Goal: Task Accomplishment & Management: Manage account settings

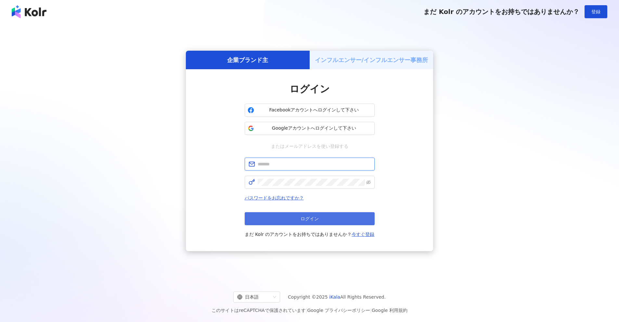
type input "**********"
click at [319, 218] on button "ログイン" at bounding box center [310, 218] width 130 height 13
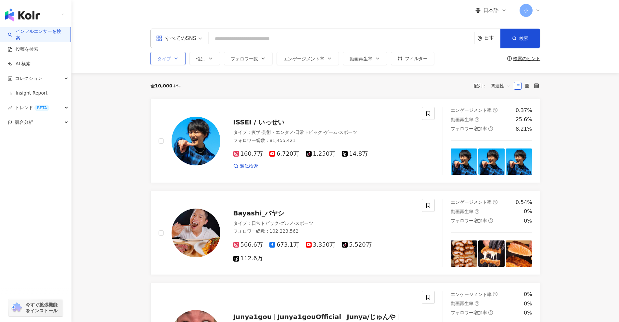
click at [163, 58] on span "タイプ" at bounding box center [164, 58] width 14 height 5
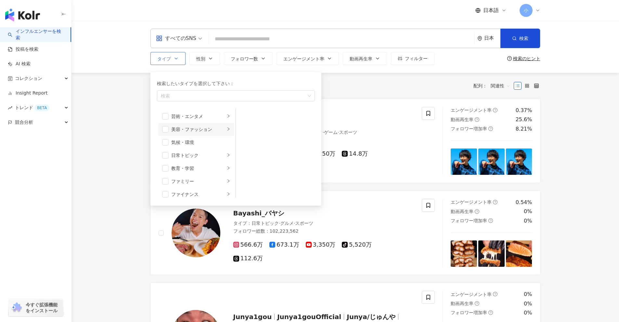
click at [198, 129] on div "美容・ファッション" at bounding box center [198, 129] width 54 height 7
click at [164, 132] on span "button" at bounding box center [165, 129] width 6 height 6
click at [247, 58] on span "フォロワー数" at bounding box center [244, 58] width 27 height 5
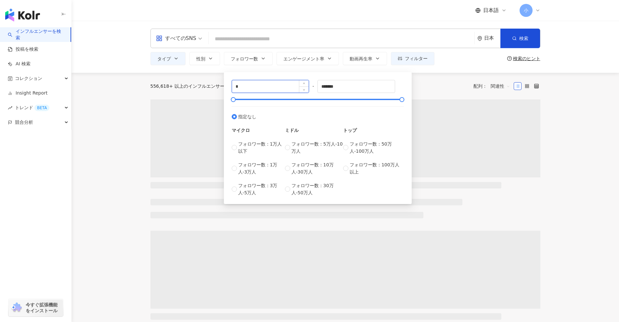
click at [289, 91] on input "*" at bounding box center [270, 86] width 77 height 12
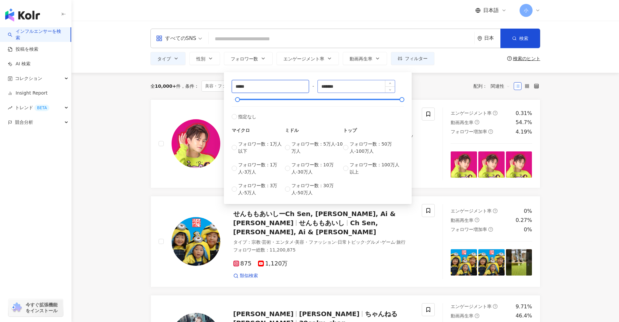
type input "*****"
drag, startPoint x: 346, startPoint y: 84, endPoint x: 305, endPoint y: 83, distance: 40.9
click at [305, 83] on div "***** - ******* 指定なし マイクロ フォロワー数：1万人以下 フォロワー数：1万人-3万人 フォロワー数：3万人-5万人 ミドル フォロワー数…" at bounding box center [318, 138] width 172 height 116
type input "*****"
drag, startPoint x: 250, startPoint y: 87, endPoint x: 237, endPoint y: 87, distance: 12.7
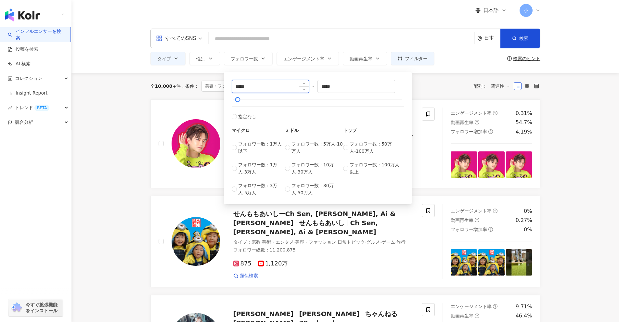
click at [237, 87] on input "*****" at bounding box center [270, 86] width 77 height 12
type input "*****"
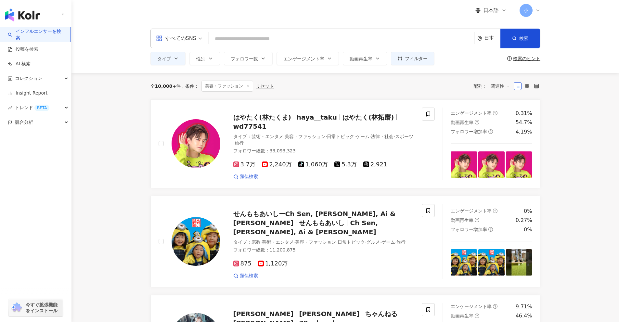
click at [422, 90] on div "全 10,000+ 件 条件 ： 美容・ファッション リセット 配列： 関連性" at bounding box center [345, 86] width 390 height 11
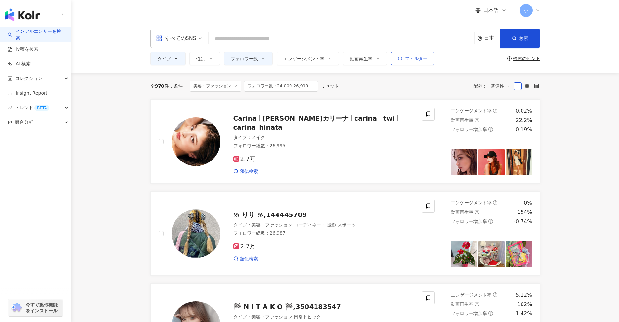
click at [403, 58] on button "フィルター" at bounding box center [413, 58] width 44 height 13
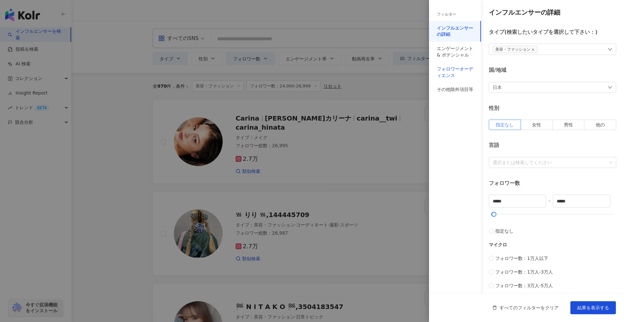
click at [449, 71] on div "フォロワーオーディエンス" at bounding box center [455, 72] width 36 height 13
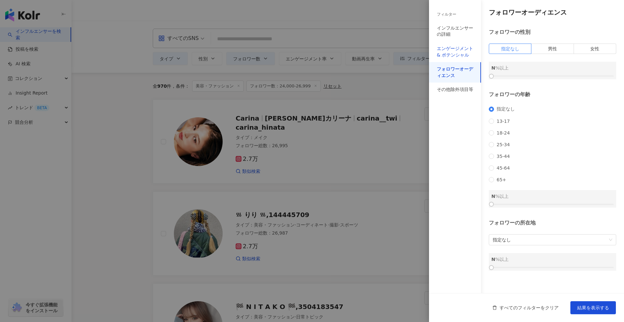
click at [452, 56] on div "エンゲージメント & ポテンシャル" at bounding box center [455, 51] width 36 height 13
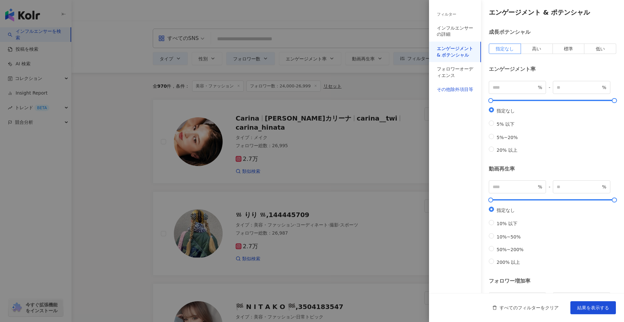
click at [453, 91] on div "その他除外項目等" at bounding box center [455, 89] width 36 height 6
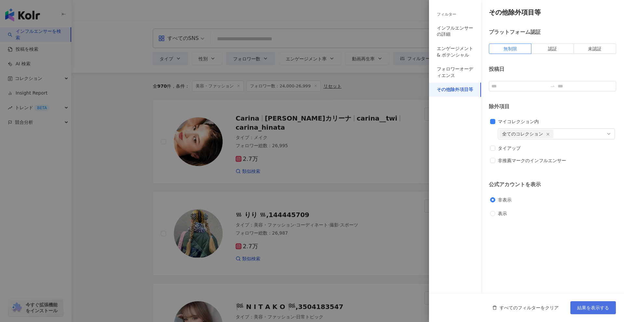
click at [596, 310] on span "結果を表示する" at bounding box center [593, 307] width 32 height 5
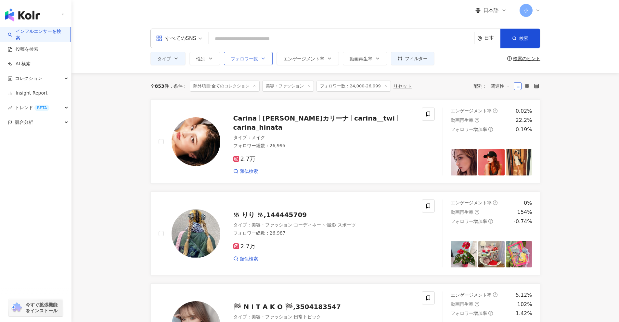
click at [261, 60] on icon "button" at bounding box center [263, 58] width 5 height 5
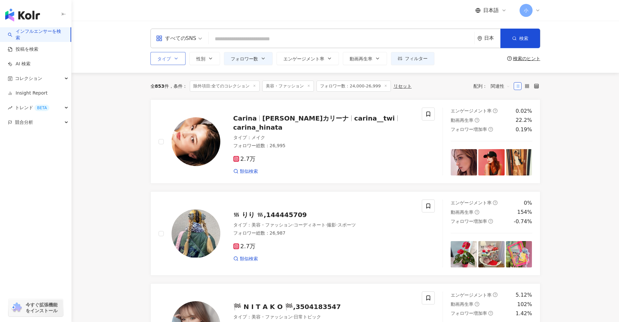
click at [172, 55] on button "タイプ" at bounding box center [167, 58] width 35 height 13
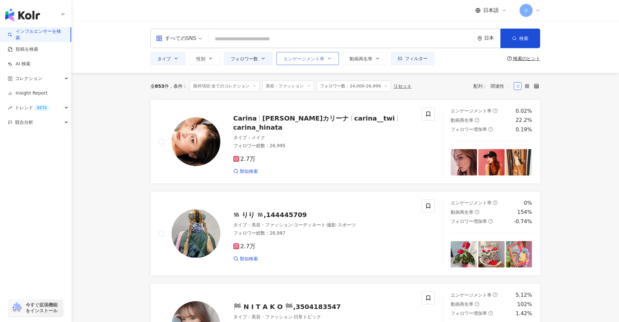
click at [294, 64] on button "エンゲージメント率" at bounding box center [307, 58] width 62 height 13
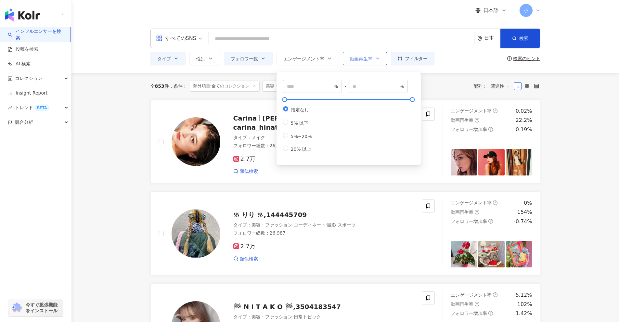
click at [367, 63] on button "動画再生率" at bounding box center [365, 58] width 44 height 13
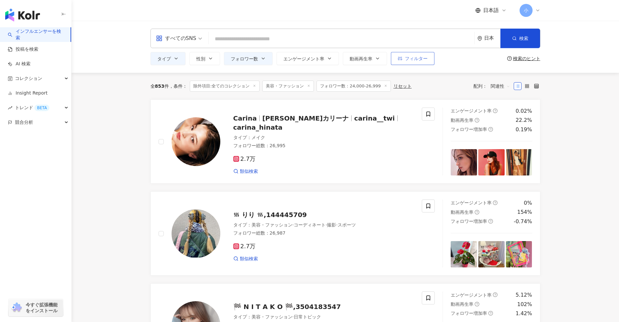
click at [406, 60] on span "フィルター" at bounding box center [416, 58] width 23 height 5
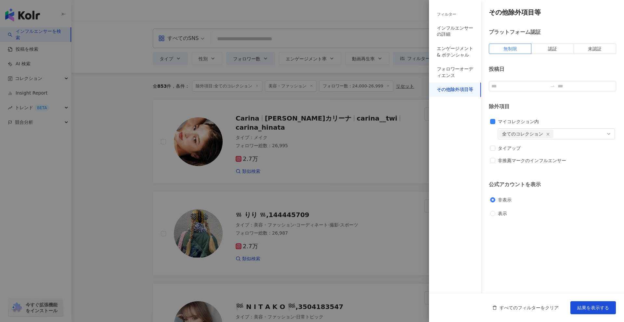
click at [136, 104] on div at bounding box center [312, 161] width 624 height 322
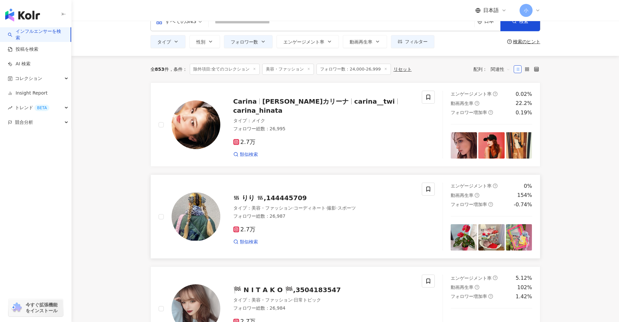
scroll to position [162, 0]
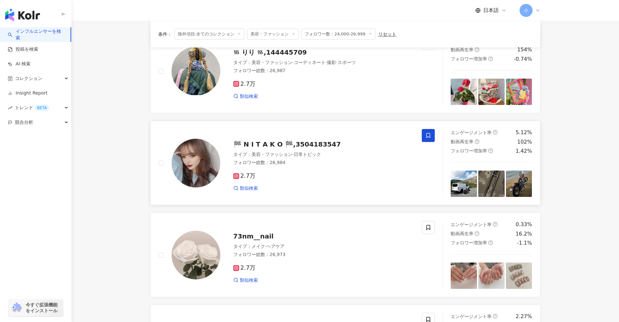
click at [426, 135] on icon at bounding box center [428, 136] width 6 height 6
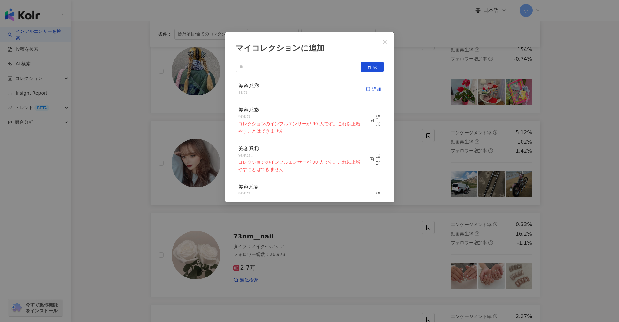
click at [366, 90] on div "追加" at bounding box center [373, 88] width 15 height 7
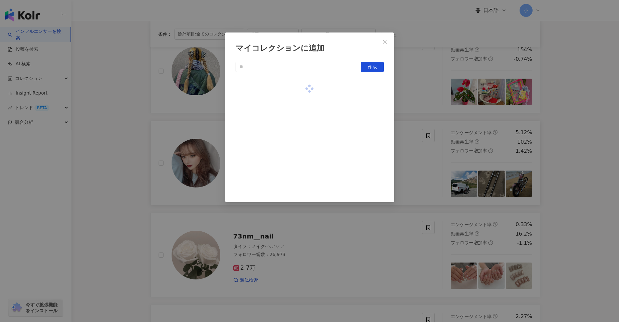
click at [578, 136] on div "マイコレクションに追加 作成" at bounding box center [309, 161] width 619 height 322
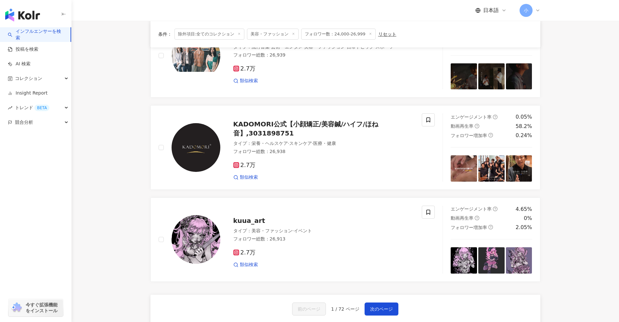
scroll to position [942, 0]
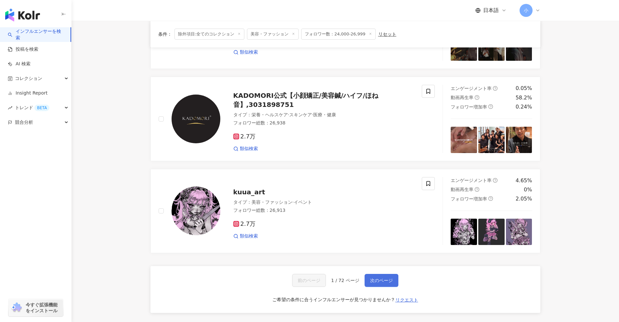
click at [379, 278] on span "次のページ" at bounding box center [381, 280] width 23 height 5
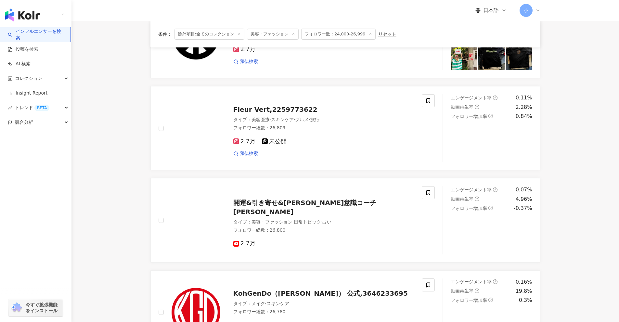
scroll to position [975, 0]
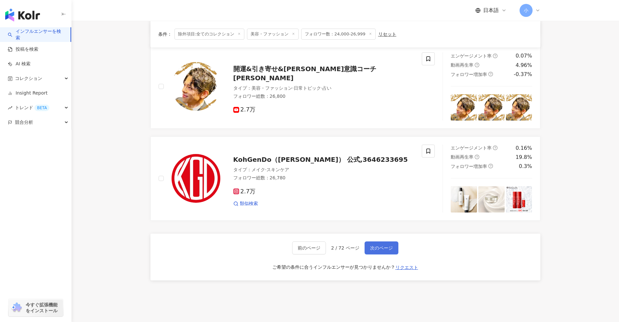
click at [385, 242] on button "次のページ" at bounding box center [382, 247] width 34 height 13
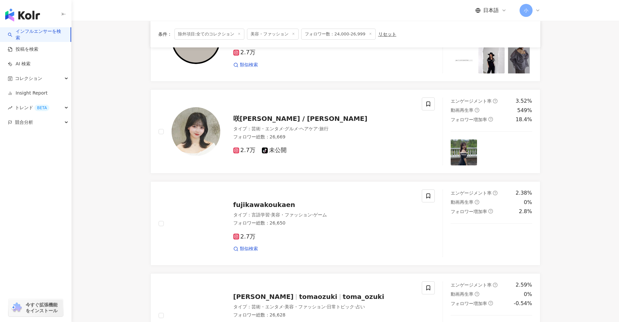
scroll to position [720, 0]
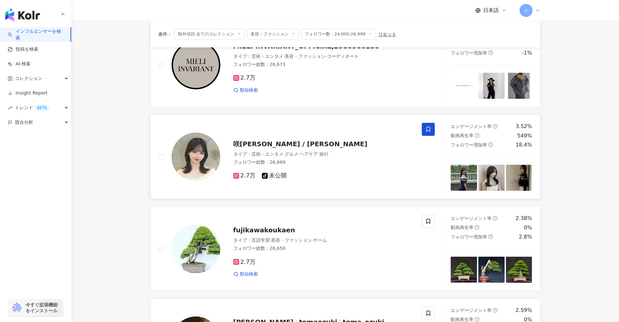
click at [430, 131] on icon at bounding box center [428, 129] width 4 height 5
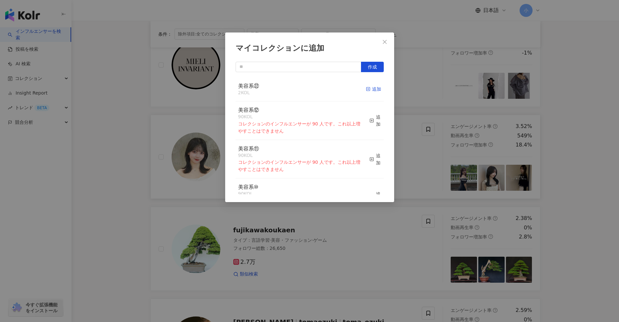
click at [372, 92] on div "追加" at bounding box center [373, 88] width 15 height 7
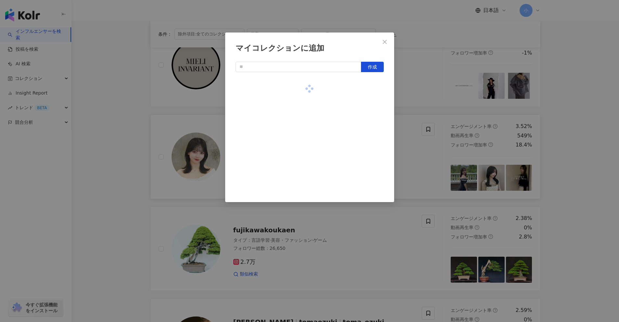
click at [418, 99] on div "マイコレクションに追加 作成" at bounding box center [309, 161] width 619 height 322
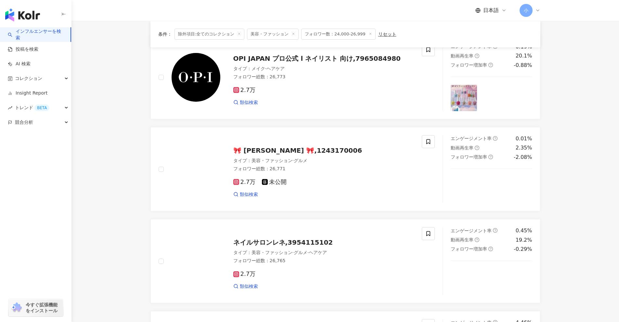
scroll to position [38, 0]
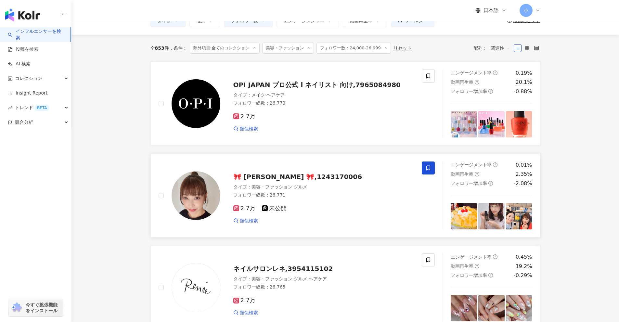
click at [427, 171] on icon at bounding box center [428, 168] width 6 height 6
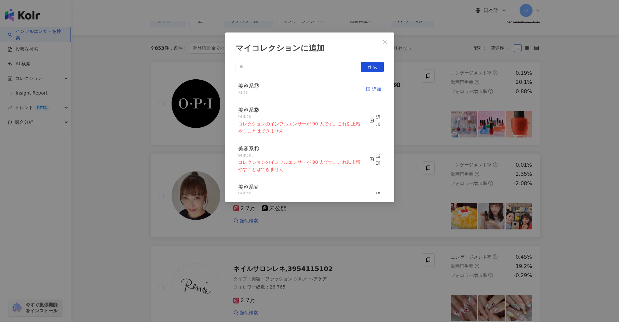
click at [368, 92] on div "追加" at bounding box center [373, 88] width 15 height 7
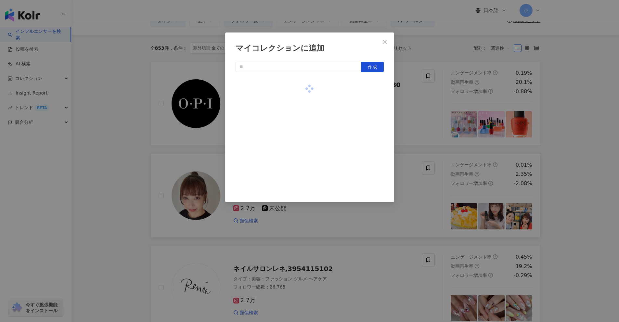
click at [416, 122] on div "マイコレクションに追加 作成" at bounding box center [309, 161] width 619 height 322
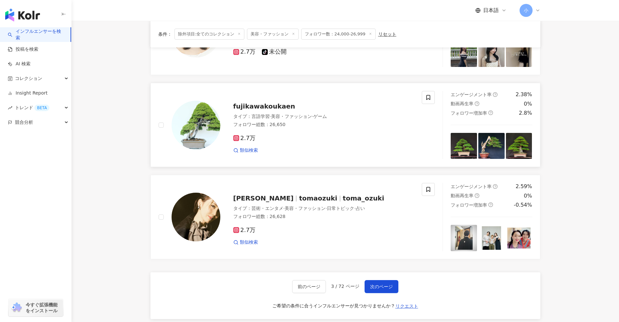
scroll to position [929, 0]
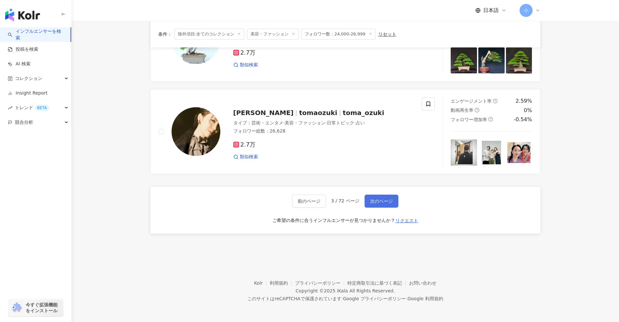
click at [373, 204] on span "次のページ" at bounding box center [381, 200] width 23 height 5
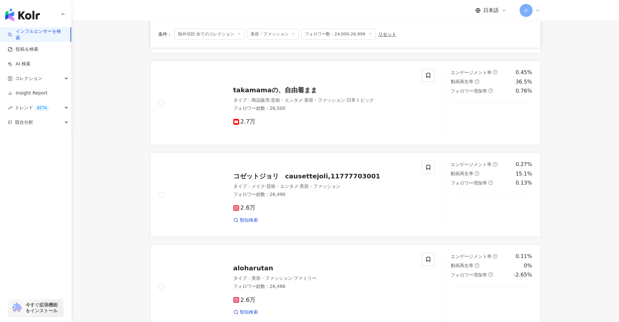
scroll to position [837, 0]
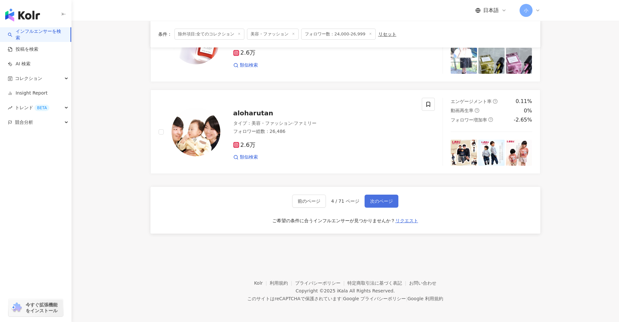
click at [376, 198] on span "次のページ" at bounding box center [381, 200] width 23 height 5
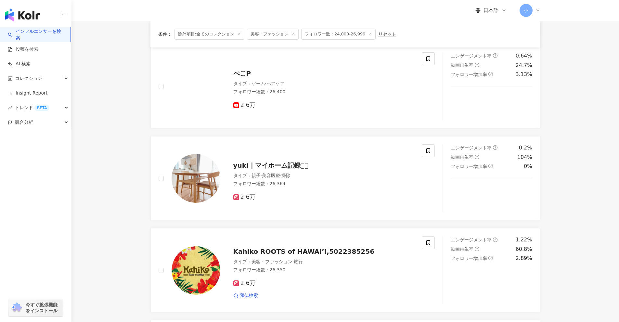
scroll to position [605, 0]
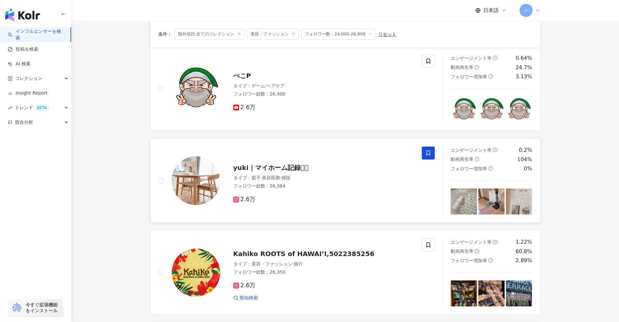
click at [434, 149] on span at bounding box center [428, 153] width 13 height 13
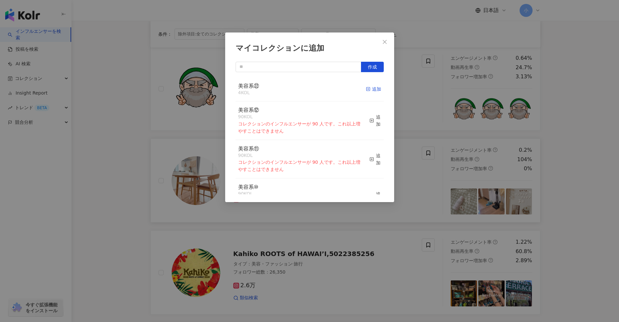
click at [366, 86] on div "追加" at bounding box center [373, 88] width 15 height 7
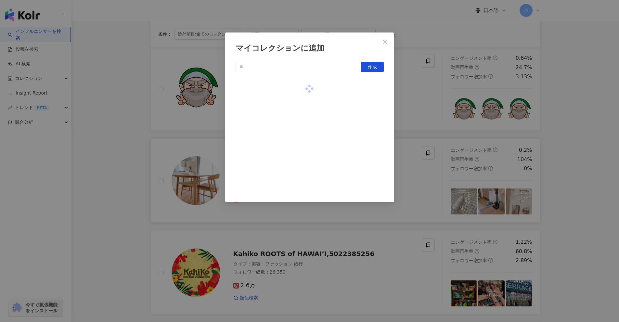
click at [402, 99] on div "マイコレクションに追加 作成" at bounding box center [309, 161] width 619 height 322
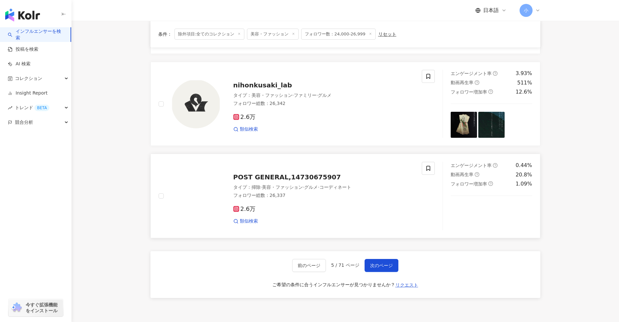
scroll to position [929, 0]
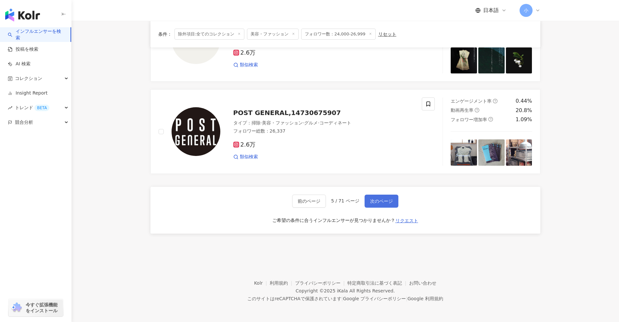
click at [388, 202] on span "次のページ" at bounding box center [381, 200] width 23 height 5
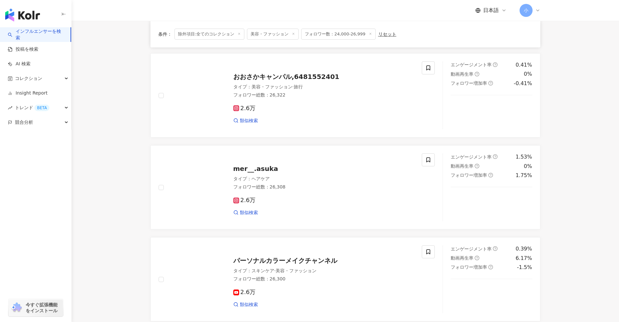
scroll to position [122, 0]
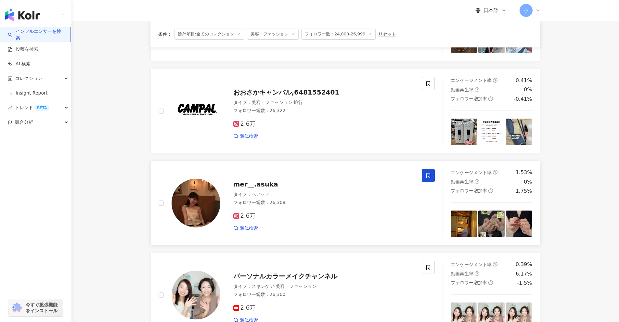
click at [426, 175] on icon at bounding box center [428, 176] width 6 height 6
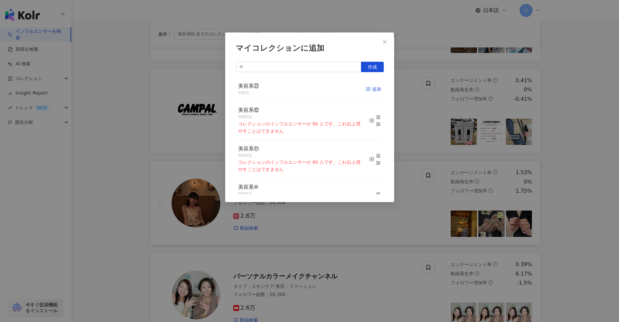
click at [369, 89] on div "追加" at bounding box center [373, 88] width 15 height 7
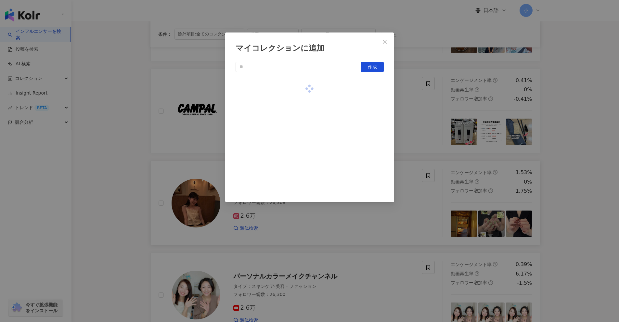
click at [426, 123] on div "マイコレクションに追加 作成" at bounding box center [309, 161] width 619 height 322
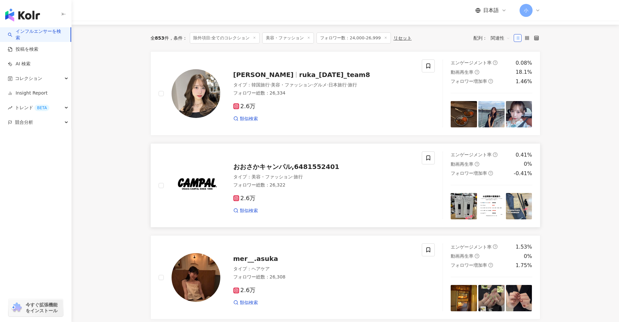
scroll to position [25, 0]
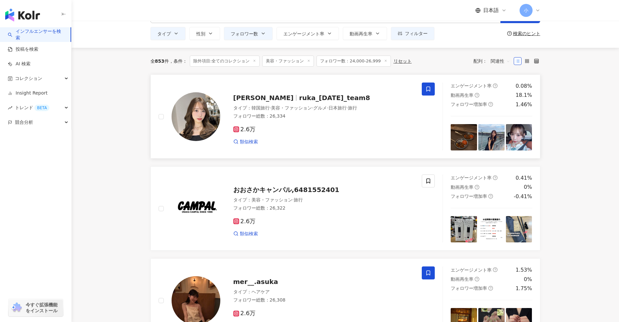
click at [427, 90] on icon at bounding box center [428, 89] width 4 height 5
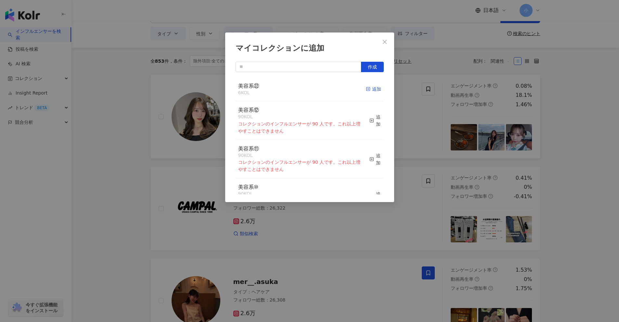
click at [366, 89] on icon "button" at bounding box center [368, 89] width 5 height 5
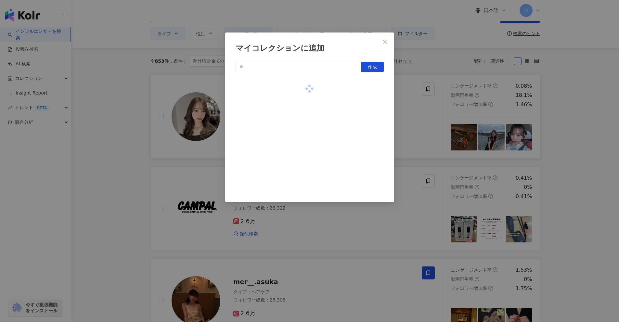
click at [418, 119] on div "マイコレクションに追加 作成" at bounding box center [309, 161] width 619 height 322
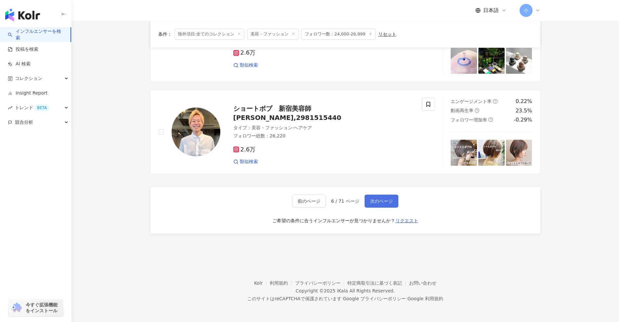
click at [378, 200] on span "次のページ" at bounding box center [381, 200] width 23 height 5
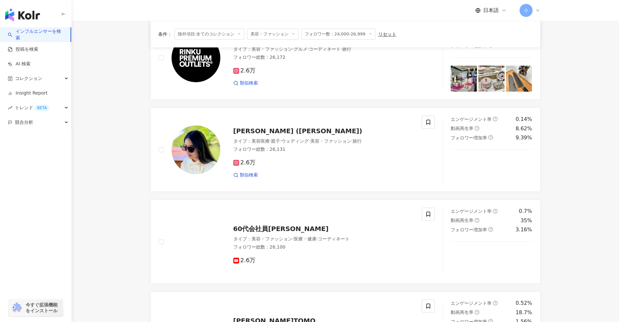
scroll to position [632, 0]
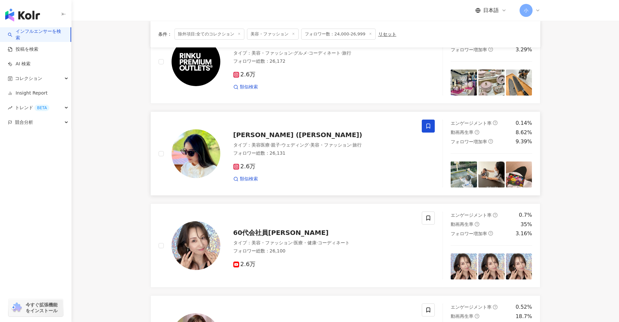
click at [428, 127] on icon at bounding box center [428, 126] width 6 height 6
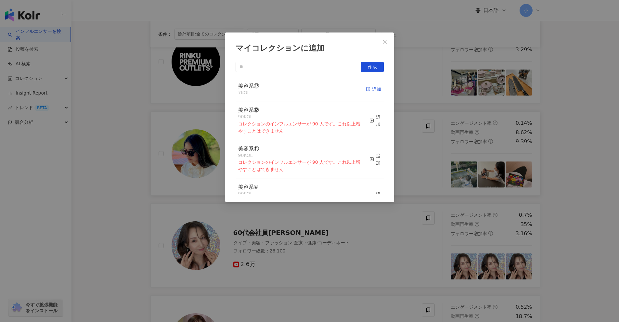
click at [368, 91] on div "追加" at bounding box center [373, 88] width 15 height 7
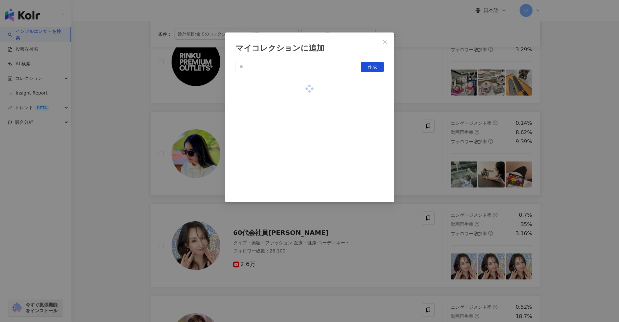
click at [422, 112] on div "マイコレクションに追加 作成" at bounding box center [309, 161] width 619 height 322
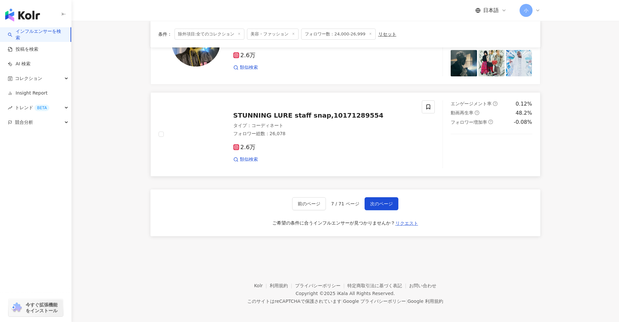
scroll to position [1021, 0]
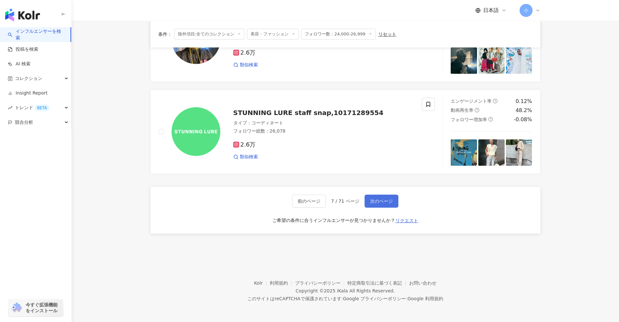
click at [385, 196] on button "次のページ" at bounding box center [382, 201] width 34 height 13
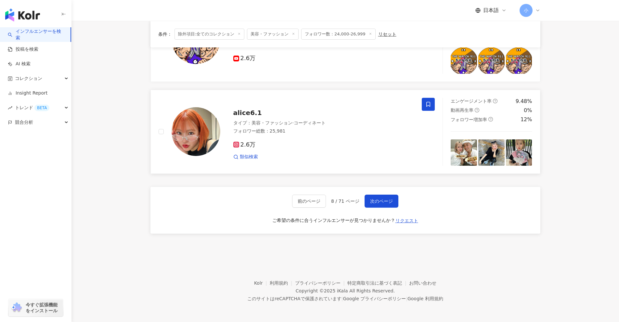
click at [431, 107] on span at bounding box center [428, 104] width 13 height 13
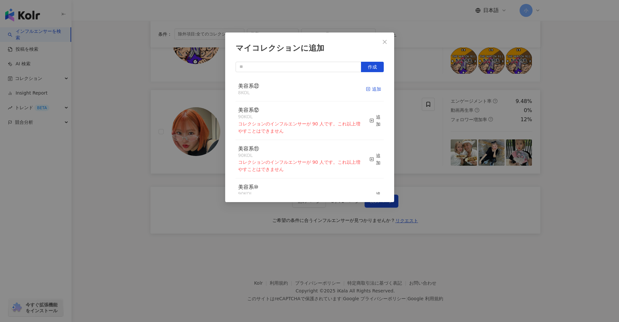
click at [366, 89] on icon "button" at bounding box center [368, 89] width 5 height 5
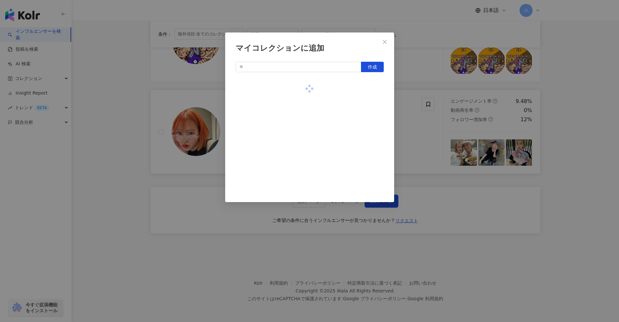
click at [417, 120] on div "マイコレクションに追加 作成" at bounding box center [309, 161] width 619 height 322
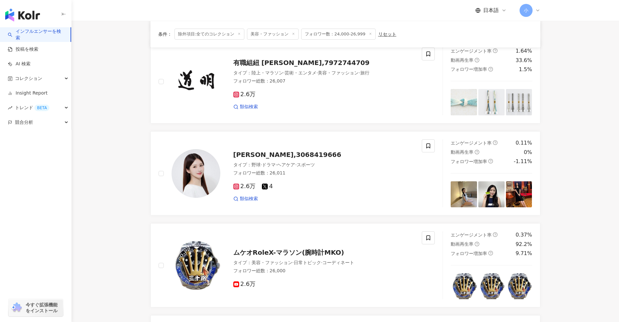
scroll to position [502, 0]
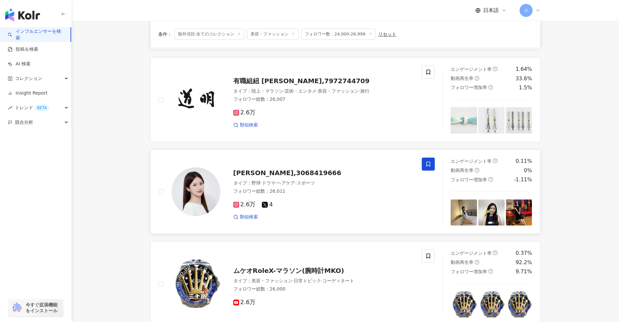
click at [429, 166] on icon at bounding box center [428, 164] width 6 height 6
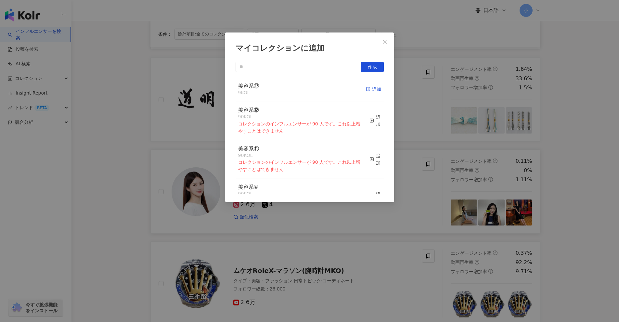
click at [369, 89] on div "追加" at bounding box center [373, 88] width 15 height 7
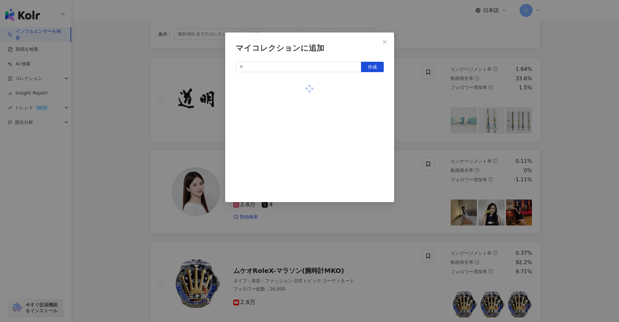
click at [410, 119] on div "マイコレクションに追加 作成" at bounding box center [309, 161] width 619 height 322
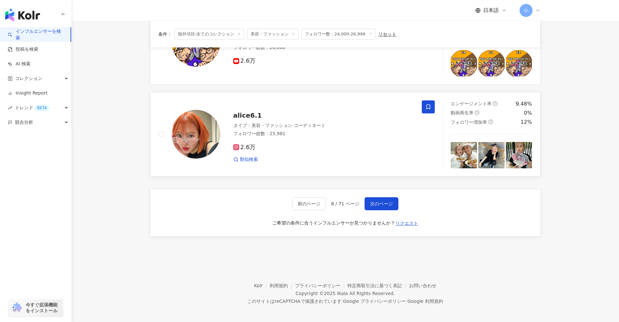
scroll to position [1021, 0]
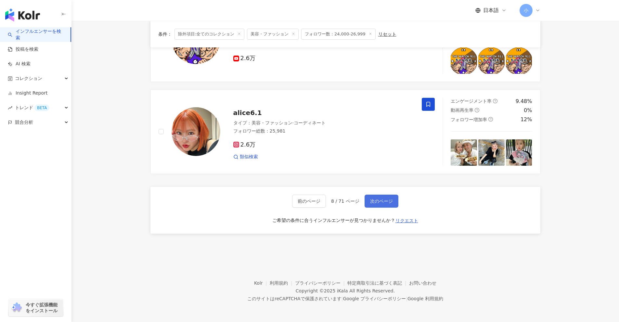
click at [386, 201] on span "次のページ" at bounding box center [381, 200] width 23 height 5
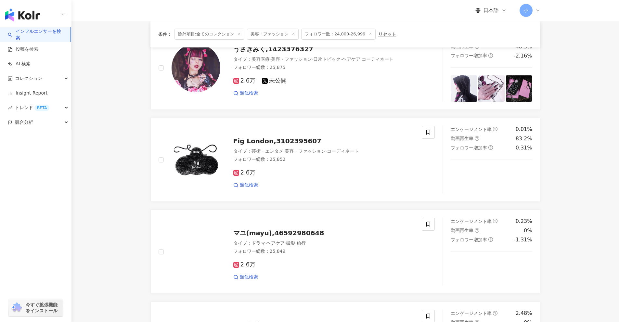
scroll to position [572, 0]
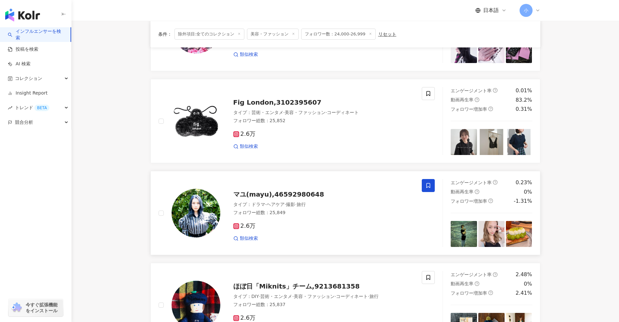
click at [432, 185] on span at bounding box center [428, 185] width 13 height 13
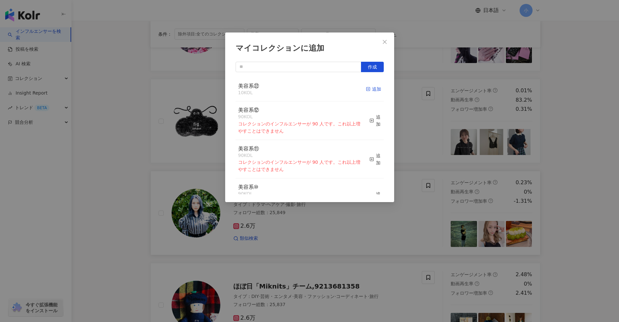
click at [366, 86] on div "追加" at bounding box center [373, 88] width 15 height 7
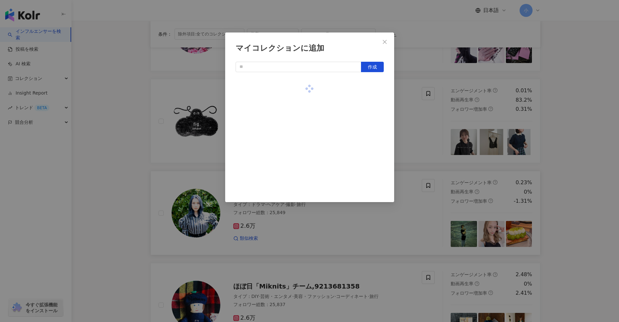
click at [427, 135] on div "マイコレクションに追加 作成" at bounding box center [309, 161] width 619 height 322
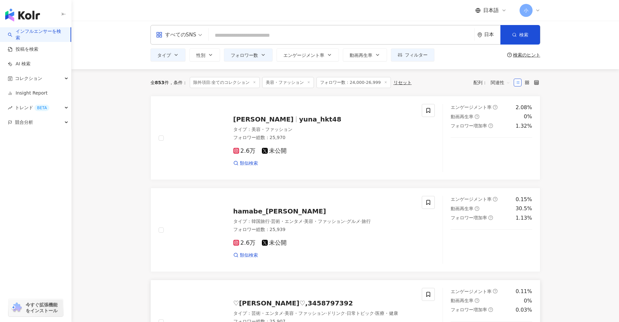
scroll to position [0, 0]
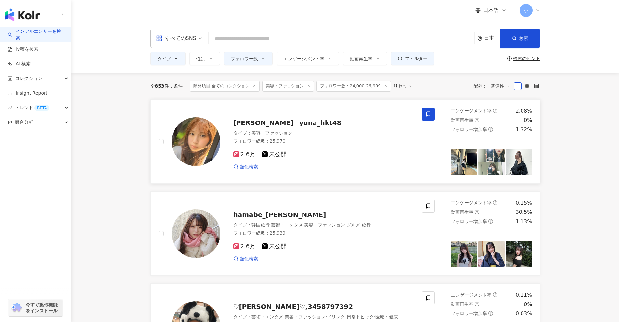
click at [427, 115] on icon at bounding box center [428, 114] width 4 height 5
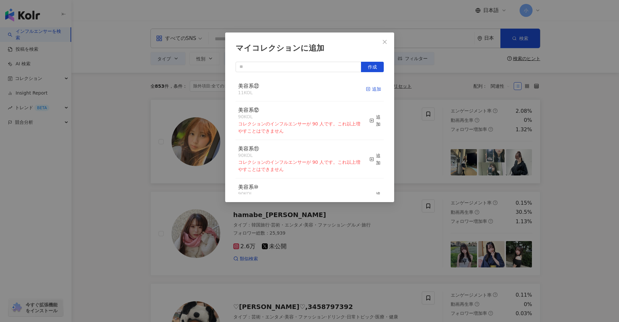
click at [366, 91] on icon "button" at bounding box center [368, 89] width 5 height 5
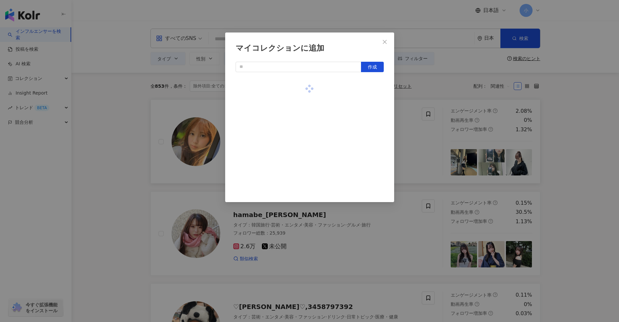
click at [416, 124] on div "マイコレクションに追加 作成" at bounding box center [309, 161] width 619 height 322
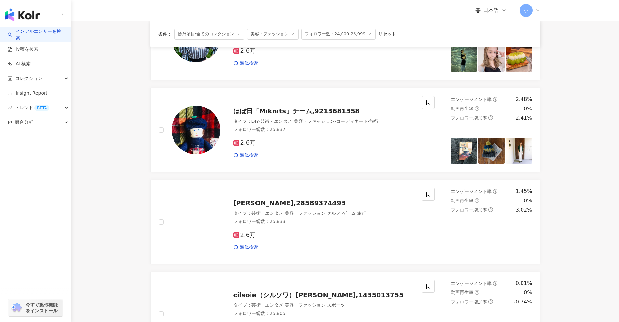
scroll to position [929, 0]
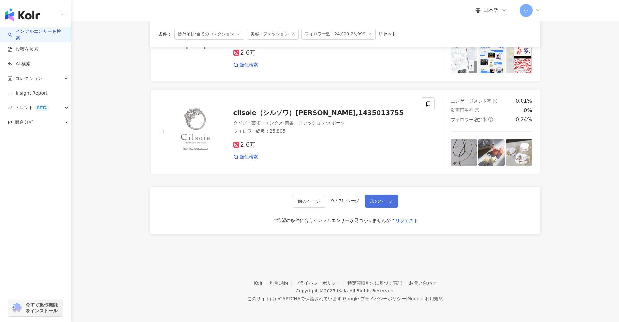
click at [376, 203] on span "次のページ" at bounding box center [381, 200] width 23 height 5
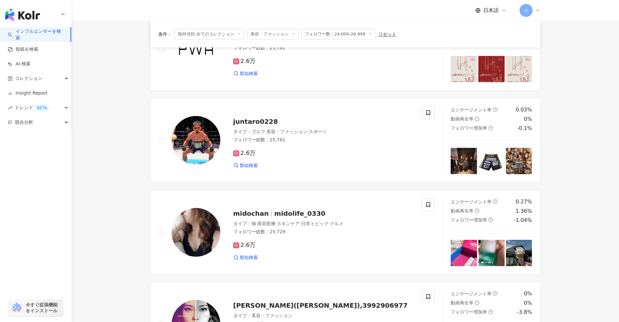
scroll to position [280, 0]
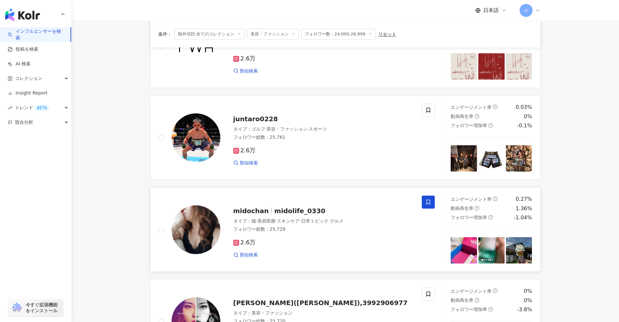
click at [425, 200] on span at bounding box center [428, 202] width 13 height 13
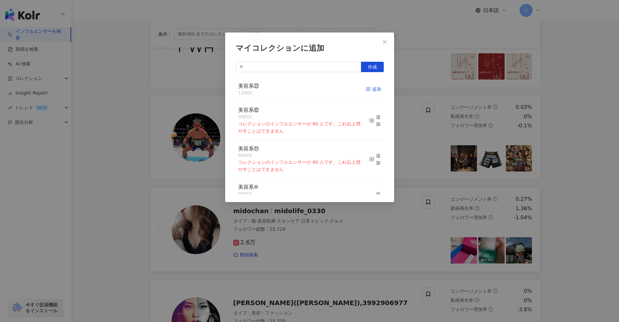
click at [371, 88] on div "追加" at bounding box center [373, 88] width 15 height 7
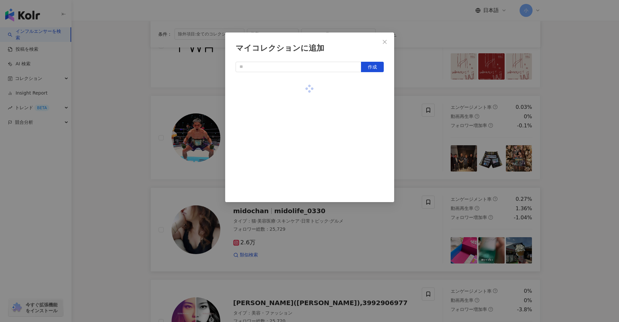
click at [407, 120] on div "マイコレクションに追加 作成" at bounding box center [309, 161] width 619 height 322
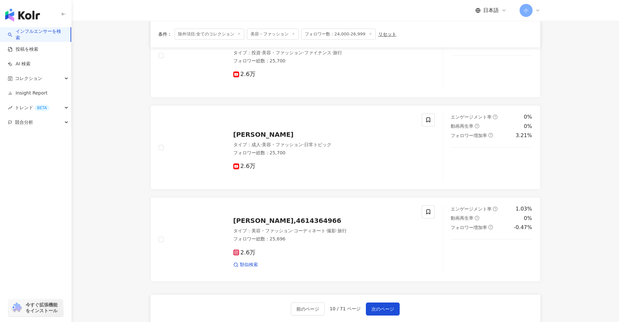
scroll to position [929, 0]
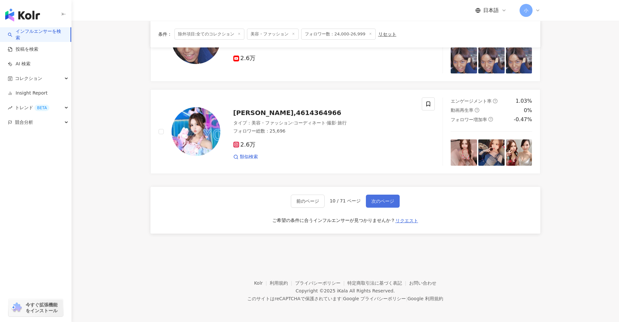
click at [383, 202] on span "次のページ" at bounding box center [382, 200] width 23 height 5
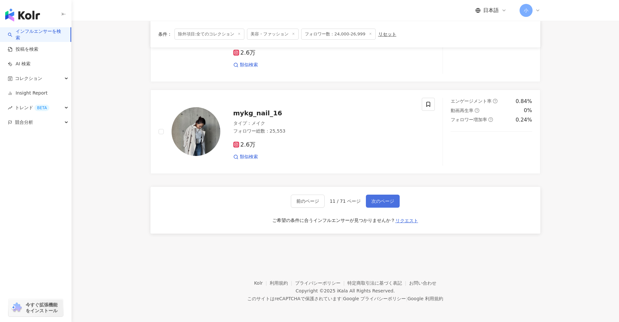
scroll to position [905, 0]
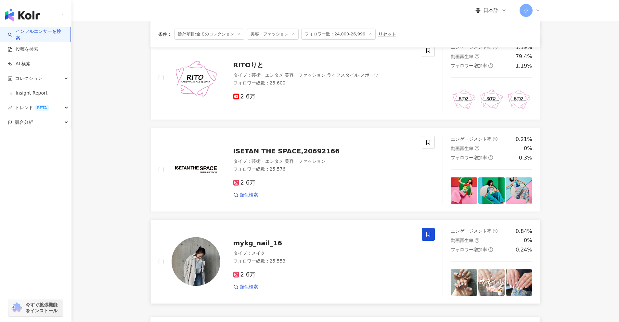
click at [429, 232] on icon at bounding box center [428, 234] width 4 height 5
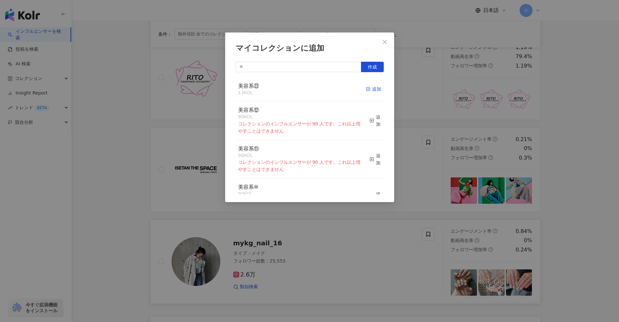
click at [367, 89] on div "追加" at bounding box center [373, 88] width 15 height 7
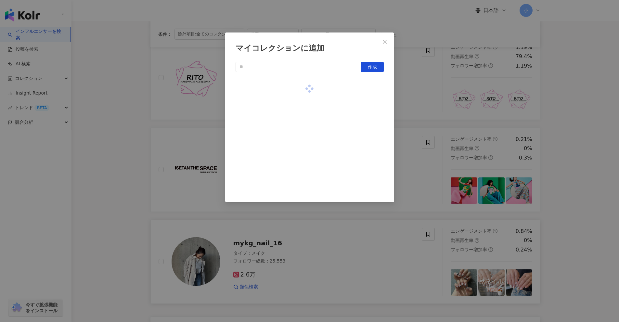
click at [409, 112] on div "マイコレクションに追加 作成" at bounding box center [309, 161] width 619 height 322
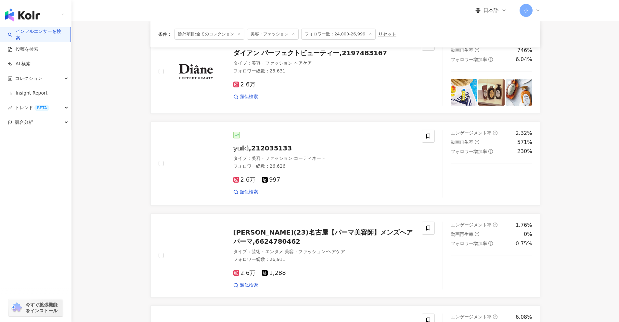
scroll to position [450, 0]
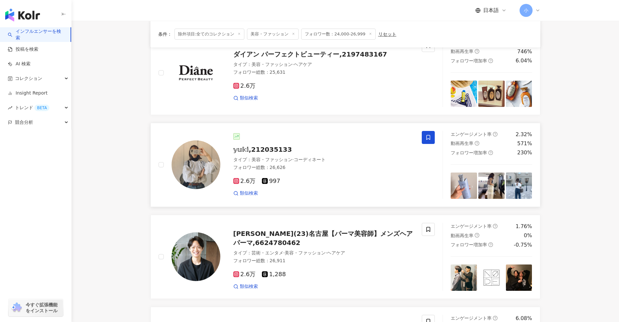
click at [427, 135] on icon at bounding box center [428, 137] width 6 height 6
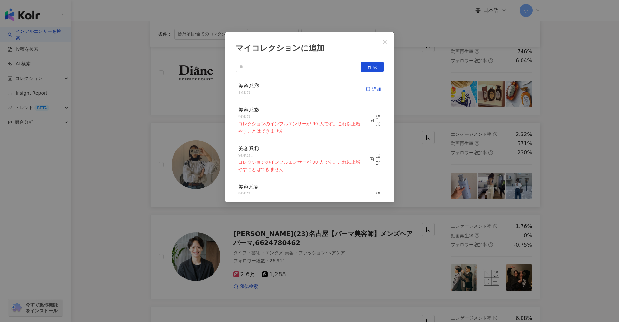
click at [375, 91] on div "追加" at bounding box center [373, 88] width 15 height 7
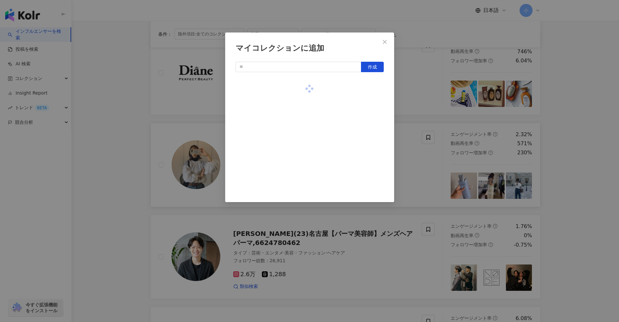
click at [414, 105] on div "マイコレクションに追加 作成" at bounding box center [309, 161] width 619 height 322
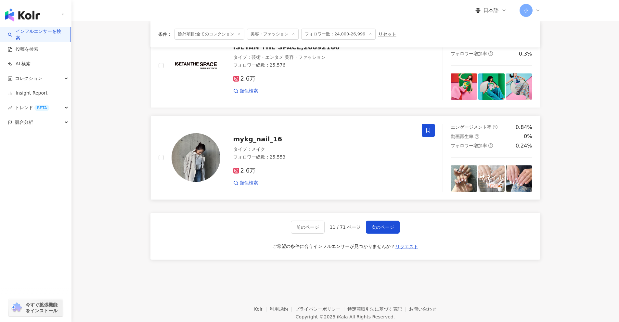
scroll to position [1035, 0]
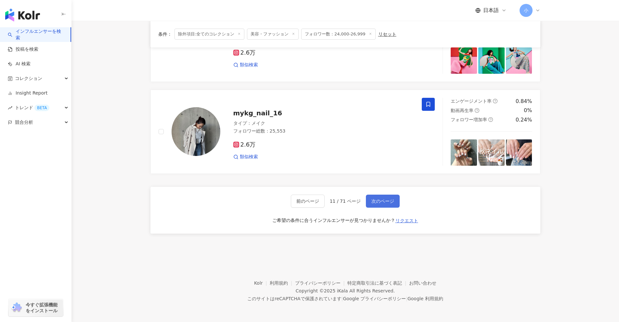
click at [382, 199] on span "次のページ" at bounding box center [382, 200] width 23 height 5
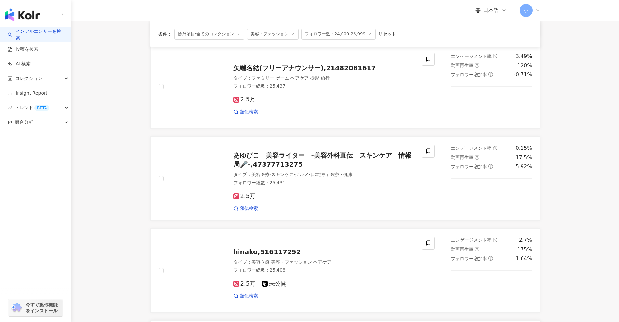
scroll to position [697, 0]
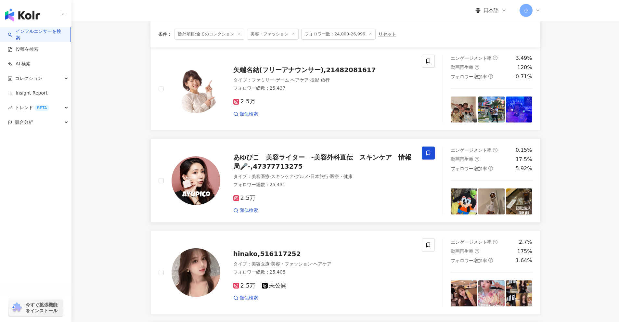
click at [433, 154] on span at bounding box center [428, 153] width 13 height 13
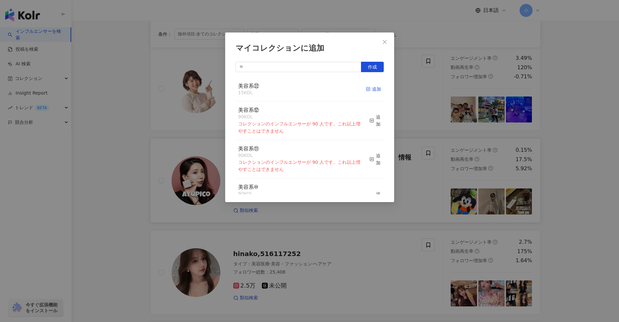
click at [366, 89] on icon "button" at bounding box center [368, 89] width 5 height 5
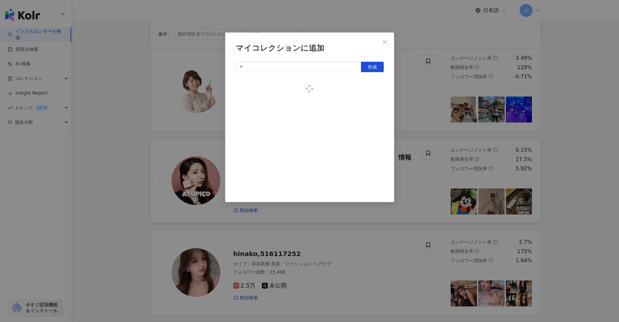
click at [416, 109] on div "マイコレクションに追加 作成" at bounding box center [309, 161] width 619 height 322
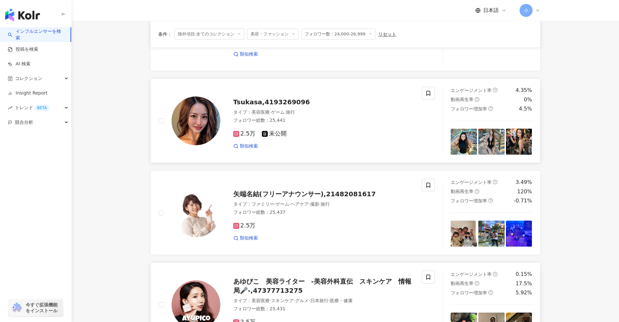
scroll to position [567, 0]
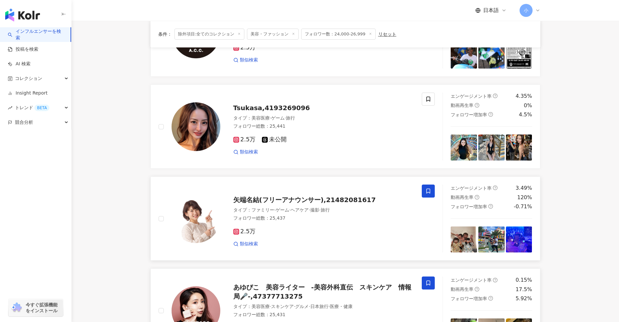
click at [424, 187] on span at bounding box center [428, 191] width 13 height 13
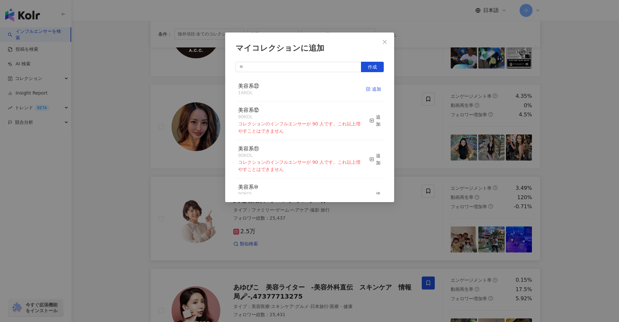
click at [366, 86] on span "button" at bounding box center [368, 88] width 5 height 5
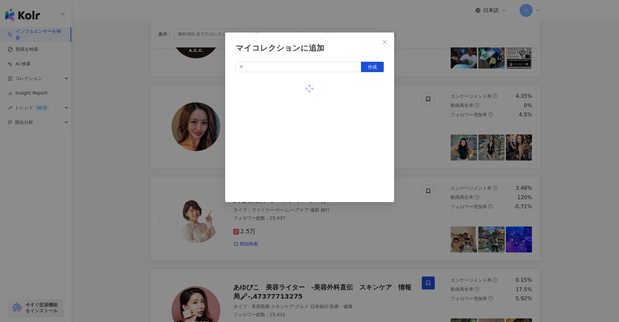
click at [425, 129] on div "マイコレクションに追加 作成" at bounding box center [309, 161] width 619 height 322
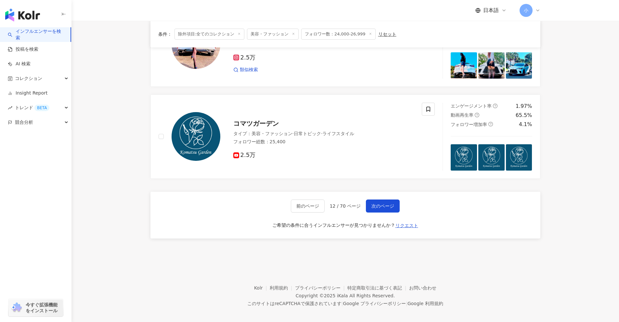
scroll to position [1021, 0]
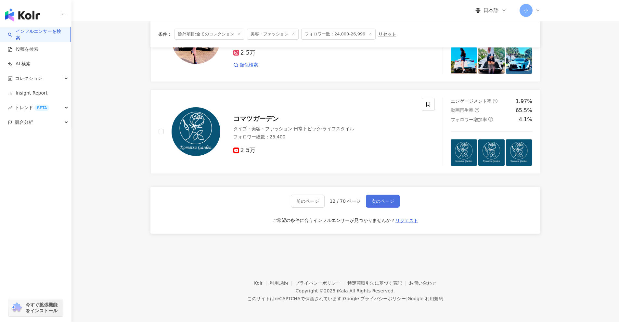
click at [383, 198] on span "次のページ" at bounding box center [382, 200] width 23 height 5
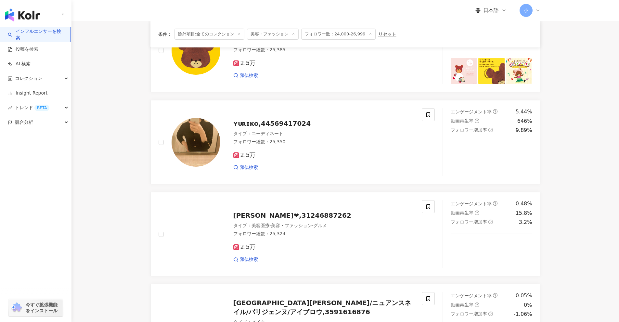
scroll to position [247, 0]
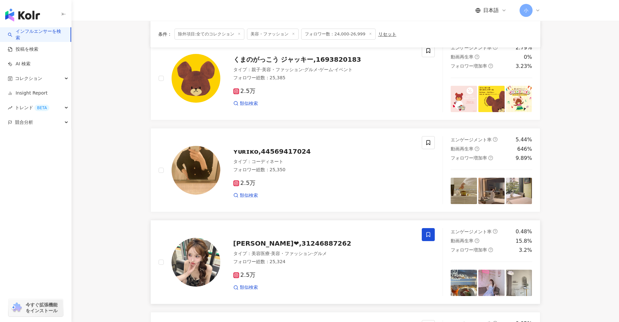
click at [426, 234] on icon at bounding box center [428, 235] width 6 height 6
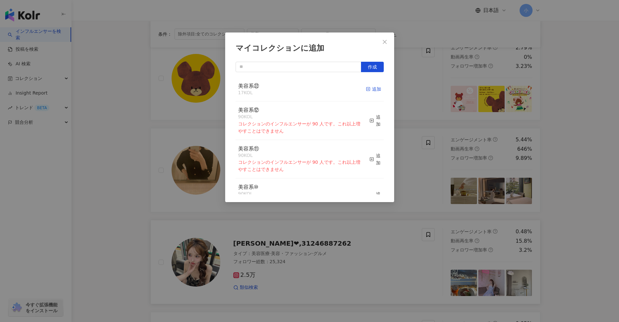
click at [369, 91] on div "追加" at bounding box center [373, 88] width 15 height 7
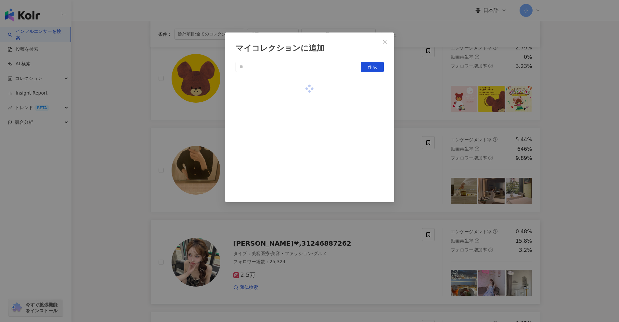
click at [409, 138] on div "マイコレクションに追加 作成" at bounding box center [309, 161] width 619 height 322
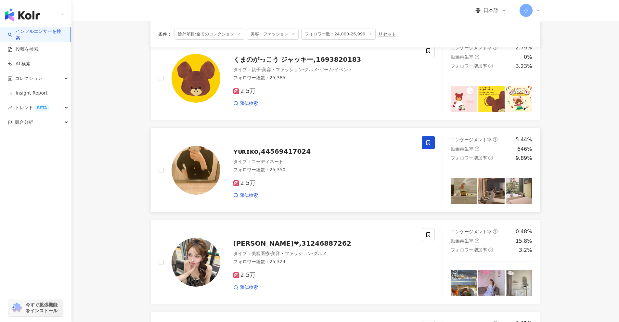
click at [427, 140] on icon at bounding box center [428, 142] width 4 height 5
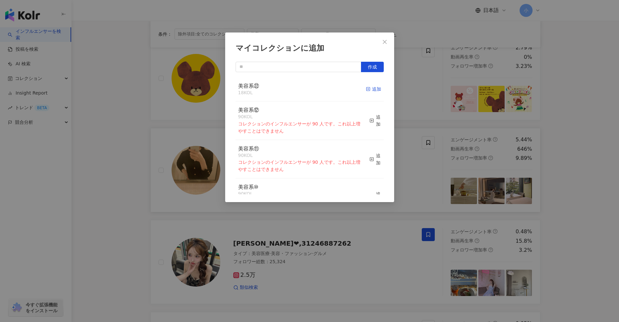
click at [372, 88] on div "追加" at bounding box center [373, 88] width 15 height 7
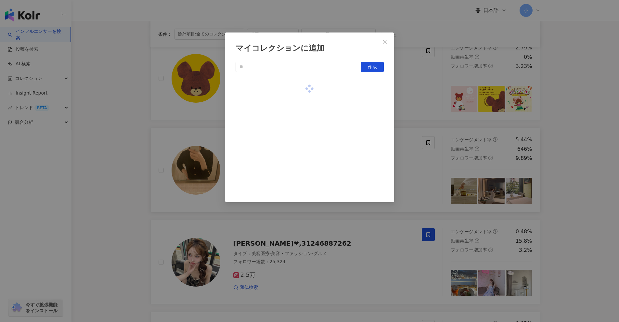
click at [413, 116] on div "マイコレクションに追加 作成" at bounding box center [309, 161] width 619 height 322
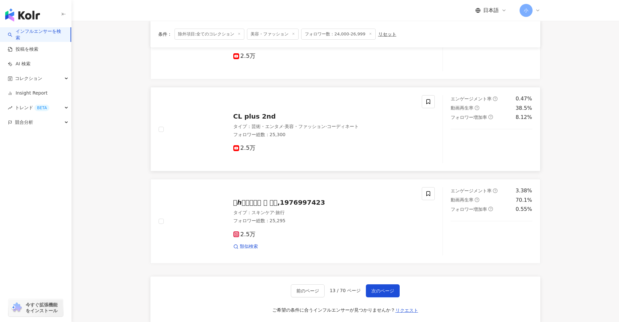
scroll to position [929, 0]
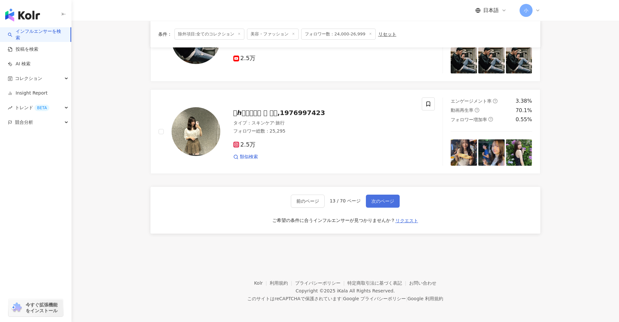
click at [390, 202] on span "次のページ" at bounding box center [382, 200] width 23 height 5
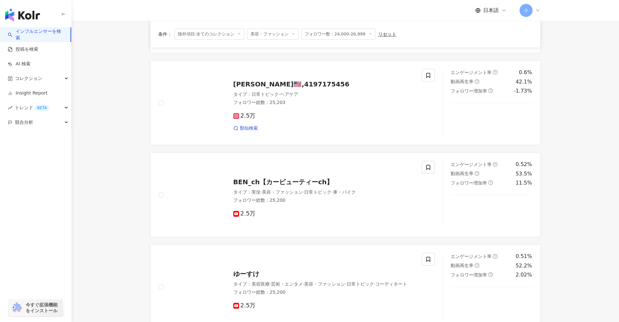
scroll to position [837, 0]
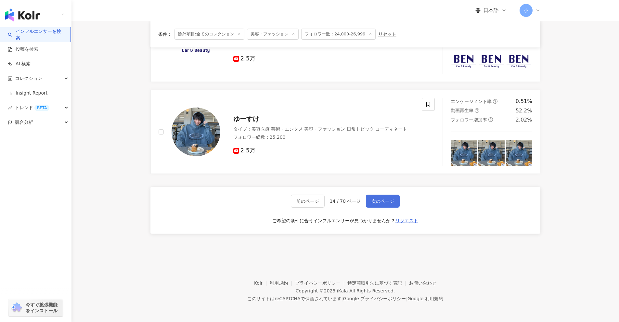
click at [389, 200] on span "次のページ" at bounding box center [382, 200] width 23 height 5
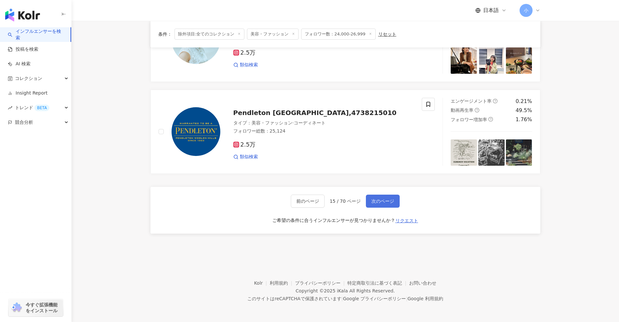
scroll to position [891, 0]
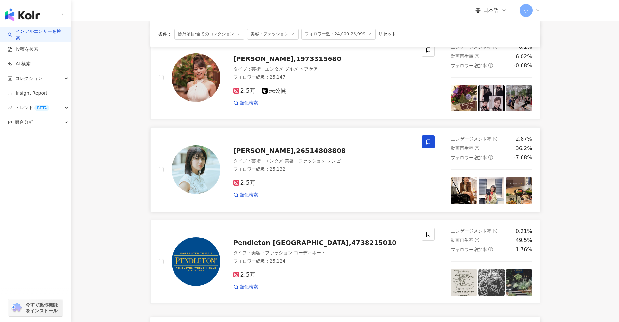
click at [430, 140] on icon at bounding box center [428, 142] width 6 height 6
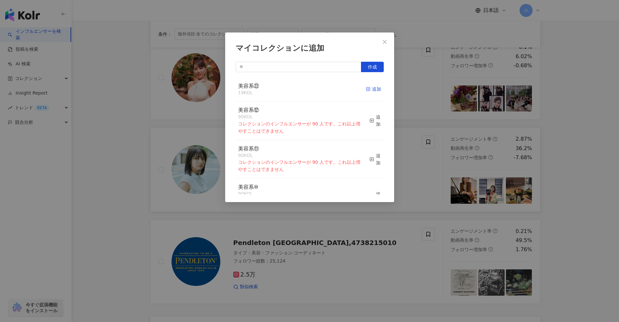
click at [366, 89] on div "追加" at bounding box center [373, 88] width 15 height 7
click at [408, 144] on div "マイコレクションに追加 作成 美容系㉒ 20 KOL 追加済み 美容系⑫ 90 KOL コレクションのインフルエンサーが 90 人です。これ以上増やすことはで…" at bounding box center [309, 161] width 619 height 322
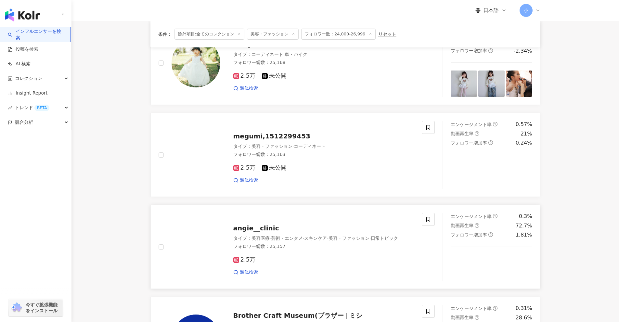
scroll to position [534, 0]
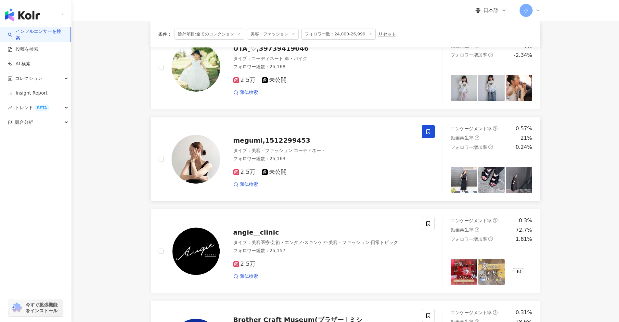
click at [426, 130] on icon at bounding box center [428, 132] width 6 height 6
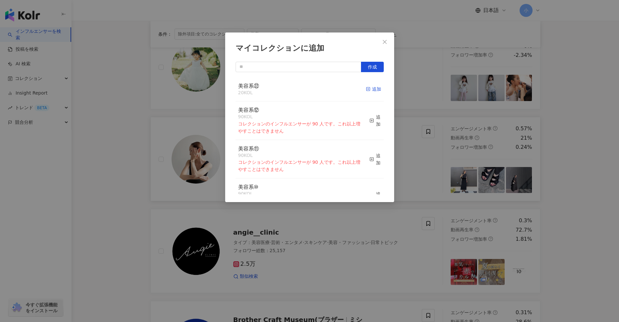
click at [366, 90] on icon "button" at bounding box center [368, 89] width 5 height 5
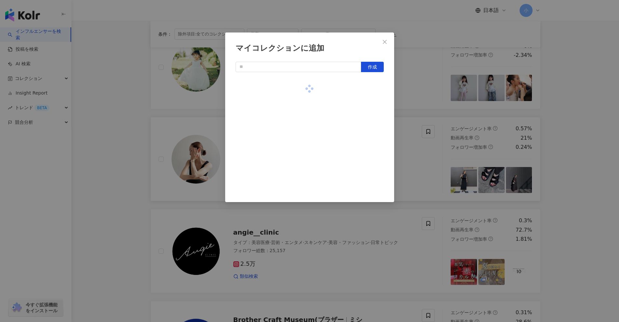
click at [415, 105] on div "マイコレクションに追加 作成" at bounding box center [309, 161] width 619 height 322
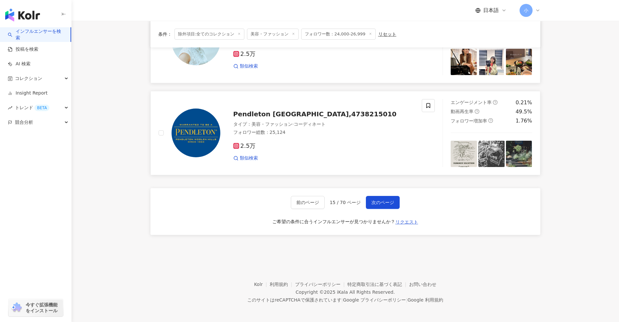
scroll to position [1021, 0]
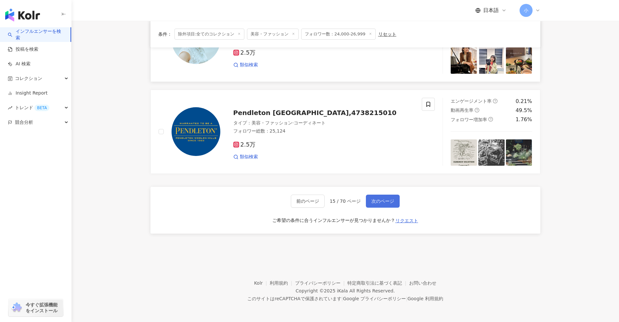
click at [383, 199] on span "次のページ" at bounding box center [382, 200] width 23 height 5
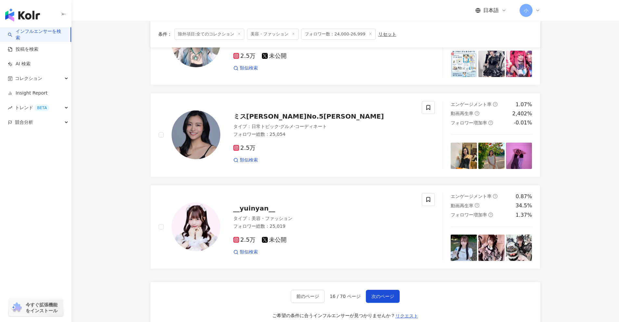
scroll to position [910, 0]
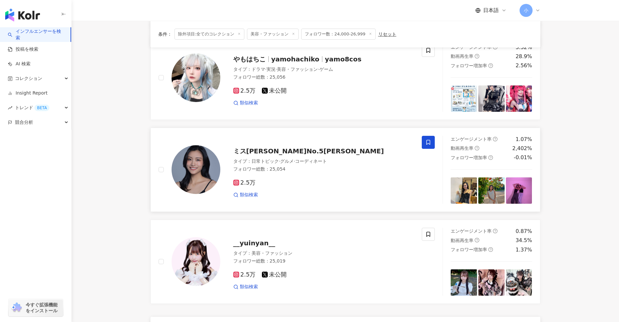
click at [429, 141] on icon at bounding box center [428, 142] width 6 height 6
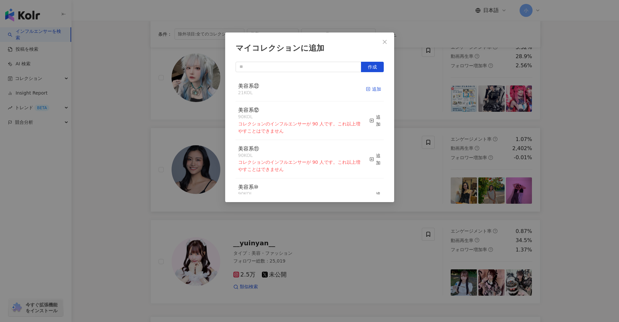
click at [366, 86] on div "追加" at bounding box center [373, 88] width 15 height 7
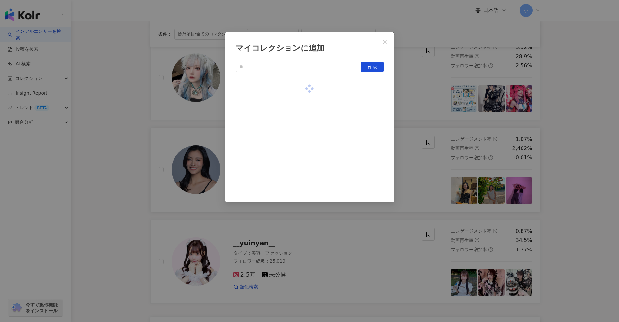
click at [429, 105] on div "マイコレクションに追加 作成" at bounding box center [309, 161] width 619 height 322
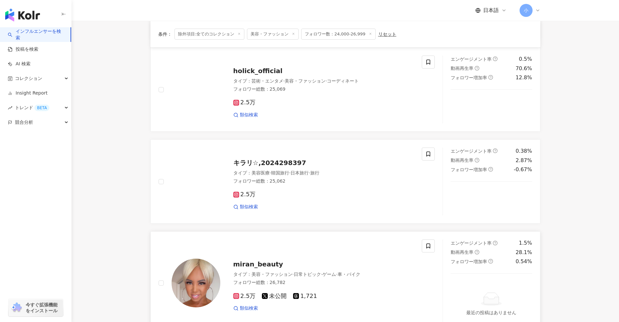
scroll to position [585, 0]
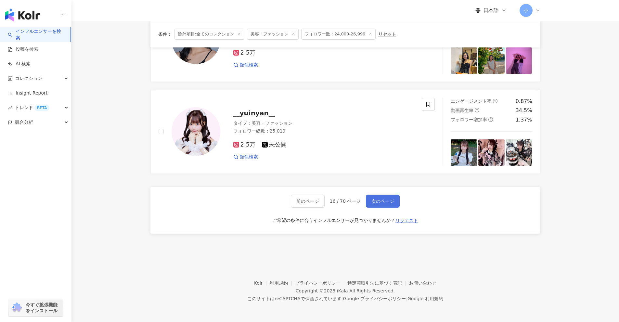
click at [385, 202] on span "次のページ" at bounding box center [382, 200] width 23 height 5
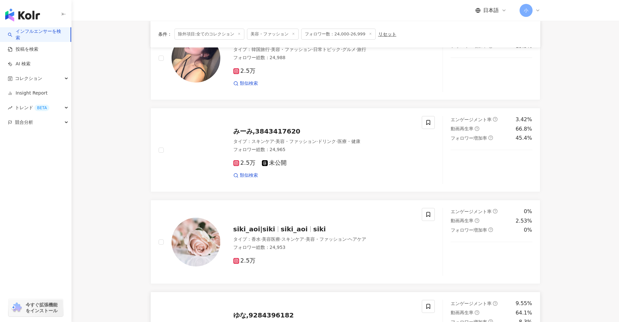
scroll to position [502, 0]
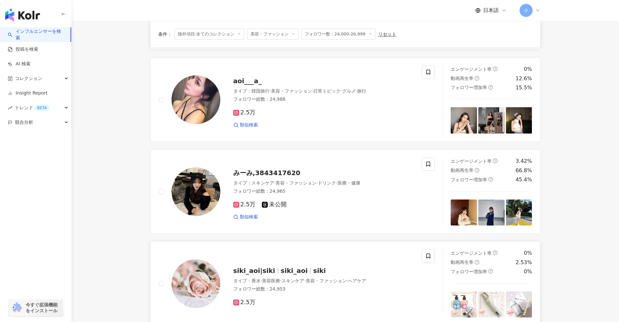
click at [435, 258] on div "siki_aoi|siki siki_aoi siki タイプ ： 香水 · 美容医療 · スキンケア · 美容・ファッション · ヘアケア フォロワー総数 …" at bounding box center [297, 284] width 292 height 68
click at [429, 254] on icon at bounding box center [428, 256] width 4 height 5
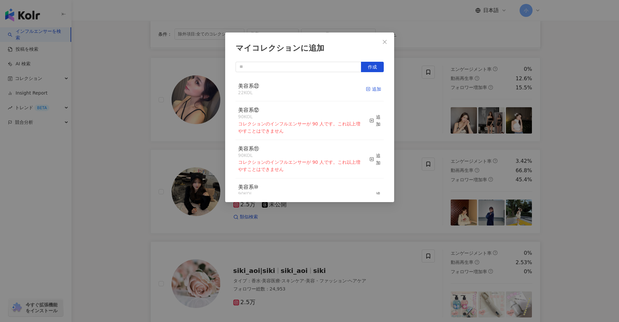
click at [370, 86] on div "追加" at bounding box center [373, 88] width 15 height 7
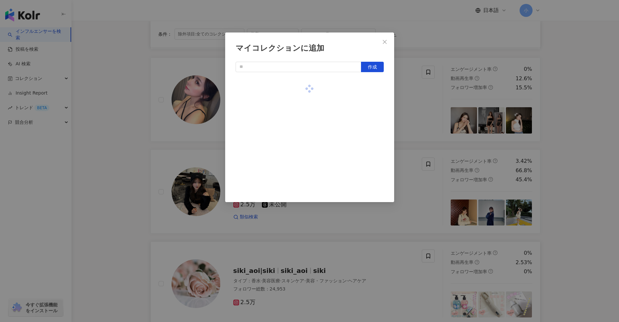
click at [417, 100] on div "マイコレクションに追加 作成" at bounding box center [309, 161] width 619 height 322
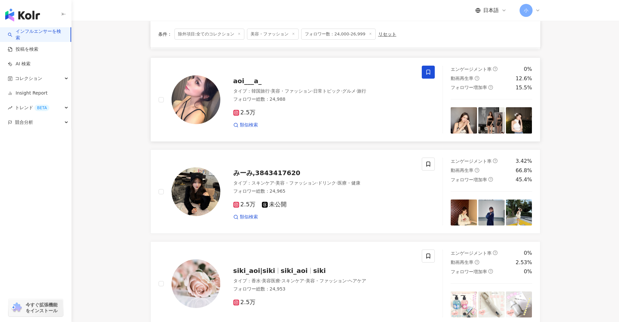
click at [427, 72] on icon at bounding box center [428, 72] width 4 height 5
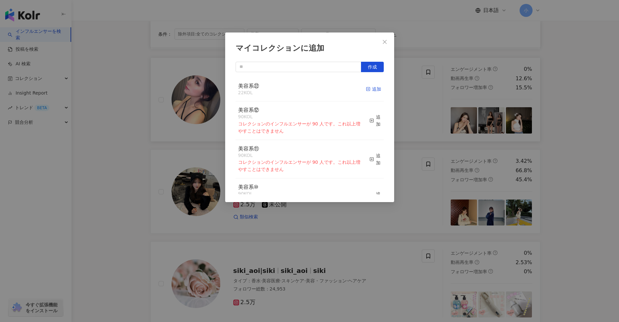
click at [366, 92] on div "追加" at bounding box center [373, 88] width 15 height 7
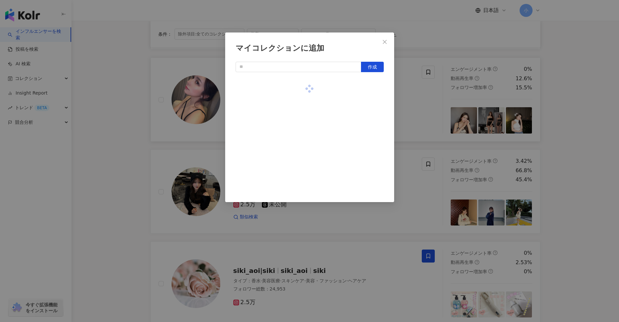
click at [424, 159] on div "マイコレクションに追加 作成" at bounding box center [309, 161] width 619 height 322
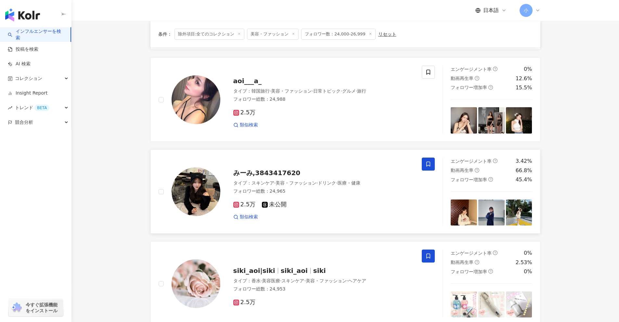
click at [428, 165] on icon at bounding box center [428, 164] width 6 height 6
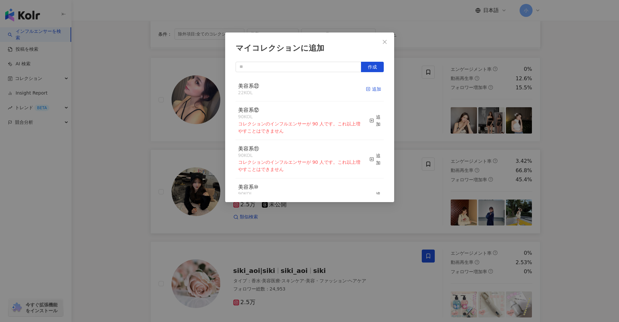
click at [366, 88] on div "追加" at bounding box center [373, 88] width 15 height 7
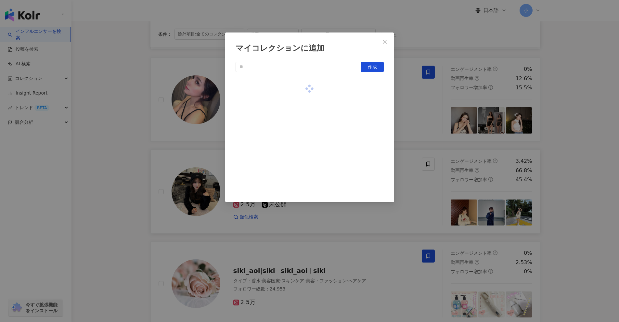
click at [414, 106] on div "マイコレクションに追加 作成" at bounding box center [309, 161] width 619 height 322
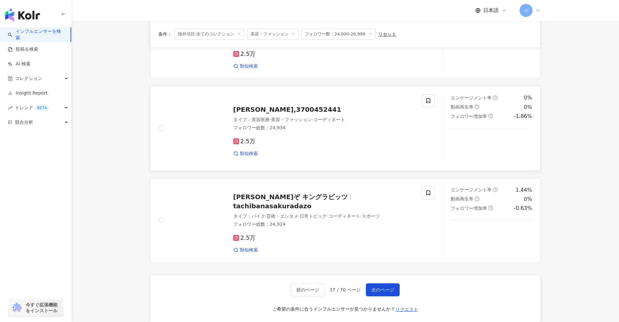
scroll to position [1021, 0]
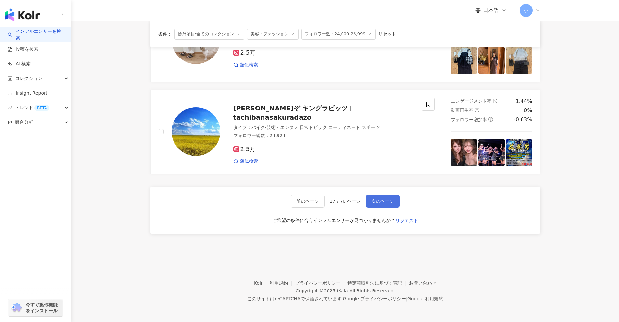
click at [389, 199] on span "次のページ" at bounding box center [382, 200] width 23 height 5
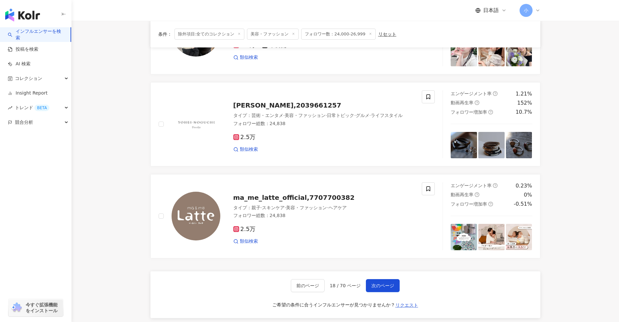
scroll to position [837, 0]
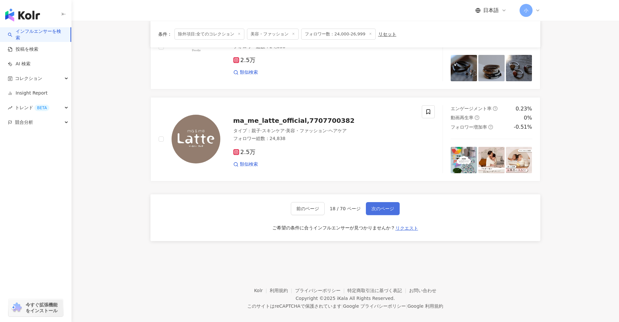
click at [389, 206] on span "次のページ" at bounding box center [382, 208] width 23 height 5
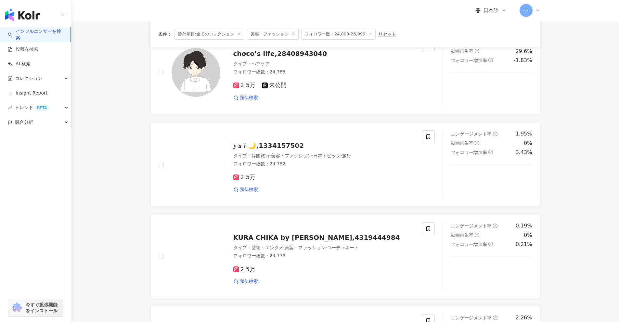
scroll to position [670, 0]
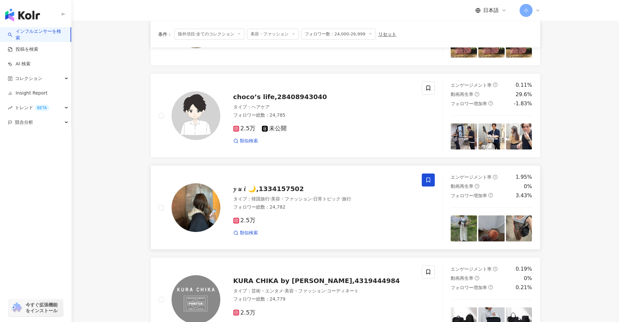
click at [429, 181] on icon at bounding box center [428, 180] width 6 height 6
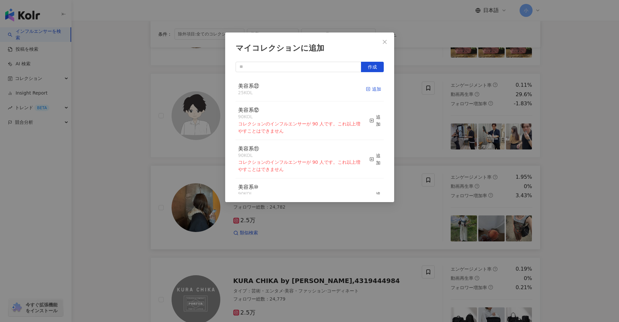
click at [366, 91] on div "追加" at bounding box center [373, 88] width 15 height 7
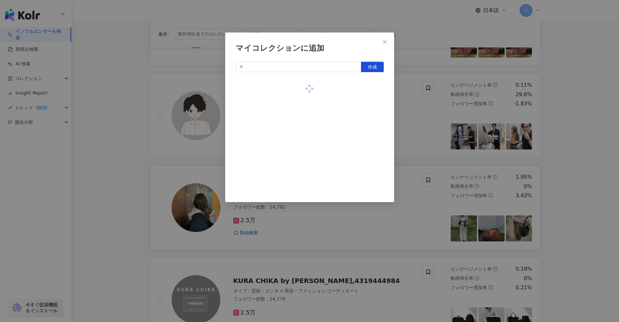
click at [420, 112] on div "マイコレクションに追加 作成" at bounding box center [309, 161] width 619 height 322
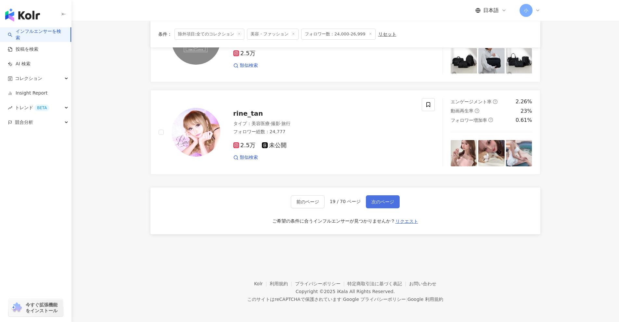
scroll to position [929, 0]
click at [385, 201] on span "次のページ" at bounding box center [382, 200] width 23 height 5
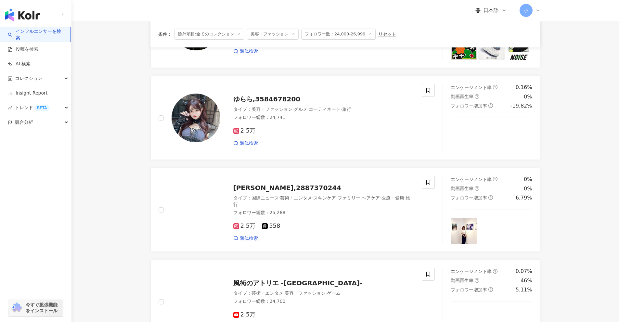
scroll to position [567, 0]
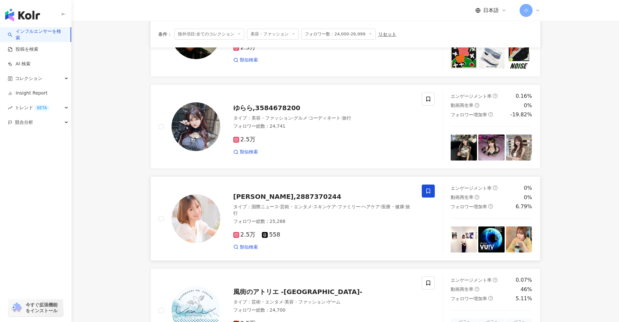
click at [424, 186] on span at bounding box center [428, 191] width 13 height 13
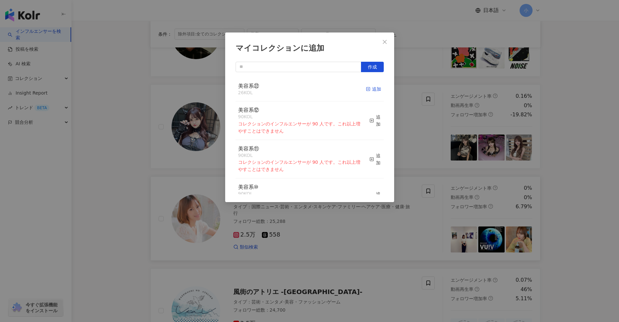
click at [368, 90] on div "追加" at bounding box center [373, 88] width 15 height 7
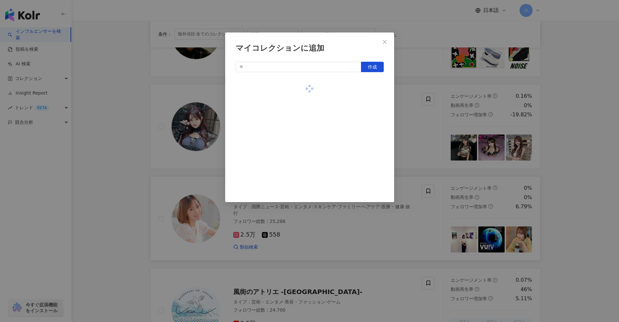
click at [412, 128] on div "マイコレクションに追加 作成" at bounding box center [309, 161] width 619 height 322
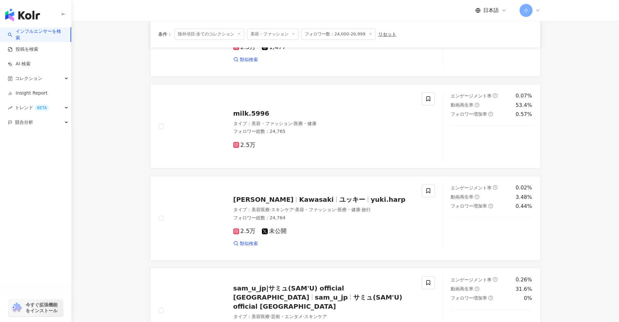
scroll to position [177, 0]
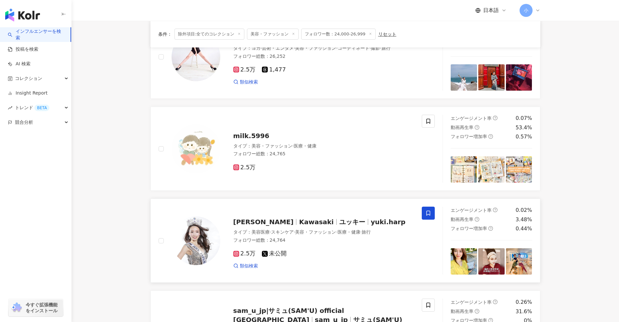
click at [428, 212] on icon at bounding box center [428, 213] width 6 height 6
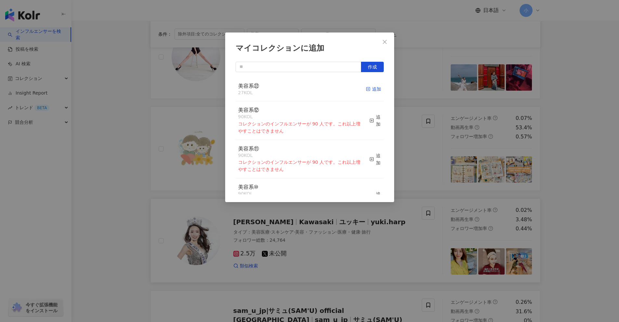
click at [366, 92] on div "追加" at bounding box center [373, 88] width 15 height 7
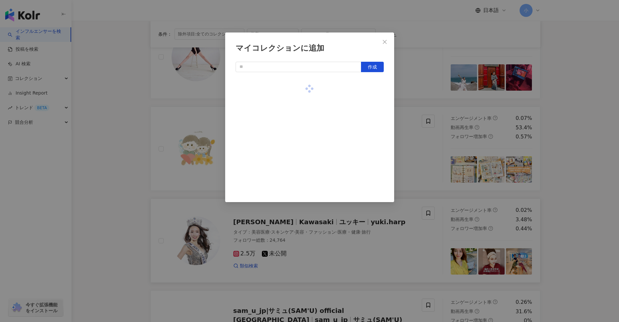
click at [427, 141] on div "マイコレクションに追加 作成" at bounding box center [309, 161] width 619 height 322
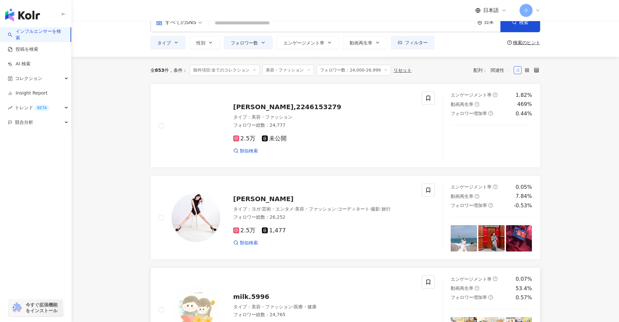
scroll to position [14, 0]
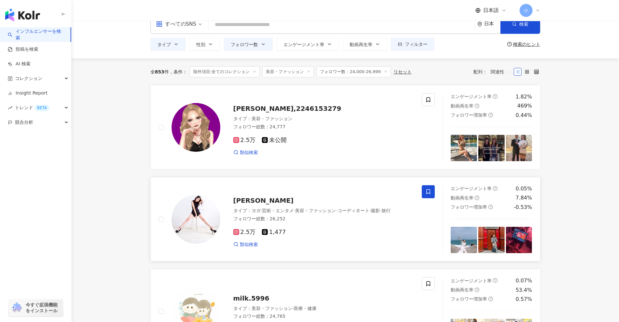
click at [426, 191] on icon at bounding box center [428, 192] width 6 height 6
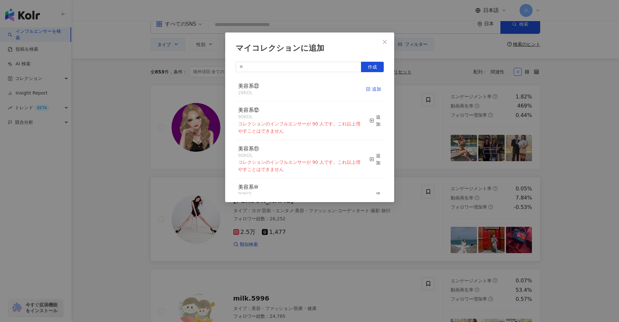
click at [366, 89] on div "追加" at bounding box center [373, 88] width 15 height 7
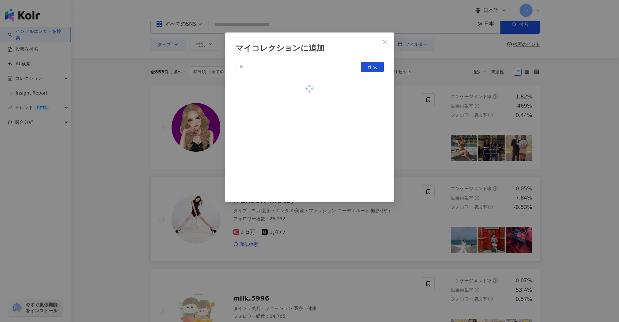
click at [417, 131] on div "マイコレクションに追加 作成" at bounding box center [309, 161] width 619 height 322
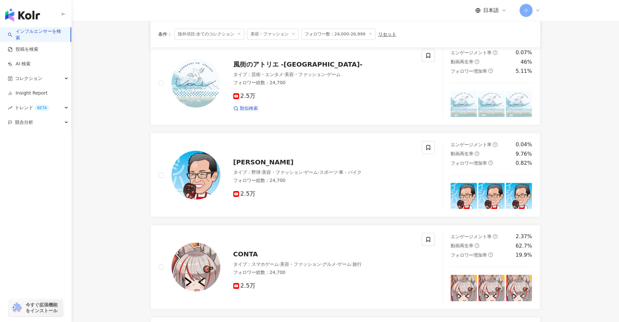
scroll to position [989, 0]
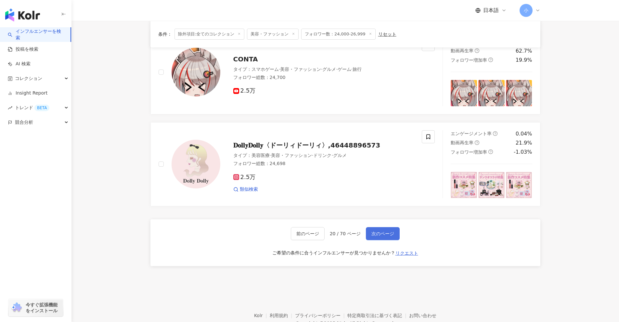
click at [378, 231] on span "次のページ" at bounding box center [382, 233] width 23 height 5
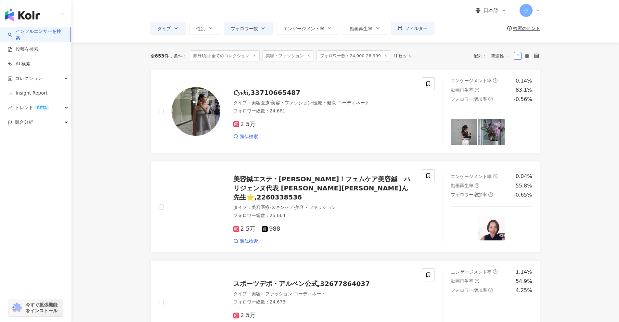
scroll to position [14, 0]
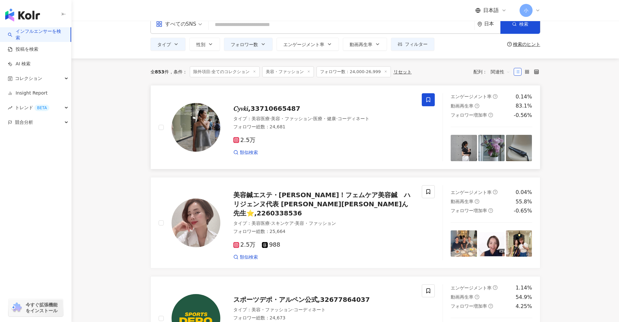
click at [432, 103] on span at bounding box center [428, 99] width 13 height 13
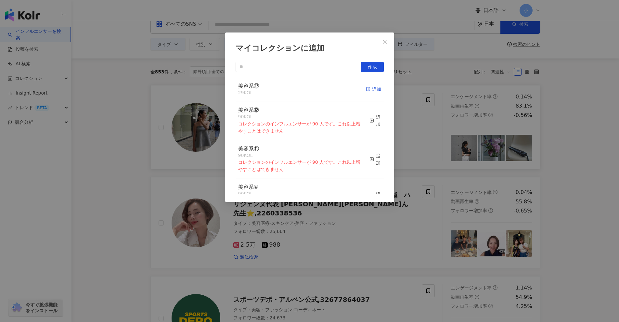
click at [366, 91] on icon "button" at bounding box center [368, 89] width 5 height 5
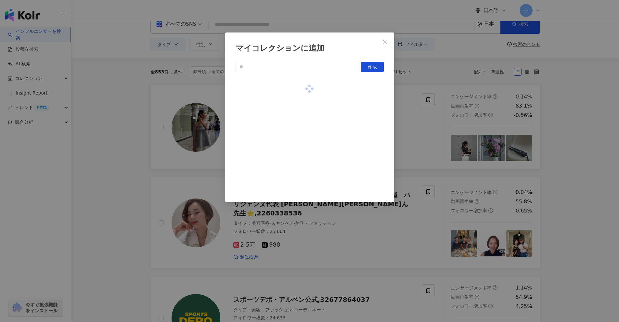
click at [428, 134] on div "マイコレクションに追加 作成" at bounding box center [309, 161] width 619 height 322
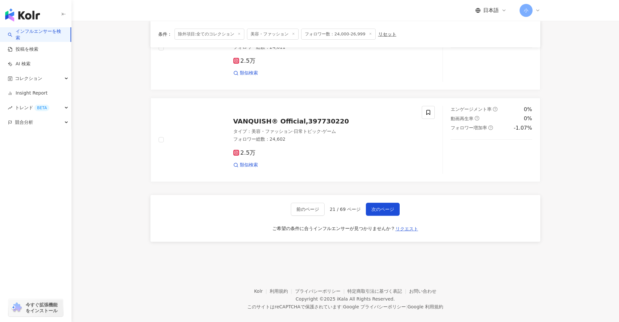
scroll to position [1021, 0]
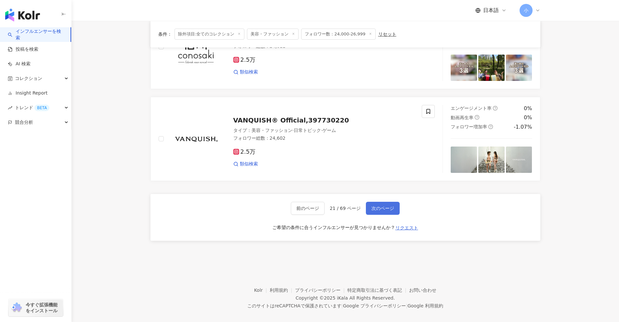
click at [388, 206] on span "次のページ" at bounding box center [382, 208] width 23 height 5
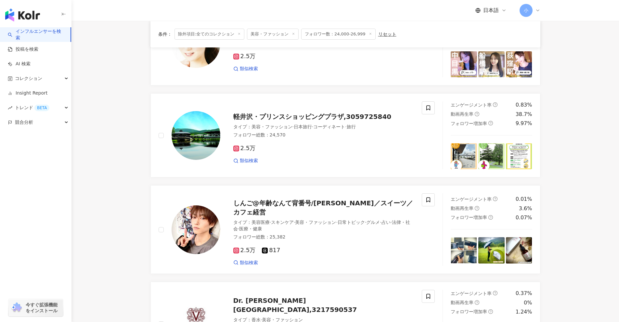
scroll to position [837, 0]
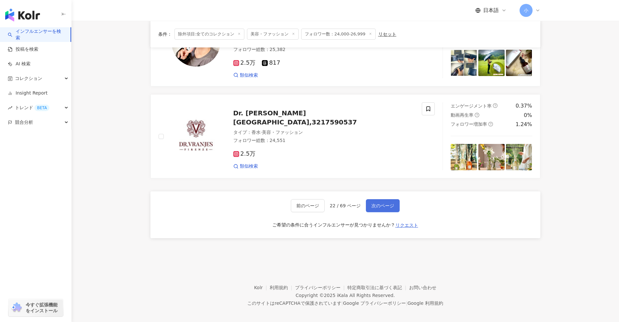
click at [396, 201] on button "次のページ" at bounding box center [383, 205] width 34 height 13
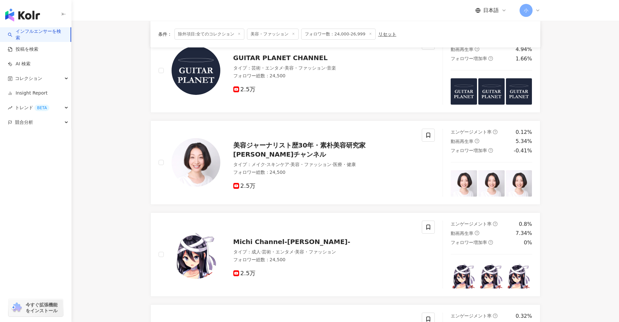
scroll to position [534, 0]
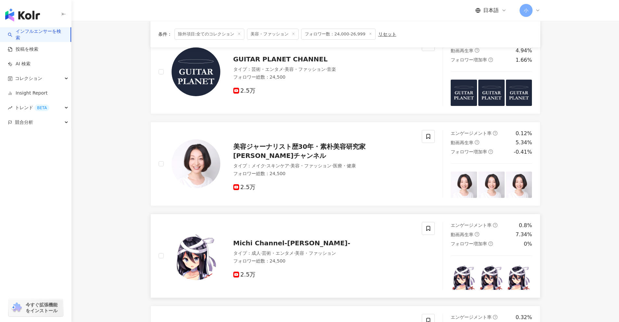
click at [298, 239] on span "Michi Channel-せいかみち-" at bounding box center [291, 243] width 117 height 8
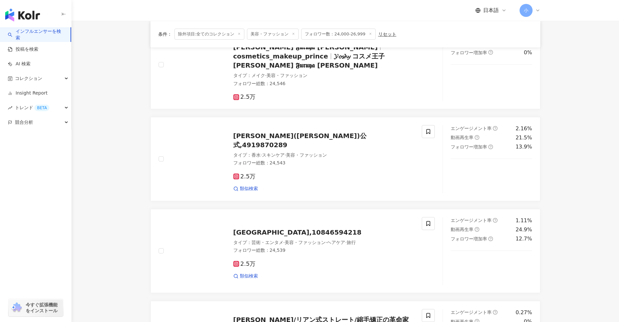
scroll to position [0, 0]
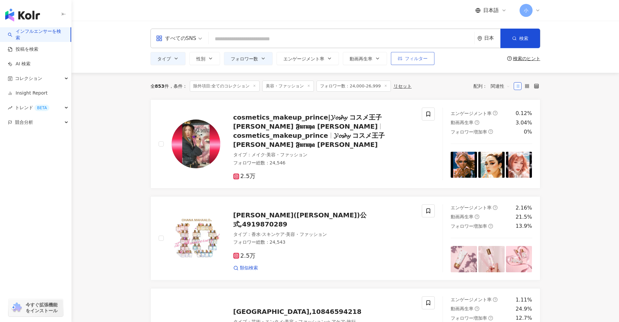
click at [420, 61] on span "フィルター" at bounding box center [416, 58] width 23 height 5
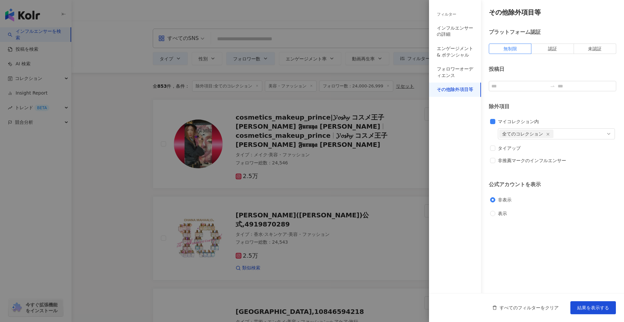
click at [172, 30] on div at bounding box center [312, 161] width 624 height 322
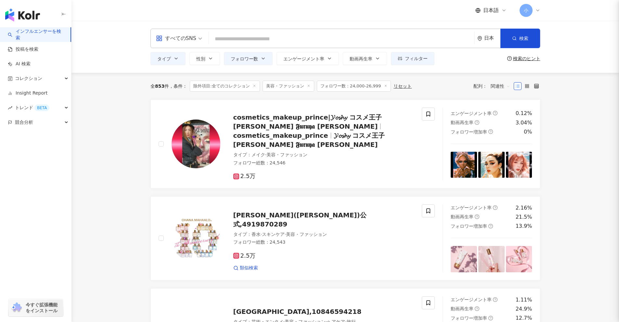
click at [181, 42] on div "すべてのSNS" at bounding box center [176, 38] width 40 height 10
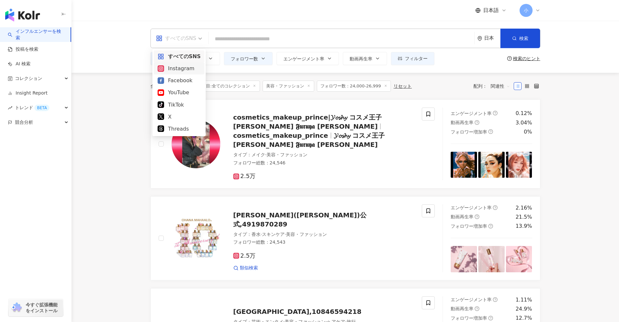
click at [182, 70] on div "Instagram" at bounding box center [179, 68] width 43 height 8
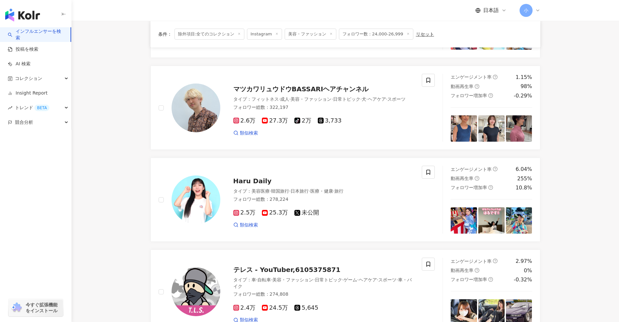
scroll to position [130, 0]
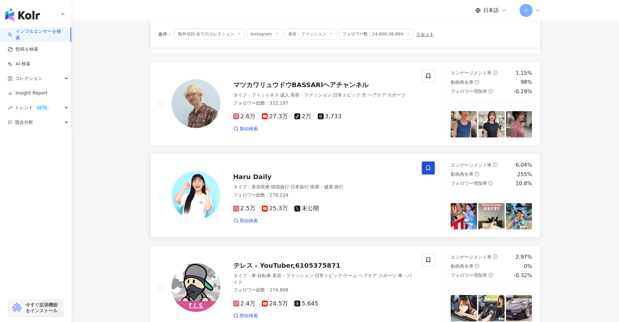
click at [426, 167] on icon at bounding box center [428, 168] width 6 height 6
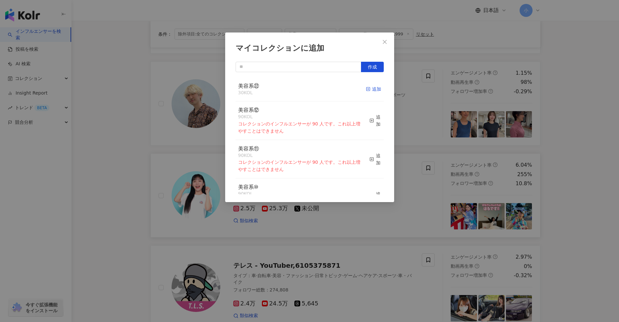
click at [366, 89] on icon "button" at bounding box center [368, 89] width 5 height 5
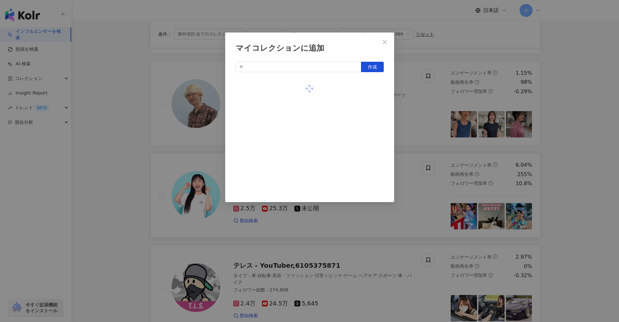
click at [433, 114] on div "マイコレクションに追加 作成" at bounding box center [309, 161] width 619 height 322
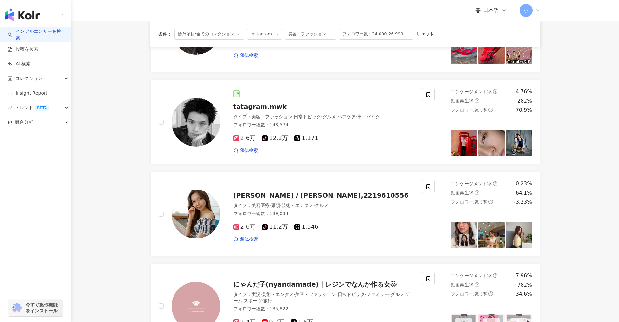
scroll to position [715, 0]
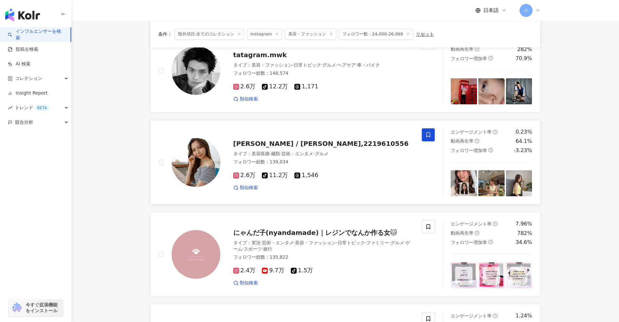
click at [427, 132] on icon at bounding box center [428, 135] width 6 height 6
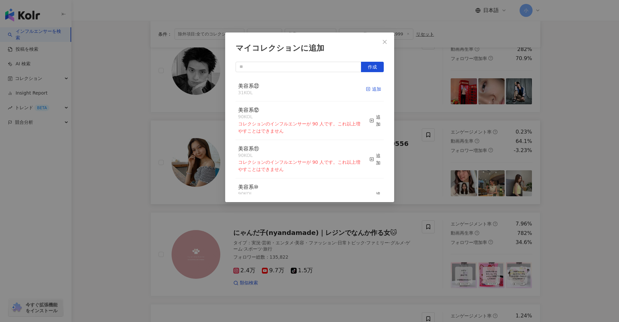
click at [367, 91] on div "追加" at bounding box center [373, 88] width 15 height 7
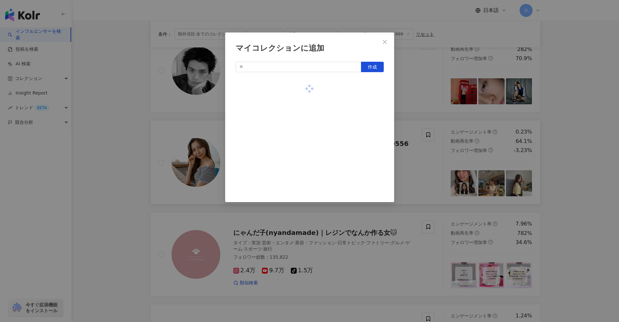
click at [405, 140] on div "マイコレクションに追加 作成" at bounding box center [309, 161] width 619 height 322
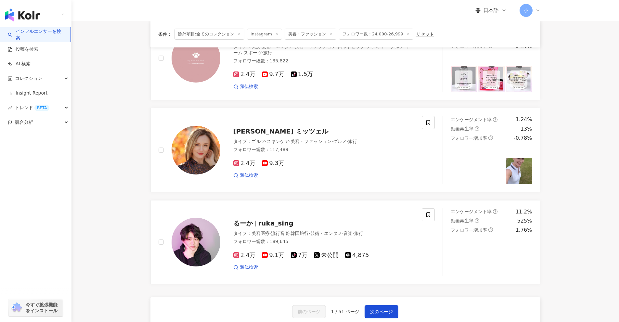
scroll to position [910, 0]
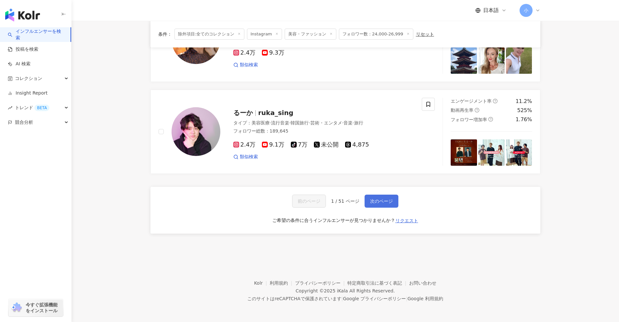
click at [377, 200] on span "次のページ" at bounding box center [381, 200] width 23 height 5
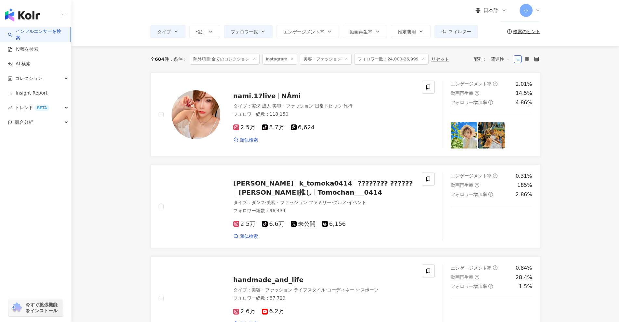
scroll to position [14, 0]
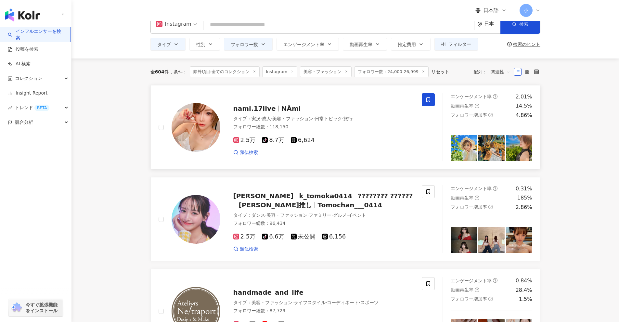
click at [427, 98] on icon at bounding box center [428, 100] width 6 height 6
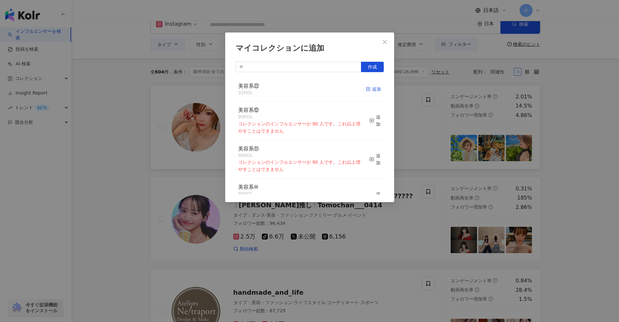
click at [366, 89] on icon "button" at bounding box center [368, 89] width 5 height 5
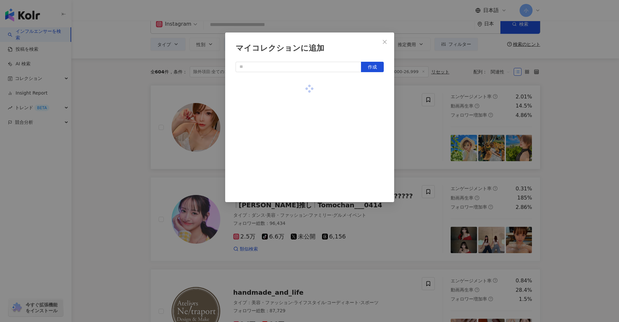
click at [424, 122] on div "マイコレクションに追加 作成" at bounding box center [309, 161] width 619 height 322
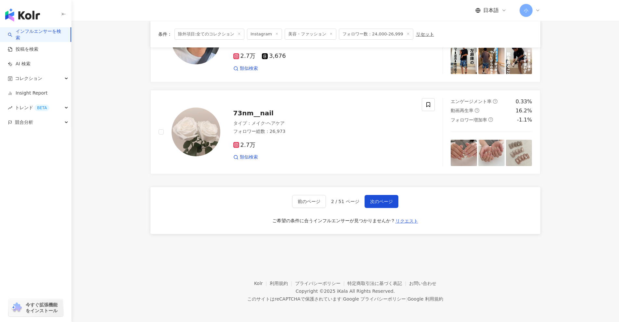
scroll to position [1021, 0]
click at [385, 202] on span "次のページ" at bounding box center [381, 200] width 23 height 5
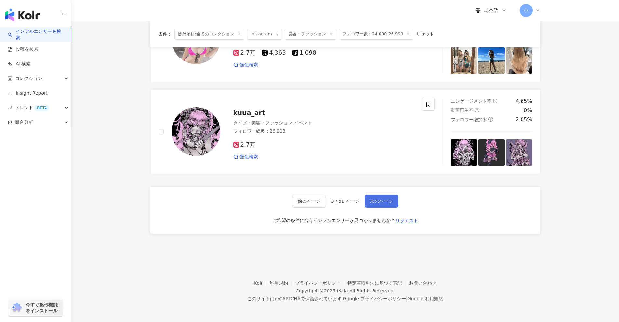
click at [381, 198] on span "次のページ" at bounding box center [381, 200] width 23 height 5
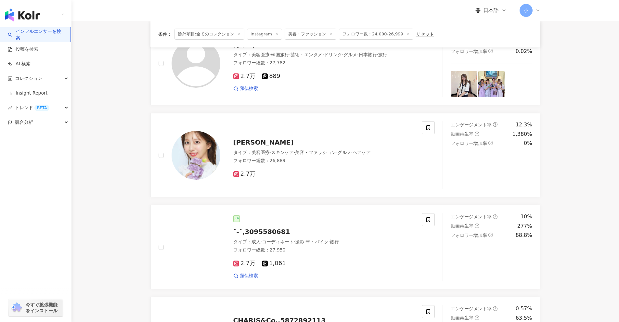
scroll to position [632, 0]
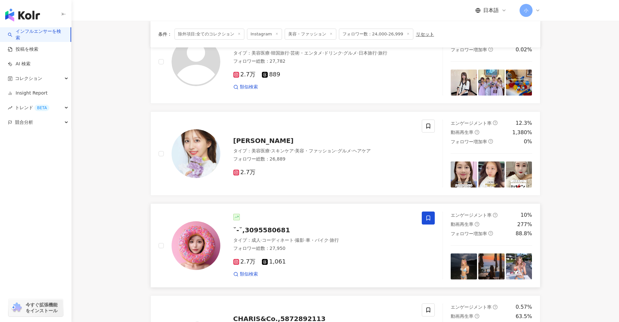
click at [430, 220] on icon at bounding box center [428, 218] width 4 height 5
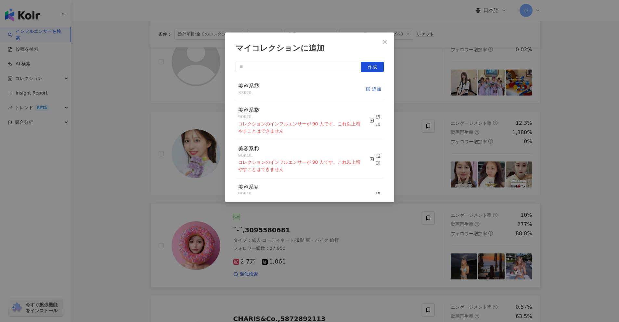
click at [369, 91] on div "追加" at bounding box center [373, 88] width 15 height 7
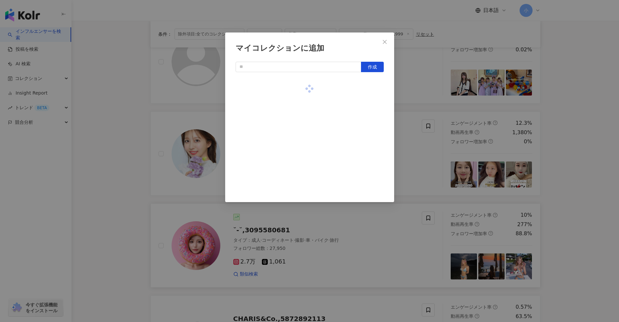
click at [417, 152] on div "マイコレクションに追加 作成" at bounding box center [309, 161] width 619 height 322
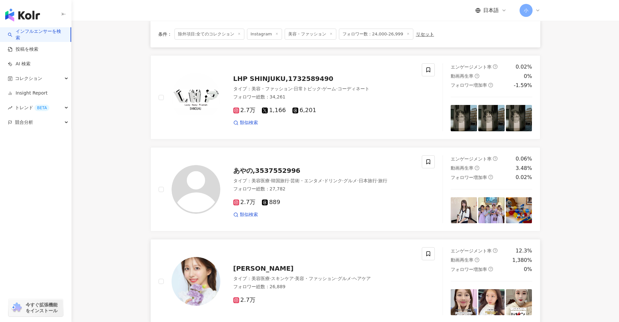
scroll to position [502, 0]
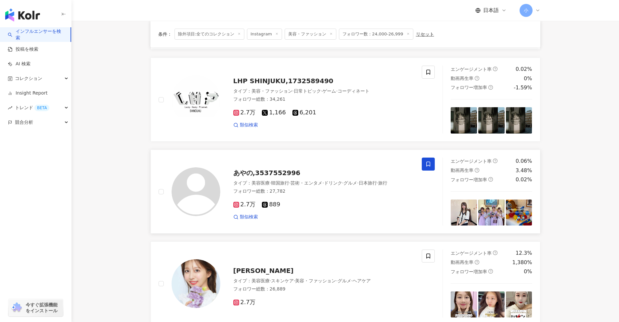
click at [429, 164] on icon at bounding box center [428, 164] width 6 height 6
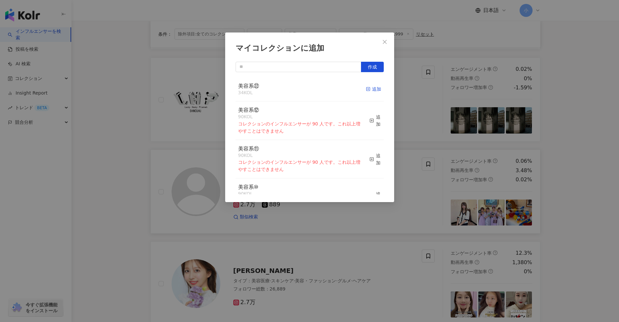
click at [366, 88] on rect "button" at bounding box center [368, 89] width 4 height 4
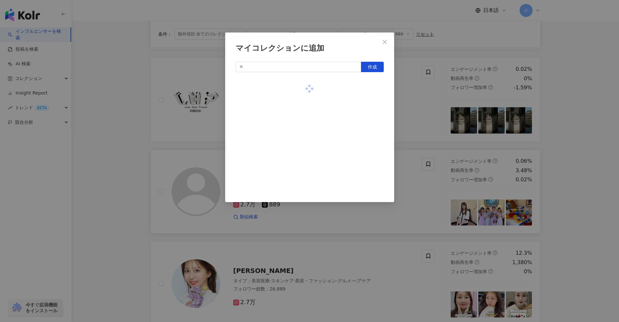
click at [420, 112] on div "マイコレクションに追加 作成" at bounding box center [309, 161] width 619 height 322
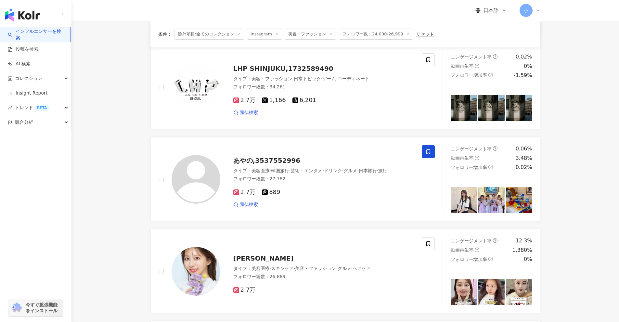
scroll to position [567, 0]
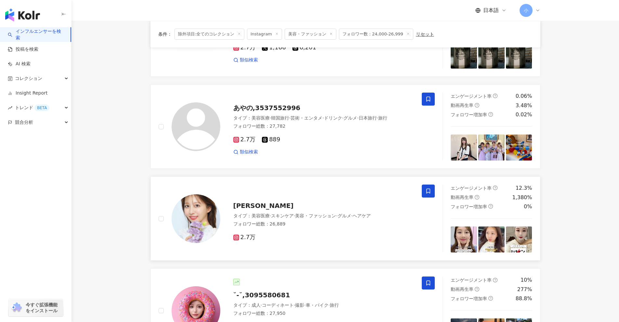
click at [423, 186] on span at bounding box center [428, 191] width 13 height 13
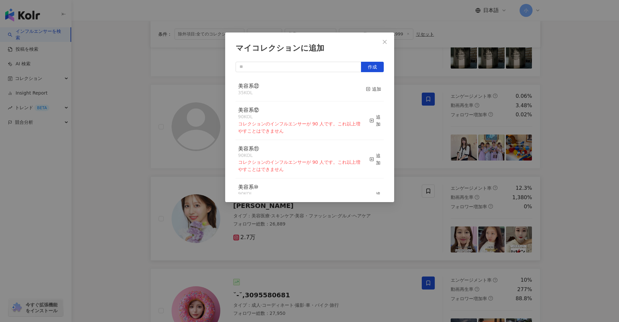
click at [366, 95] on button "追加" at bounding box center [373, 90] width 15 height 14
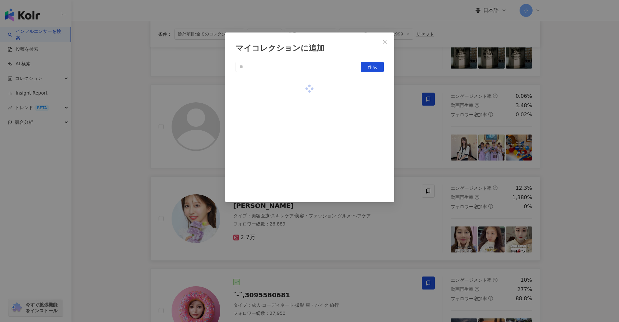
click at [450, 130] on div "マイコレクションに追加 作成" at bounding box center [309, 161] width 619 height 322
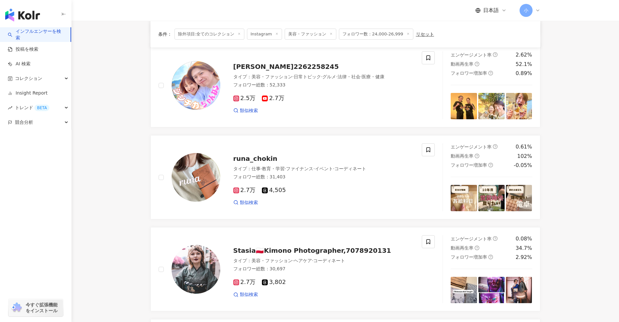
scroll to position [242, 0]
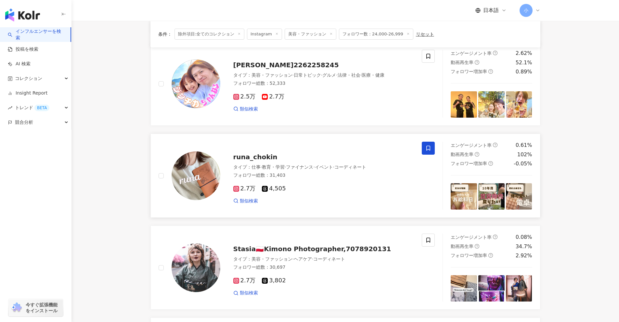
click at [428, 147] on icon at bounding box center [428, 148] width 6 height 6
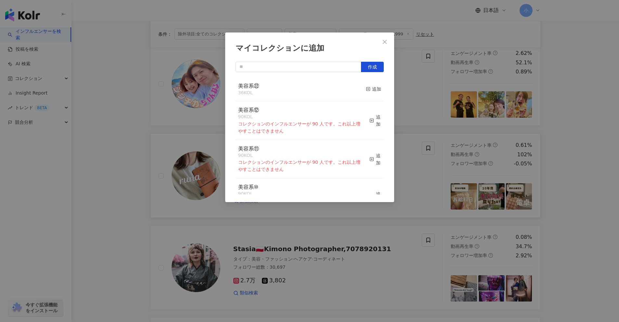
click at [408, 104] on div "マイコレクションに追加 作成 美容系㉒ 36 KOL 追加 美容系⑫ 90 KOL コレクションのインフルエンサーが 90 人です。これ以上増やすことはできま…" at bounding box center [309, 161] width 619 height 322
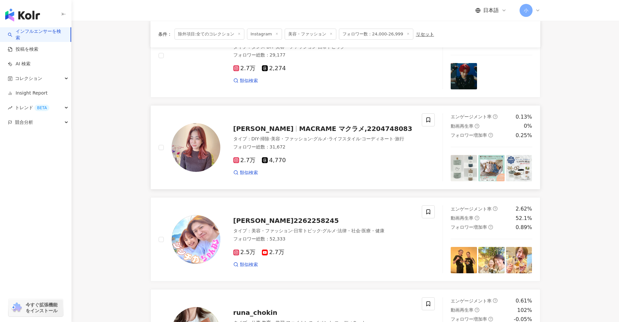
scroll to position [112, 0]
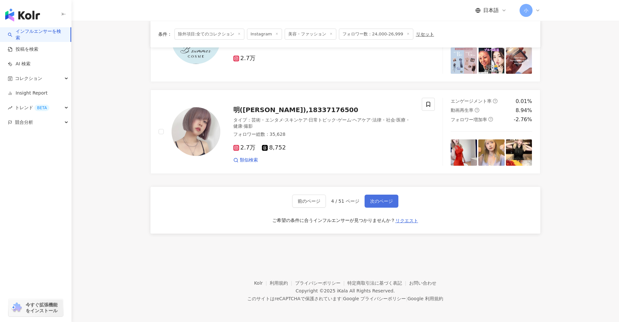
click at [371, 200] on span "次のページ" at bounding box center [381, 200] width 23 height 5
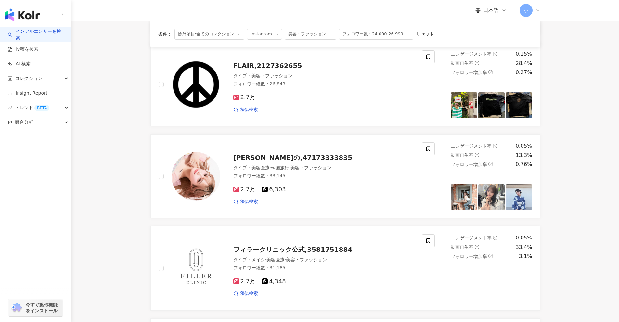
scroll to position [761, 0]
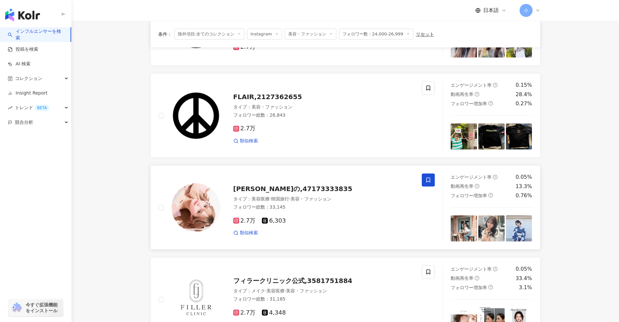
click at [425, 182] on span at bounding box center [428, 179] width 13 height 13
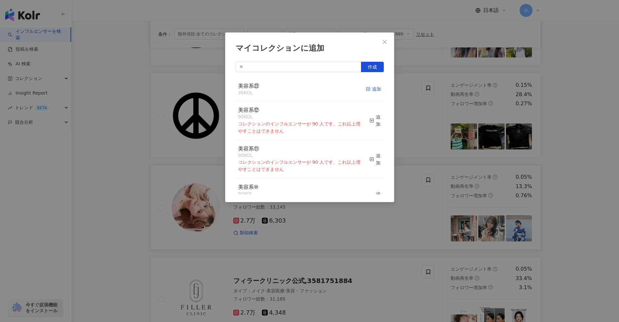
click at [366, 86] on div "追加" at bounding box center [373, 88] width 15 height 7
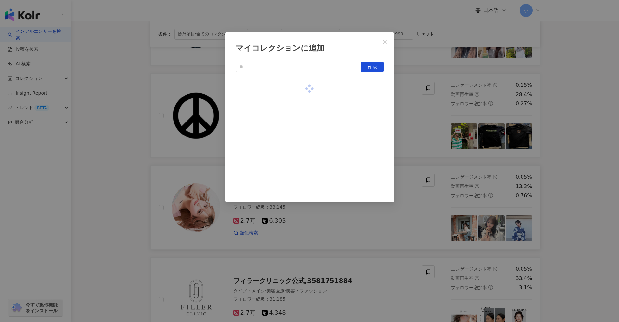
click at [415, 154] on div "マイコレクションに追加 作成" at bounding box center [309, 161] width 619 height 322
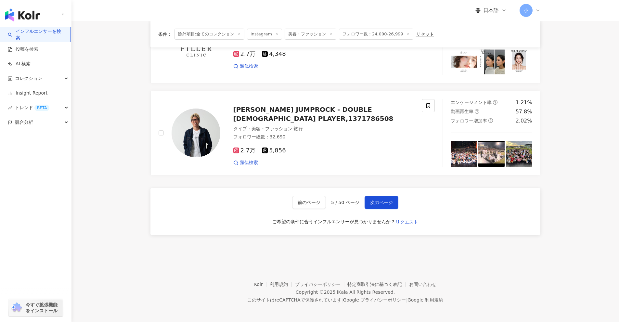
scroll to position [1021, 0]
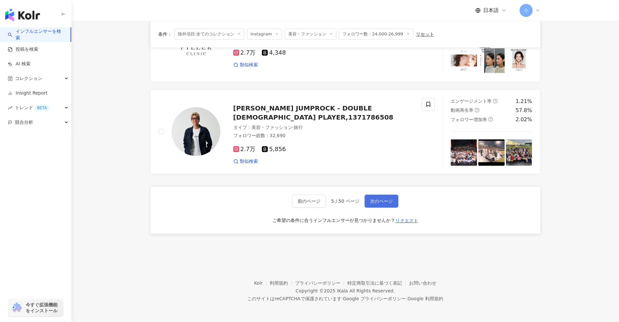
click at [381, 202] on span "次のページ" at bounding box center [381, 200] width 23 height 5
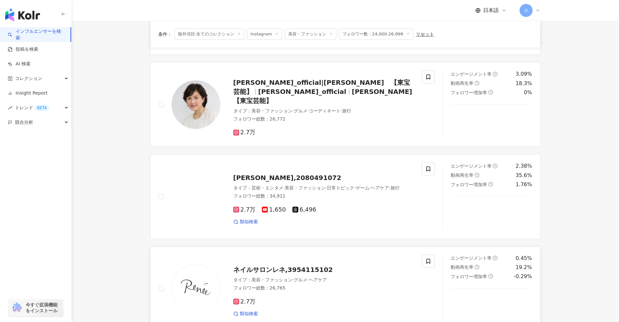
scroll to position [859, 0]
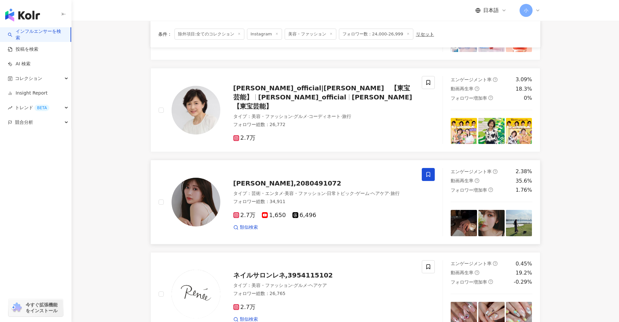
click at [427, 176] on icon at bounding box center [428, 175] width 6 height 6
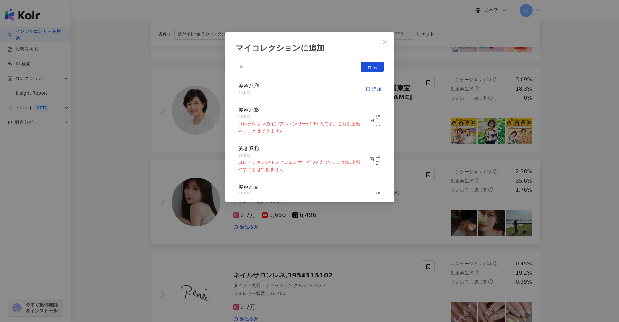
click at [366, 89] on div "追加" at bounding box center [373, 88] width 15 height 7
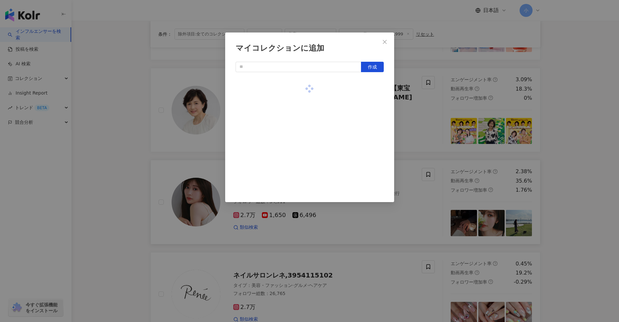
click at [430, 121] on div "マイコレクションに追加 作成" at bounding box center [309, 161] width 619 height 322
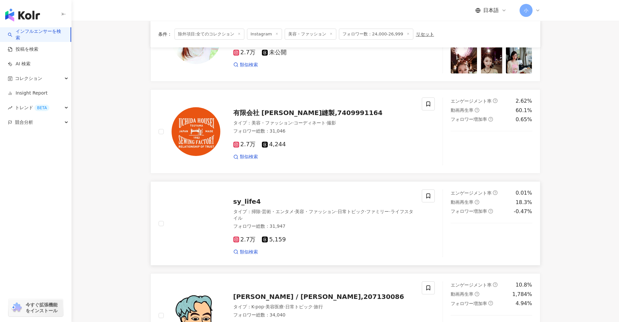
scroll to position [372, 0]
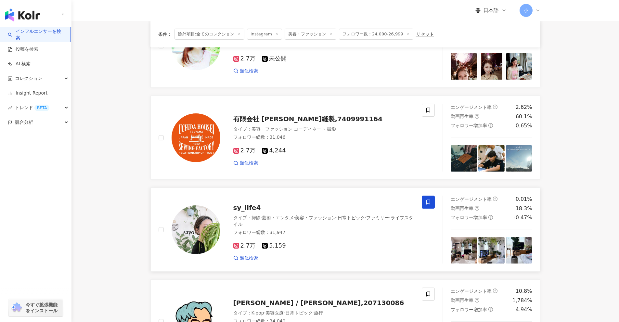
click at [427, 201] on icon at bounding box center [428, 202] width 4 height 5
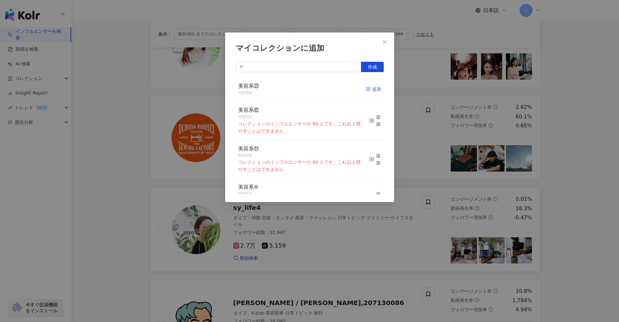
click at [366, 91] on div "追加" at bounding box center [373, 88] width 15 height 7
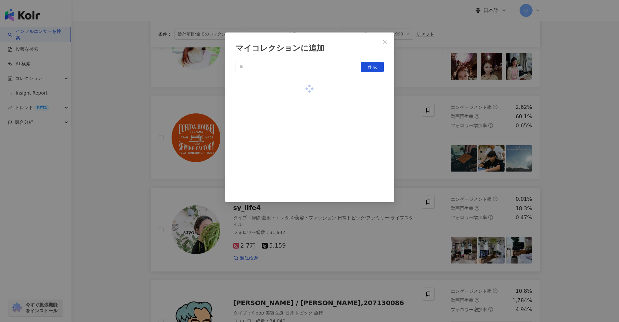
click at [415, 131] on div "マイコレクションに追加 作成" at bounding box center [309, 161] width 619 height 322
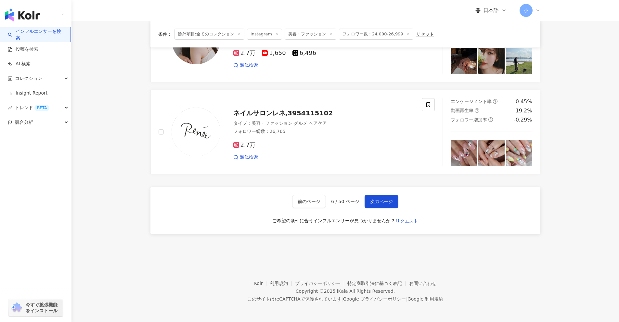
scroll to position [1021, 0]
click at [387, 196] on button "次のページ" at bounding box center [382, 201] width 34 height 13
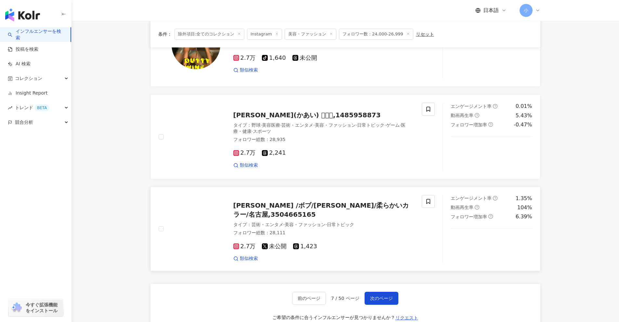
scroll to position [924, 0]
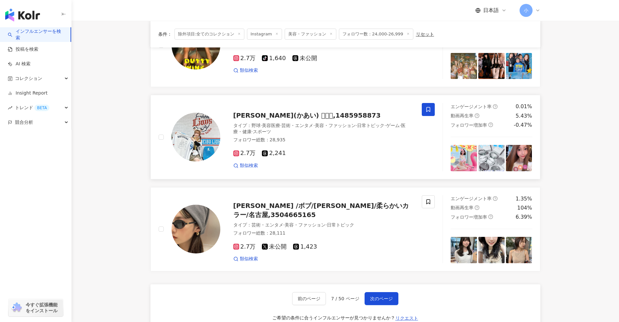
click at [430, 110] on icon at bounding box center [428, 109] width 4 height 5
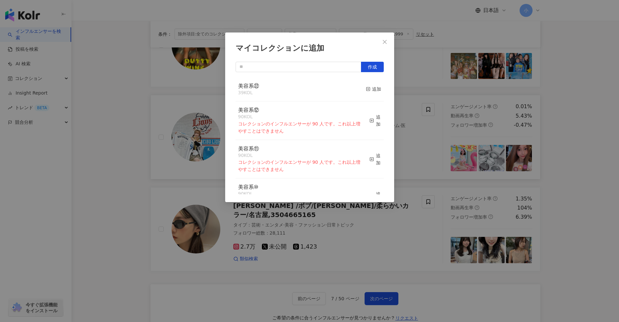
click at [366, 94] on button "追加" at bounding box center [373, 90] width 15 height 14
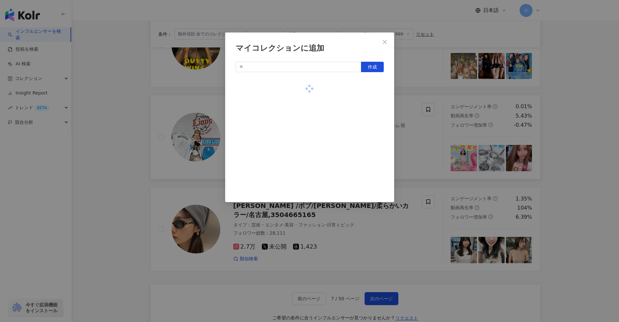
click at [442, 143] on div "マイコレクションに追加 作成" at bounding box center [309, 161] width 619 height 322
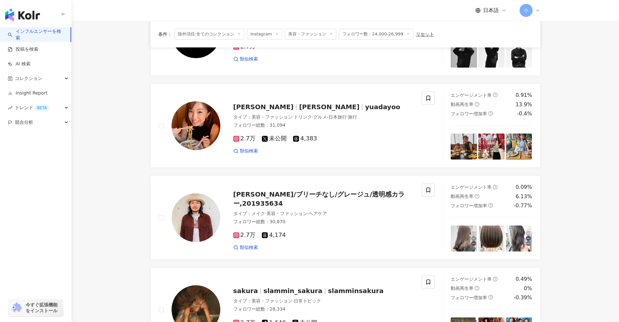
scroll to position [632, 0]
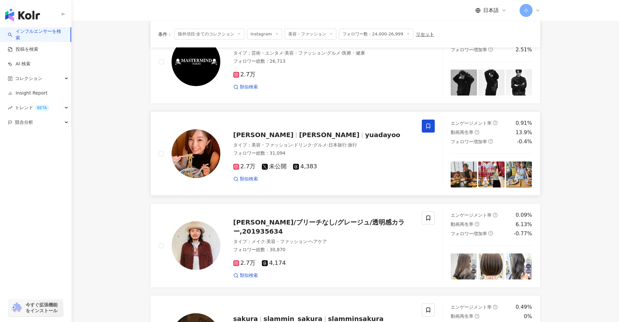
click at [433, 124] on span at bounding box center [428, 126] width 13 height 13
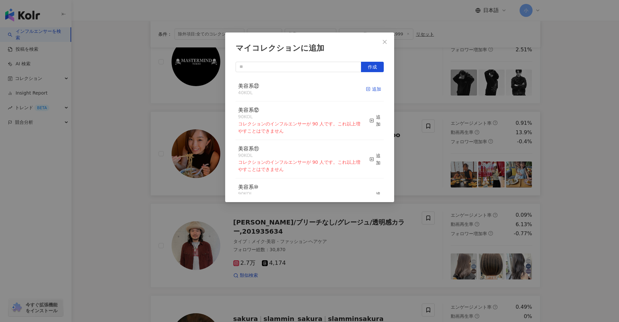
click at [367, 89] on div "追加" at bounding box center [373, 88] width 15 height 7
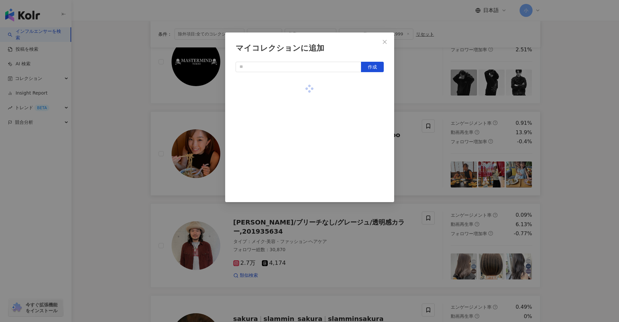
click at [416, 100] on div "マイコレクションに追加 作成" at bounding box center [309, 161] width 619 height 322
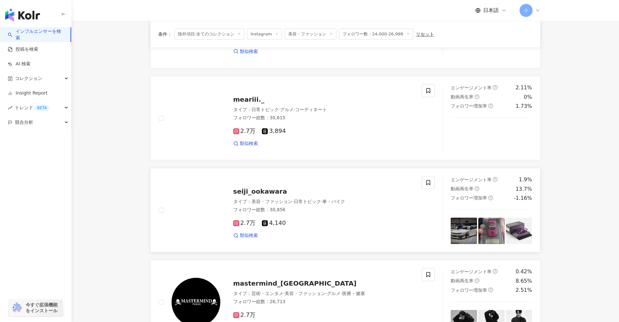
scroll to position [372, 0]
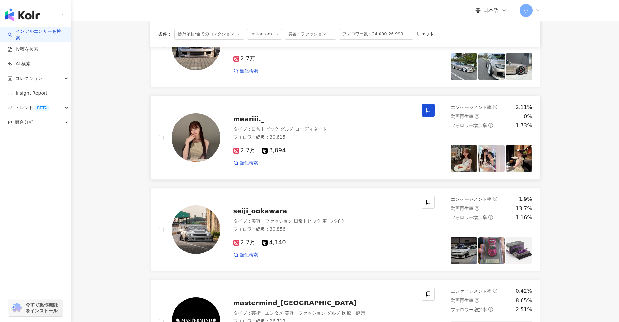
click at [427, 109] on icon at bounding box center [428, 110] width 4 height 5
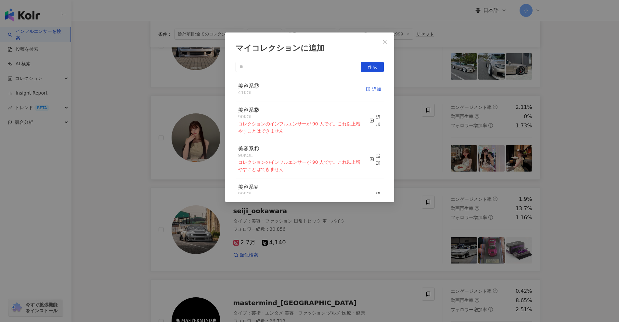
click at [366, 88] on icon "button" at bounding box center [368, 89] width 5 height 5
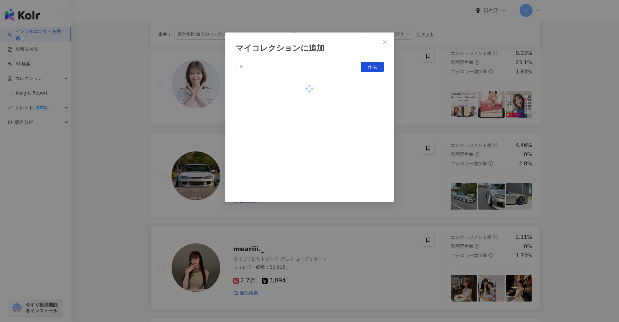
click at [440, 167] on div "マイコレクションに追加 作成" at bounding box center [309, 161] width 619 height 322
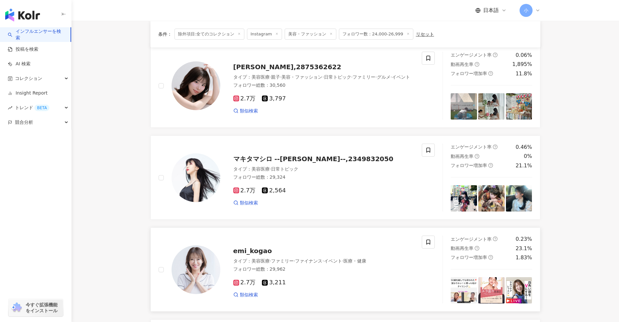
scroll to position [47, 0]
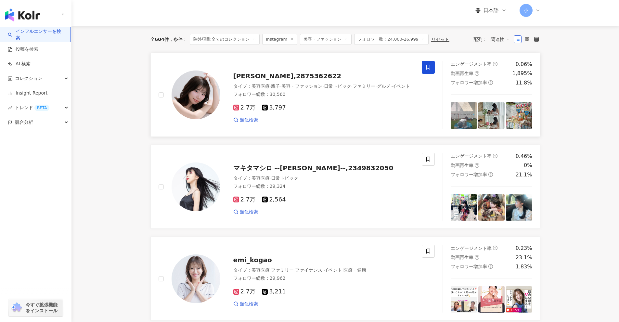
click at [432, 67] on span at bounding box center [428, 67] width 13 height 13
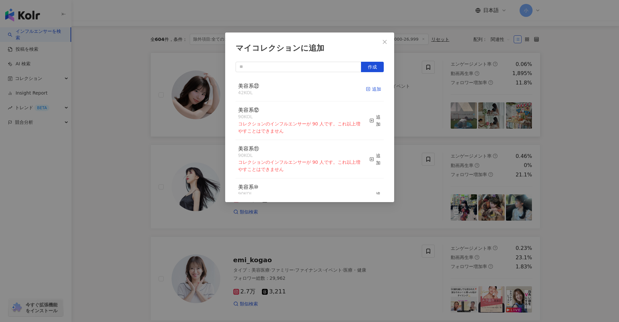
click at [372, 90] on div "追加" at bounding box center [373, 88] width 15 height 7
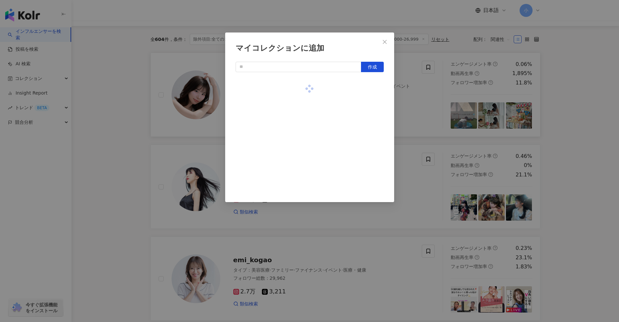
click at [422, 113] on div "マイコレクションに追加 作成" at bounding box center [309, 161] width 619 height 322
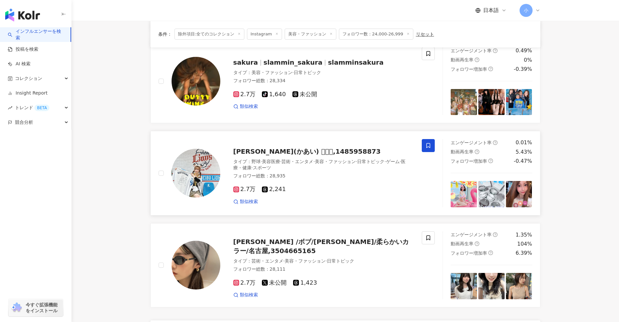
scroll to position [1021, 0]
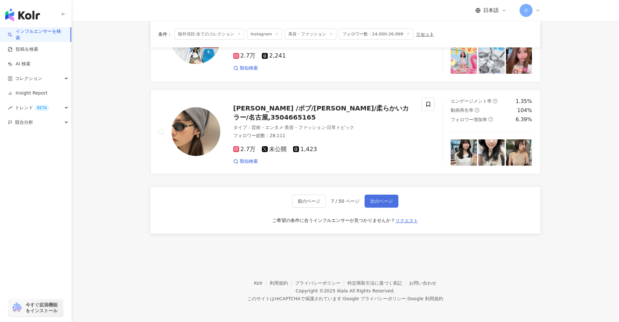
click at [381, 203] on span "次のページ" at bounding box center [381, 200] width 23 height 5
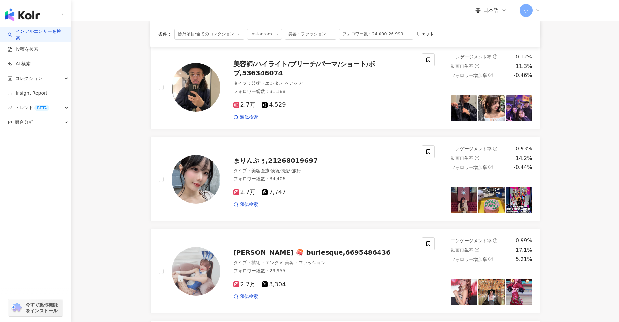
scroll to position [697, 0]
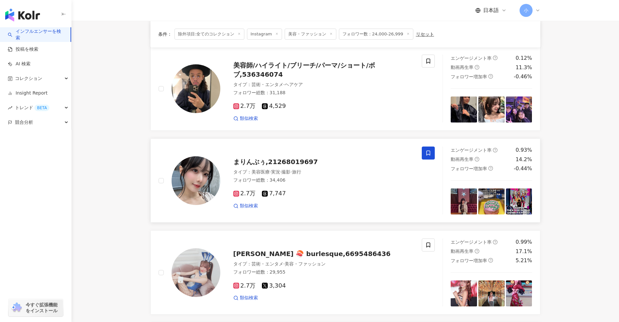
click at [428, 154] on icon at bounding box center [428, 153] width 4 height 5
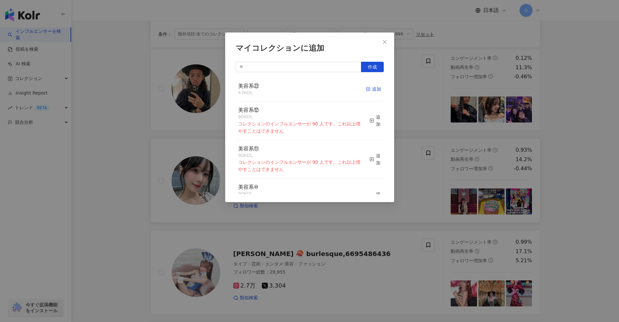
click at [370, 90] on div "追加" at bounding box center [373, 88] width 15 height 7
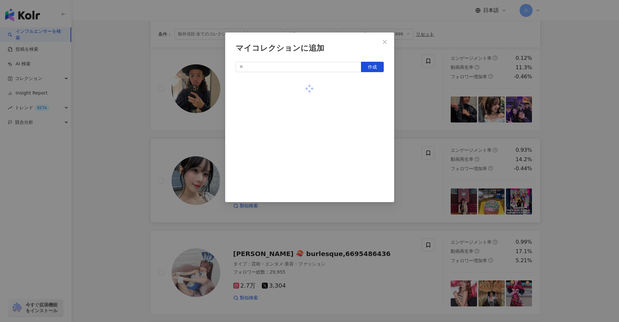
click at [428, 112] on div "マイコレクションに追加 作成" at bounding box center [309, 161] width 619 height 322
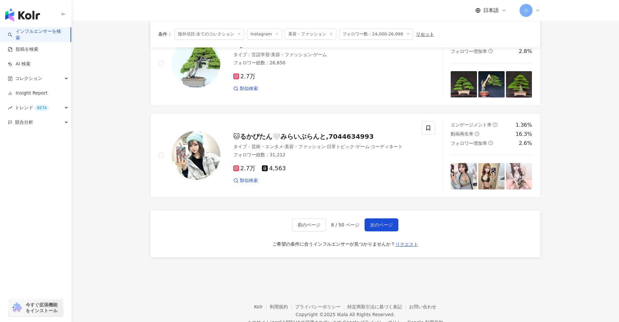
scroll to position [1021, 0]
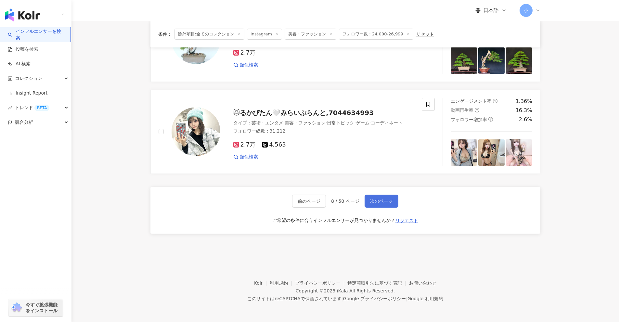
click at [389, 203] on span "次のページ" at bounding box center [381, 200] width 23 height 5
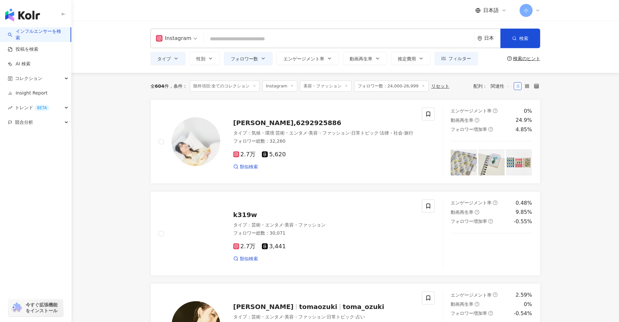
scroll to position [162, 0]
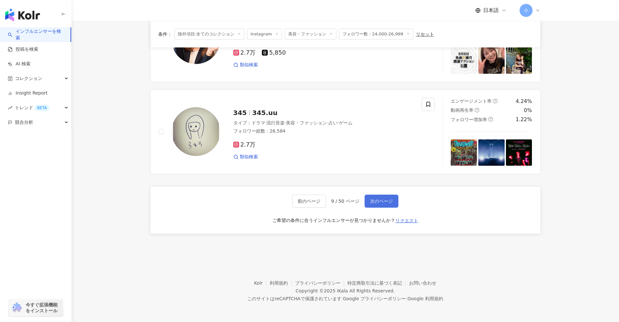
click at [379, 198] on span "次のページ" at bounding box center [381, 200] width 23 height 5
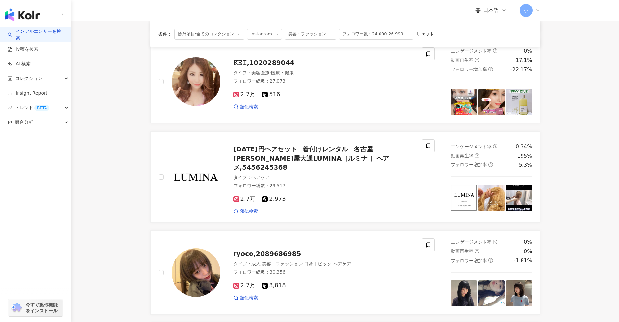
scroll to position [242, 0]
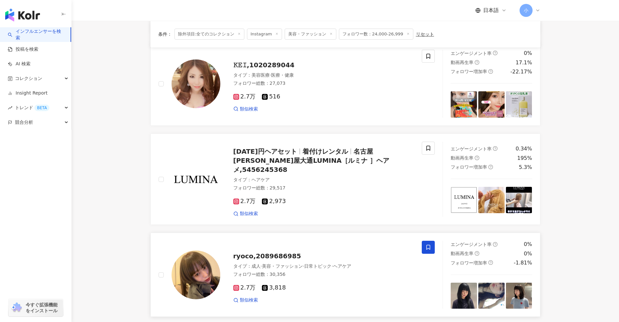
click at [425, 241] on span at bounding box center [428, 247] width 13 height 13
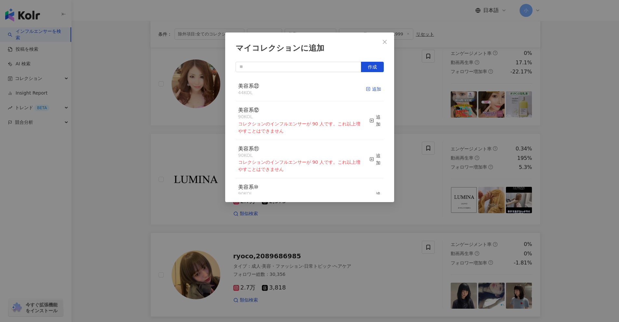
click at [368, 88] on div "追加" at bounding box center [373, 88] width 15 height 7
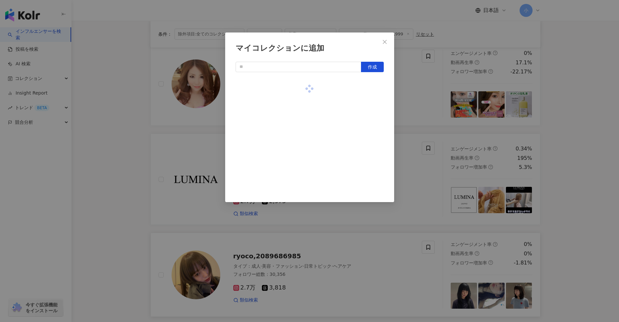
click at [442, 158] on div "マイコレクションに追加 作成" at bounding box center [309, 161] width 619 height 322
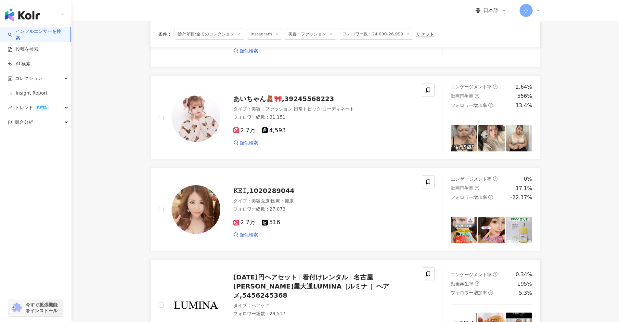
scroll to position [112, 0]
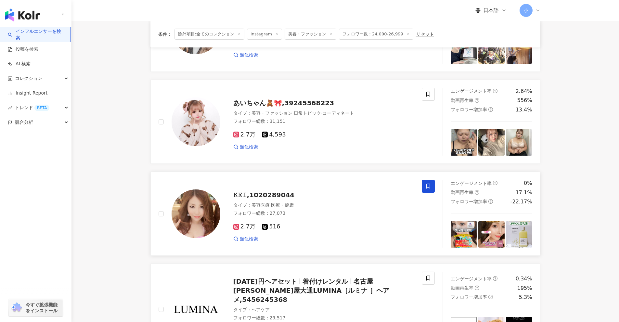
click at [430, 184] on icon at bounding box center [428, 186] width 6 height 6
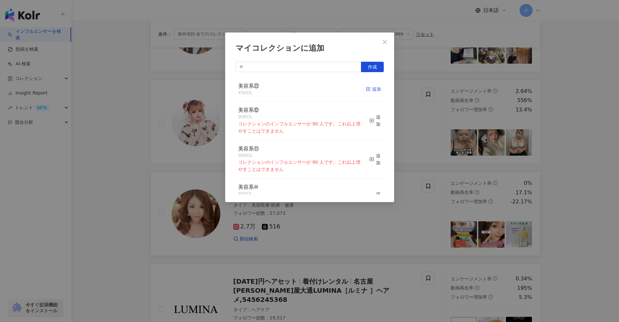
click at [366, 88] on icon "button" at bounding box center [368, 89] width 5 height 5
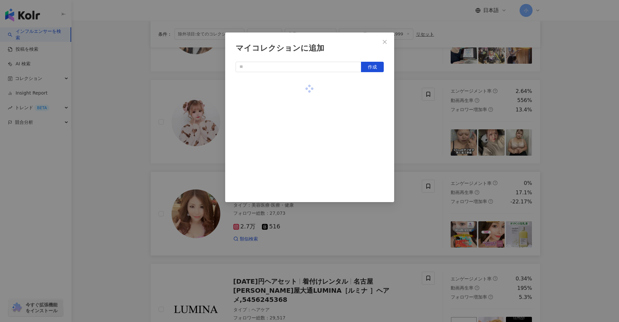
click at [417, 138] on div "マイコレクションに追加 作成" at bounding box center [309, 161] width 619 height 322
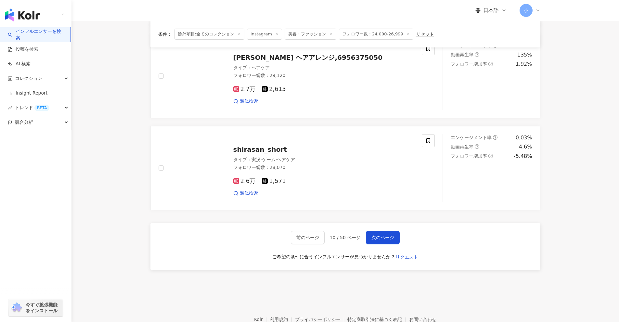
scroll to position [1021, 0]
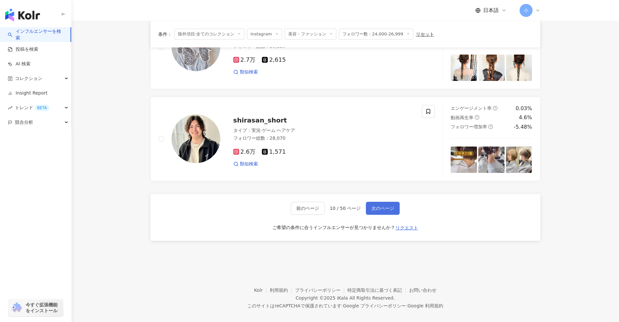
click at [381, 206] on span "次のページ" at bounding box center [382, 208] width 23 height 5
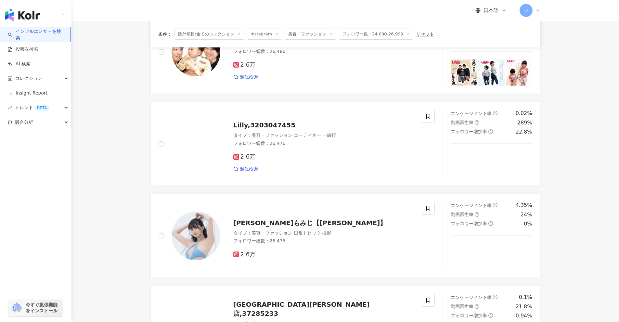
scroll to position [891, 0]
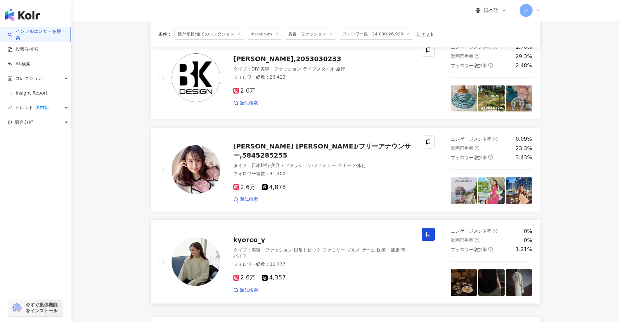
click at [425, 234] on icon at bounding box center [428, 234] width 6 height 6
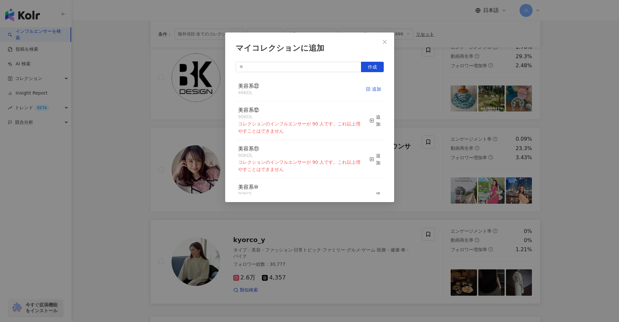
click at [366, 89] on icon "button" at bounding box center [368, 89] width 5 height 5
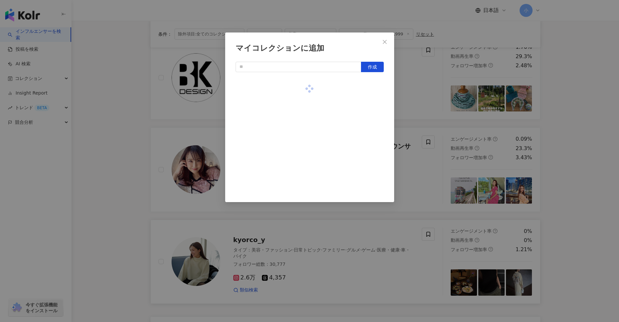
click at [421, 155] on div "マイコレクションに追加 作成" at bounding box center [309, 161] width 619 height 322
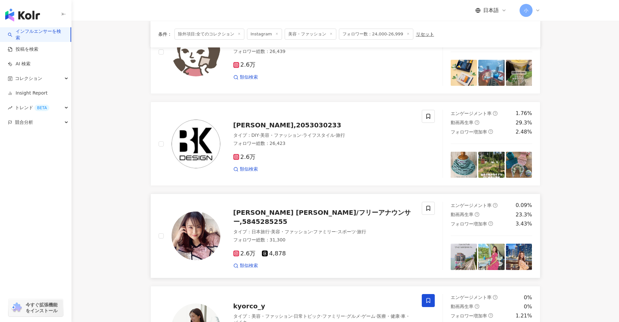
scroll to position [826, 0]
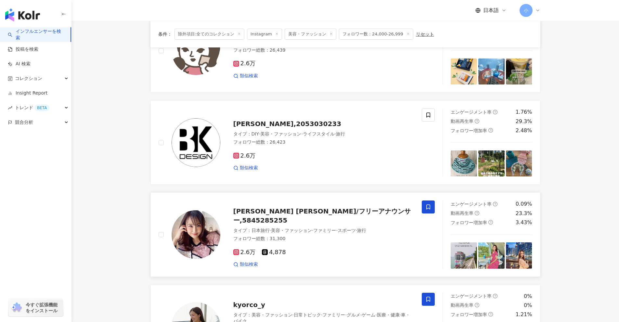
click at [431, 210] on span at bounding box center [428, 206] width 13 height 13
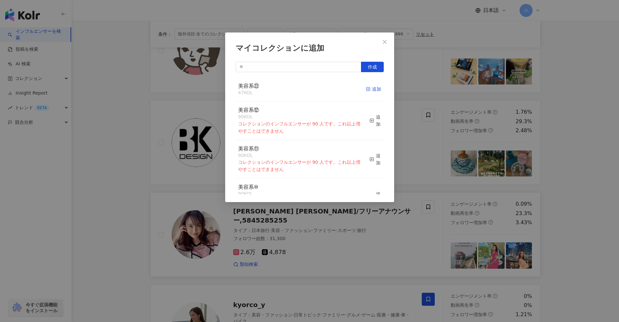
click at [366, 90] on icon "button" at bounding box center [368, 89] width 5 height 5
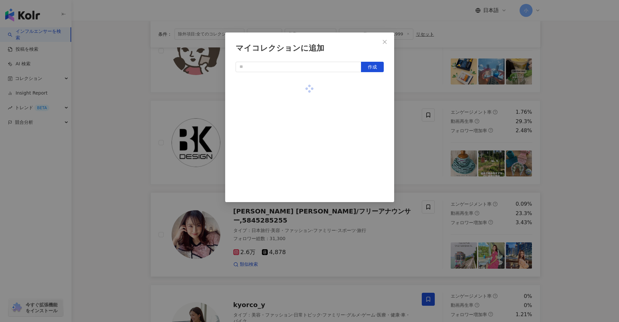
click at [420, 135] on div "マイコレクションに追加 作成" at bounding box center [309, 161] width 619 height 322
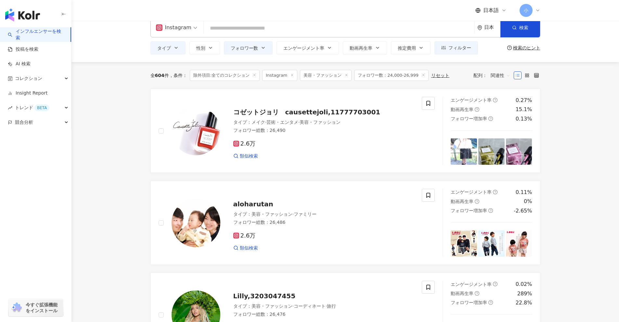
scroll to position [0, 0]
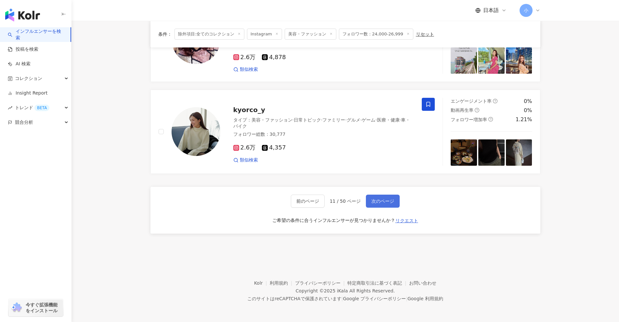
click at [386, 199] on span "次のページ" at bounding box center [382, 200] width 23 height 5
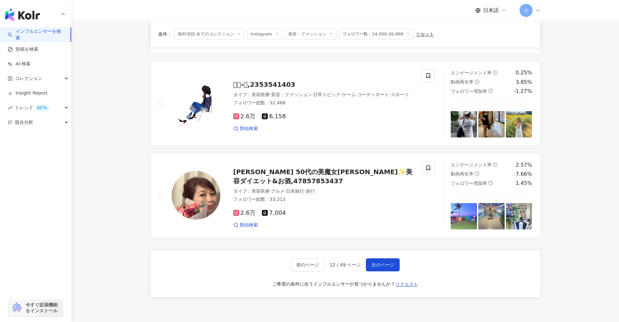
scroll to position [956, 0]
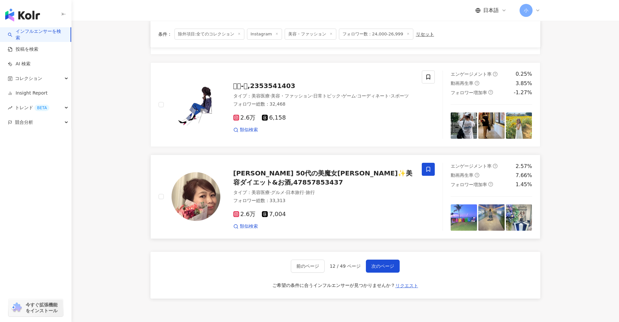
click at [426, 166] on icon at bounding box center [428, 169] width 6 height 6
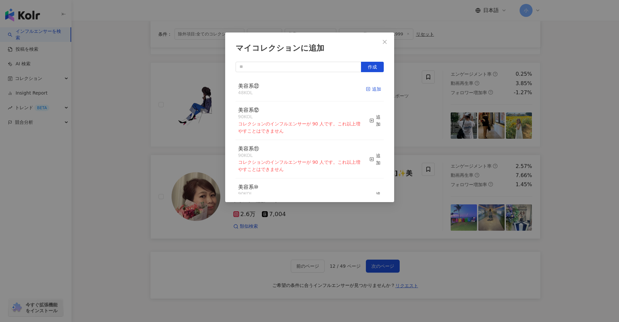
click at [369, 92] on div "追加" at bounding box center [373, 88] width 15 height 7
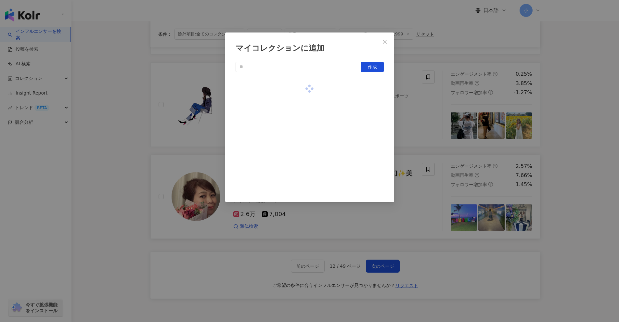
click at [417, 113] on div "マイコレクションに追加 作成" at bounding box center [309, 161] width 619 height 322
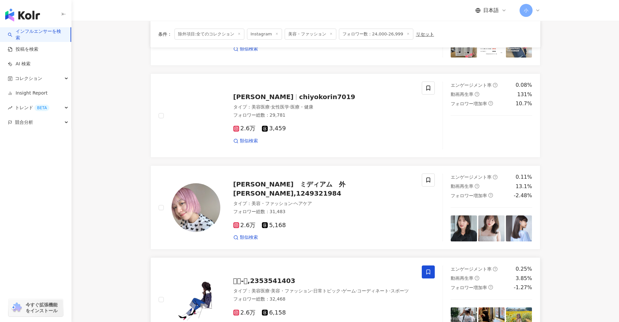
scroll to position [729, 0]
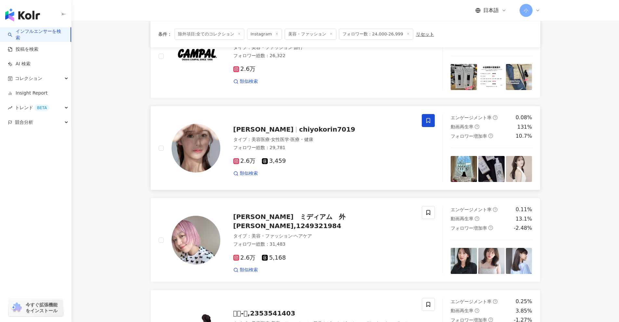
click at [424, 121] on span at bounding box center [428, 120] width 13 height 13
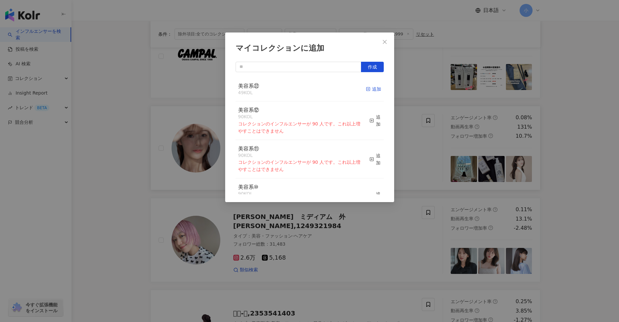
click at [366, 89] on rect "button" at bounding box center [368, 89] width 4 height 4
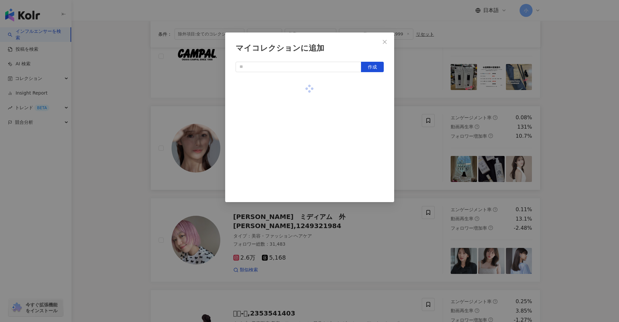
click at [423, 141] on div "マイコレクションに追加 作成" at bounding box center [309, 161] width 619 height 322
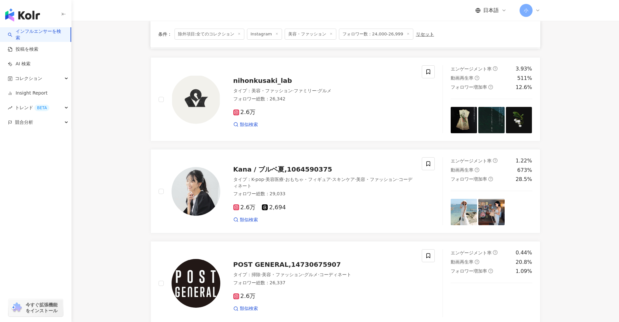
scroll to position [307, 0]
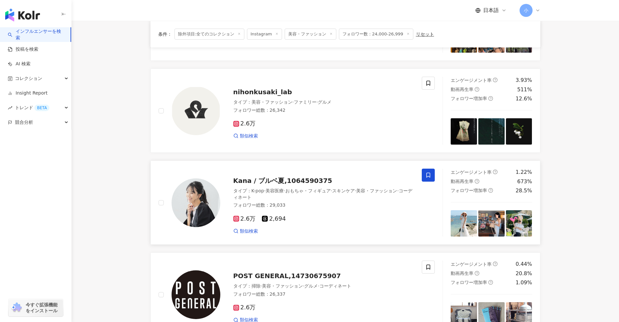
click at [433, 175] on span at bounding box center [428, 175] width 13 height 13
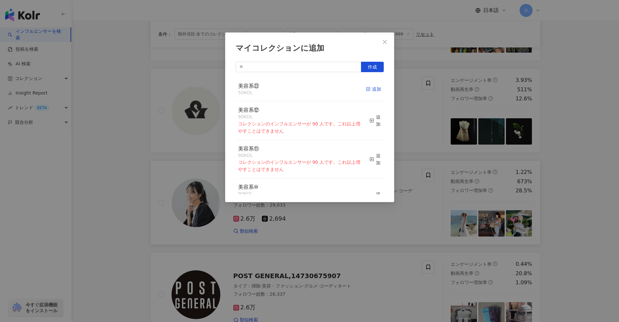
click at [371, 89] on div "追加" at bounding box center [373, 88] width 15 height 7
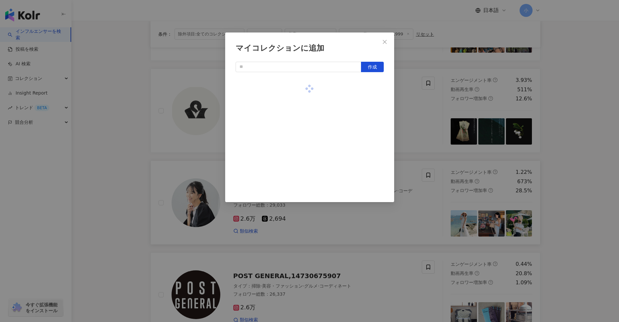
click at [416, 114] on div "マイコレクションに追加 作成" at bounding box center [309, 161] width 619 height 322
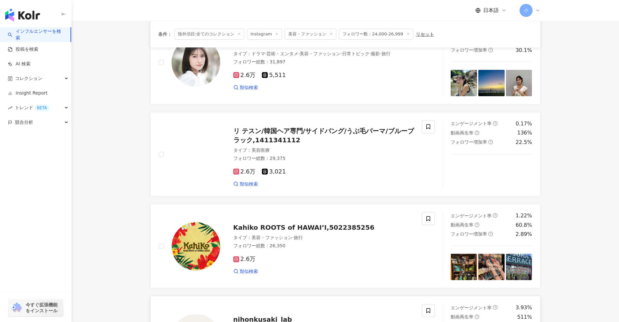
scroll to position [0, 0]
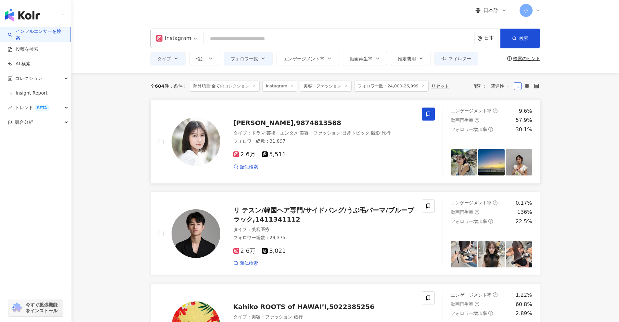
click at [427, 115] on icon at bounding box center [428, 114] width 6 height 6
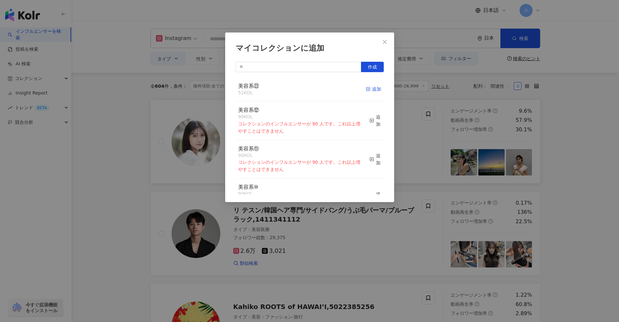
click at [368, 90] on line "button" at bounding box center [368, 89] width 0 height 2
click at [594, 186] on div "マイコレクションに追加 作成 美容系㉒ 52 KOL 追加済み 美容系⑫ 90 KOL コレクションのインフルエンサーが 90 人です。これ以上増やすことはで…" at bounding box center [309, 161] width 619 height 322
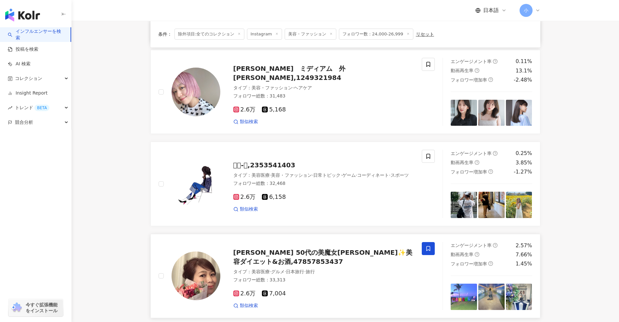
scroll to position [1021, 0]
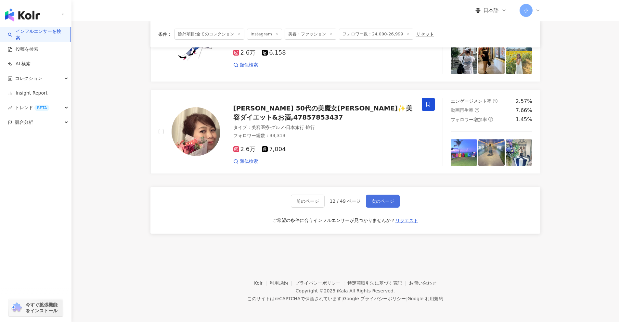
click at [386, 202] on span "次のページ" at bounding box center [382, 200] width 23 height 5
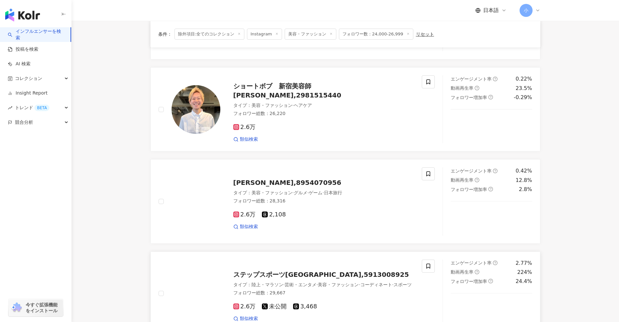
scroll to position [859, 0]
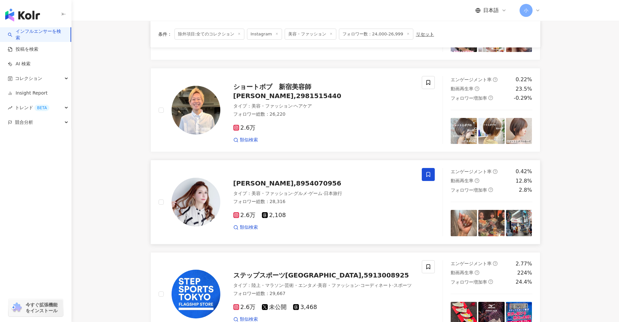
click at [428, 173] on icon at bounding box center [428, 175] width 6 height 6
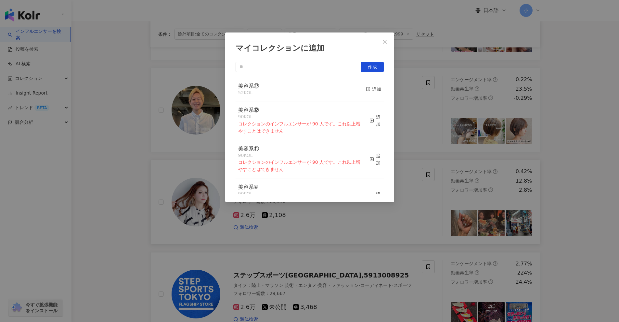
click at [371, 93] on button "追加" at bounding box center [373, 90] width 15 height 14
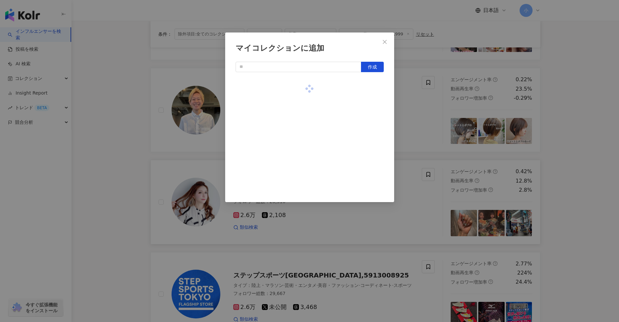
click at [431, 118] on div "マイコレクションに追加 作成" at bounding box center [309, 161] width 619 height 322
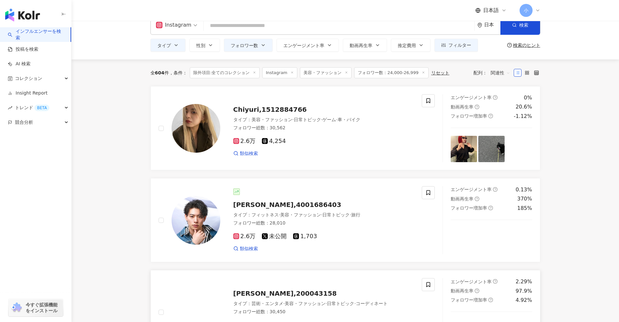
scroll to position [0, 0]
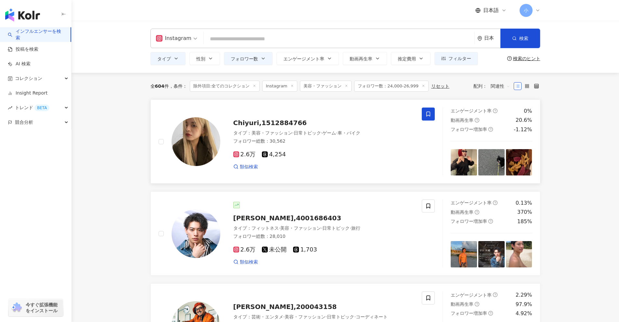
click at [431, 119] on span at bounding box center [428, 114] width 13 height 13
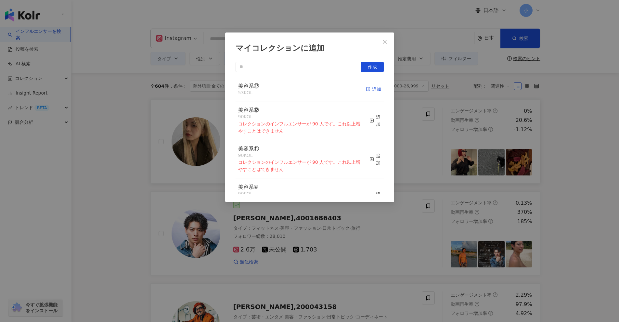
click at [366, 90] on div "追加" at bounding box center [373, 88] width 15 height 7
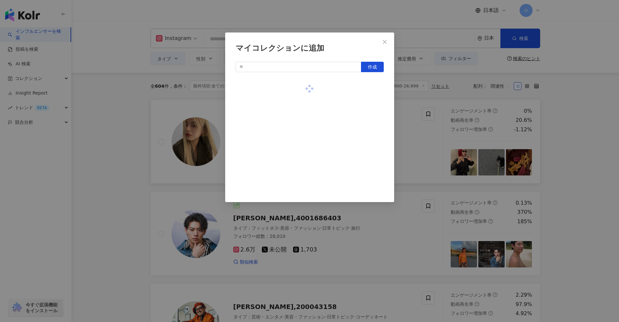
click at [420, 143] on div "マイコレクションに追加 作成" at bounding box center [309, 161] width 619 height 322
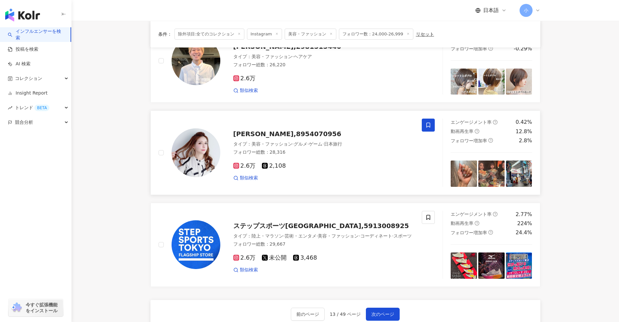
scroll to position [1021, 0]
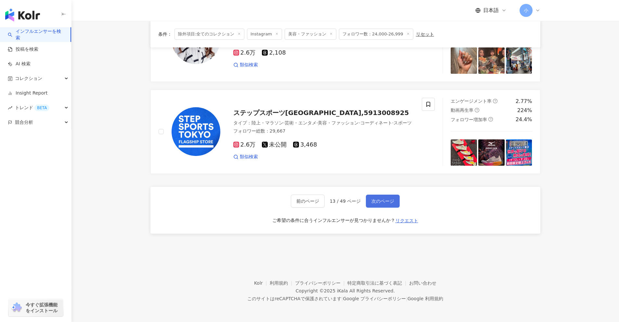
click at [385, 201] on span "次のページ" at bounding box center [382, 200] width 23 height 5
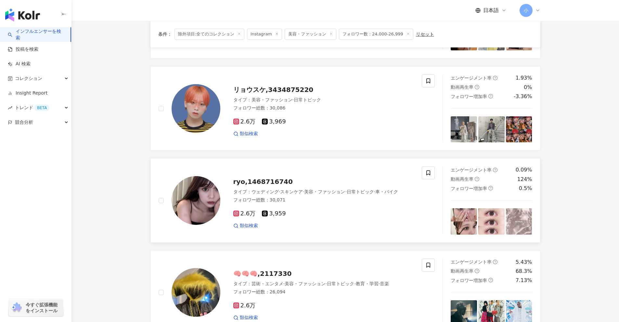
scroll to position [859, 0]
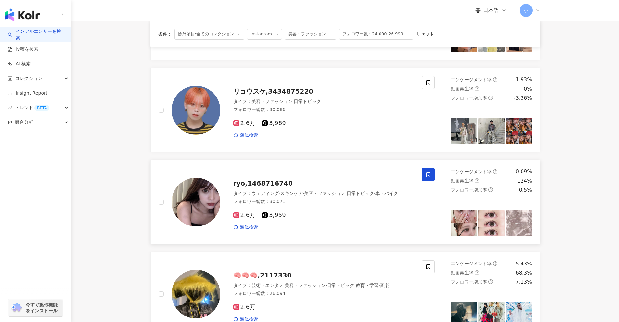
click at [426, 172] on icon at bounding box center [428, 175] width 6 height 6
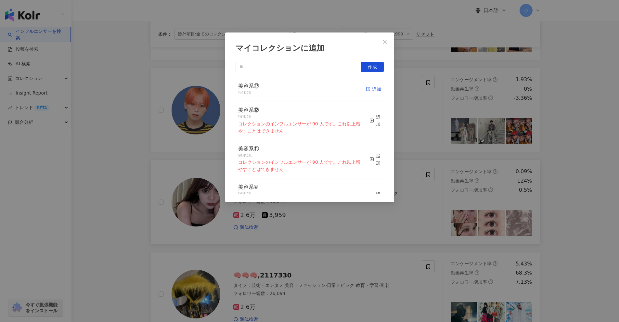
click at [367, 90] on div "追加" at bounding box center [373, 88] width 15 height 7
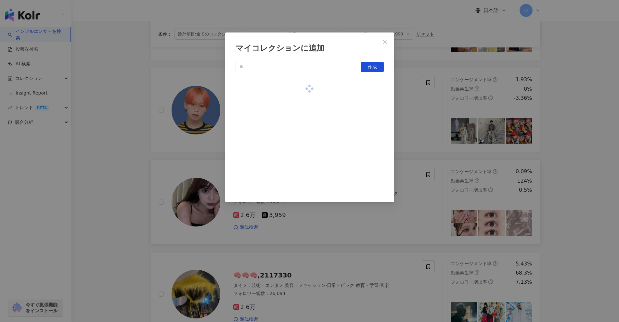
click at [409, 114] on div "マイコレクションに追加 作成" at bounding box center [309, 161] width 619 height 322
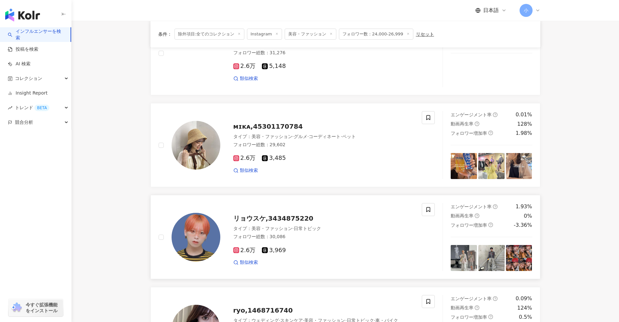
scroll to position [729, 0]
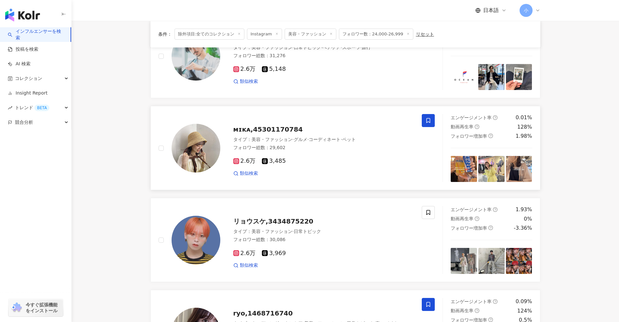
click at [425, 122] on icon at bounding box center [428, 121] width 6 height 6
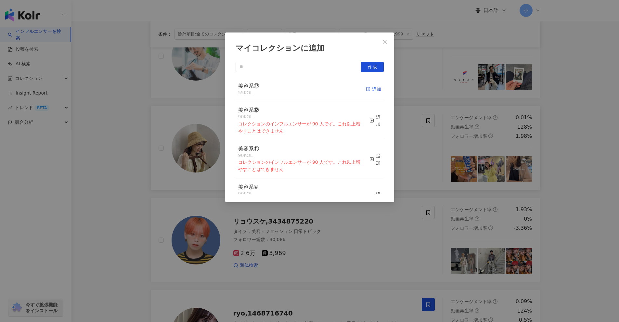
click at [366, 90] on div "追加" at bounding box center [373, 88] width 15 height 7
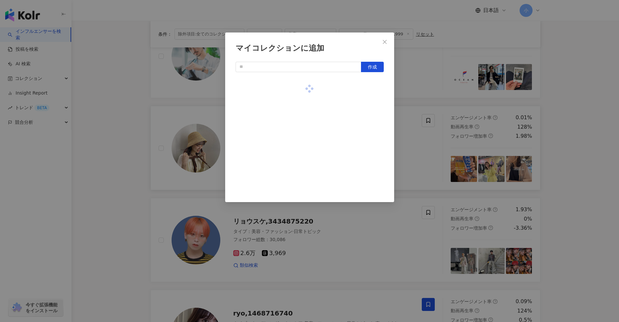
click at [414, 107] on div "マイコレクションに追加 作成" at bounding box center [309, 161] width 619 height 322
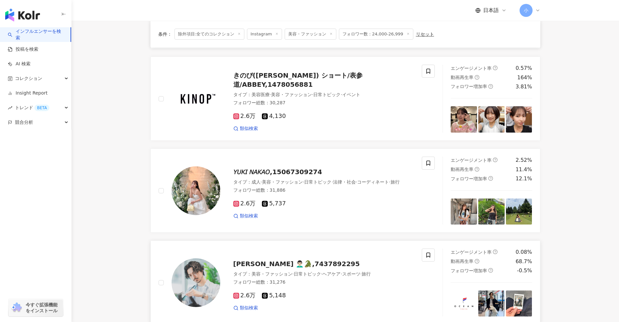
scroll to position [502, 0]
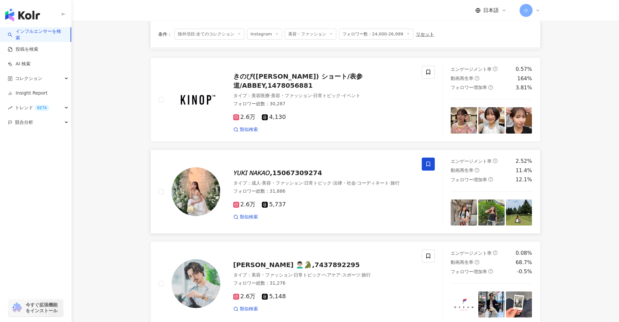
click at [429, 163] on icon at bounding box center [428, 164] width 6 height 6
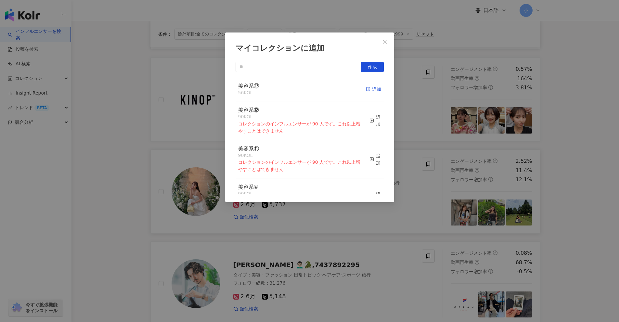
click at [368, 88] on div "追加" at bounding box center [373, 88] width 15 height 7
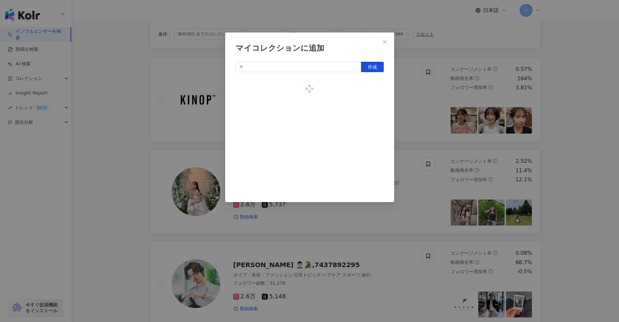
click at [416, 112] on div "マイコレクションに追加 作成" at bounding box center [309, 161] width 619 height 322
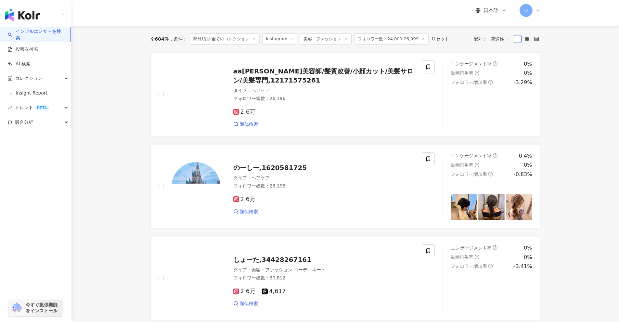
scroll to position [47, 0]
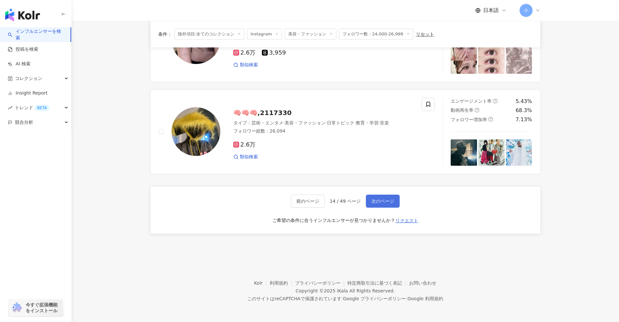
click at [379, 205] on button "次のページ" at bounding box center [383, 201] width 34 height 13
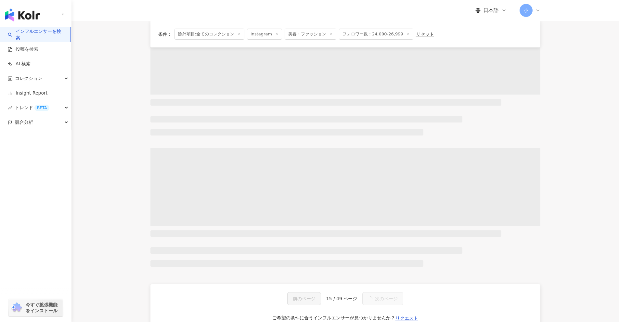
scroll to position [924, 0]
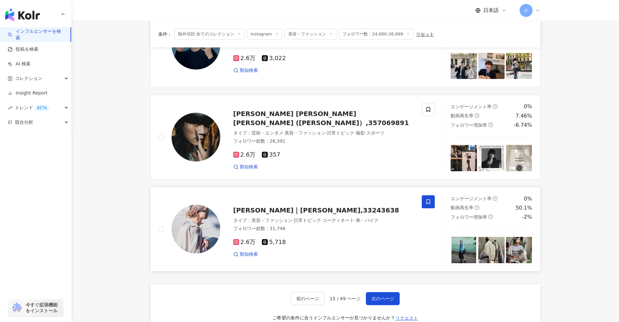
click at [430, 203] on icon at bounding box center [428, 201] width 4 height 5
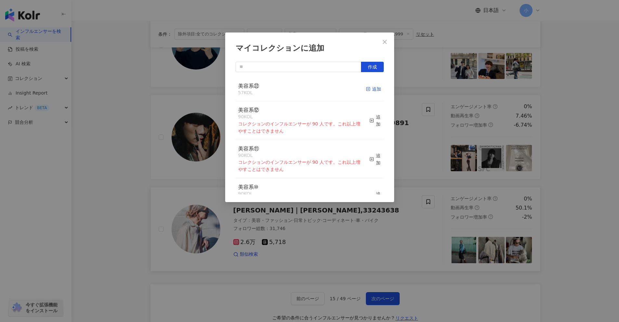
click at [369, 89] on div "追加" at bounding box center [373, 88] width 15 height 7
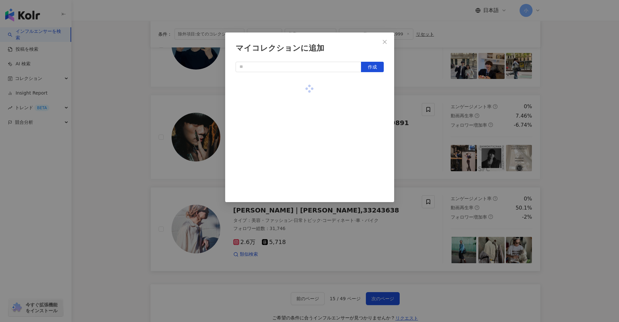
click at [415, 160] on div "マイコレクションに追加 作成" at bounding box center [309, 161] width 619 height 322
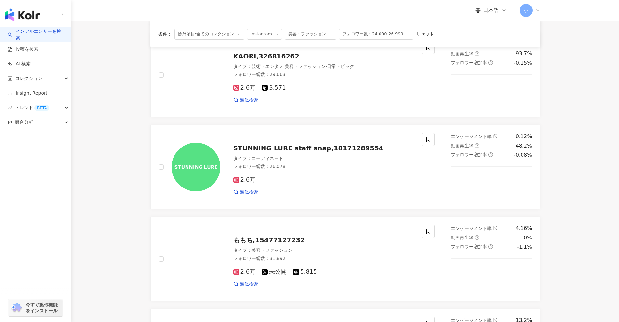
scroll to position [144, 0]
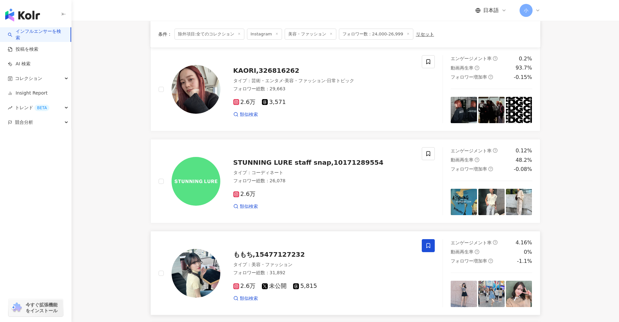
click at [431, 246] on icon at bounding box center [428, 246] width 6 height 6
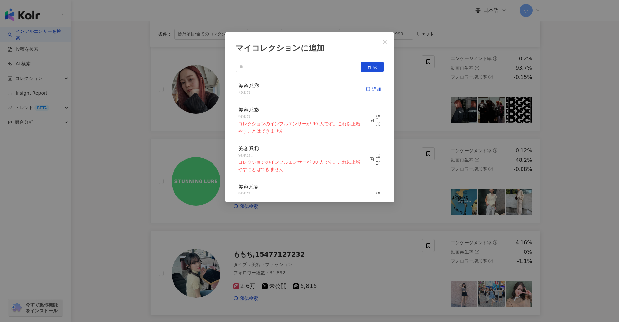
click at [366, 91] on icon "button" at bounding box center [368, 89] width 5 height 5
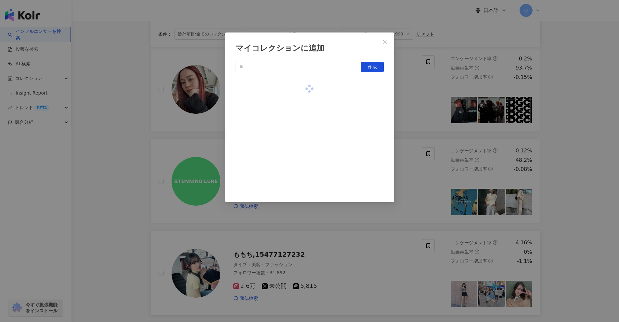
click at [409, 106] on div "マイコレクションに追加 作成" at bounding box center [309, 161] width 619 height 322
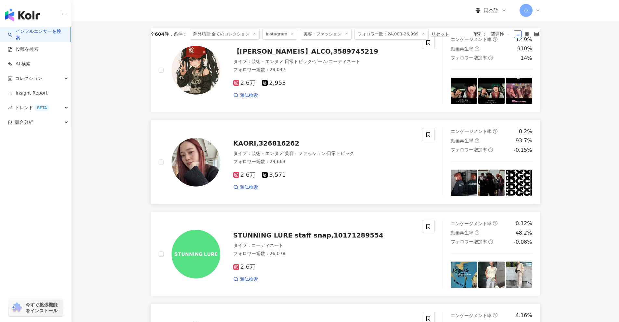
scroll to position [47, 0]
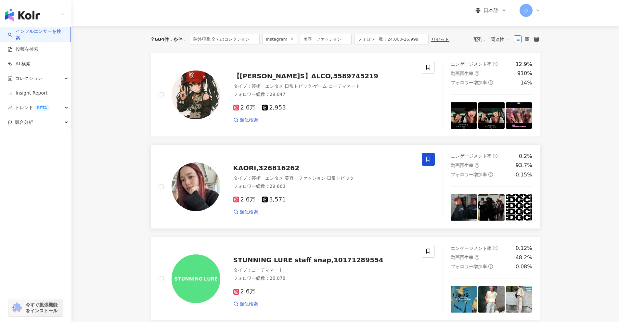
click at [429, 156] on span at bounding box center [428, 159] width 13 height 13
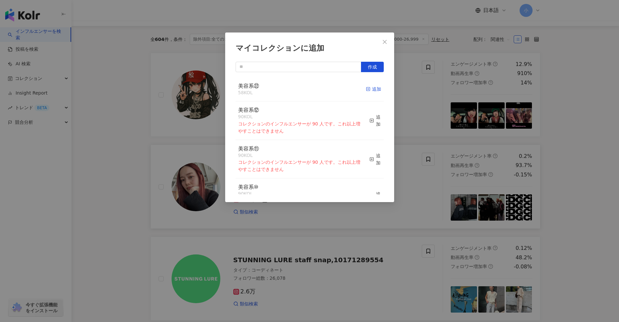
click at [368, 90] on div "追加" at bounding box center [373, 88] width 15 height 7
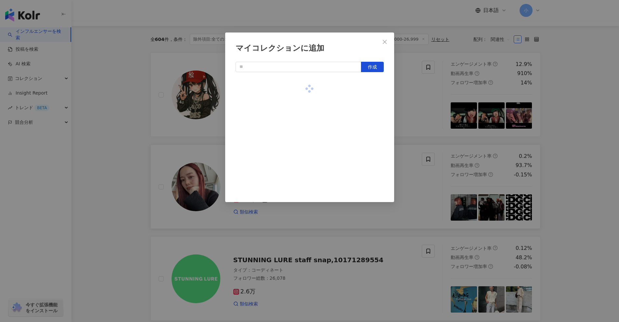
click at [423, 113] on div "マイコレクションに追加 作成" at bounding box center [309, 161] width 619 height 322
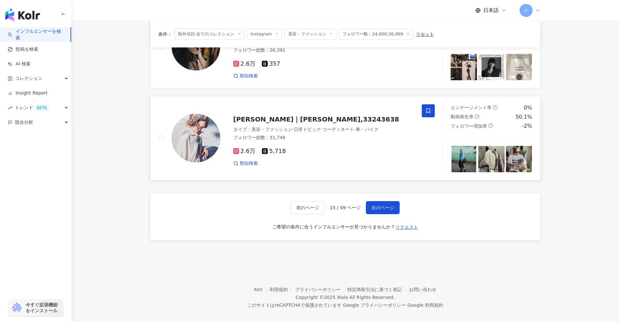
scroll to position [1021, 0]
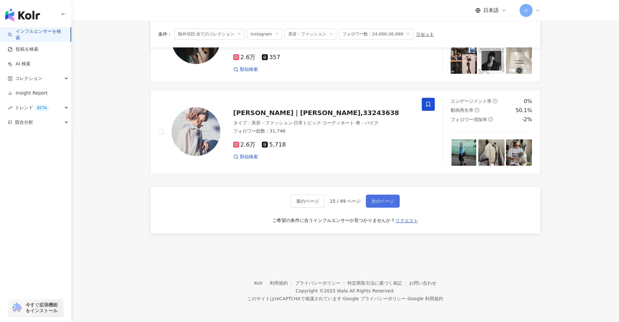
click at [381, 199] on span "次のページ" at bounding box center [382, 200] width 23 height 5
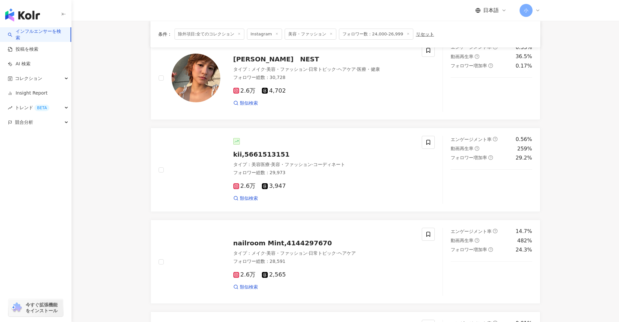
scroll to position [148, 0]
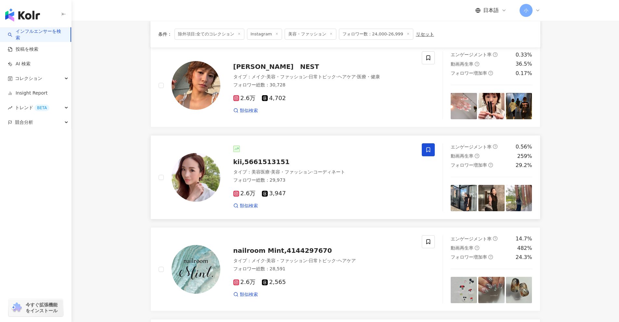
click at [427, 152] on icon at bounding box center [428, 150] width 6 height 6
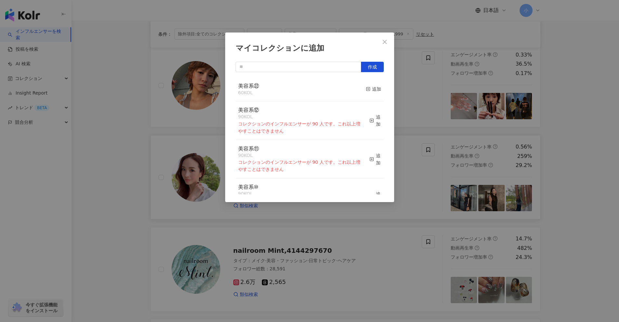
click at [360, 88] on div "美容系㉒ 60 KOL 追加" at bounding box center [310, 89] width 148 height 24
click at [366, 89] on icon "button" at bounding box center [368, 89] width 5 height 5
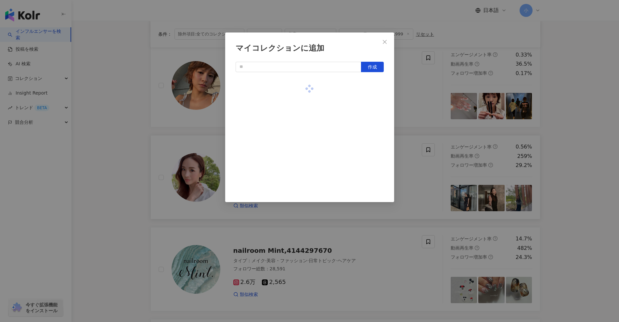
click at [420, 112] on div "マイコレクションに追加 作成" at bounding box center [309, 161] width 619 height 322
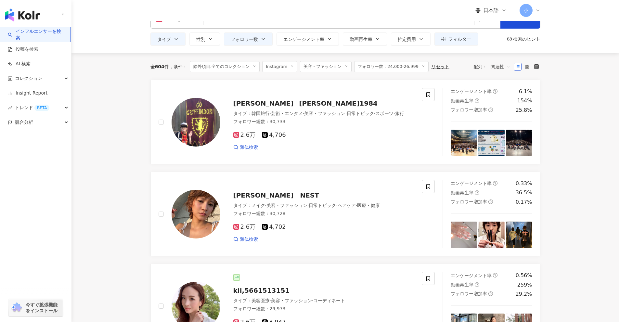
scroll to position [18, 0]
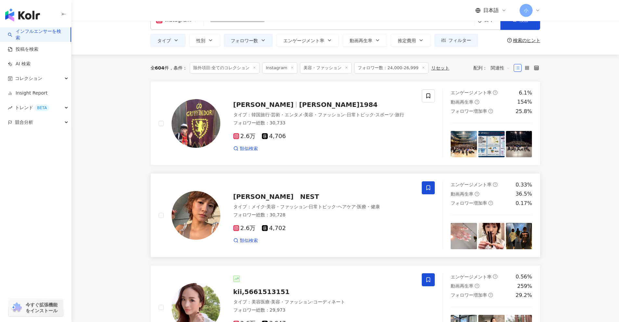
click at [429, 186] on icon at bounding box center [428, 188] width 4 height 5
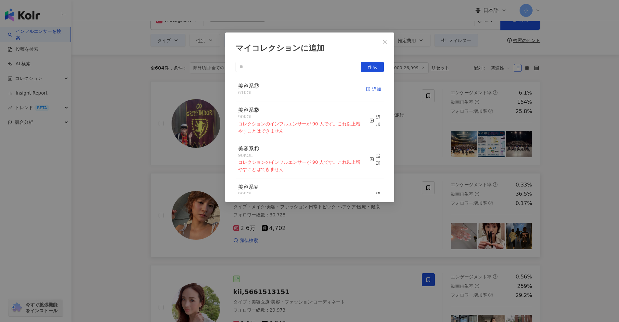
click at [370, 87] on div "追加" at bounding box center [373, 88] width 15 height 7
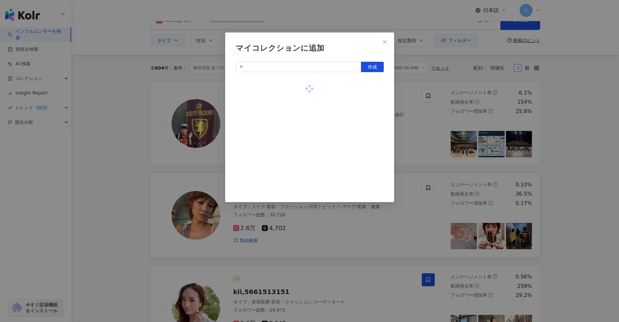
click at [415, 126] on div "マイコレクションに追加 作成" at bounding box center [309, 161] width 619 height 322
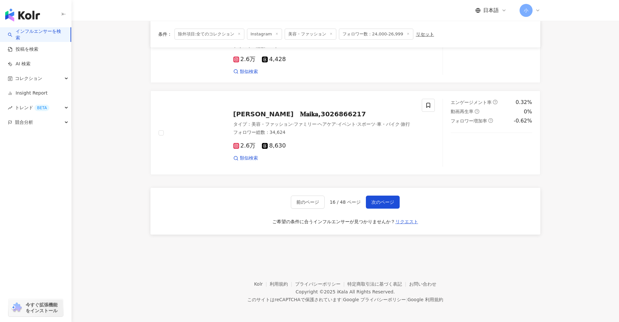
scroll to position [1025, 0]
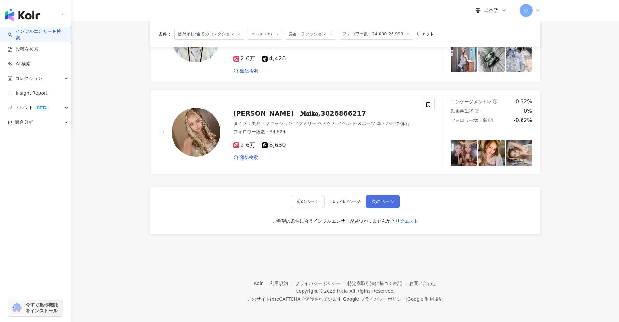
click at [377, 197] on button "次のページ" at bounding box center [383, 201] width 34 height 13
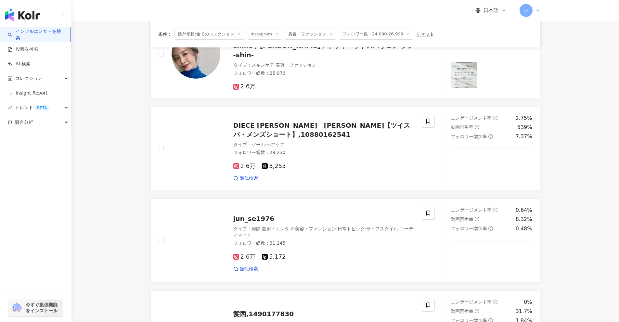
scroll to position [893, 0]
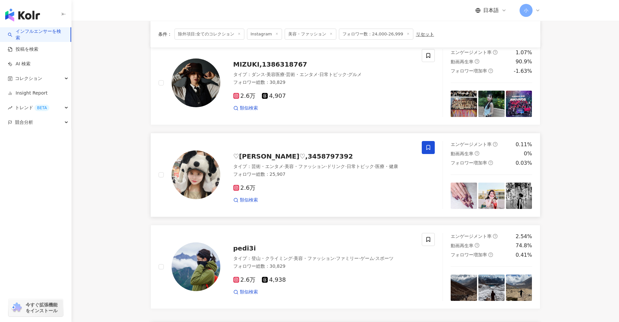
click at [428, 145] on icon at bounding box center [428, 148] width 6 height 6
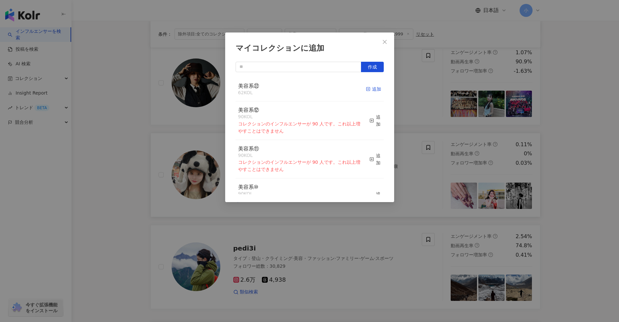
click at [370, 89] on div "追加" at bounding box center [373, 88] width 15 height 7
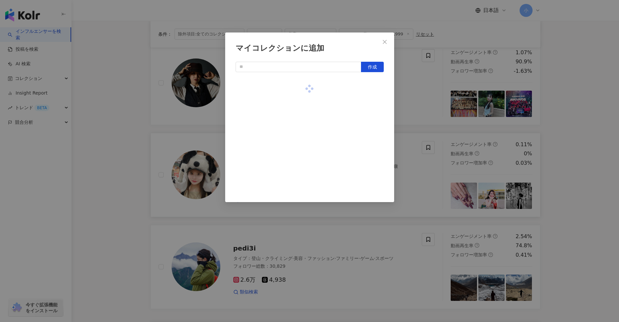
click at [419, 105] on div "マイコレクションに追加 作成" at bounding box center [309, 161] width 619 height 322
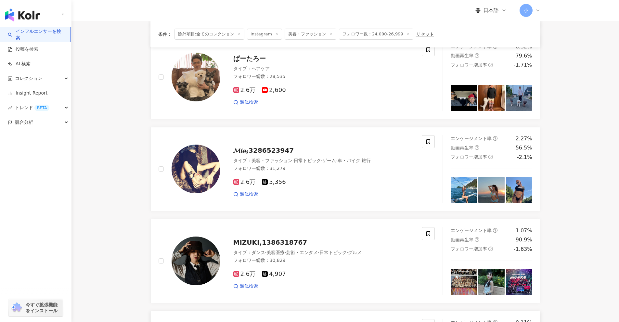
scroll to position [665, 0]
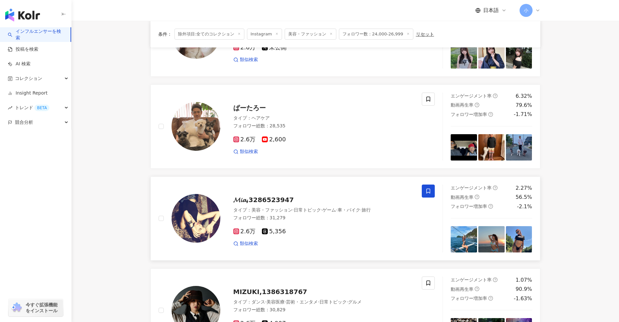
click at [429, 188] on icon at bounding box center [428, 190] width 4 height 5
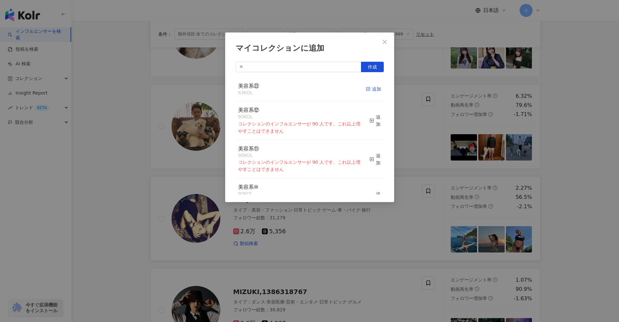
click at [368, 91] on div "追加" at bounding box center [373, 88] width 15 height 7
click at [421, 136] on div "マイコレクションに追加 作成 美容系㉒ 63 KOL 追加 美容系⑫ 90 KOL コレクションのインフルエンサーが 90 人です。これ以上増やすことはできま…" at bounding box center [309, 161] width 619 height 322
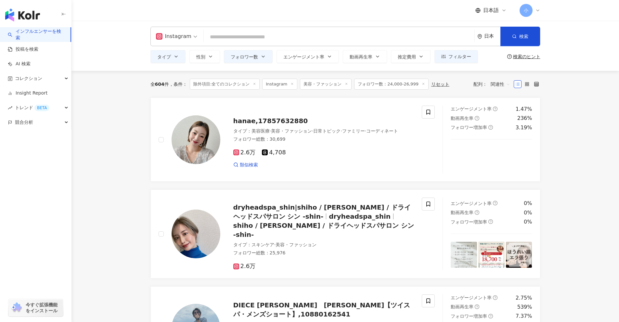
scroll to position [0, 0]
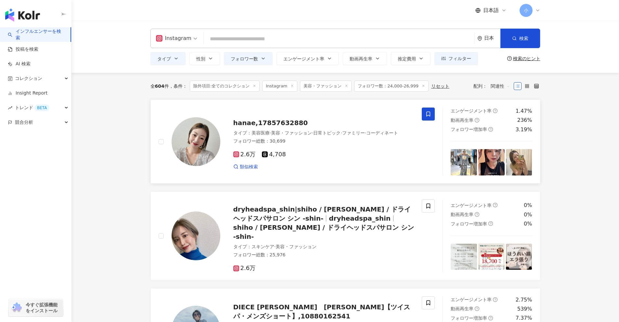
click at [429, 114] on icon at bounding box center [428, 114] width 6 height 6
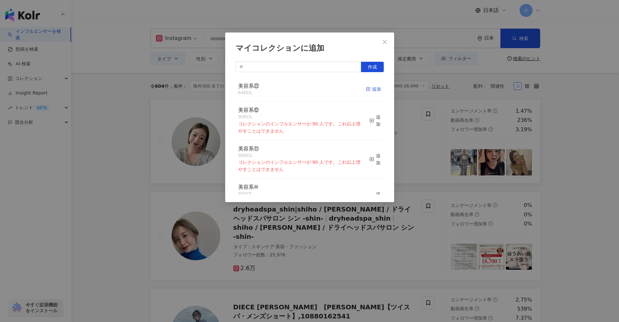
click at [372, 89] on div "追加" at bounding box center [373, 88] width 15 height 7
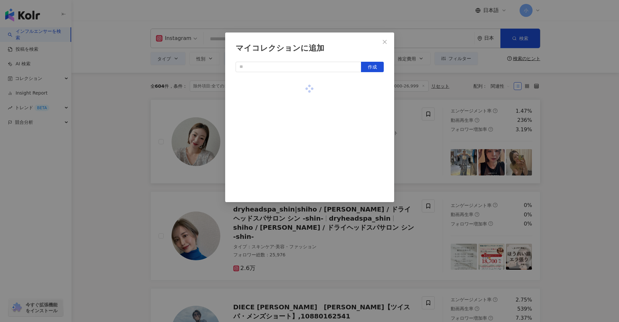
click at [417, 140] on div "マイコレクションに追加 作成" at bounding box center [309, 161] width 619 height 322
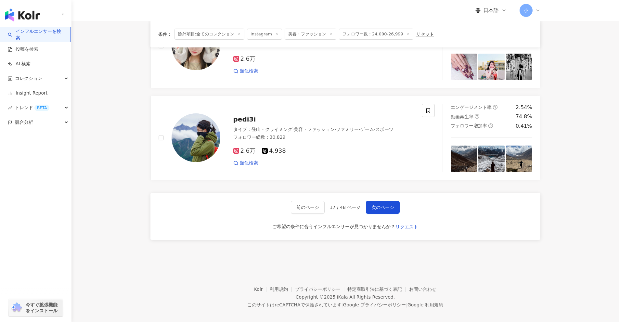
scroll to position [1023, 0]
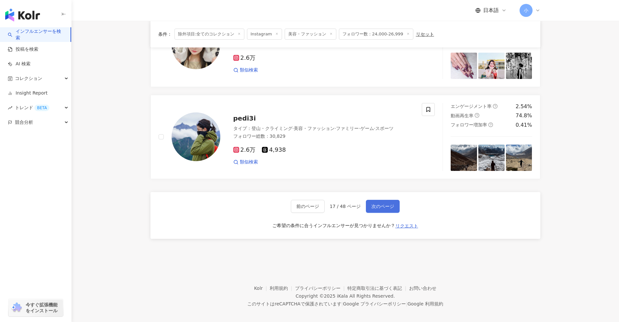
click at [390, 204] on span "次のページ" at bounding box center [382, 206] width 23 height 5
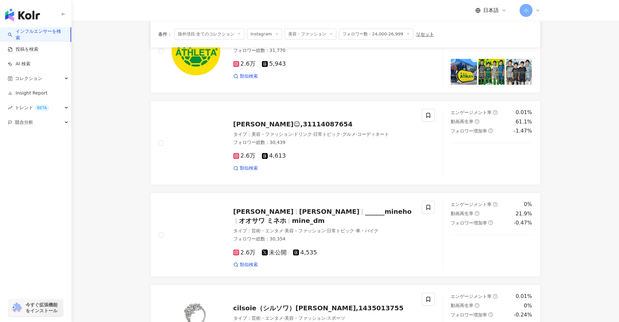
scroll to position [729, 0]
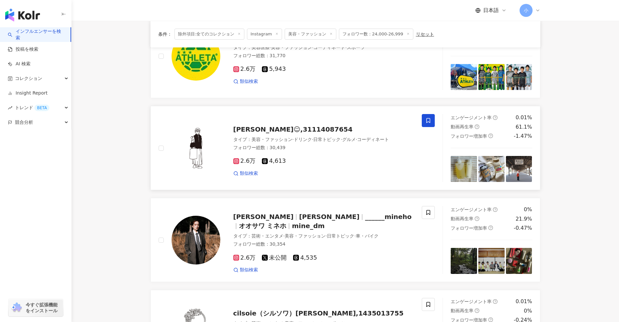
click at [429, 120] on icon at bounding box center [428, 121] width 6 height 6
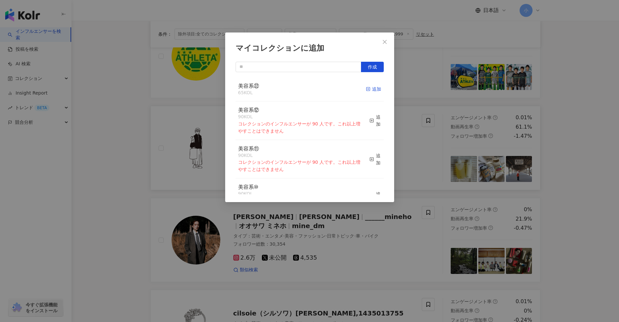
click at [366, 91] on rect "button" at bounding box center [368, 89] width 4 height 4
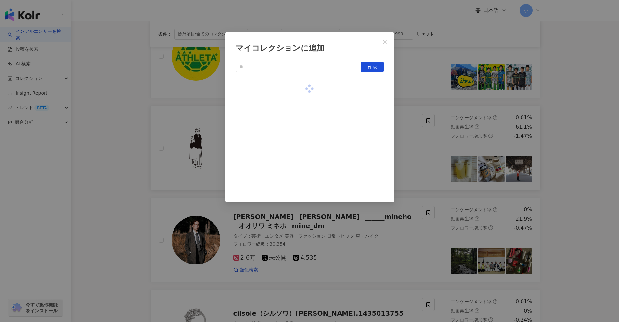
click at [421, 150] on div "マイコレクションに追加 作成" at bounding box center [309, 161] width 619 height 322
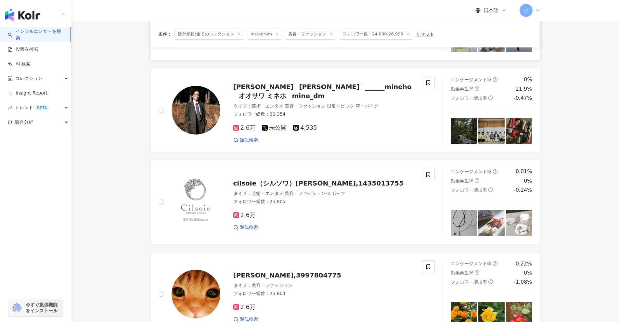
scroll to position [1021, 0]
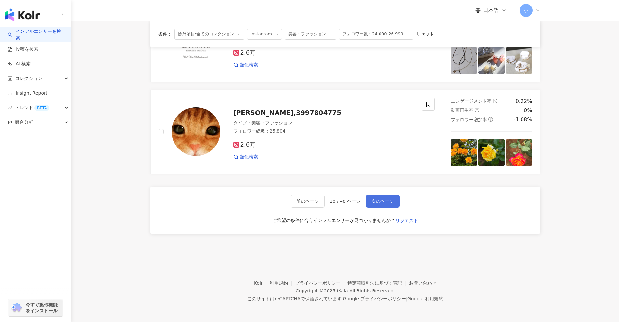
click at [385, 204] on span "次のページ" at bounding box center [382, 200] width 23 height 5
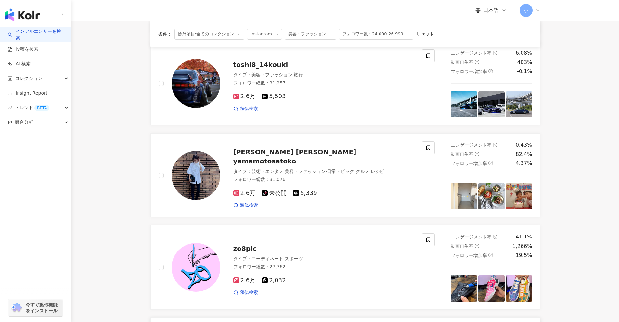
scroll to position [761, 0]
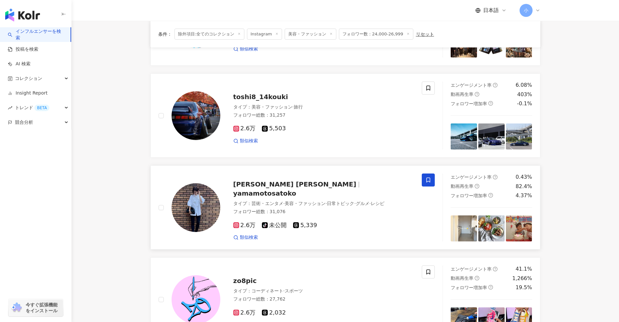
click at [431, 183] on span at bounding box center [428, 179] width 13 height 13
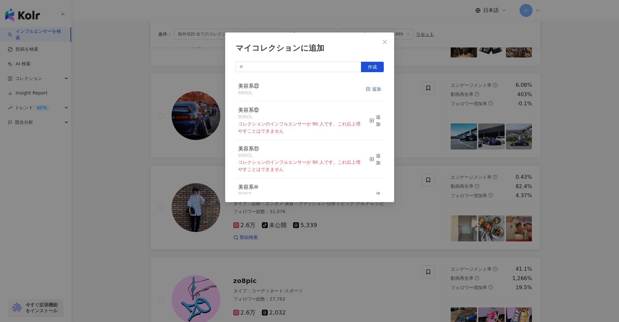
click at [366, 90] on div "追加" at bounding box center [373, 88] width 15 height 7
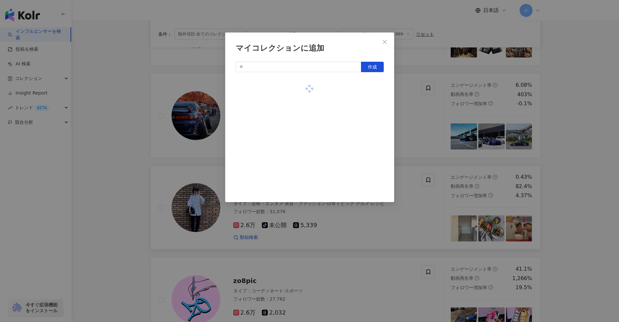
click at [433, 155] on div "マイコレクションに追加 作成" at bounding box center [309, 161] width 619 height 322
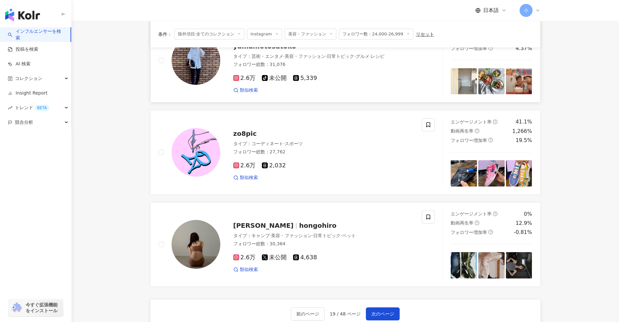
scroll to position [1021, 0]
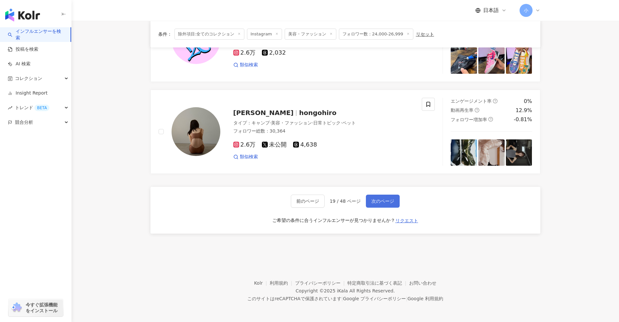
click at [384, 200] on span "次のページ" at bounding box center [382, 200] width 23 height 5
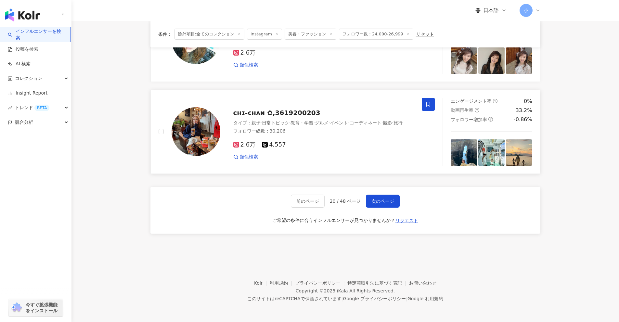
click at [425, 106] on span at bounding box center [428, 104] width 13 height 13
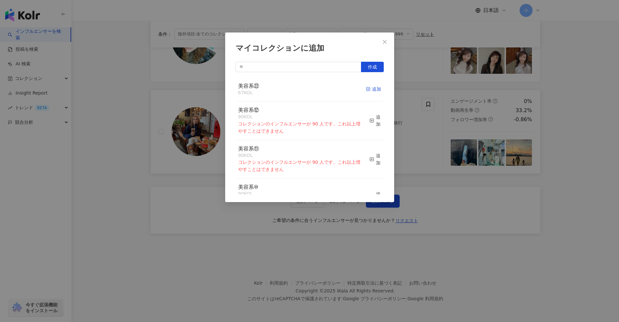
click at [370, 91] on div "追加" at bounding box center [373, 88] width 15 height 7
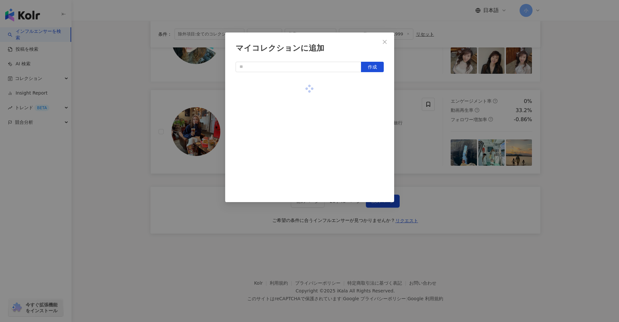
click at [573, 161] on div "マイコレクションに追加 作成" at bounding box center [309, 161] width 619 height 322
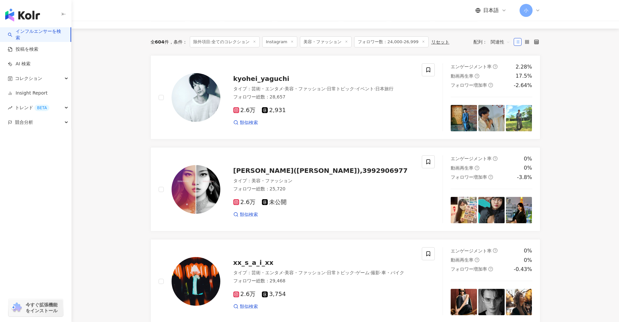
scroll to position [47, 0]
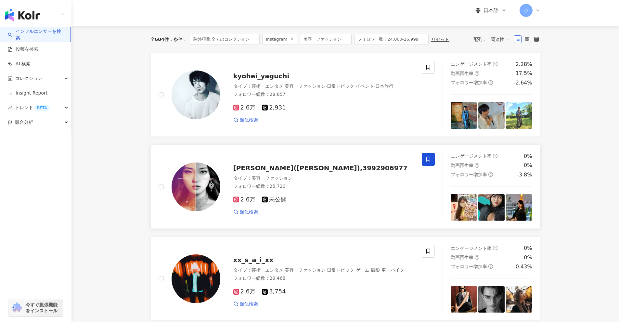
click at [423, 156] on span at bounding box center [428, 159] width 13 height 13
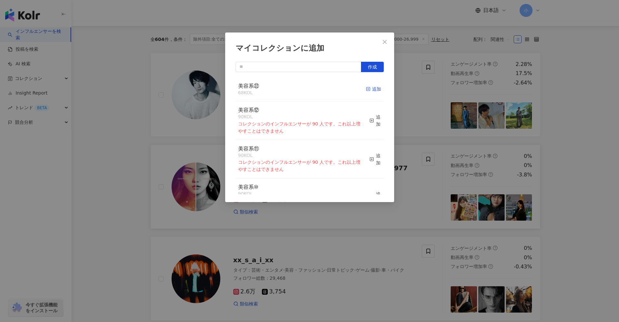
click at [366, 91] on rect "button" at bounding box center [368, 89] width 4 height 4
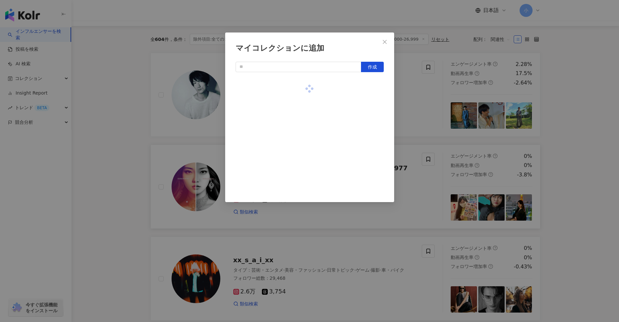
click at [420, 125] on div "マイコレクションに追加 作成" at bounding box center [309, 161] width 619 height 322
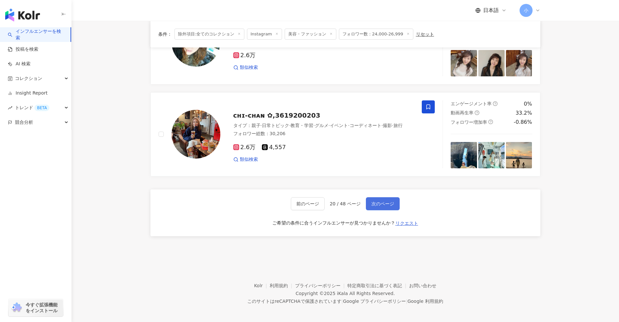
scroll to position [1021, 0]
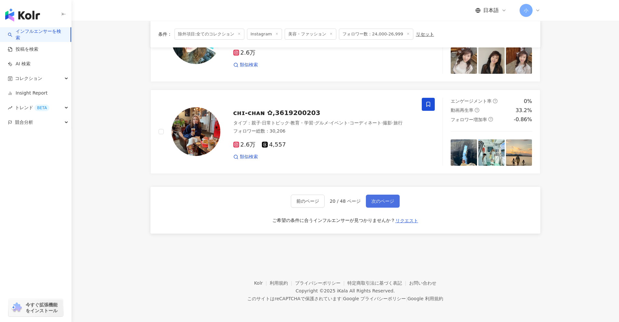
click at [386, 200] on span "次のページ" at bounding box center [382, 200] width 23 height 5
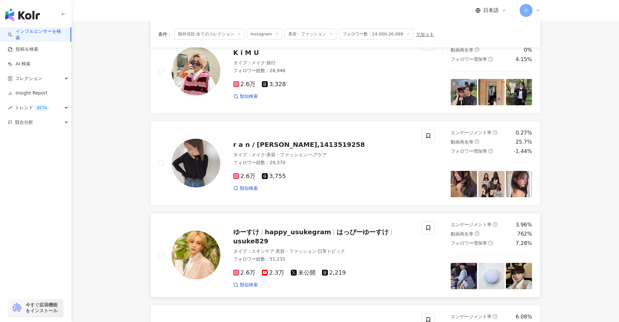
scroll to position [808, 0]
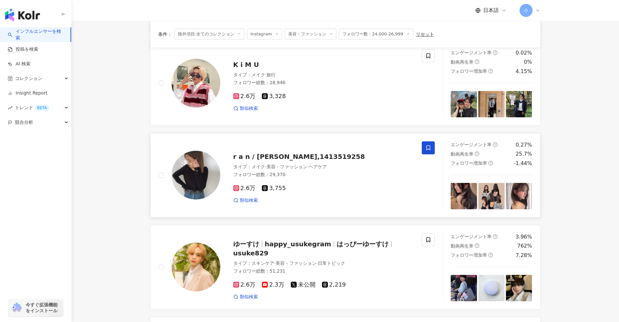
click at [425, 147] on icon at bounding box center [428, 148] width 6 height 6
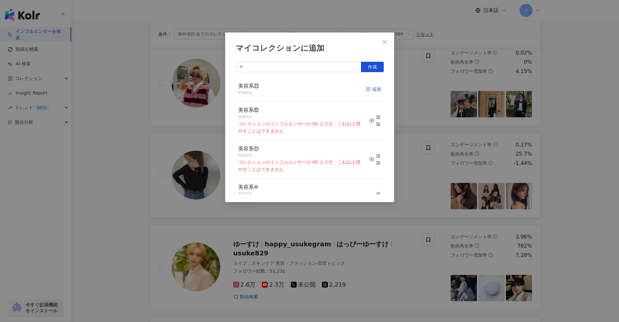
click at [366, 88] on div "追加" at bounding box center [373, 88] width 15 height 7
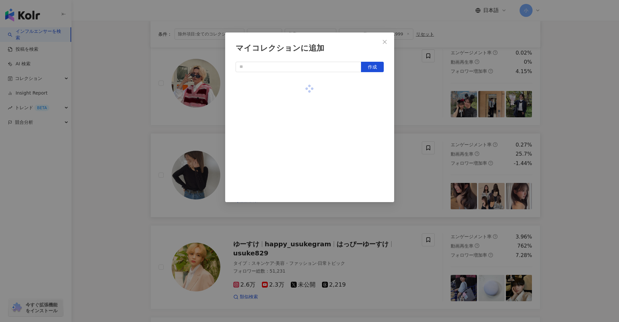
click at [434, 124] on div "マイコレクションに追加 作成" at bounding box center [309, 161] width 619 height 322
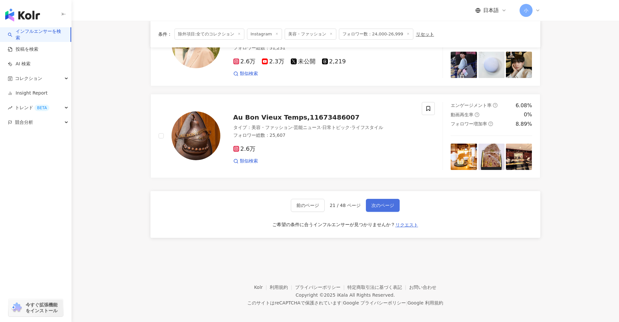
scroll to position [1035, 0]
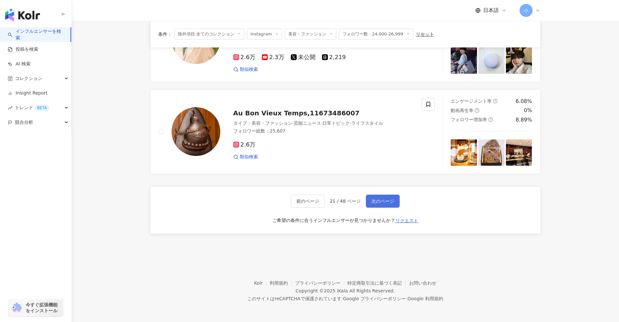
click at [395, 201] on button "次のページ" at bounding box center [383, 201] width 34 height 13
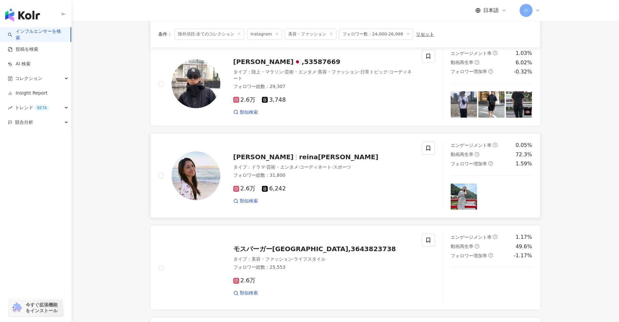
scroll to position [502, 0]
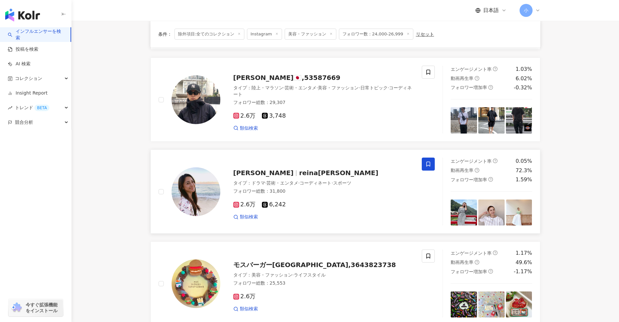
click at [429, 164] on icon at bounding box center [428, 164] width 6 height 6
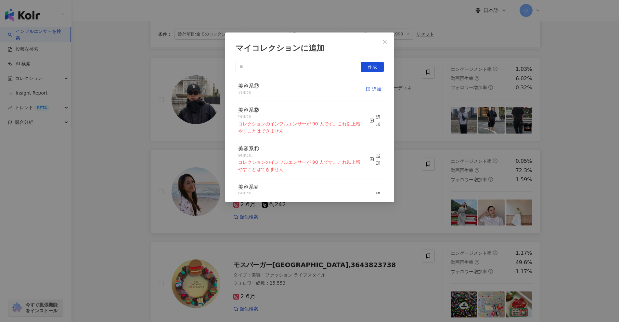
click at [366, 90] on icon "button" at bounding box center [368, 89] width 5 height 5
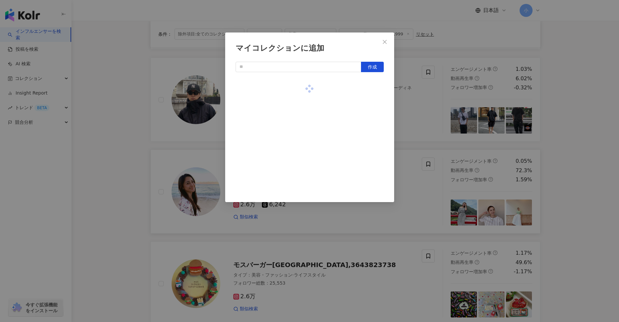
click at [426, 128] on div "マイコレクションに追加 作成" at bounding box center [309, 161] width 619 height 322
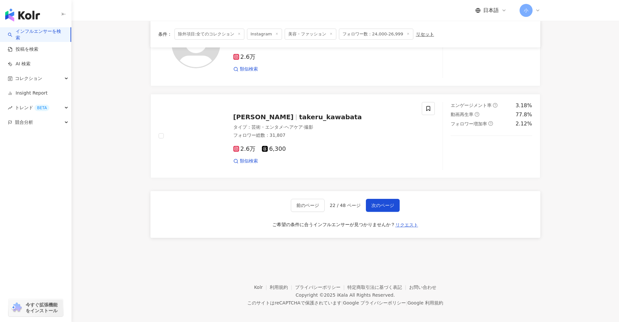
scroll to position [1021, 0]
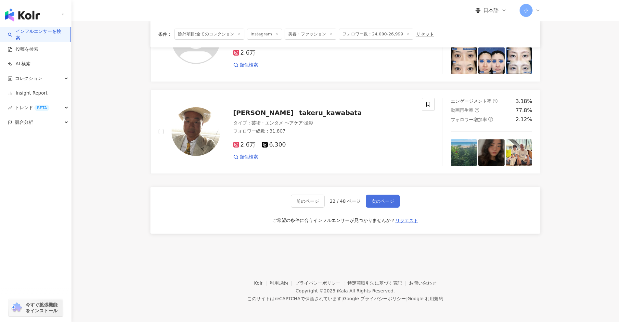
click at [377, 204] on span "次のページ" at bounding box center [382, 200] width 23 height 5
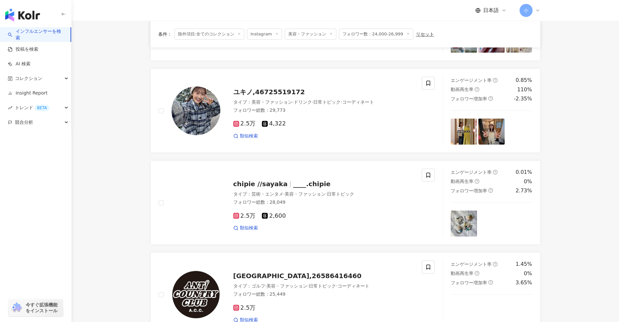
scroll to position [761, 0]
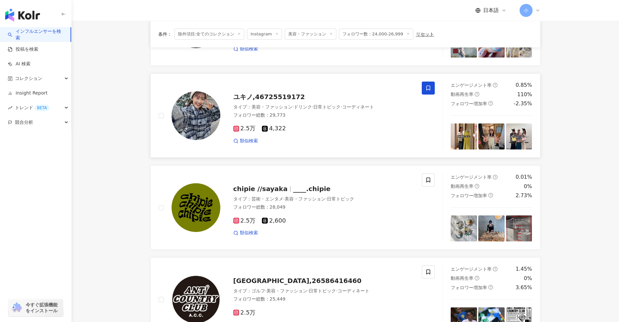
click at [429, 88] on icon at bounding box center [428, 88] width 6 height 6
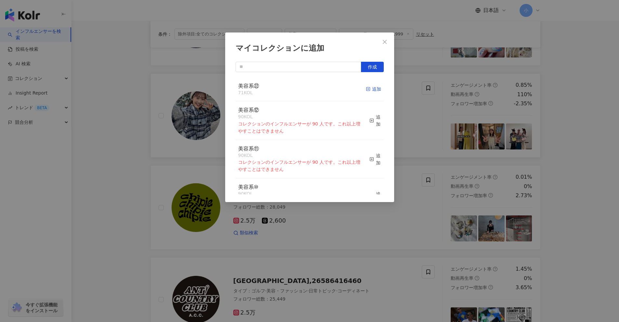
click at [373, 92] on div "追加" at bounding box center [373, 88] width 15 height 7
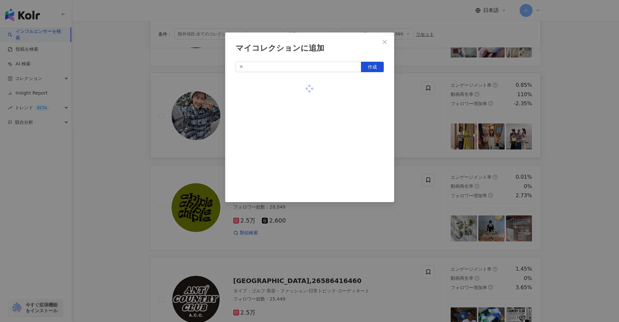
click at [412, 114] on div "マイコレクションに追加 作成" at bounding box center [309, 161] width 619 height 322
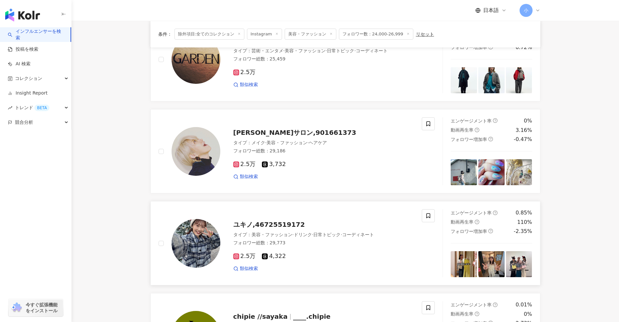
scroll to position [632, 0]
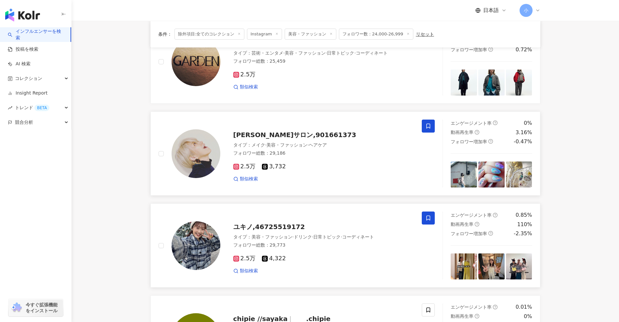
click at [427, 130] on span at bounding box center [428, 126] width 13 height 13
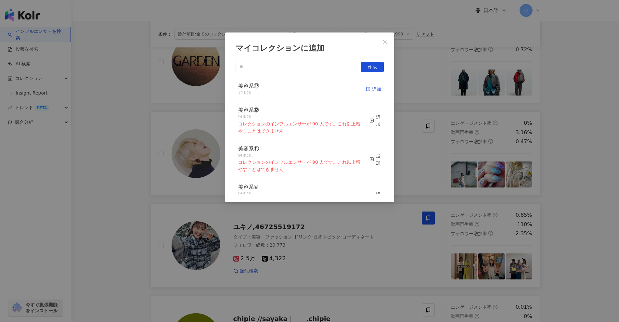
click at [366, 90] on icon "button" at bounding box center [368, 89] width 5 height 5
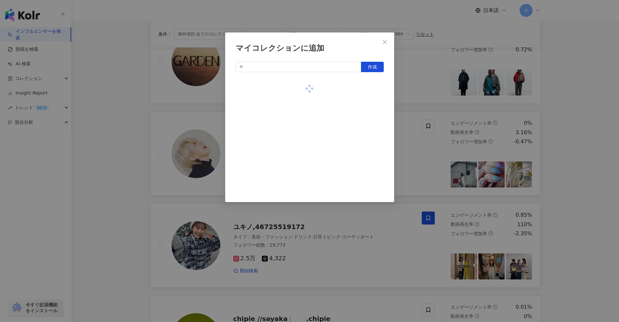
click at [417, 108] on div "マイコレクションに追加 作成" at bounding box center [309, 161] width 619 height 322
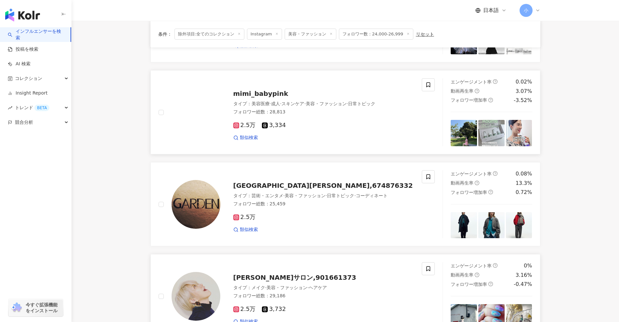
scroll to position [437, 0]
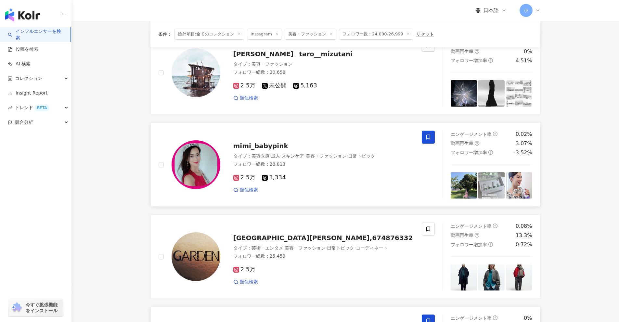
click at [424, 134] on span at bounding box center [428, 137] width 13 height 13
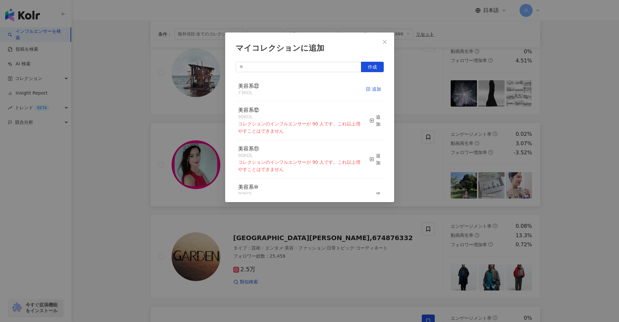
click at [368, 92] on div "追加" at bounding box center [373, 88] width 15 height 7
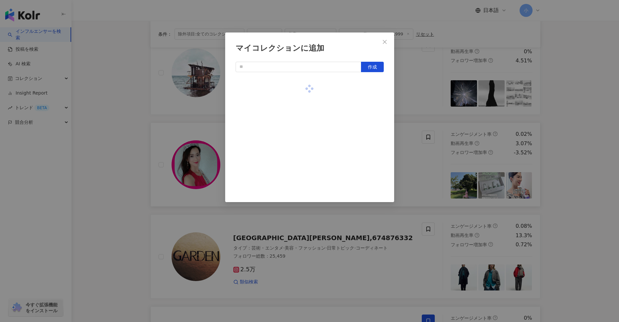
click at [421, 109] on div "マイコレクションに追加 作成" at bounding box center [309, 161] width 619 height 322
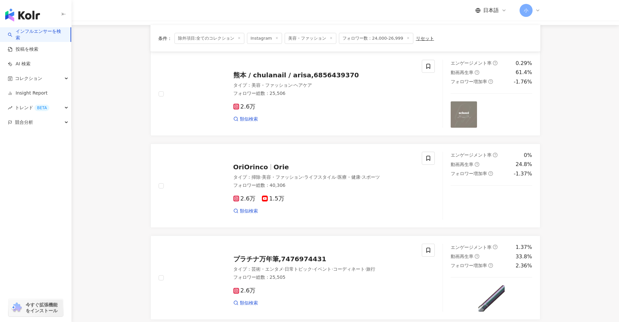
scroll to position [47, 0]
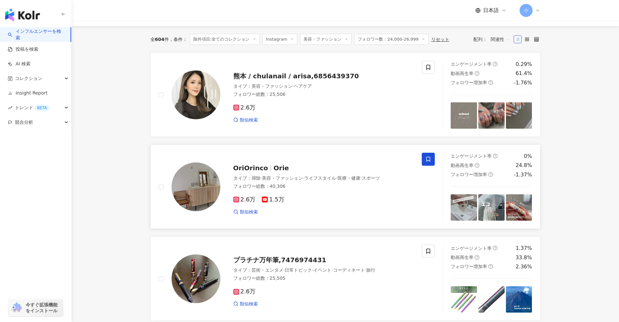
click at [428, 159] on icon at bounding box center [428, 159] width 6 height 6
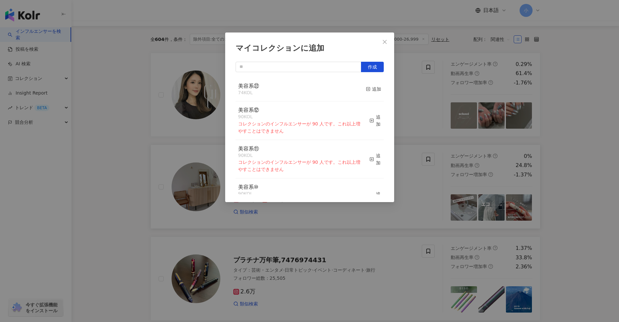
click at [602, 181] on div "マイコレクションに追加 作成 美容系㉒ 74 KOL 追加 美容系⑫ 90 KOL コレクションのインフルエンサーが 90 人です。これ以上増やすことはできま…" at bounding box center [309, 161] width 619 height 322
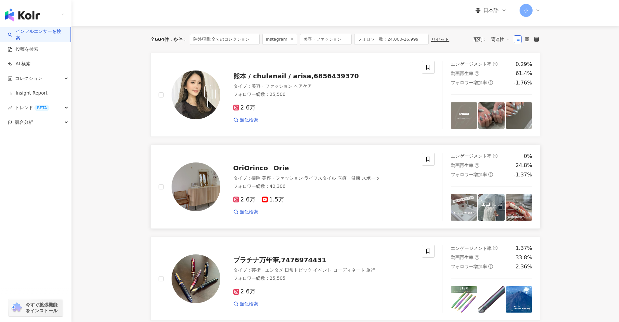
click at [315, 162] on div "OriOrinco Orie タイプ ： 掃除 · 美容・ファッション · ライフスタイル · 医療・健康 · スポーツ フォロワー総数 ： 40,306 2…" at bounding box center [317, 186] width 194 height 57
click at [426, 163] on span at bounding box center [428, 159] width 13 height 13
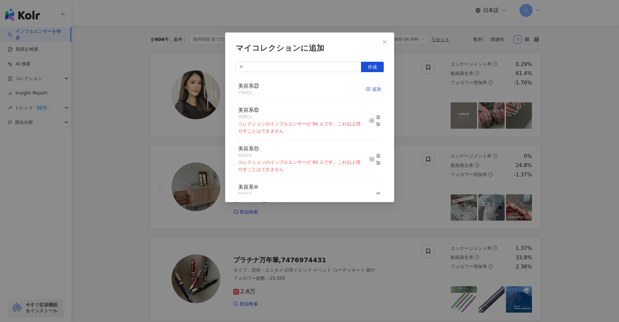
click at [366, 91] on icon "button" at bounding box center [368, 89] width 5 height 5
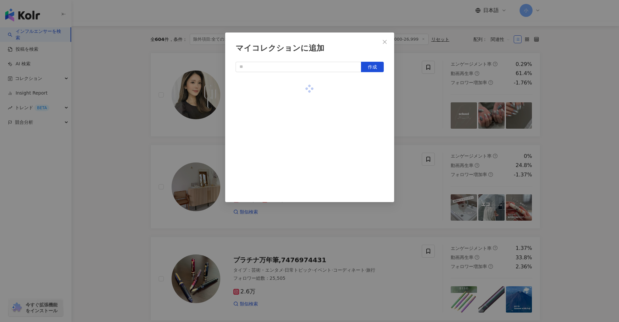
click at [605, 145] on div "マイコレクションに追加 作成" at bounding box center [309, 161] width 619 height 322
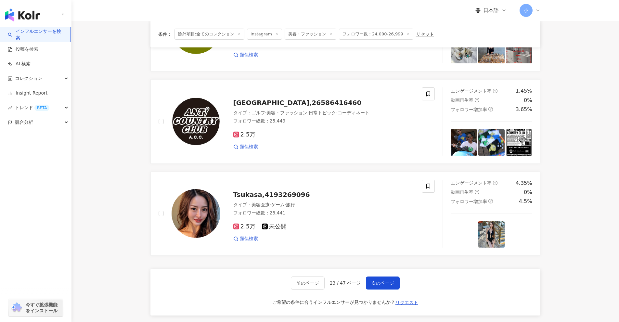
scroll to position [1021, 0]
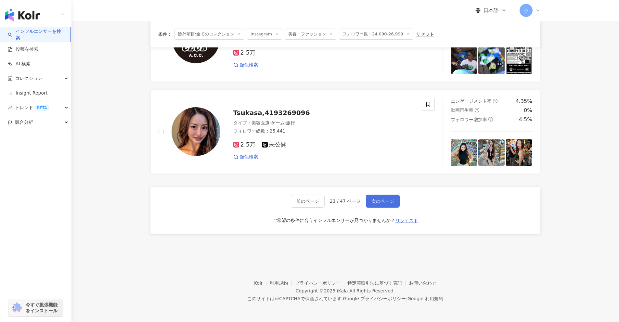
click at [386, 200] on span "次のページ" at bounding box center [382, 200] width 23 height 5
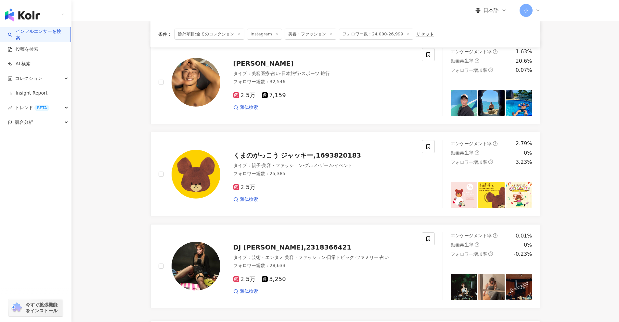
scroll to position [891, 0]
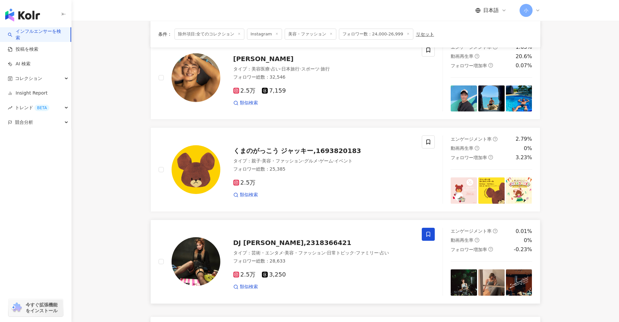
click at [430, 236] on icon at bounding box center [428, 234] width 6 height 6
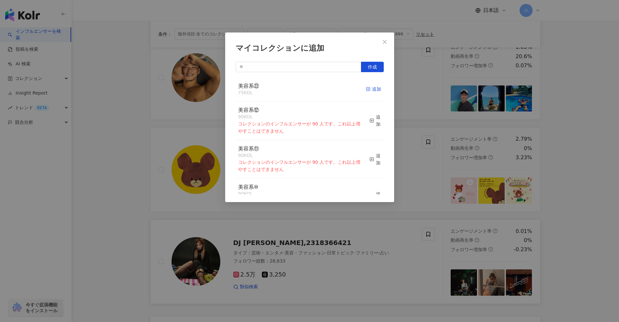
click at [366, 89] on div "追加" at bounding box center [373, 88] width 15 height 7
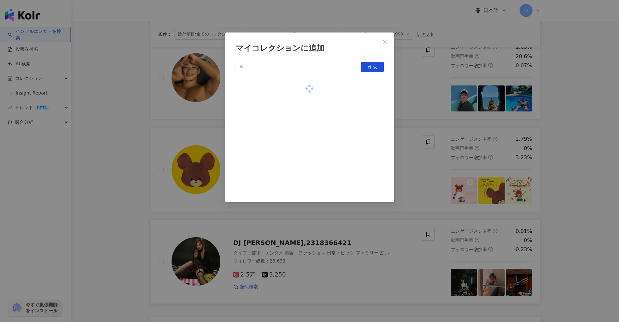
click at [554, 151] on div "マイコレクションに追加 作成" at bounding box center [309, 161] width 619 height 322
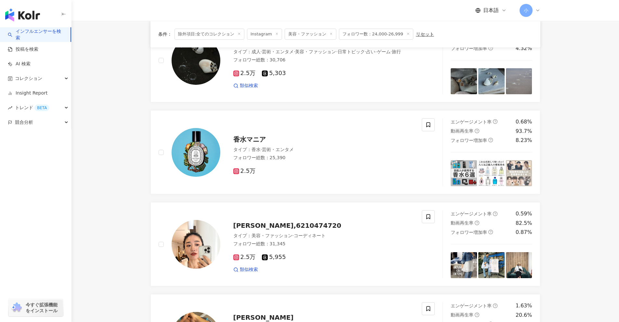
scroll to position [632, 0]
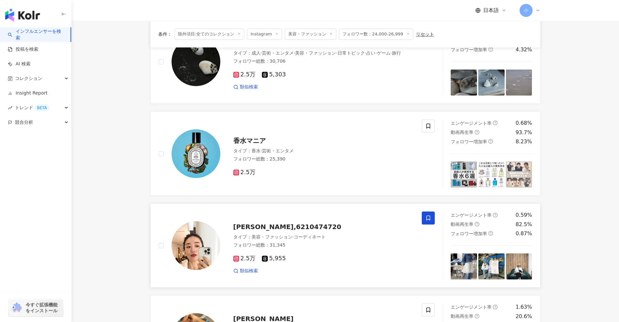
click at [426, 215] on icon at bounding box center [428, 218] width 6 height 6
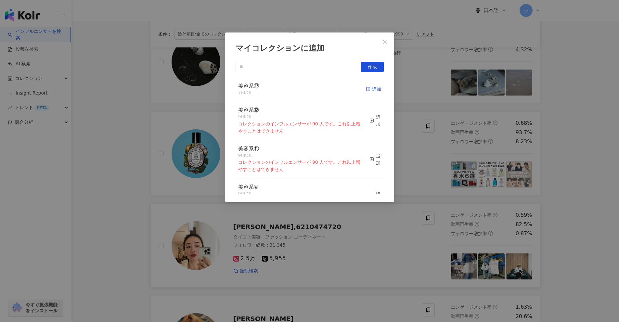
click at [366, 89] on rect "button" at bounding box center [368, 89] width 4 height 4
click at [574, 146] on div "マイコレクションに追加 作成 美容系㉒ 77 KOL 追加済み 美容系⑫ 90 KOL コレクションのインフルエンサーが 90 人です。これ以上増やすことはで…" at bounding box center [309, 161] width 619 height 322
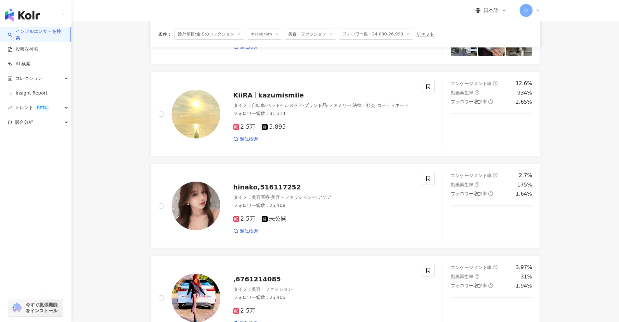
scroll to position [209, 0]
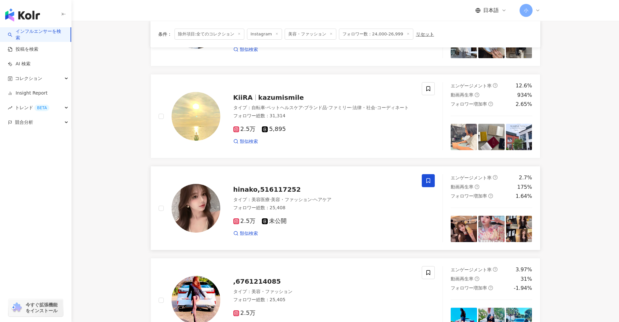
click at [429, 183] on icon at bounding box center [428, 181] width 6 height 6
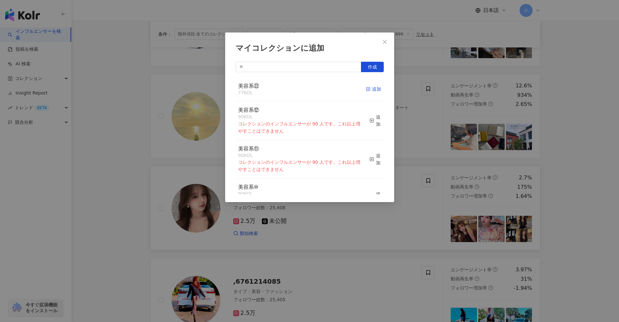
click at [366, 90] on div "追加" at bounding box center [373, 88] width 15 height 7
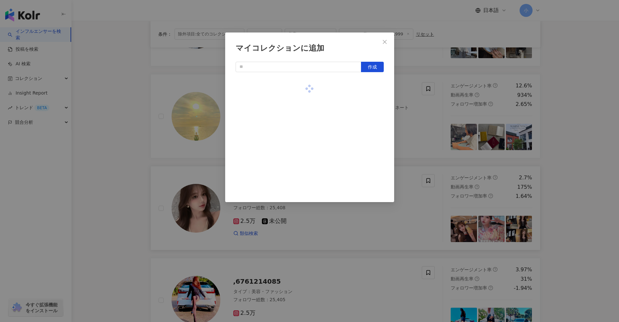
click at [552, 155] on div "マイコレクションに追加 作成" at bounding box center [309, 161] width 619 height 322
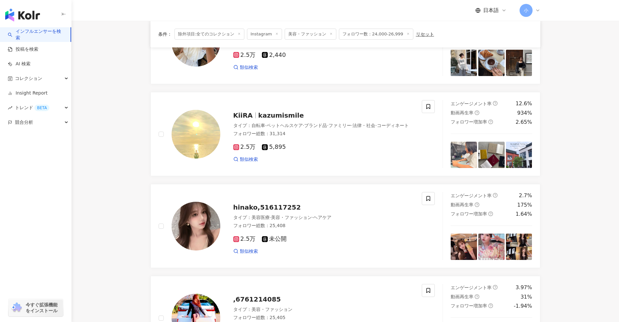
scroll to position [112, 0]
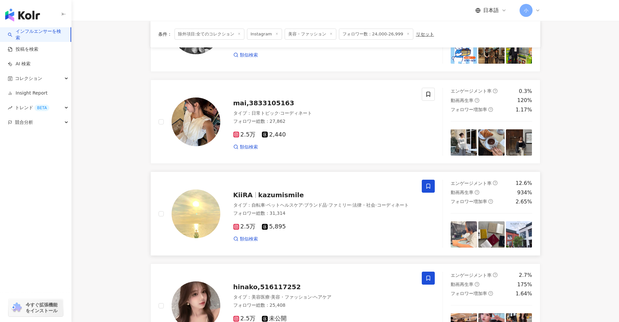
click at [425, 188] on span at bounding box center [428, 186] width 13 height 13
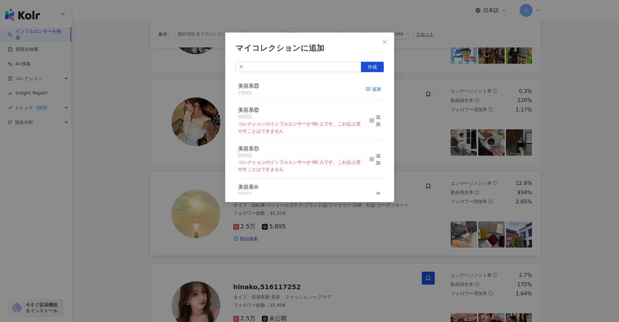
click at [368, 88] on div "追加" at bounding box center [373, 88] width 15 height 7
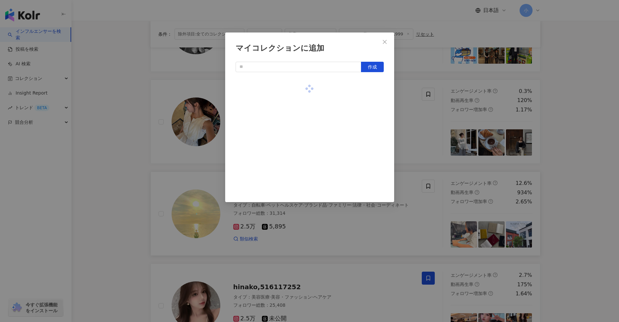
click at [593, 178] on div "マイコレクションに追加 作成" at bounding box center [309, 161] width 619 height 322
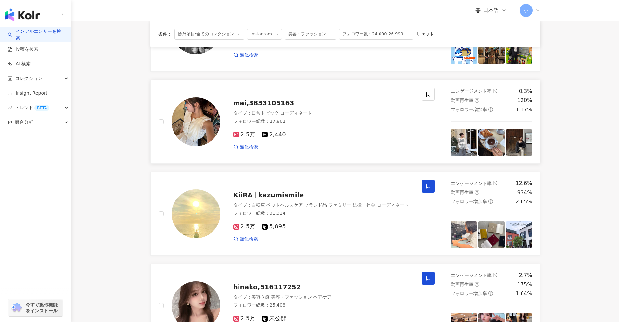
click at [436, 95] on div "mai,3833105163 タイプ ： 日常トピック · コーディネート フォロワー総数 ： 27,862 2.5万 2,440 類似検索" at bounding box center [297, 122] width 292 height 68
click at [425, 96] on span at bounding box center [428, 94] width 13 height 13
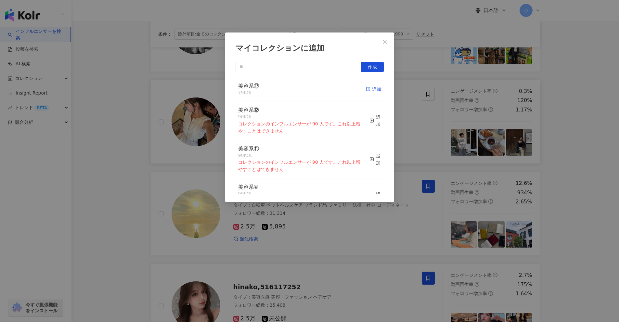
click at [368, 90] on line "button" at bounding box center [368, 89] width 0 height 2
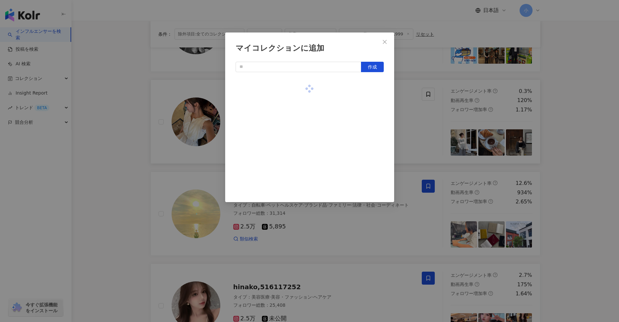
click at [594, 152] on div "マイコレクションに追加 作成" at bounding box center [309, 161] width 619 height 322
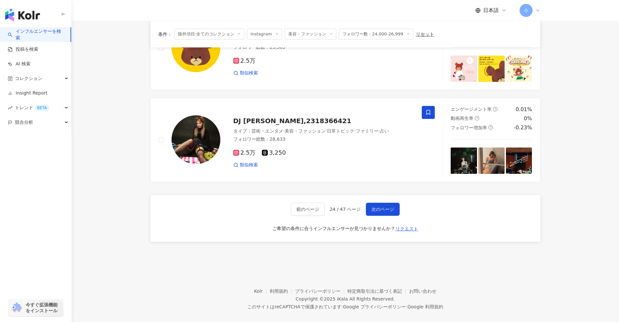
scroll to position [1021, 0]
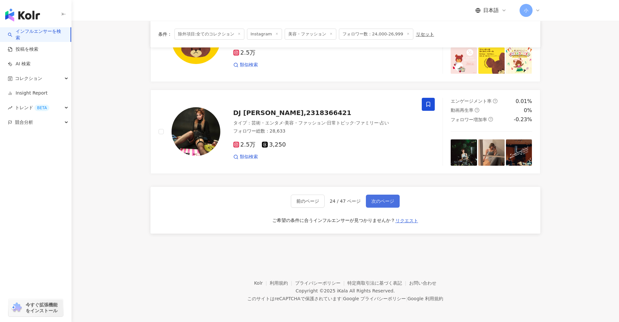
click at [389, 198] on span "次のページ" at bounding box center [382, 200] width 23 height 5
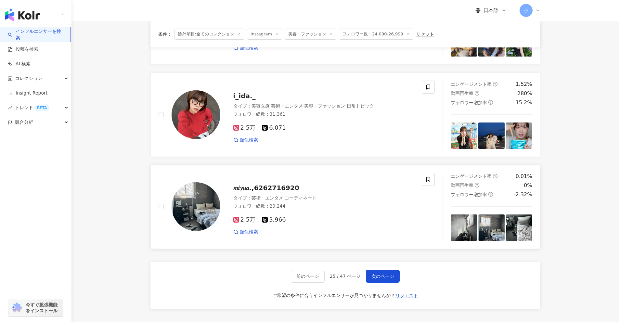
scroll to position [924, 0]
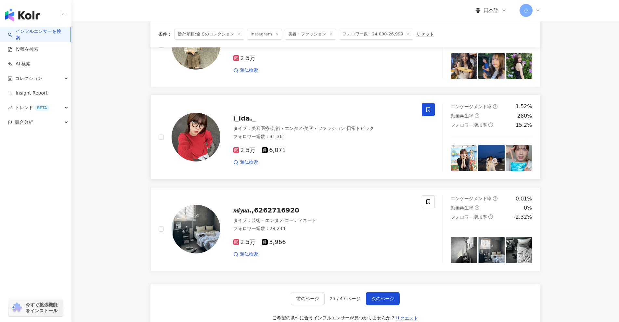
click at [432, 110] on span at bounding box center [428, 109] width 13 height 13
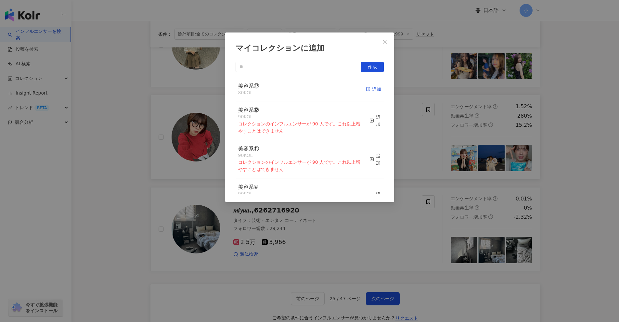
click at [373, 90] on div "追加" at bounding box center [373, 88] width 15 height 7
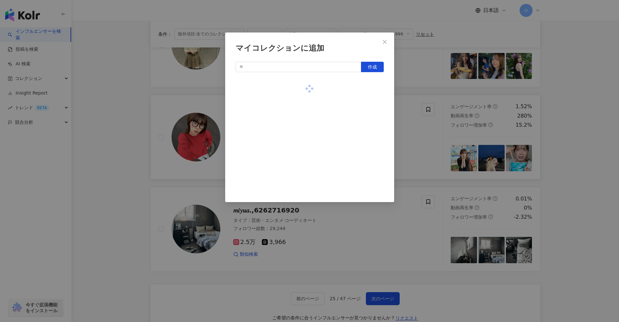
click at [563, 128] on div "マイコレクションに追加 作成" at bounding box center [309, 161] width 619 height 322
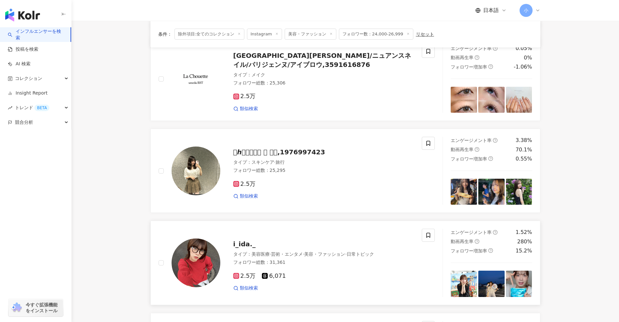
scroll to position [794, 0]
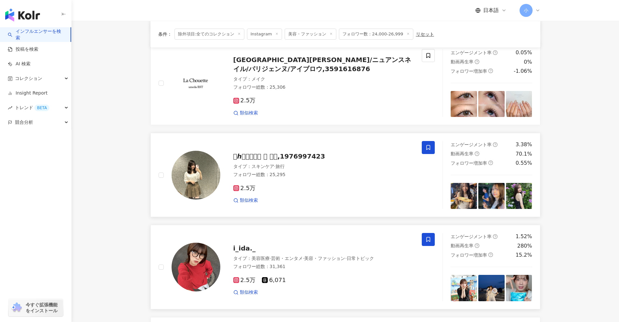
click at [427, 148] on icon at bounding box center [428, 147] width 4 height 5
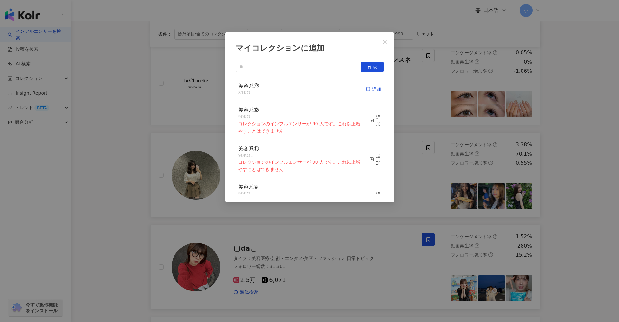
click at [370, 88] on div "追加" at bounding box center [373, 88] width 15 height 7
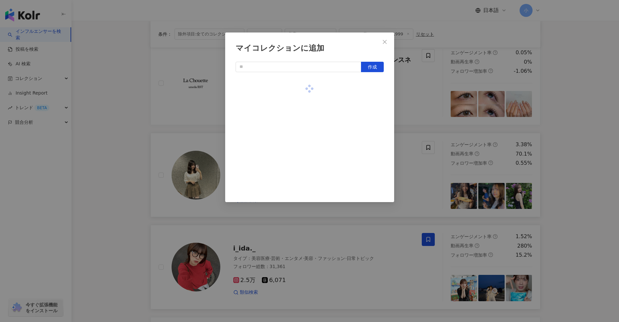
click at [588, 140] on div "マイコレクションに追加 作成" at bounding box center [309, 161] width 619 height 322
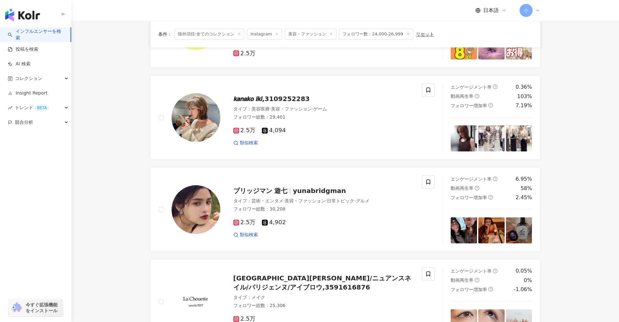
scroll to position [567, 0]
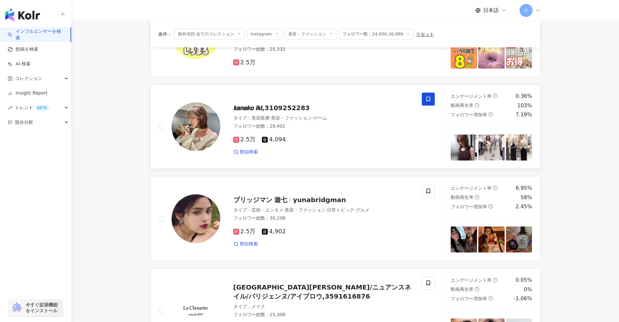
click at [430, 96] on icon at bounding box center [428, 99] width 6 height 6
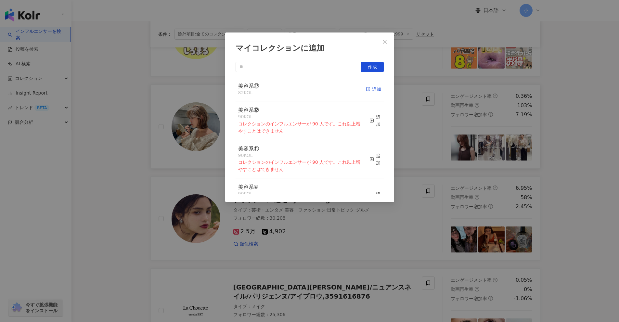
click at [367, 90] on div "追加" at bounding box center [373, 88] width 15 height 7
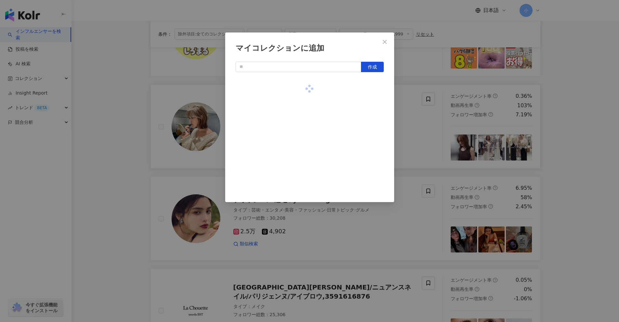
click at [591, 139] on div "マイコレクションに追加 作成" at bounding box center [309, 161] width 619 height 322
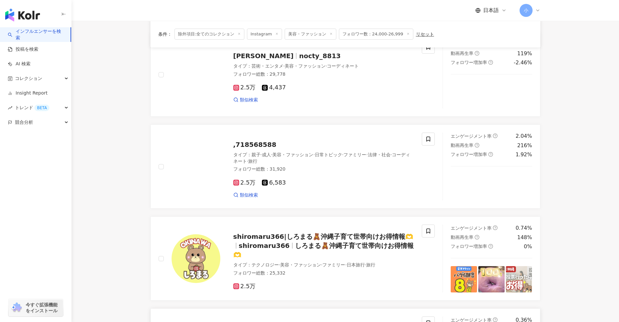
scroll to position [339, 0]
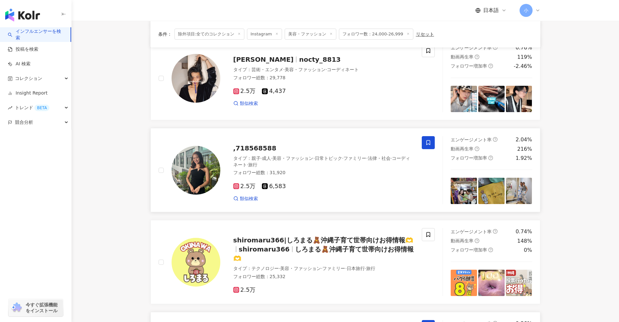
click at [430, 142] on icon at bounding box center [428, 142] width 4 height 5
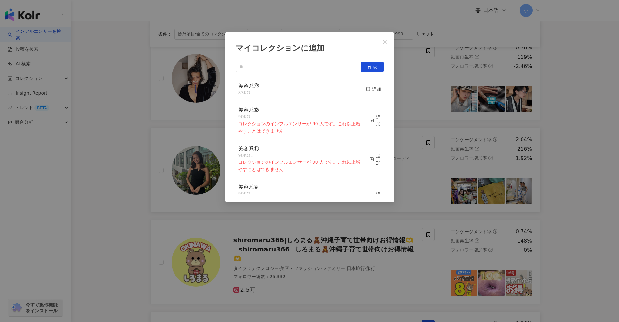
click at [613, 171] on div "マイコレクションに追加 作成 美容系㉒ 83 KOL 追加 美容系⑫ 90 KOL コレクションのインフルエンサーが 90 人です。これ以上増やすことはできま…" at bounding box center [309, 161] width 619 height 322
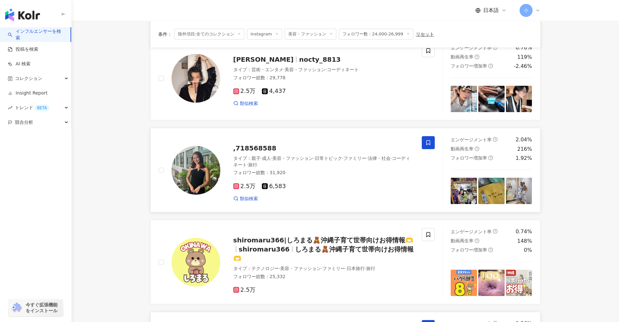
click at [426, 142] on icon at bounding box center [428, 143] width 6 height 6
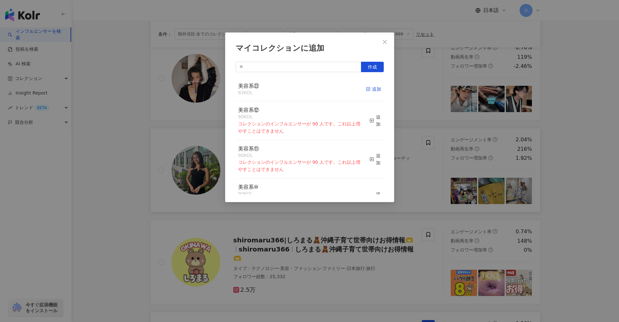
click at [367, 90] on div "追加" at bounding box center [373, 88] width 15 height 7
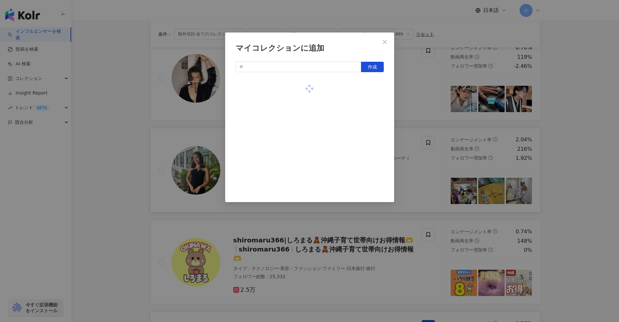
click at [581, 152] on div "マイコレクションに追加 作成" at bounding box center [309, 161] width 619 height 322
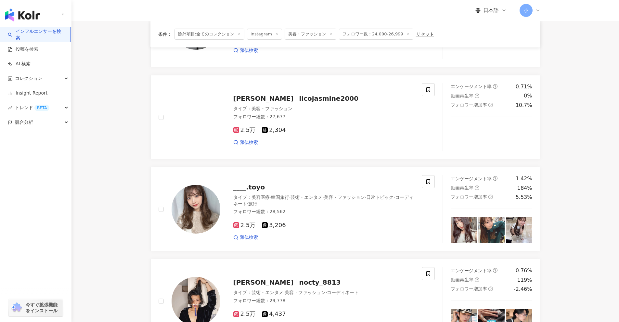
scroll to position [112, 0]
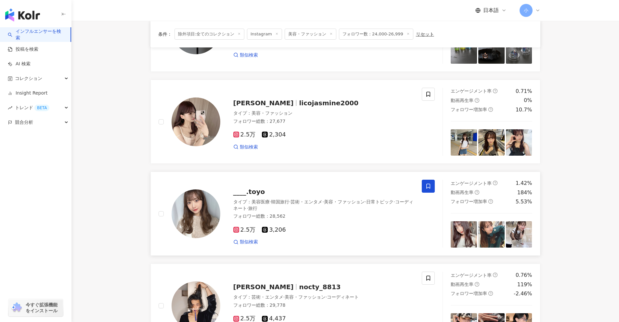
click at [428, 188] on icon at bounding box center [428, 186] width 6 height 6
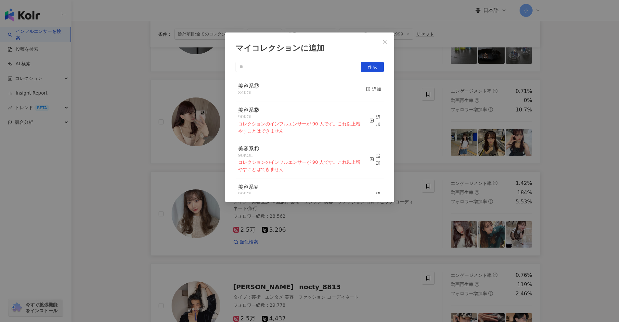
click at [583, 205] on div "マイコレクションに追加 作成 美容系㉒ 84 KOL 追加 美容系⑫ 90 KOL コレクションのインフルエンサーが 90 人です。これ以上増やすことはできま…" at bounding box center [309, 161] width 619 height 322
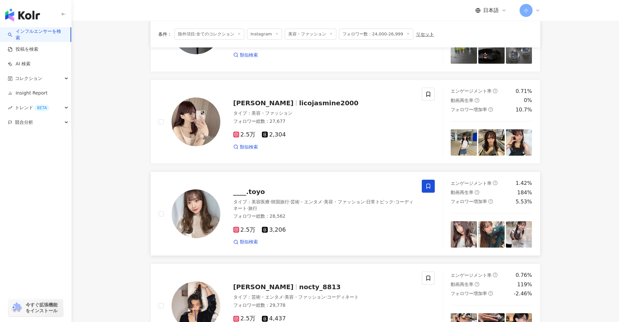
click at [424, 186] on span at bounding box center [428, 186] width 13 height 13
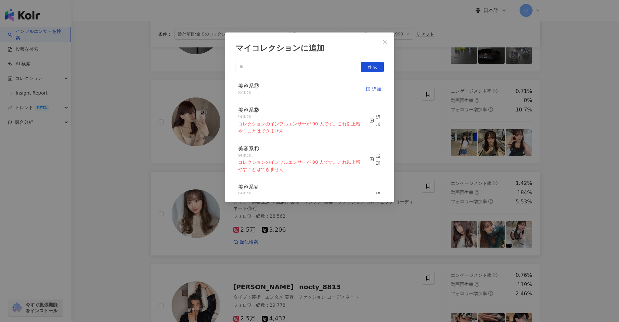
click at [370, 90] on div "追加" at bounding box center [373, 88] width 15 height 7
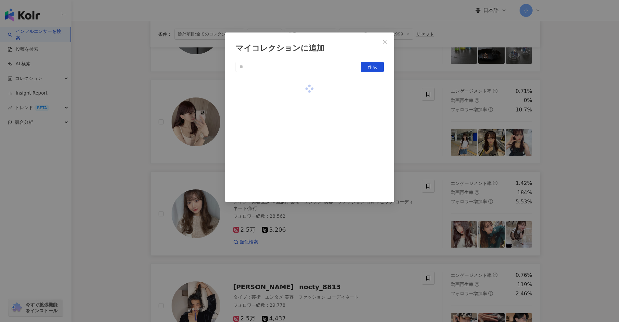
click at [614, 145] on div "マイコレクションに追加 作成" at bounding box center [309, 161] width 619 height 322
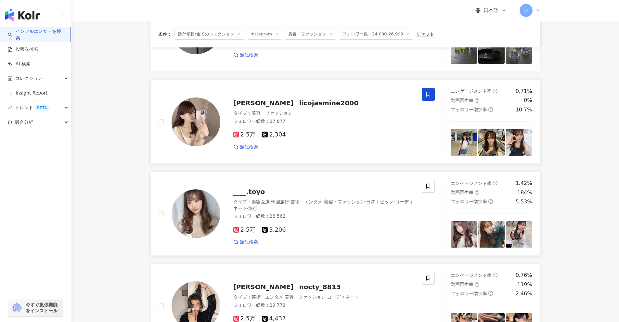
click at [425, 90] on span at bounding box center [428, 94] width 13 height 13
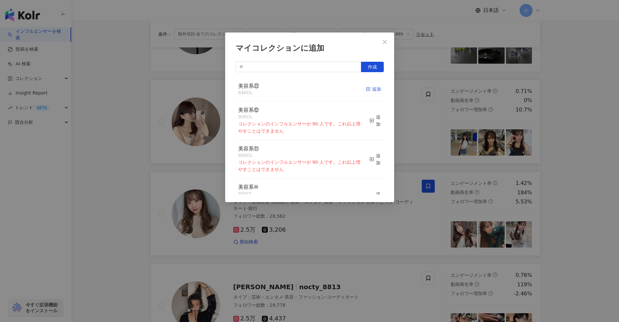
click at [370, 89] on div "追加" at bounding box center [373, 88] width 15 height 7
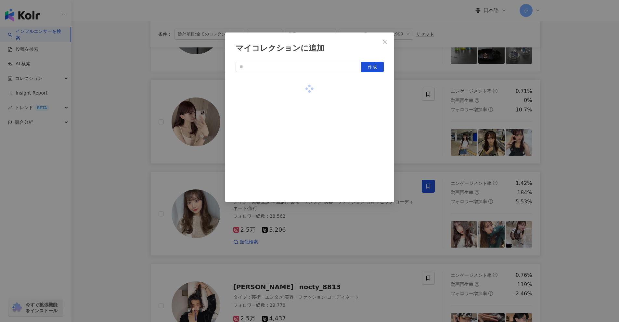
click at [599, 153] on div "マイコレクションに追加 作成" at bounding box center [309, 161] width 619 height 322
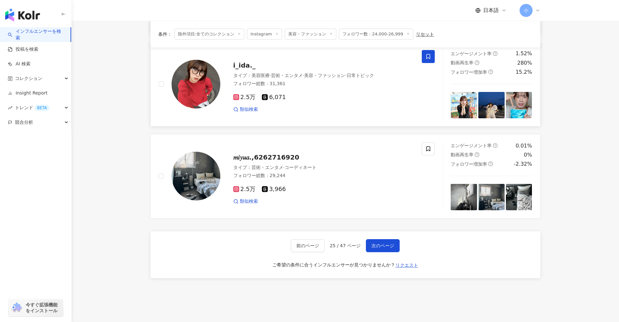
scroll to position [1021, 0]
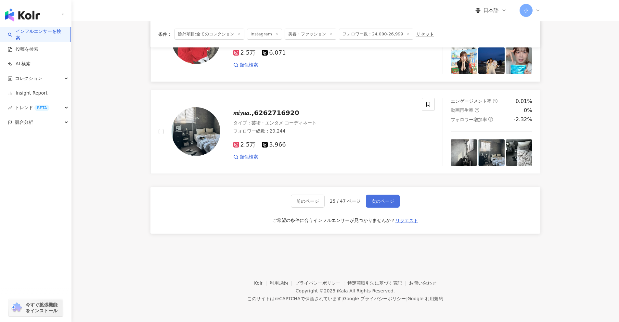
click at [381, 202] on span "次のページ" at bounding box center [382, 200] width 23 height 5
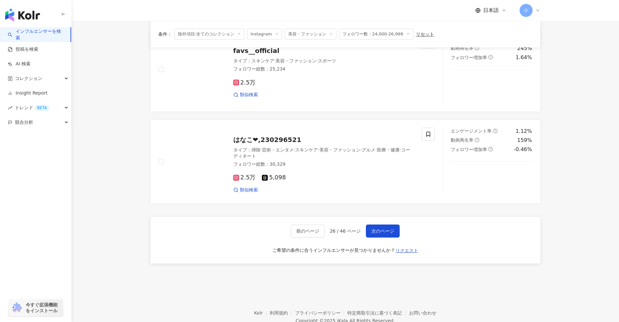
scroll to position [989, 0]
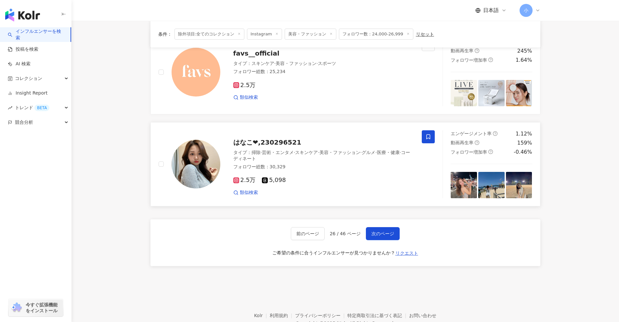
click at [430, 134] on icon at bounding box center [428, 137] width 6 height 6
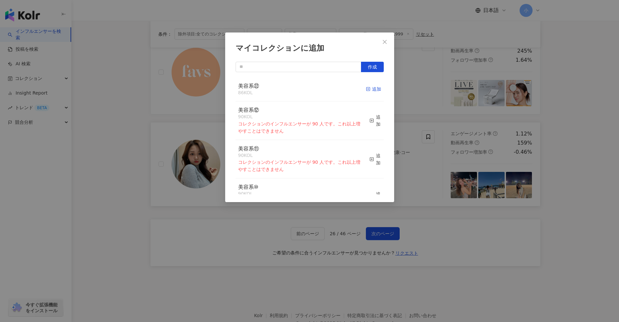
click at [366, 91] on icon "button" at bounding box center [368, 89] width 5 height 5
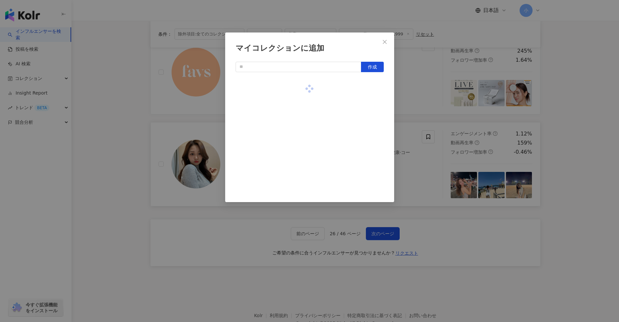
click at [556, 151] on div "マイコレクションに追加 作成" at bounding box center [309, 161] width 619 height 322
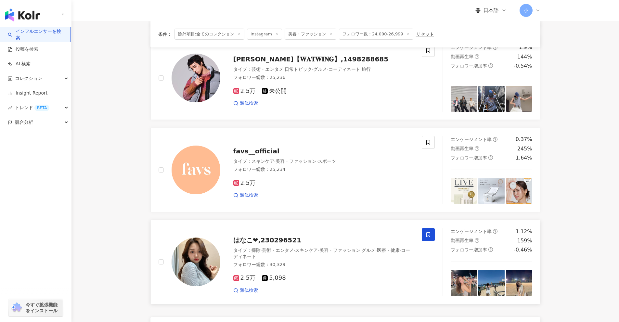
scroll to position [1021, 0]
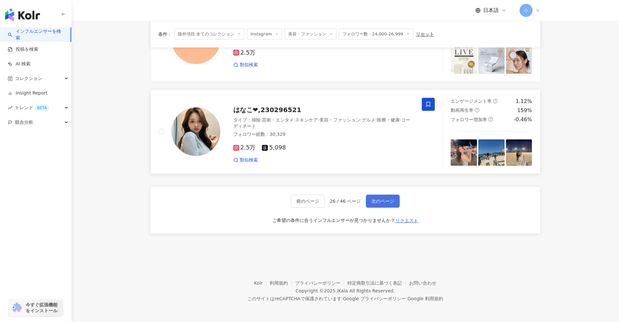
click at [375, 199] on span "次のページ" at bounding box center [382, 200] width 23 height 5
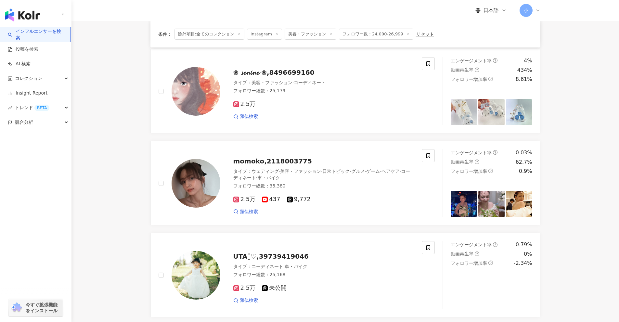
scroll to position [599, 0]
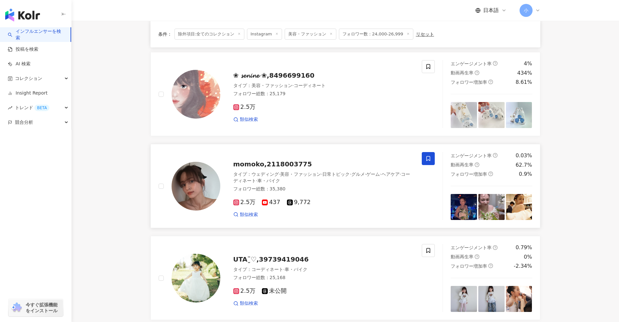
click at [429, 157] on icon at bounding box center [428, 158] width 4 height 5
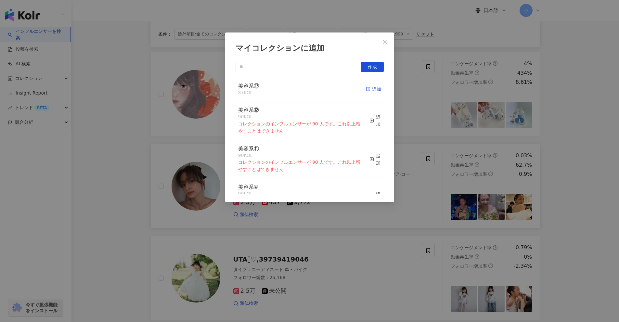
click at [368, 91] on div "追加" at bounding box center [373, 88] width 15 height 7
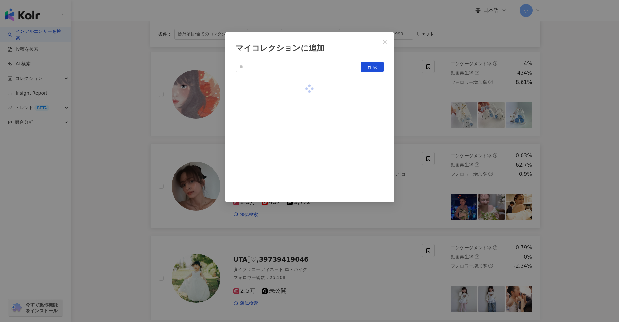
click at [584, 173] on div "マイコレクションに追加 作成" at bounding box center [309, 161] width 619 height 322
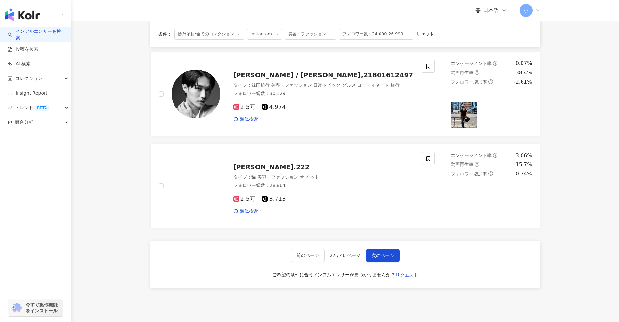
scroll to position [975, 0]
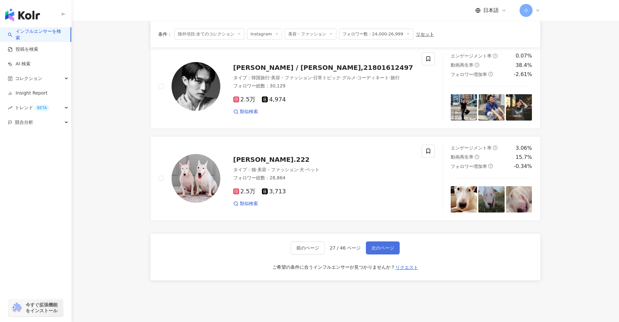
click at [378, 249] on span "次のページ" at bounding box center [382, 247] width 23 height 5
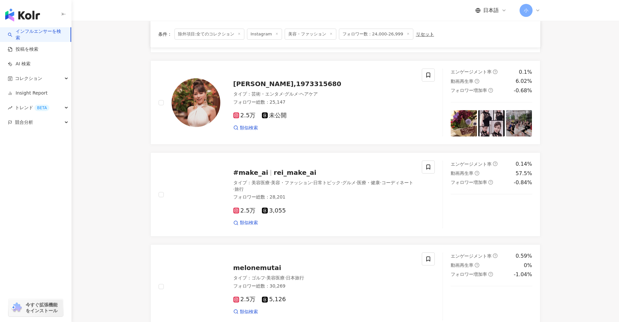
scroll to position [130, 0]
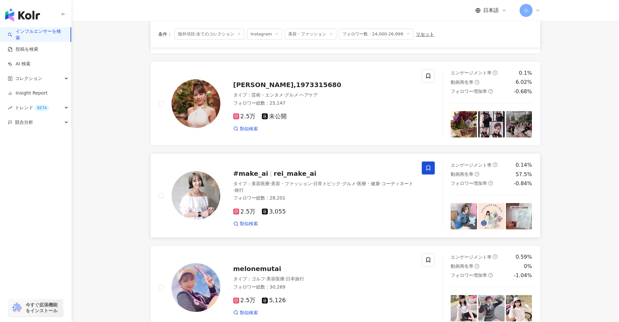
click at [426, 167] on icon at bounding box center [428, 168] width 6 height 6
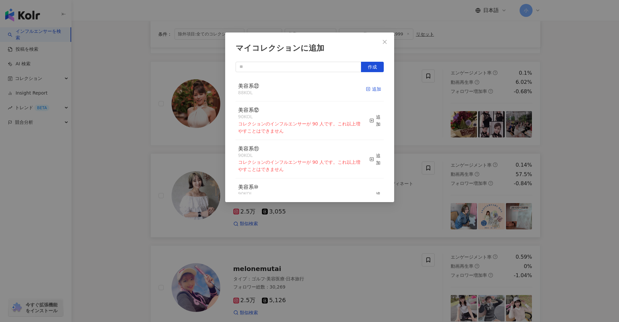
click at [367, 88] on div "追加" at bounding box center [373, 88] width 15 height 7
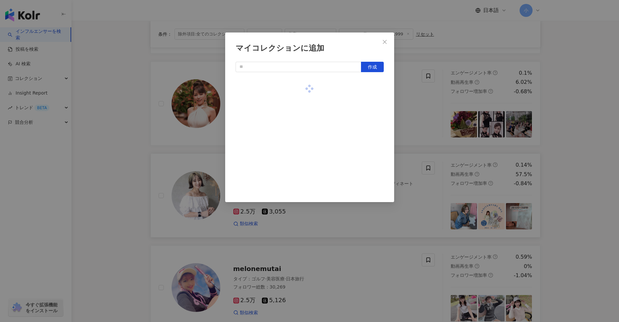
click at [560, 161] on div "マイコレクションに追加 作成" at bounding box center [309, 161] width 619 height 322
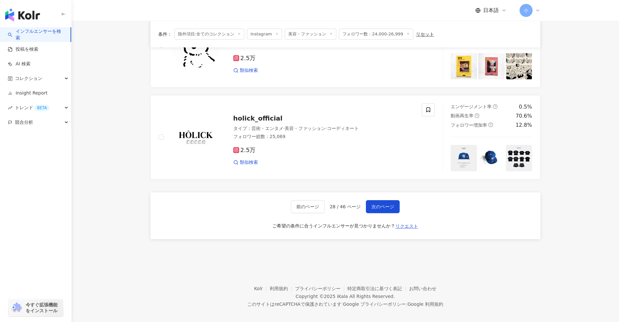
scroll to position [1021, 0]
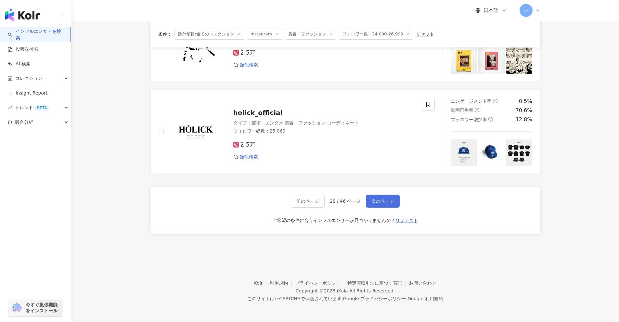
click at [377, 197] on button "次のページ" at bounding box center [383, 201] width 34 height 13
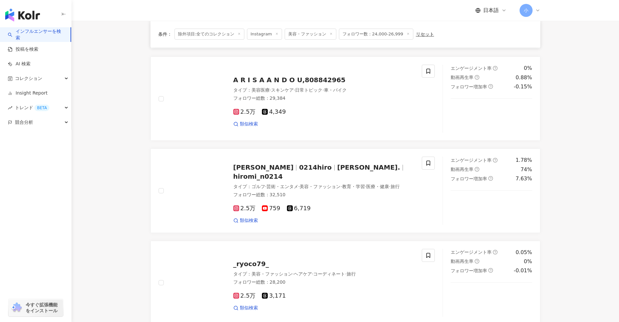
scroll to position [520, 0]
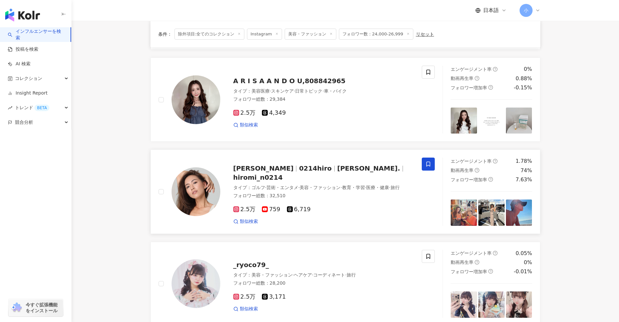
click at [424, 161] on span at bounding box center [428, 164] width 13 height 13
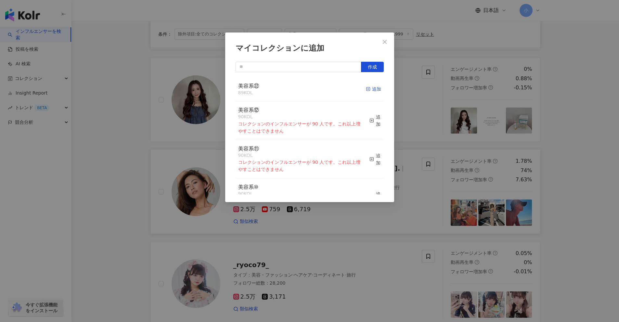
click at [370, 89] on div "追加" at bounding box center [373, 88] width 15 height 7
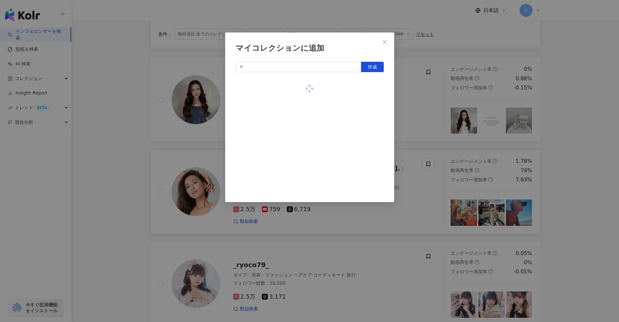
click at [583, 173] on div "マイコレクションに追加 作成" at bounding box center [309, 161] width 619 height 322
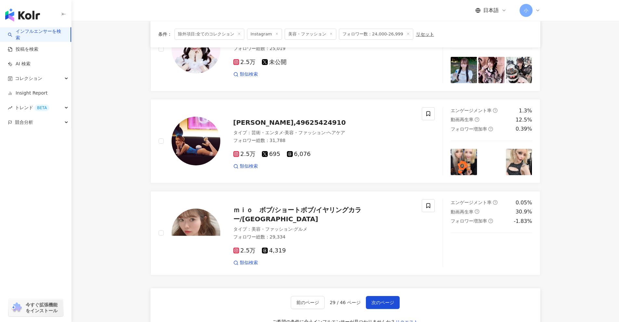
scroll to position [1040, 0]
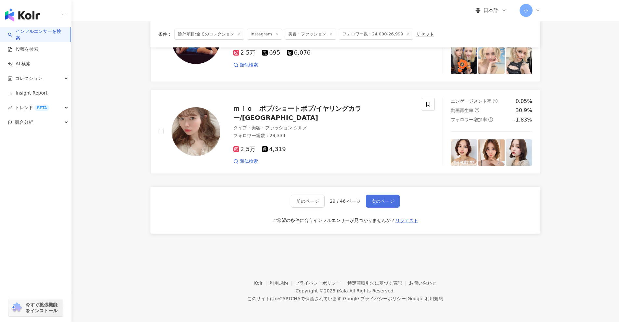
click at [386, 200] on span "次のページ" at bounding box center [382, 200] width 23 height 5
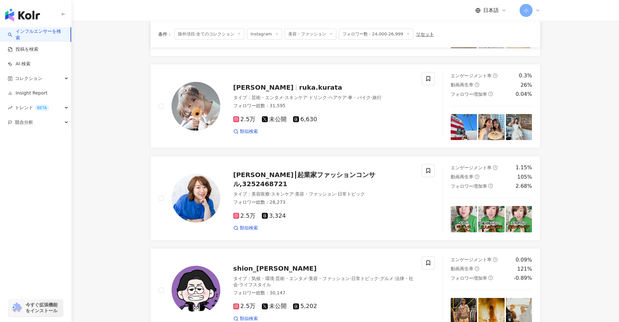
scroll to position [859, 0]
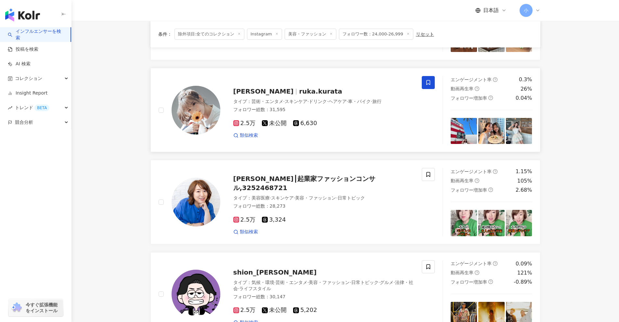
click at [427, 86] on span at bounding box center [428, 82] width 13 height 13
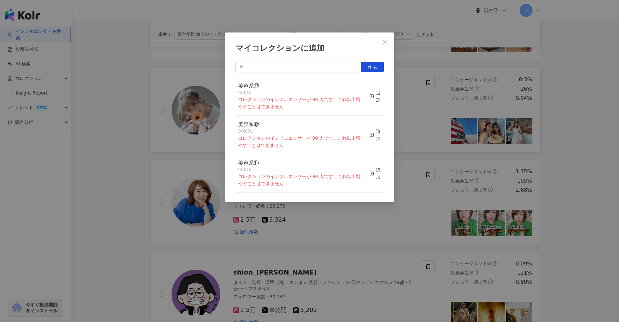
click at [326, 65] on input "text" at bounding box center [299, 67] width 126 height 10
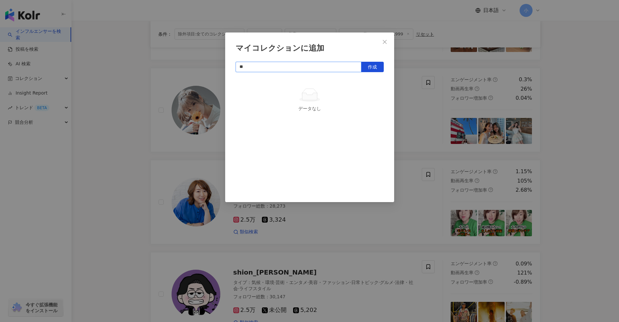
type input "*"
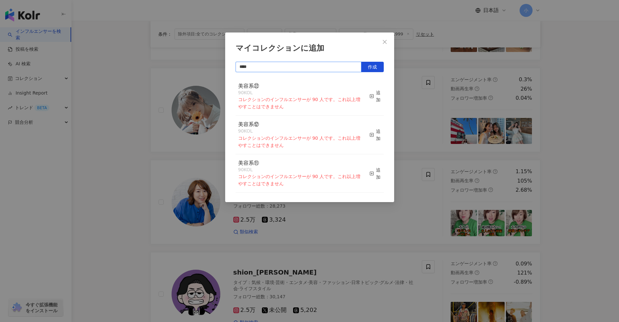
type input "****"
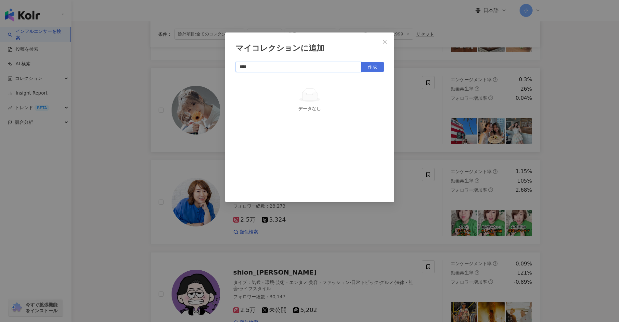
click at [365, 67] on button "作成" at bounding box center [372, 67] width 23 height 10
click at [570, 150] on div "マイコレクションに追加 **** 作成 美容系㉓ 1 KOL 追加済み" at bounding box center [309, 161] width 619 height 322
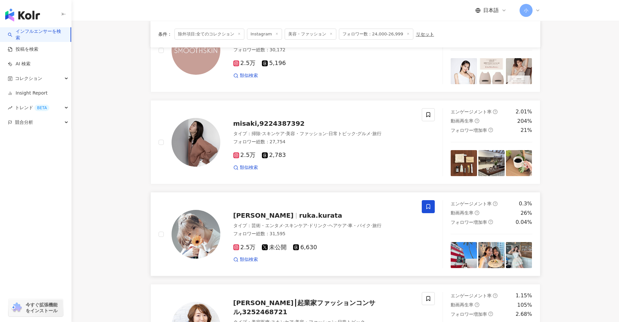
scroll to position [697, 0]
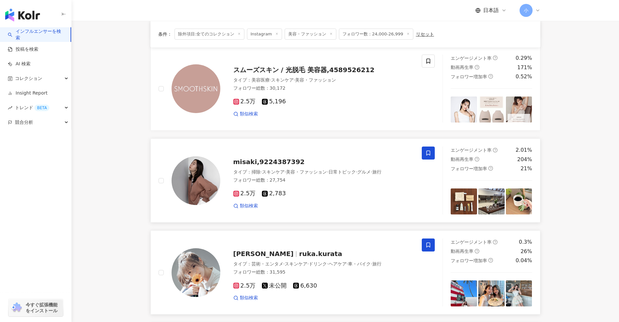
click at [429, 153] on icon at bounding box center [428, 153] width 6 height 6
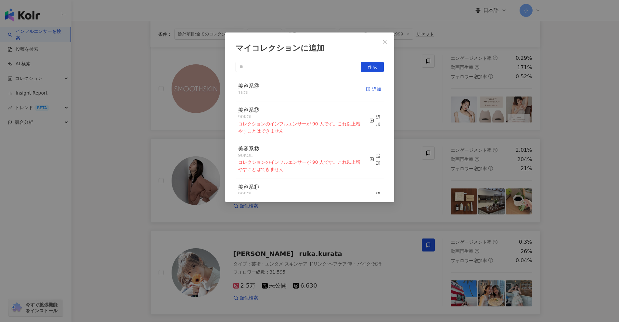
click at [368, 91] on div "追加" at bounding box center [373, 88] width 15 height 7
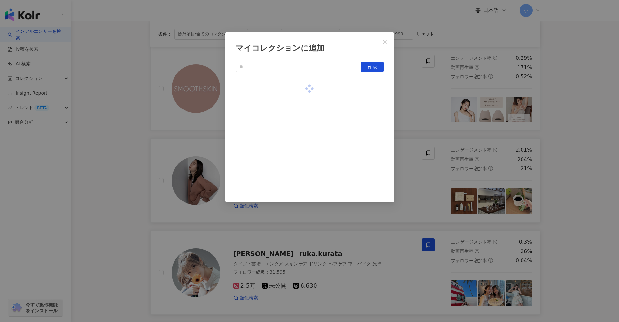
click at [618, 164] on div "マイコレクションに追加 作成" at bounding box center [309, 161] width 619 height 322
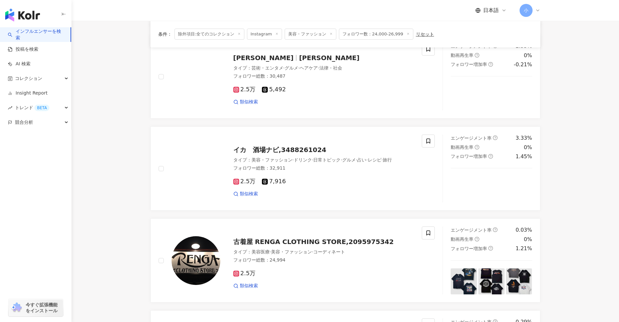
scroll to position [404, 0]
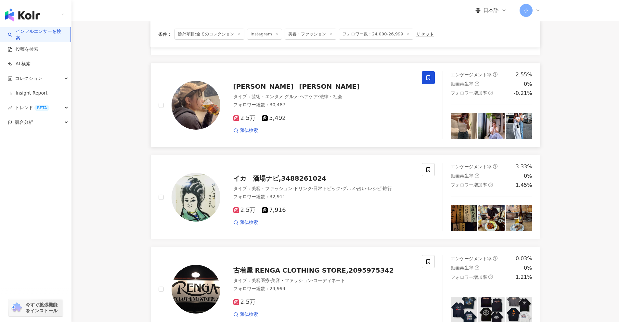
click at [425, 78] on icon at bounding box center [428, 78] width 6 height 6
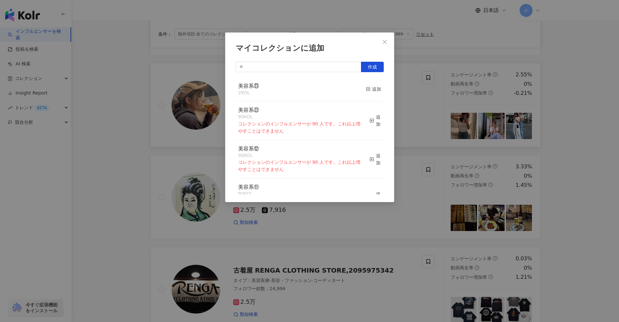
click at [377, 91] on div "美容系㉓ 2 KOL 追加" at bounding box center [310, 89] width 148 height 24
click at [373, 91] on div "追加" at bounding box center [373, 88] width 15 height 7
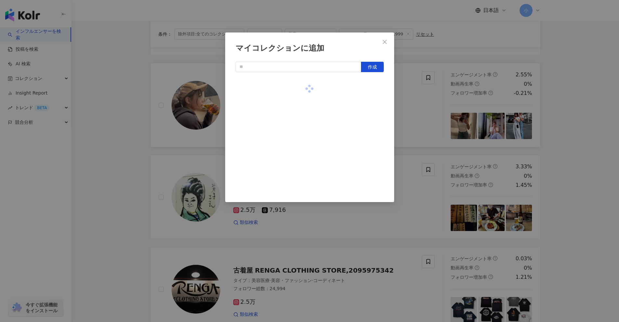
click at [597, 138] on div "マイコレクションに追加 作成" at bounding box center [309, 161] width 619 height 322
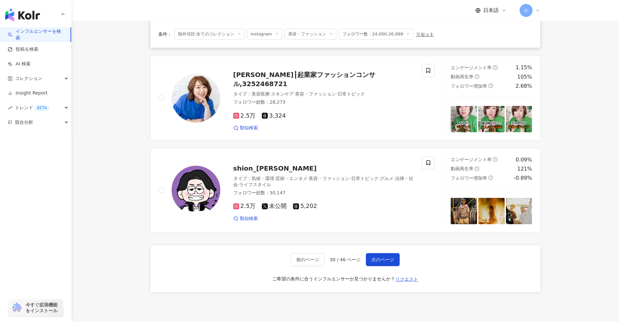
scroll to position [1021, 0]
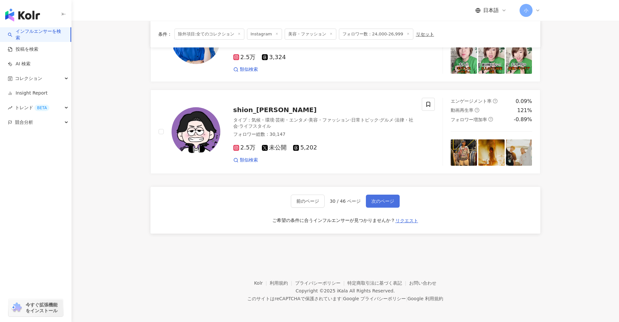
click at [384, 203] on span "次のページ" at bounding box center [382, 200] width 23 height 5
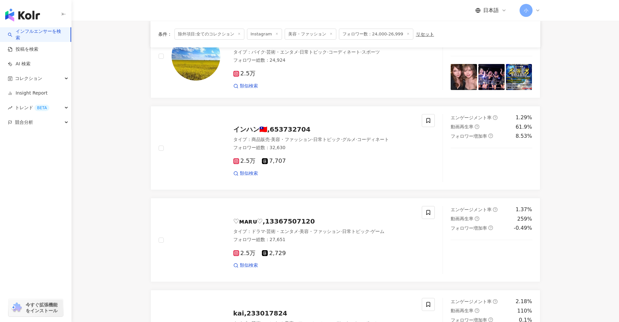
scroll to position [697, 0]
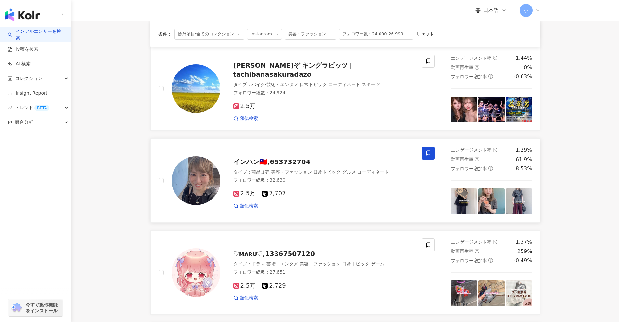
click at [427, 156] on icon at bounding box center [428, 153] width 6 height 6
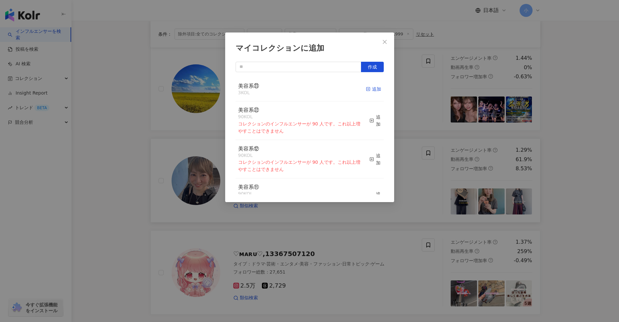
click at [367, 91] on div "追加" at bounding box center [373, 88] width 15 height 7
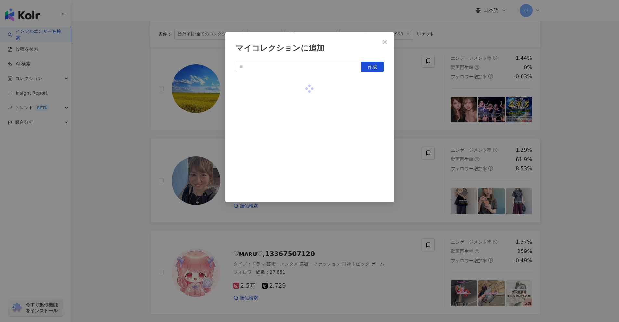
click at [574, 148] on div "マイコレクションに追加 作成" at bounding box center [309, 161] width 619 height 322
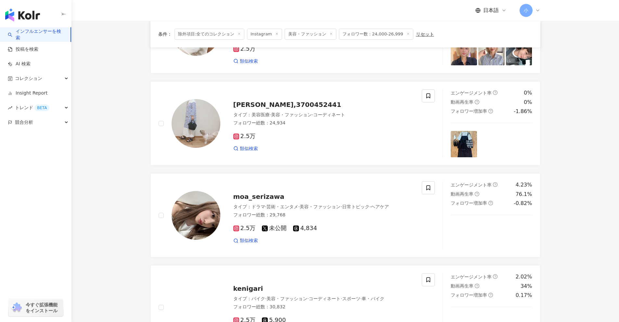
scroll to position [274, 0]
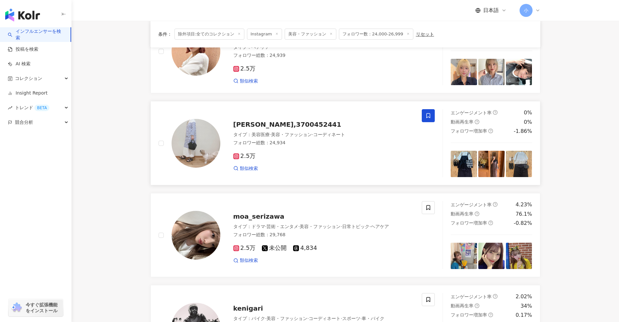
click at [428, 114] on icon at bounding box center [428, 115] width 4 height 5
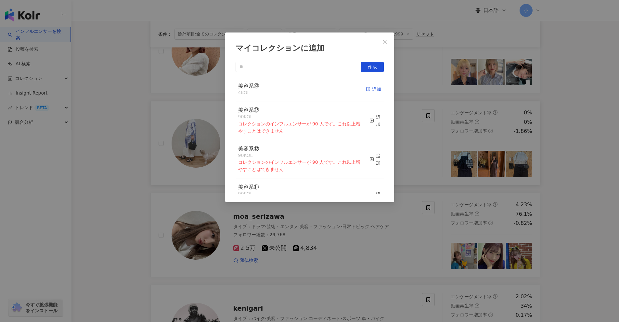
click at [366, 89] on div "追加" at bounding box center [373, 88] width 15 height 7
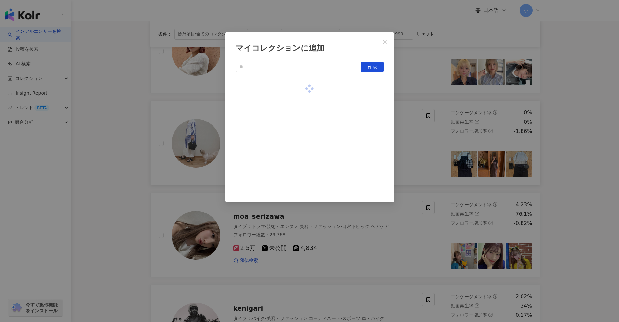
click at [580, 181] on div "マイコレクションに追加 作成" at bounding box center [309, 161] width 619 height 322
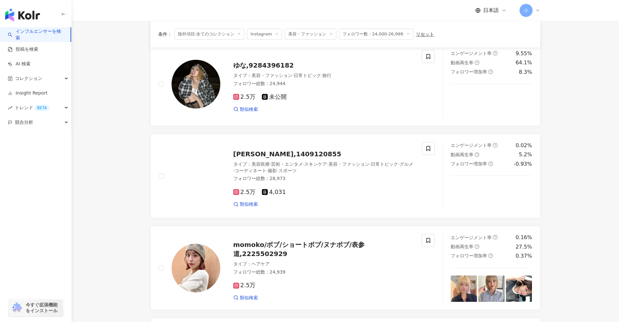
scroll to position [47, 0]
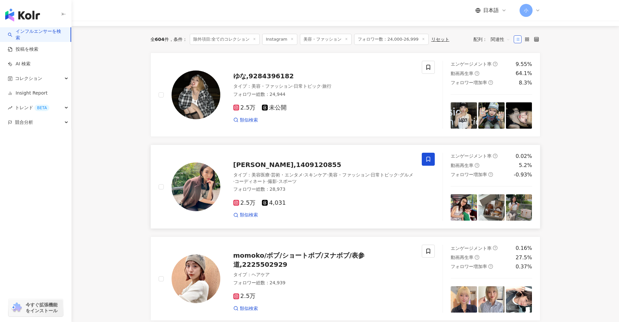
click at [428, 160] on icon at bounding box center [428, 159] width 4 height 5
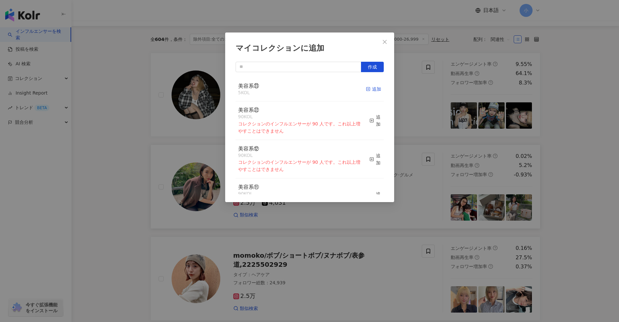
click at [366, 86] on div "追加" at bounding box center [373, 88] width 15 height 7
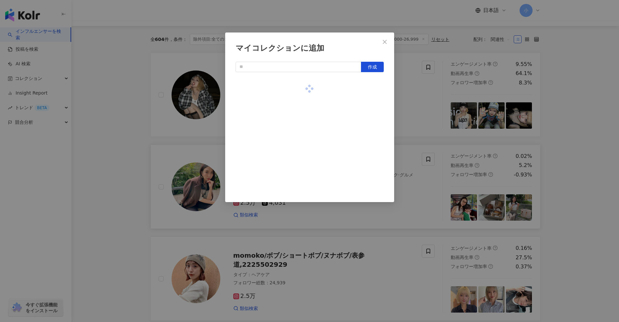
click at [597, 190] on div "マイコレクションに追加 作成" at bounding box center [309, 161] width 619 height 322
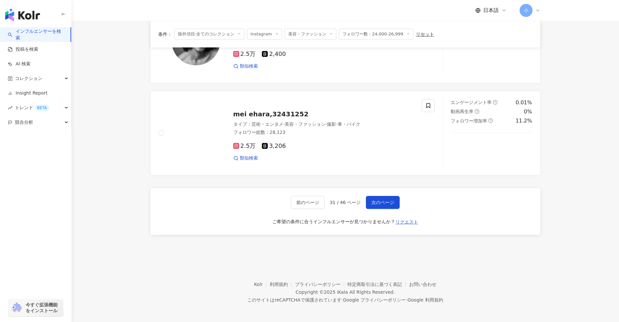
scroll to position [1021, 0]
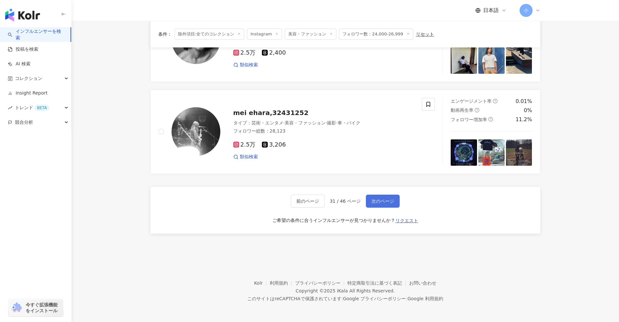
click at [381, 200] on span "次のページ" at bounding box center [382, 200] width 23 height 5
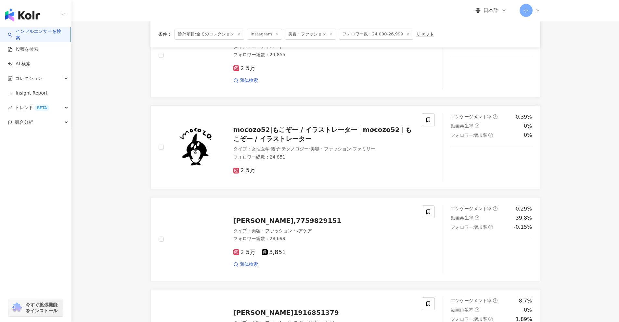
scroll to position [826, 0]
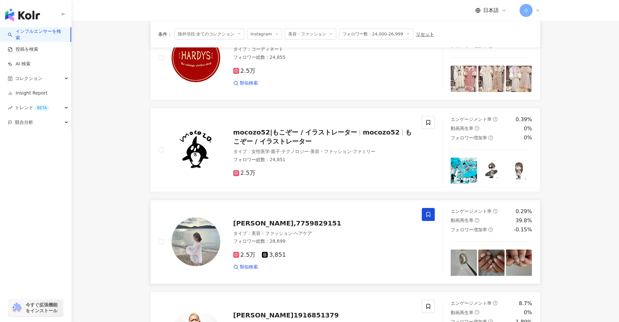
click at [427, 212] on icon at bounding box center [428, 214] width 4 height 5
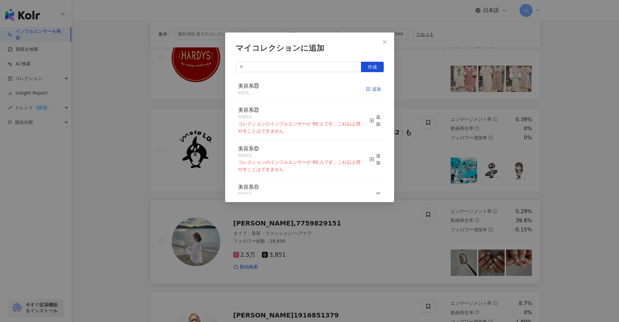
click at [369, 93] on div "追加" at bounding box center [373, 88] width 15 height 7
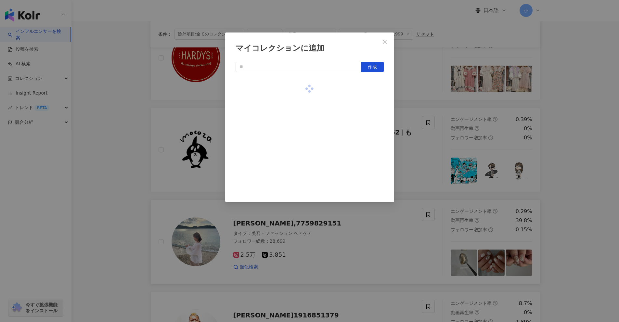
click at [591, 164] on div "マイコレクションに追加 作成" at bounding box center [309, 161] width 619 height 322
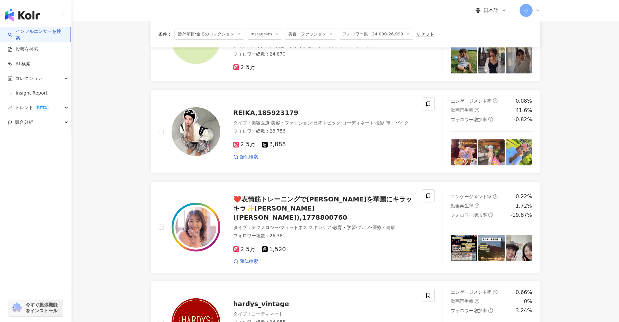
scroll to position [534, 0]
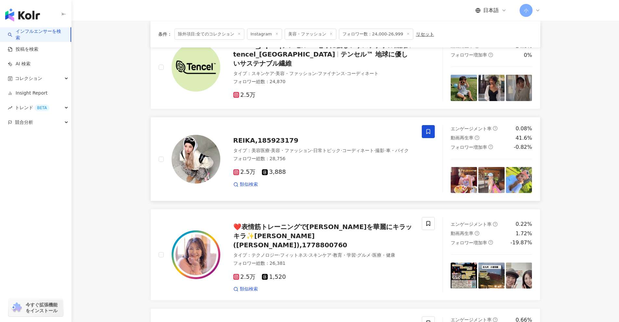
click at [423, 129] on span at bounding box center [428, 131] width 13 height 13
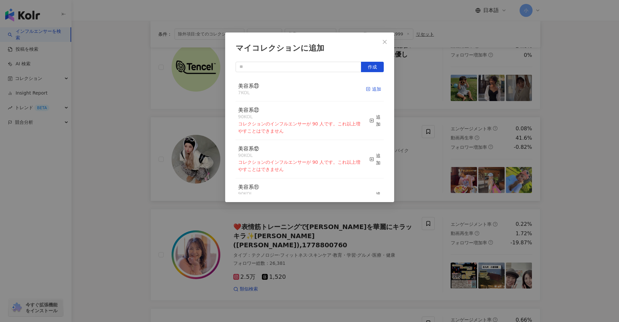
click at [366, 89] on icon "button" at bounding box center [368, 89] width 5 height 5
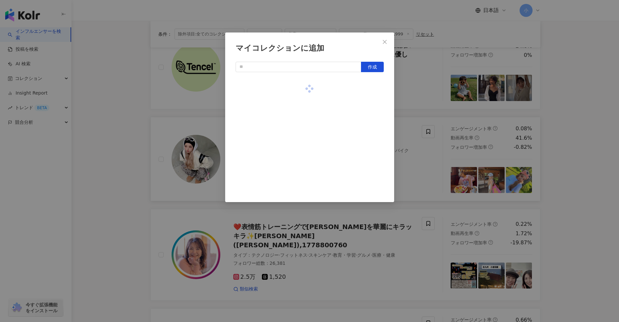
click at [574, 157] on div "マイコレクションに追加 作成" at bounding box center [309, 161] width 619 height 322
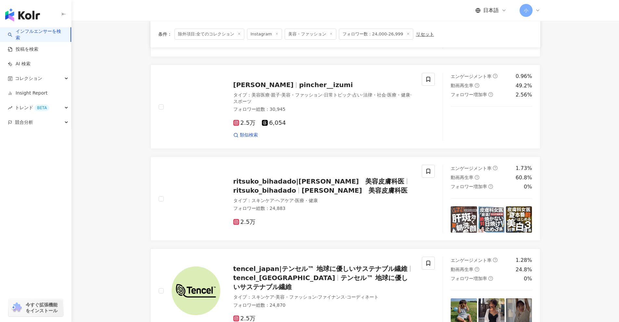
scroll to position [274, 0]
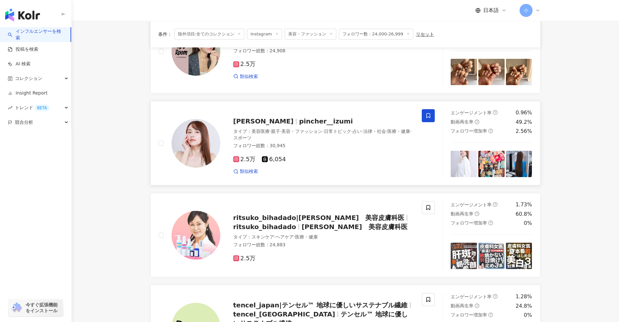
click at [426, 113] on icon at bounding box center [428, 116] width 6 height 6
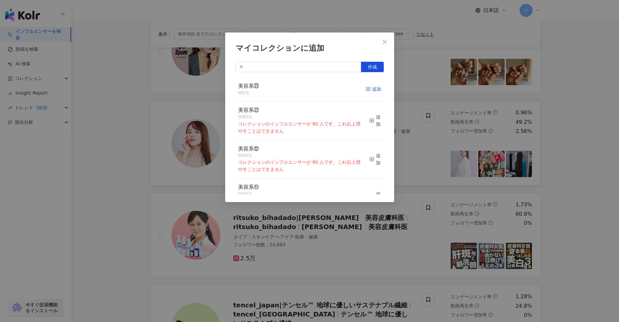
click at [371, 91] on div "追加" at bounding box center [373, 88] width 15 height 7
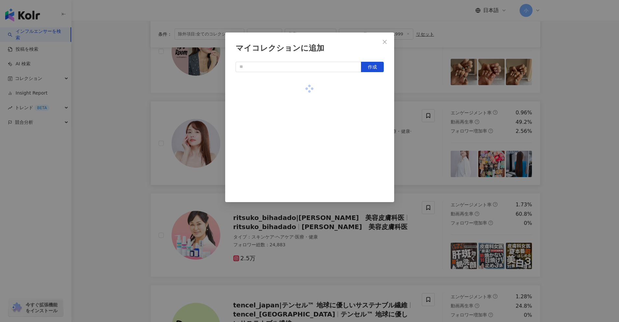
click at [573, 166] on div "マイコレクションに追加 作成" at bounding box center [309, 161] width 619 height 322
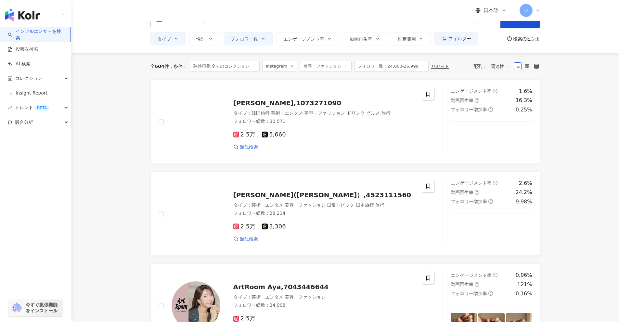
scroll to position [14, 0]
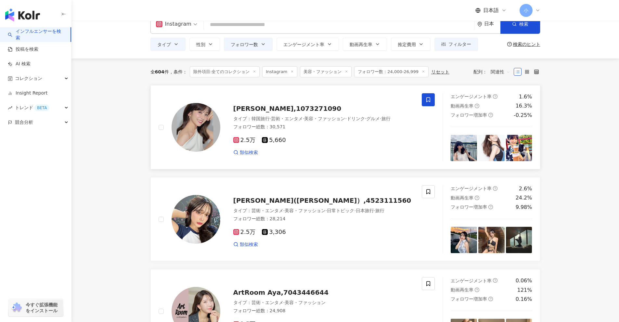
click at [428, 100] on icon at bounding box center [428, 100] width 6 height 6
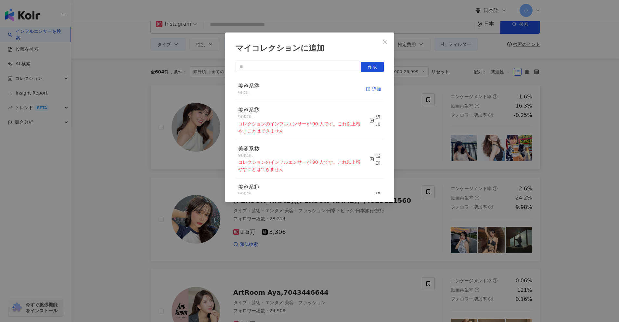
click at [367, 91] on div "追加" at bounding box center [373, 88] width 15 height 7
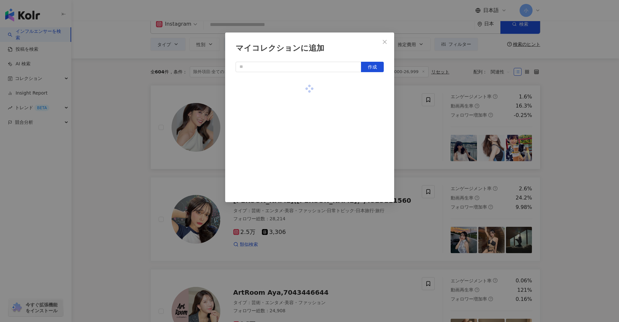
click at [615, 169] on div "マイコレクションに追加 作成" at bounding box center [309, 161] width 619 height 322
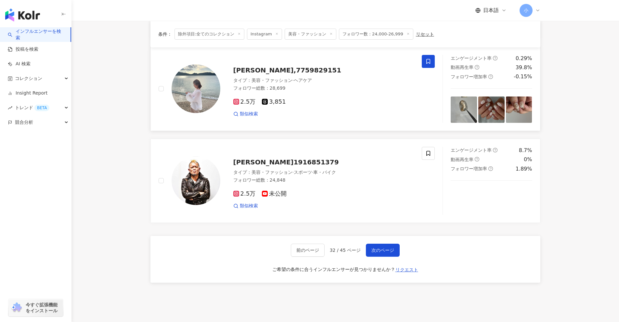
scroll to position [1021, 0]
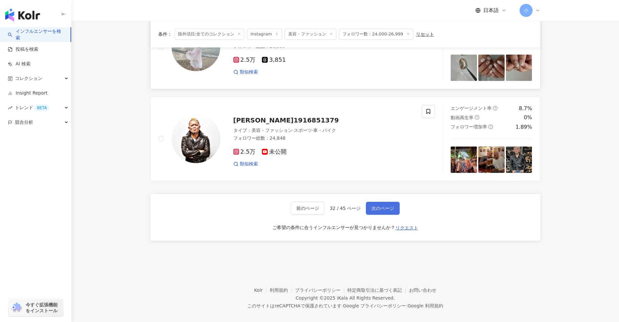
click at [376, 202] on button "次のページ" at bounding box center [383, 208] width 34 height 13
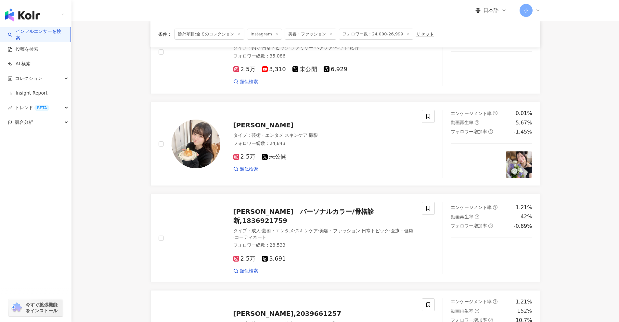
scroll to position [891, 0]
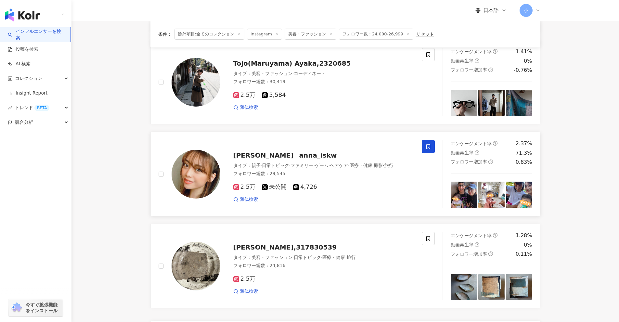
click at [432, 143] on span at bounding box center [428, 146] width 13 height 13
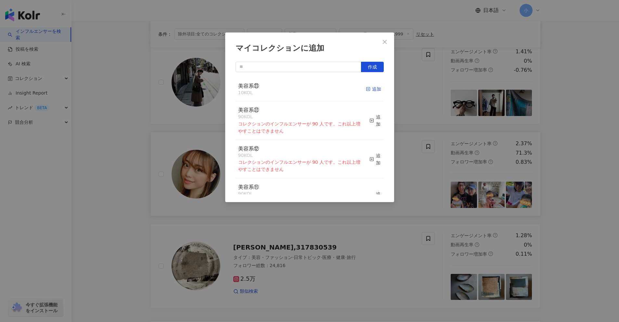
click at [367, 90] on div "追加" at bounding box center [373, 88] width 15 height 7
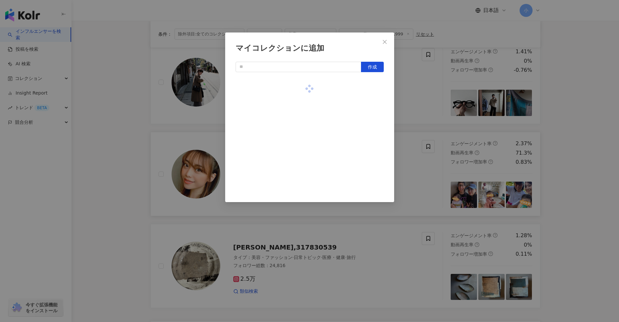
click at [569, 151] on div "マイコレクションに追加 作成" at bounding box center [309, 161] width 619 height 322
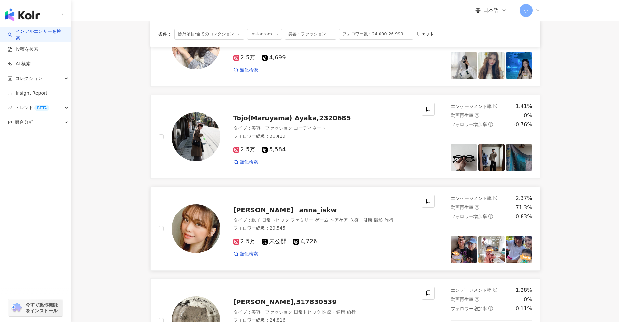
scroll to position [826, 0]
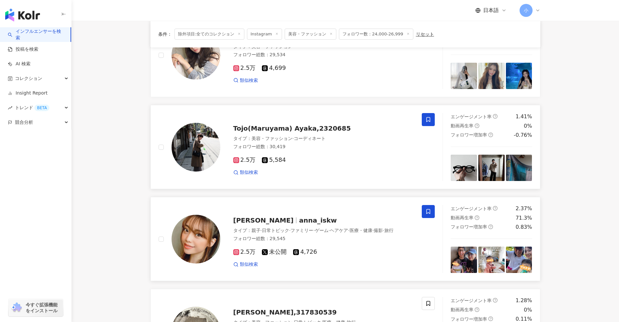
click at [430, 117] on icon at bounding box center [428, 119] width 4 height 5
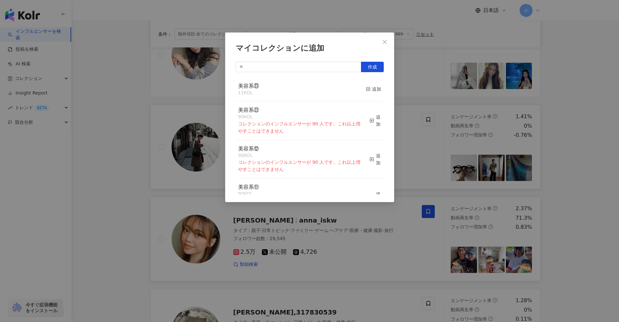
click at [360, 89] on div "美容系㉓ 11 KOL 追加" at bounding box center [310, 89] width 148 height 24
click at [359, 88] on div "美容系㉓ 11 KOL 追加" at bounding box center [310, 89] width 148 height 24
click at [372, 90] on div "追加" at bounding box center [373, 88] width 15 height 7
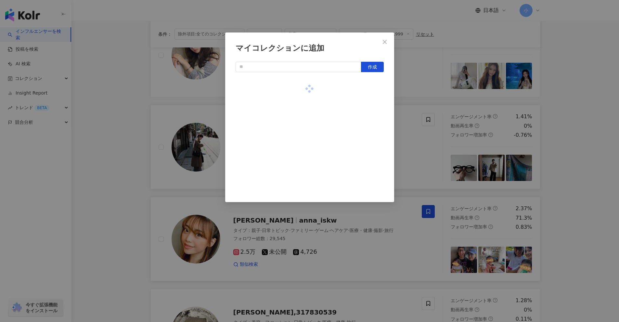
click at [599, 158] on div "マイコレクションに追加 作成" at bounding box center [309, 161] width 619 height 322
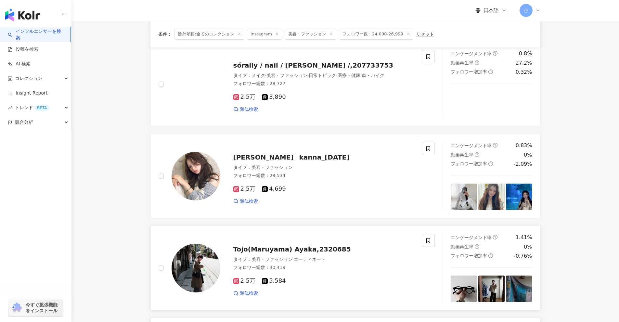
scroll to position [664, 0]
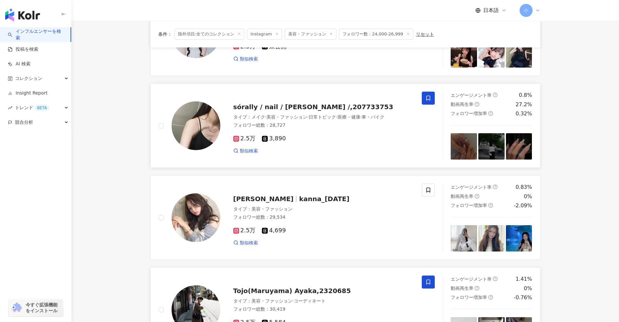
click at [426, 95] on icon at bounding box center [428, 98] width 6 height 6
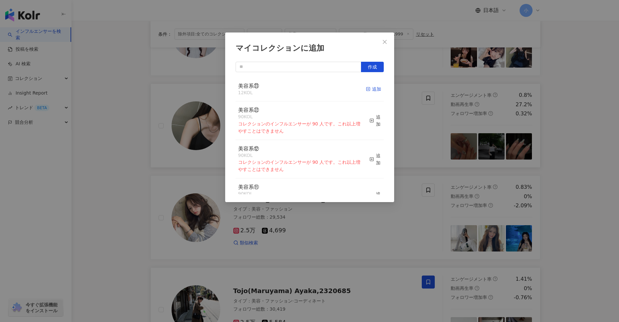
click at [369, 90] on div "追加" at bounding box center [373, 88] width 15 height 7
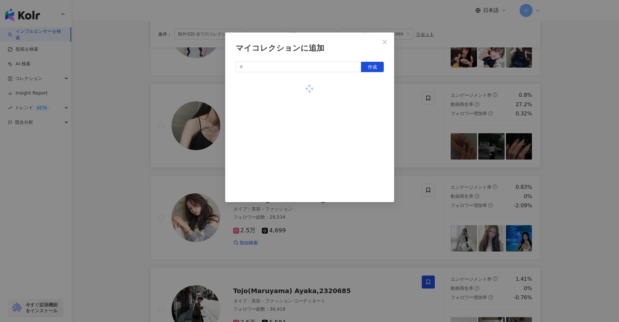
click at [595, 143] on div "マイコレクションに追加 作成" at bounding box center [309, 161] width 619 height 322
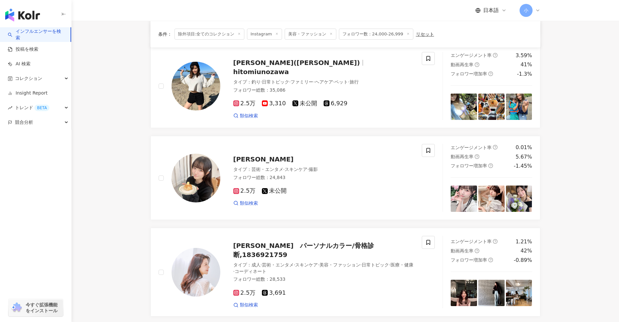
scroll to position [144, 0]
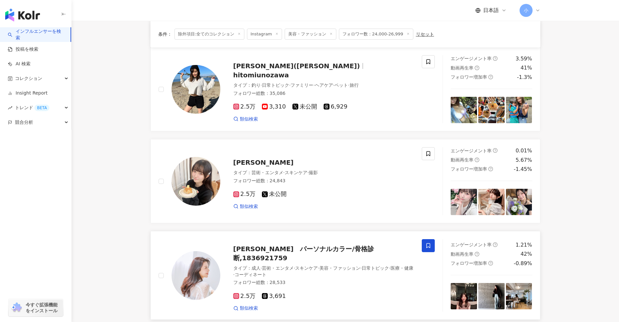
click at [424, 246] on span at bounding box center [428, 245] width 13 height 13
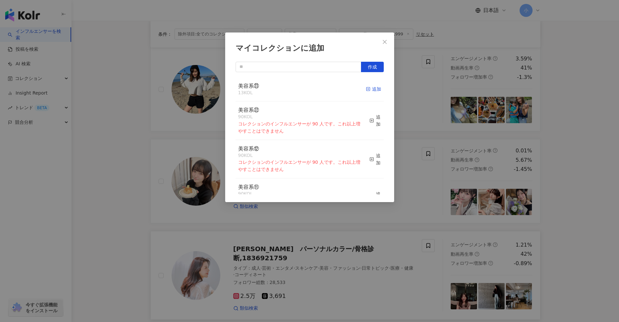
click at [366, 89] on icon "button" at bounding box center [368, 89] width 5 height 5
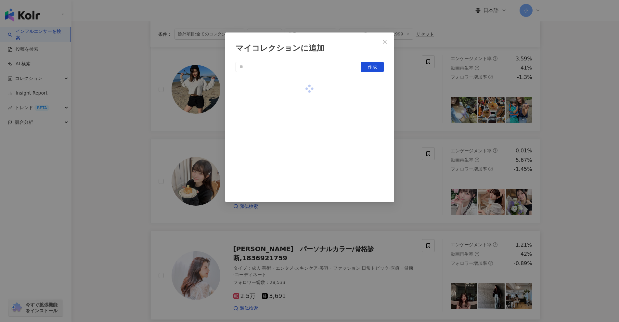
click at [586, 171] on div "マイコレクションに追加 作成" at bounding box center [309, 161] width 619 height 322
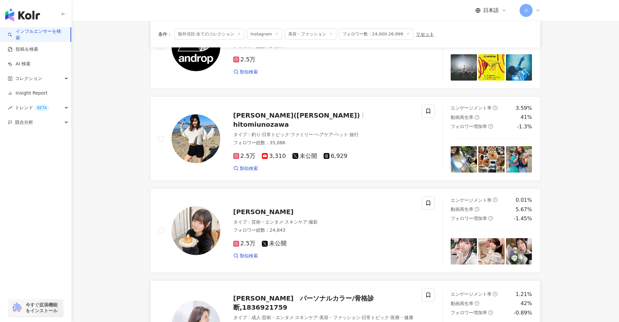
scroll to position [79, 0]
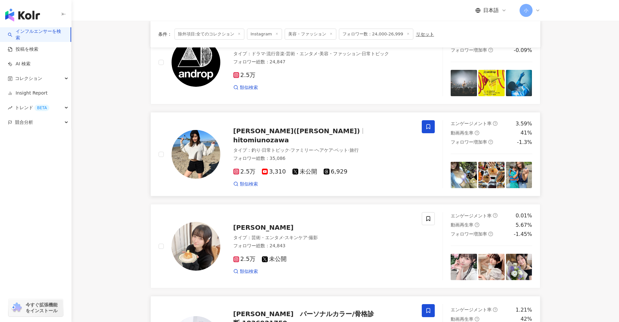
click at [426, 124] on icon at bounding box center [428, 127] width 6 height 6
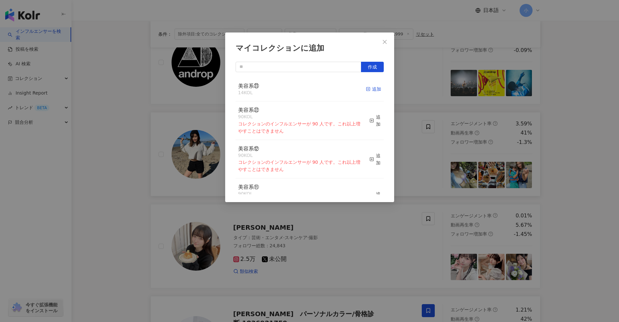
click at [367, 90] on div "追加" at bounding box center [373, 88] width 15 height 7
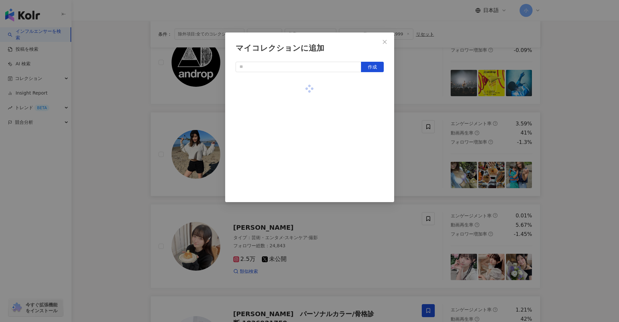
click at [578, 165] on div "マイコレクションに追加 作成" at bounding box center [309, 161] width 619 height 322
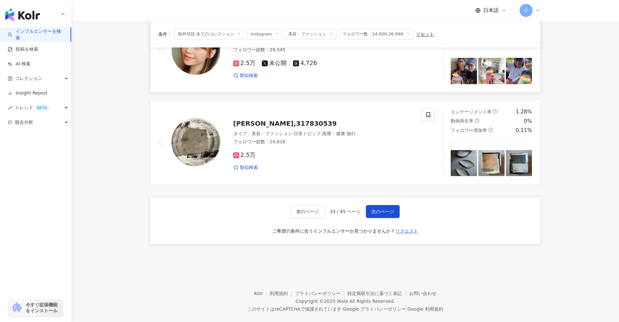
scroll to position [1021, 0]
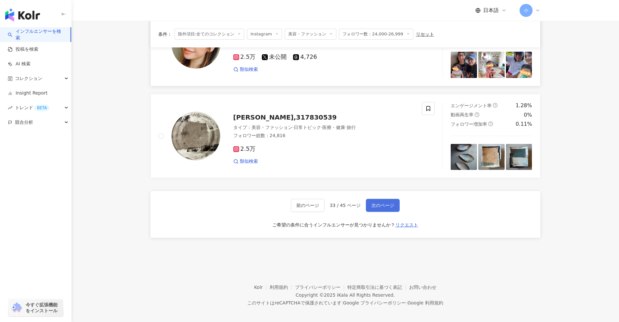
click at [379, 203] on span "次のページ" at bounding box center [382, 205] width 23 height 5
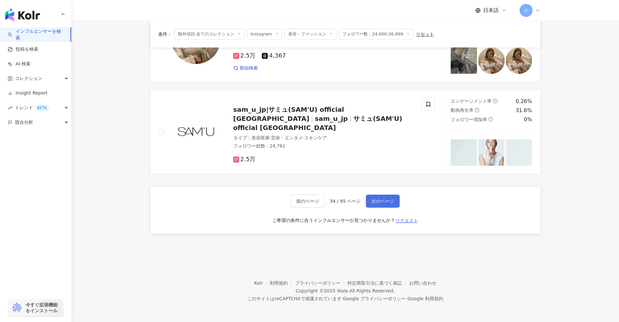
click at [384, 198] on span "次のページ" at bounding box center [382, 200] width 23 height 5
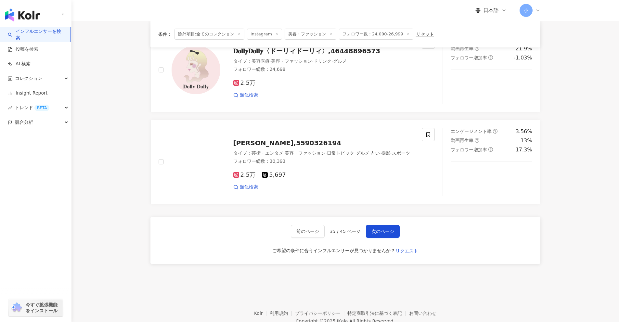
scroll to position [989, 0]
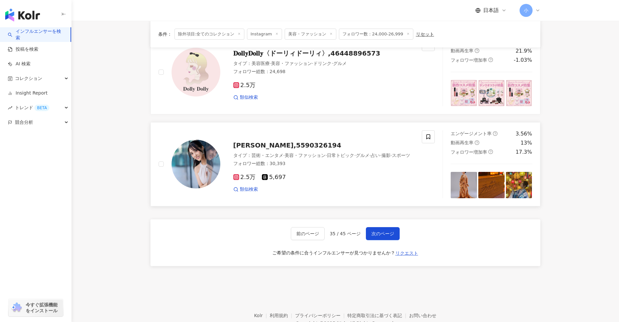
click at [288, 142] on span "早川里香,5590326194" at bounding box center [287, 145] width 108 height 8
click at [322, 234] on button "前のページ" at bounding box center [308, 233] width 34 height 13
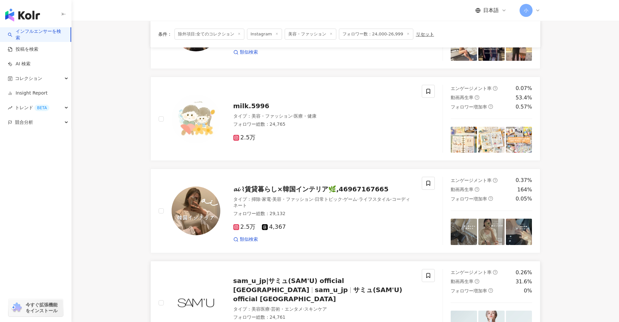
scroll to position [859, 0]
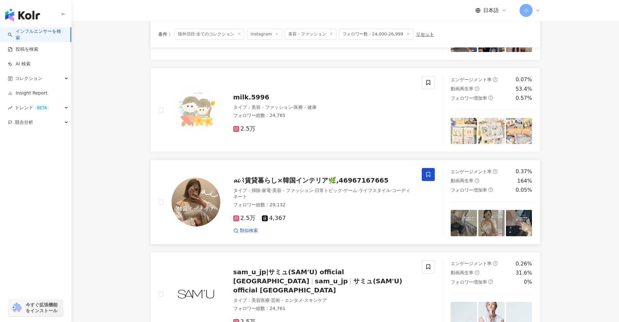
click at [426, 176] on icon at bounding box center [428, 175] width 6 height 6
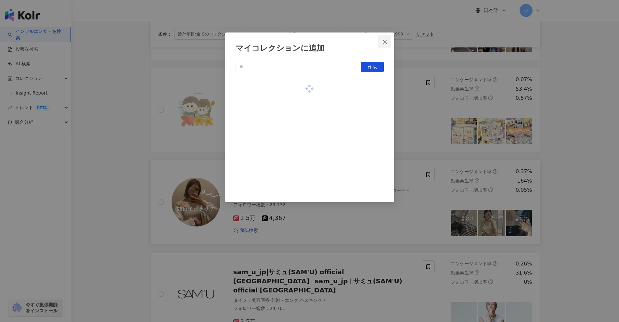
click at [382, 37] on button "Close" at bounding box center [384, 41] width 13 height 13
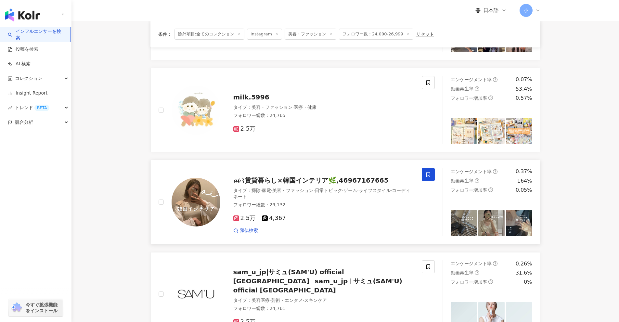
click at [429, 178] on span at bounding box center [428, 174] width 13 height 13
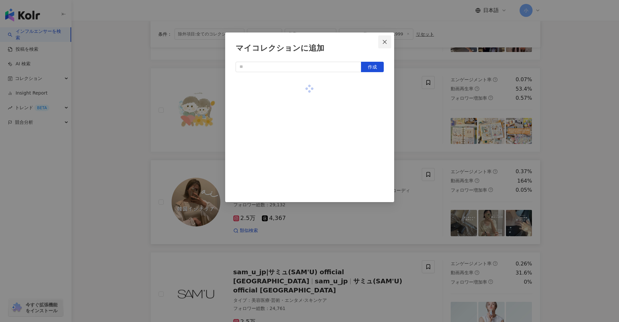
click at [381, 41] on span "Close" at bounding box center [384, 41] width 13 height 5
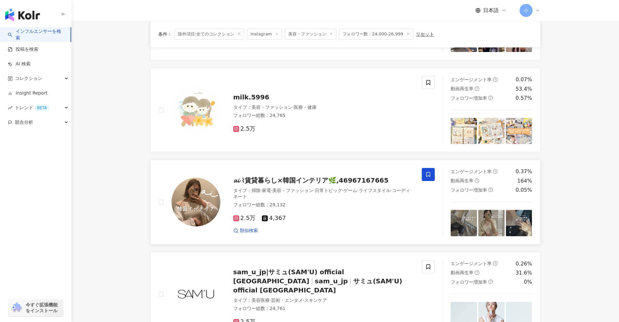
click at [429, 174] on icon at bounding box center [428, 175] width 6 height 6
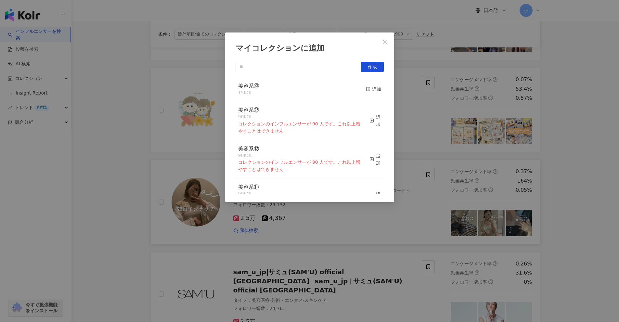
click at [602, 154] on div "マイコレクションに追加 作成 美容系㉓ 15 KOL 追加 美容系㉒ 90 KOL コレクションのインフルエンサーが 90 人です。これ以上増やすことはできま…" at bounding box center [309, 161] width 619 height 322
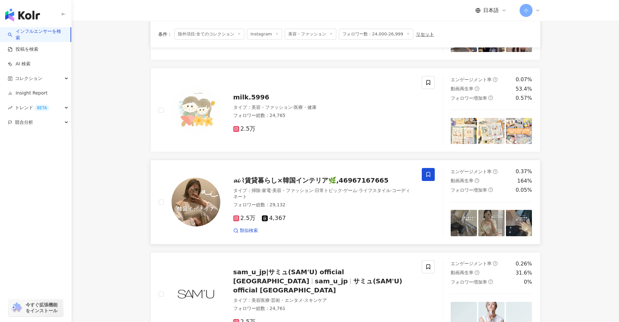
click at [427, 173] on icon at bounding box center [428, 174] width 4 height 5
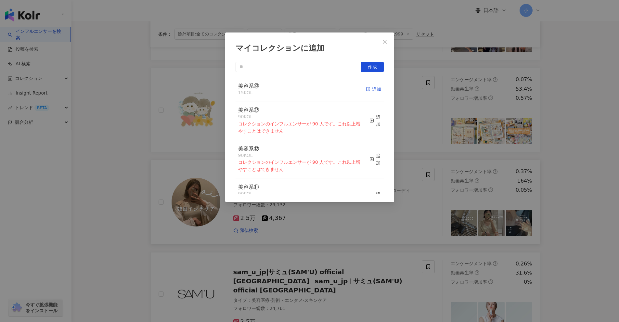
click at [368, 88] on div "追加" at bounding box center [373, 88] width 15 height 7
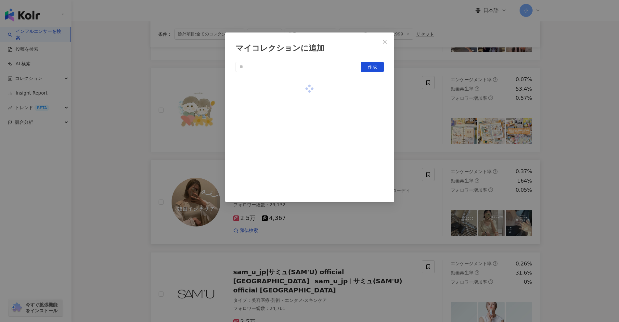
click at [595, 165] on div "マイコレクションに追加 作成" at bounding box center [309, 161] width 619 height 322
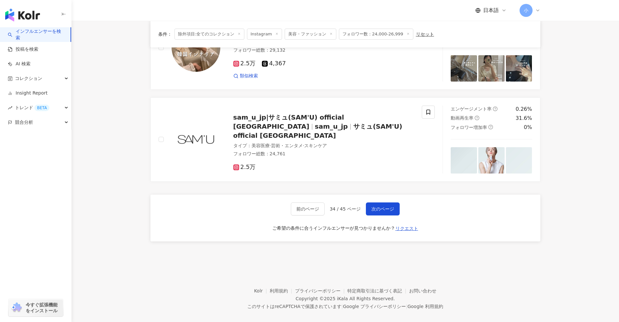
scroll to position [1021, 0]
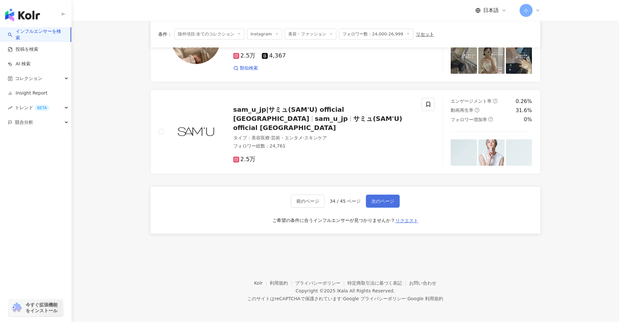
click at [381, 201] on span "次のページ" at bounding box center [382, 200] width 23 height 5
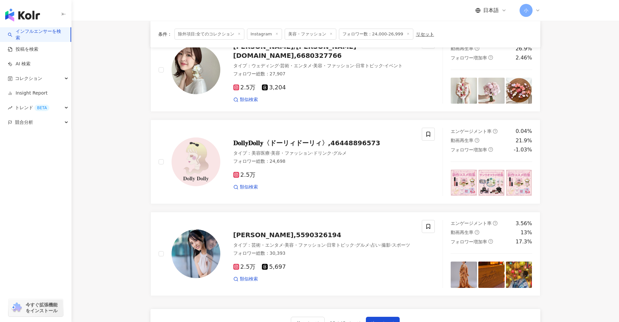
scroll to position [891, 0]
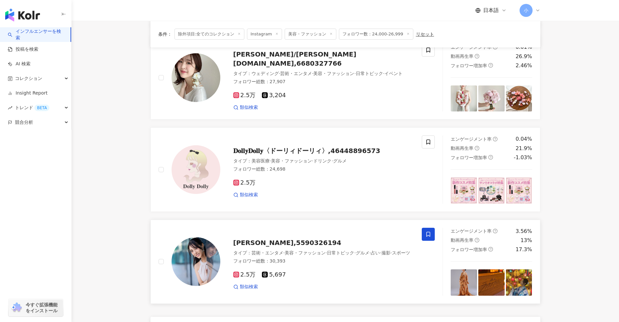
click at [425, 237] on span at bounding box center [428, 234] width 13 height 13
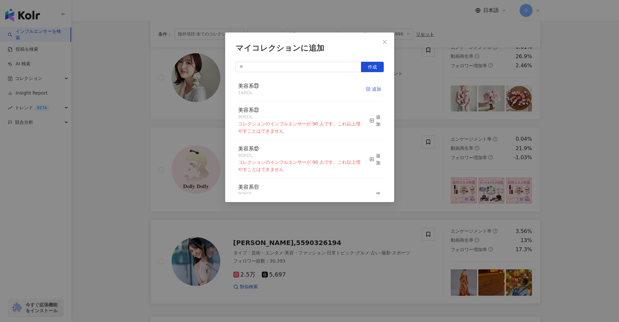
click at [372, 87] on div "追加" at bounding box center [373, 88] width 15 height 7
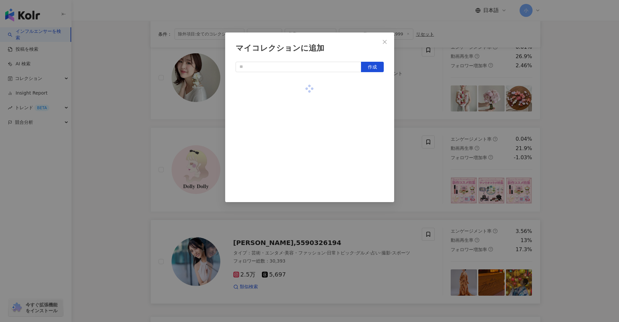
click at [576, 175] on div "マイコレクションに追加 作成" at bounding box center [309, 161] width 619 height 322
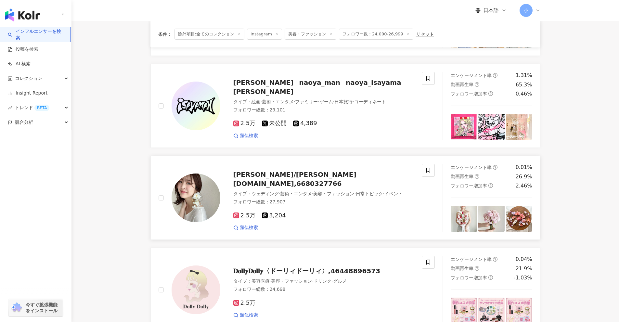
scroll to position [761, 0]
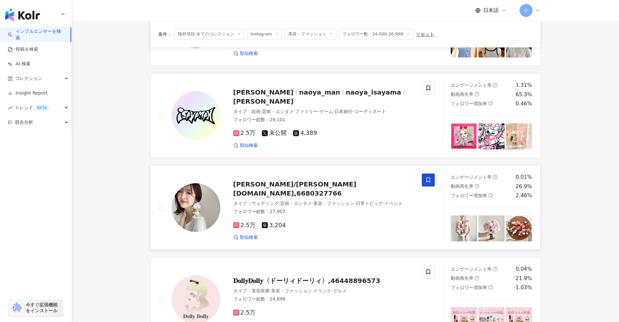
click at [429, 182] on icon at bounding box center [428, 180] width 4 height 5
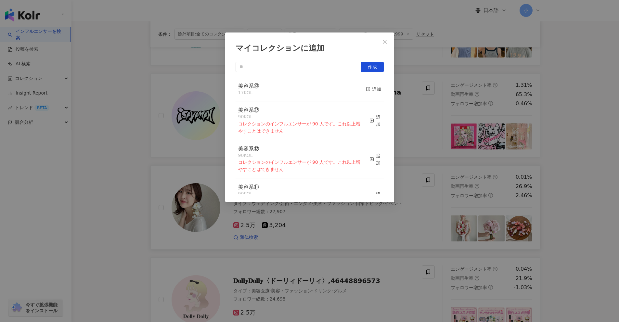
click at [591, 194] on div "マイコレクションに追加 作成 美容系㉓ 17 KOL 追加 美容系㉒ 90 KOL コレクションのインフルエンサーが 90 人です。これ以上増やすことはできま…" at bounding box center [309, 161] width 619 height 322
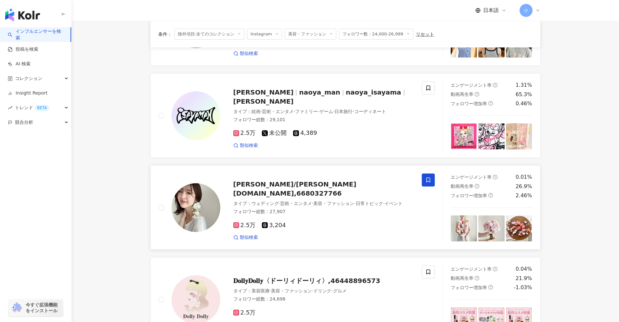
click at [423, 181] on span at bounding box center [428, 179] width 13 height 13
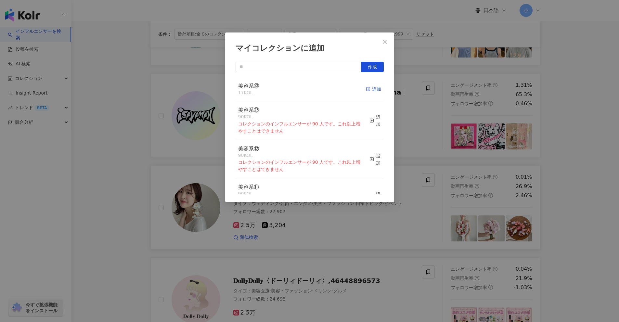
click at [375, 88] on div "追加" at bounding box center [373, 88] width 15 height 7
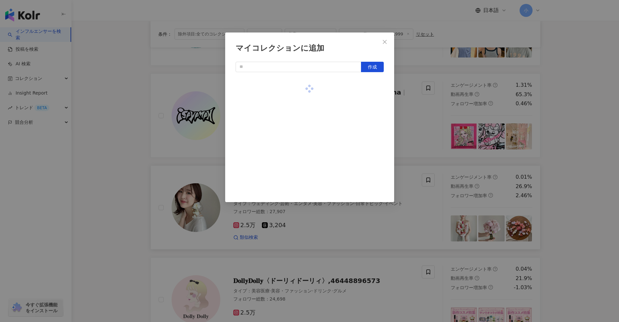
click at [581, 150] on div "マイコレクションに追加 作成" at bounding box center [309, 161] width 619 height 322
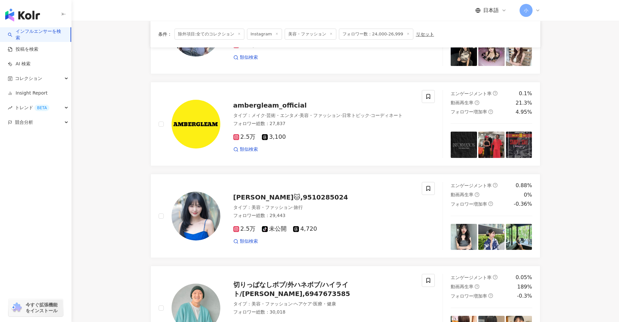
scroll to position [469, 0]
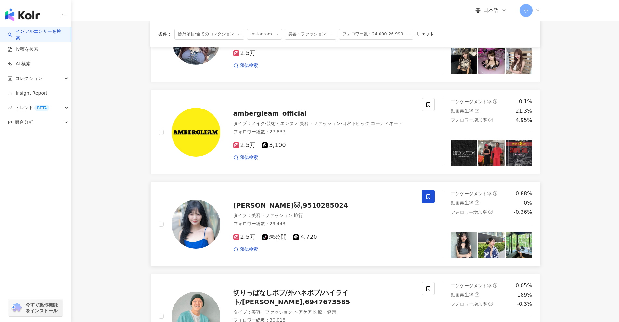
click at [426, 195] on icon at bounding box center [428, 197] width 6 height 6
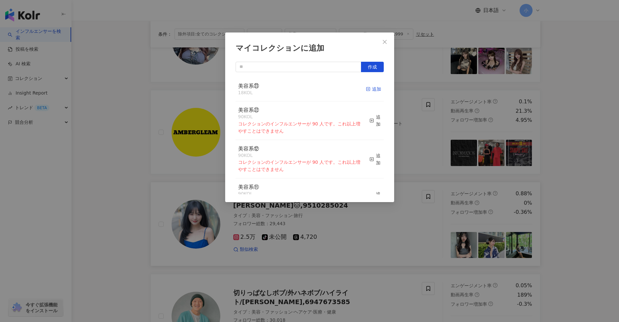
click at [366, 88] on div "追加" at bounding box center [373, 88] width 15 height 7
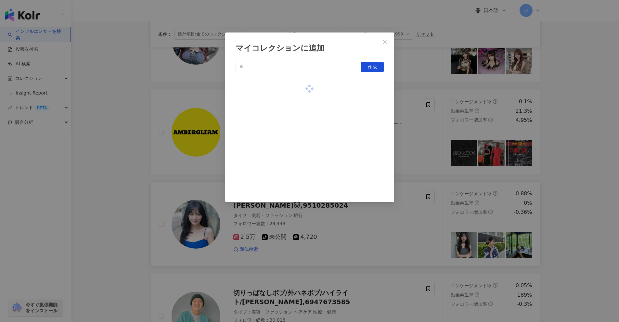
click at [605, 143] on div "マイコレクションに追加 作成" at bounding box center [309, 161] width 619 height 322
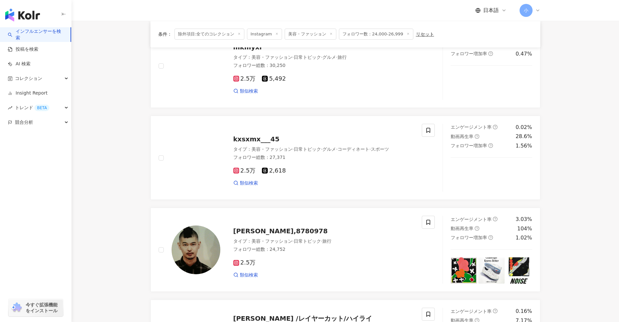
scroll to position [14, 0]
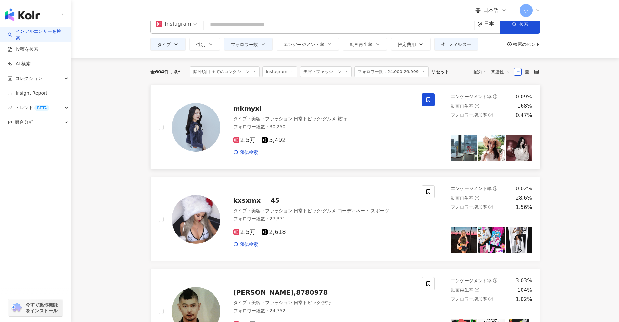
click at [429, 100] on icon at bounding box center [428, 100] width 6 height 6
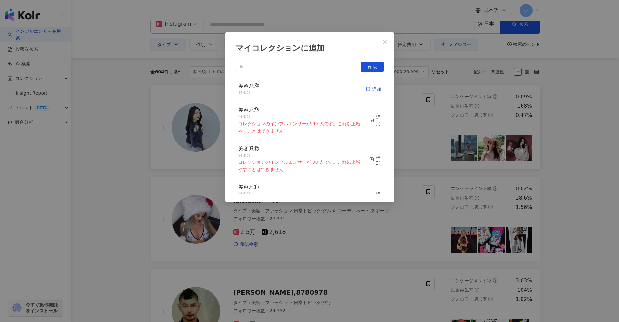
click at [366, 89] on icon "button" at bounding box center [368, 89] width 5 height 5
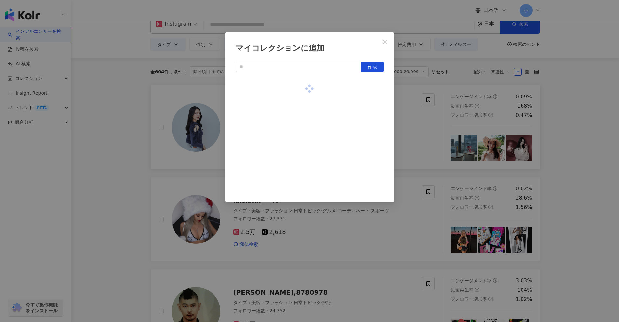
click at [605, 169] on div "マイコレクションに追加 作成" at bounding box center [309, 161] width 619 height 322
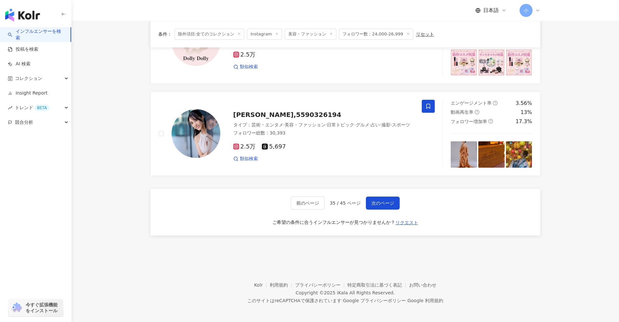
scroll to position [1021, 0]
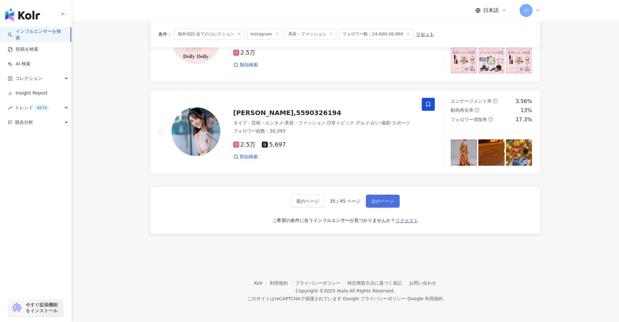
click at [381, 200] on span "次のページ" at bounding box center [382, 200] width 23 height 5
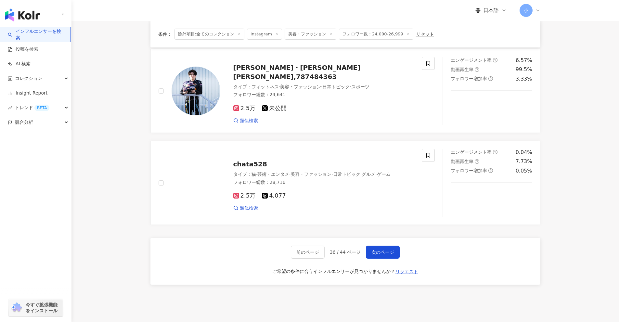
scroll to position [1007, 0]
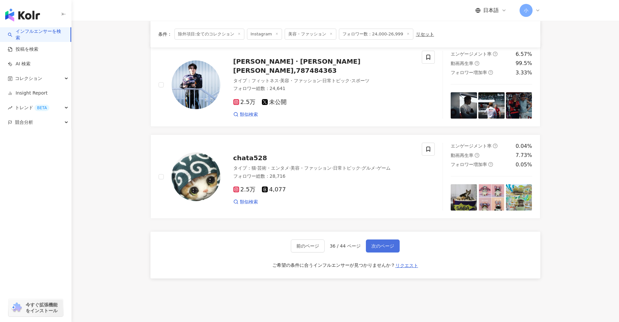
click at [380, 243] on span "次のページ" at bounding box center [382, 245] width 23 height 5
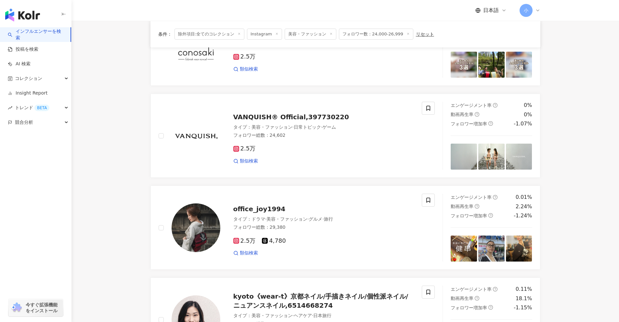
scroll to position [740, 0]
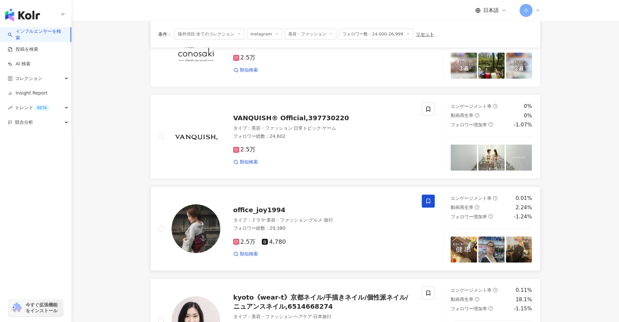
click at [429, 200] on icon at bounding box center [428, 201] width 6 height 6
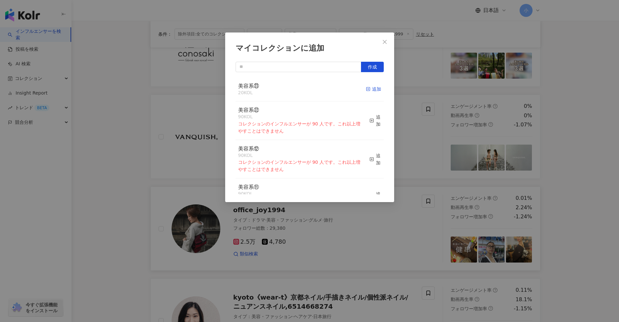
click at [366, 91] on rect "button" at bounding box center [368, 89] width 4 height 4
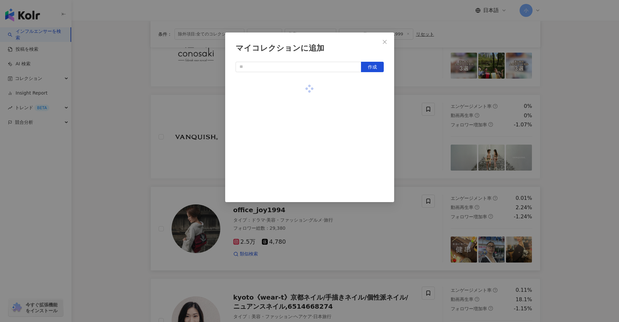
click at [600, 145] on div "マイコレクションに追加 作成" at bounding box center [309, 161] width 619 height 322
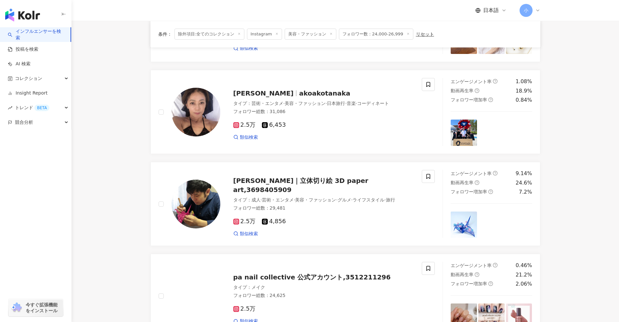
scroll to position [156, 0]
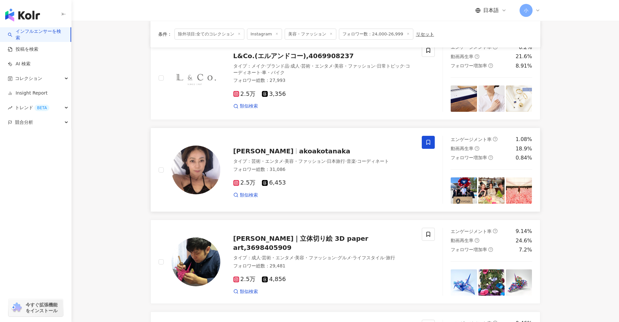
click at [425, 144] on span at bounding box center [428, 142] width 13 height 13
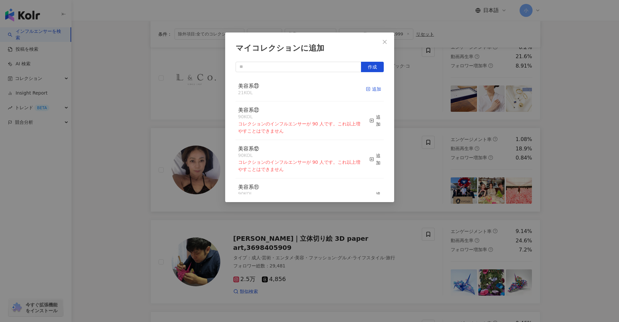
click at [366, 90] on div "追加" at bounding box center [373, 88] width 15 height 7
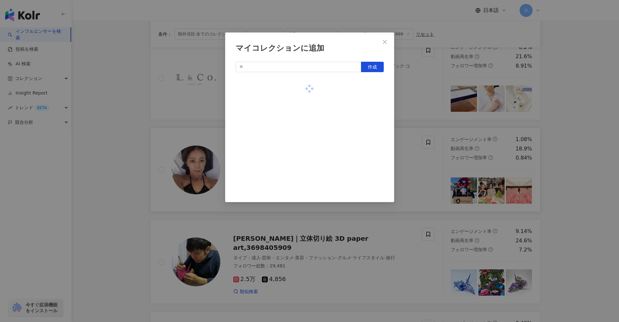
click at [587, 169] on div "マイコレクションに追加 作成" at bounding box center [309, 161] width 619 height 322
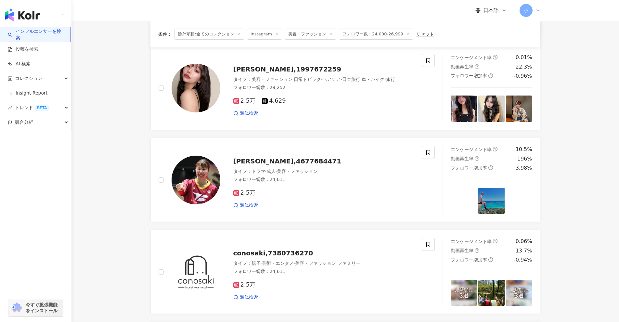
scroll to position [487, 0]
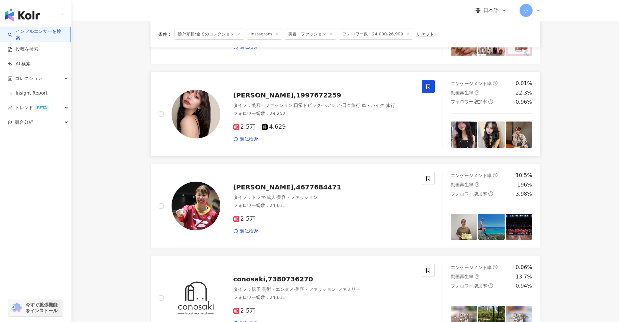
click at [425, 90] on span at bounding box center [428, 86] width 13 height 13
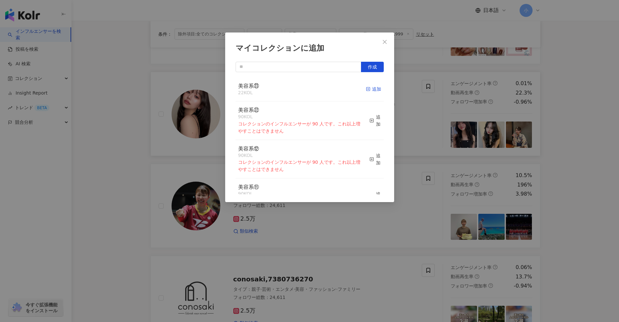
click at [366, 88] on div "追加" at bounding box center [373, 88] width 15 height 7
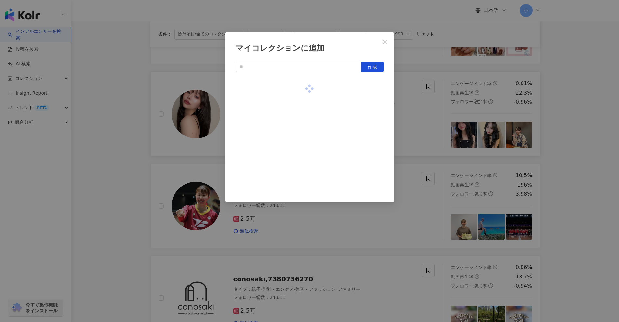
click at [545, 149] on div "マイコレクションに追加 作成" at bounding box center [309, 161] width 619 height 322
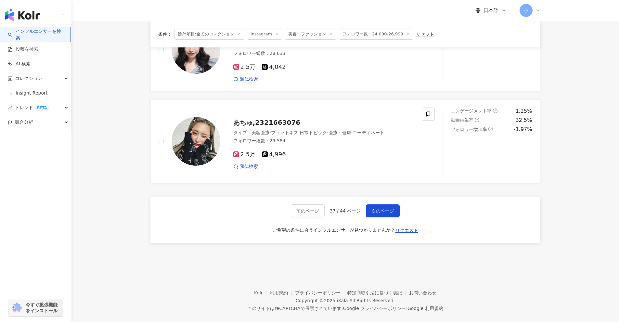
scroll to position [1021, 0]
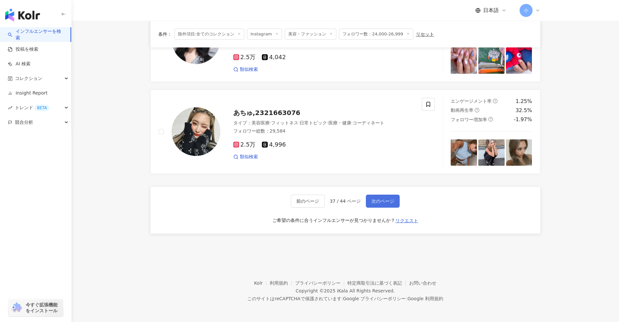
click at [383, 200] on span "次のページ" at bounding box center [382, 200] width 23 height 5
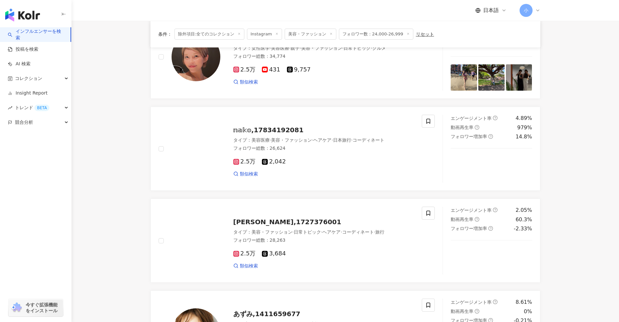
scroll to position [79, 0]
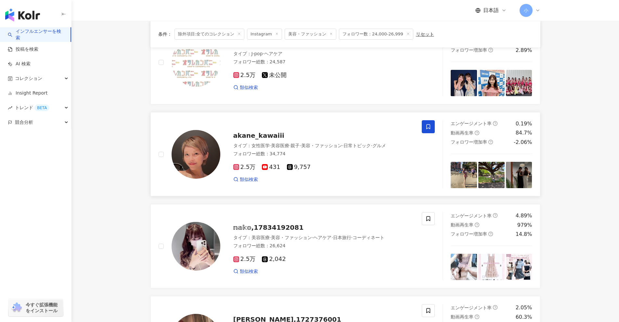
click at [429, 125] on icon at bounding box center [428, 127] width 6 height 6
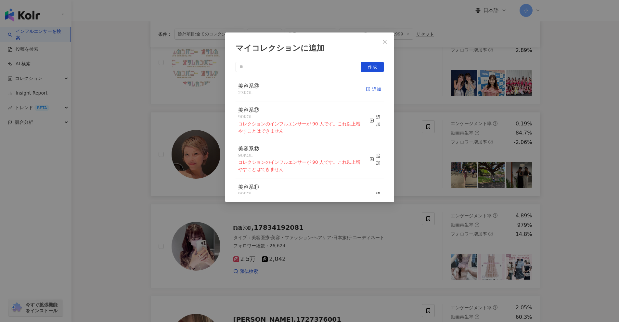
click at [369, 92] on div "追加" at bounding box center [373, 88] width 15 height 7
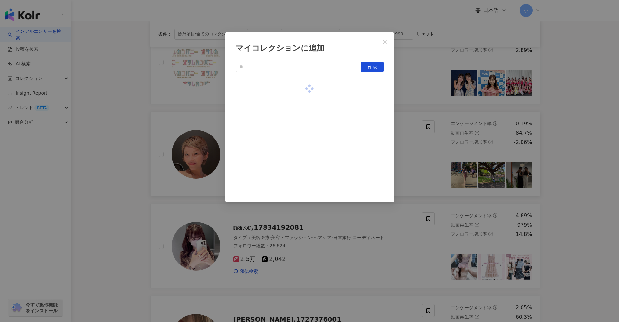
click at [583, 167] on div "マイコレクションに追加 作成" at bounding box center [309, 161] width 619 height 322
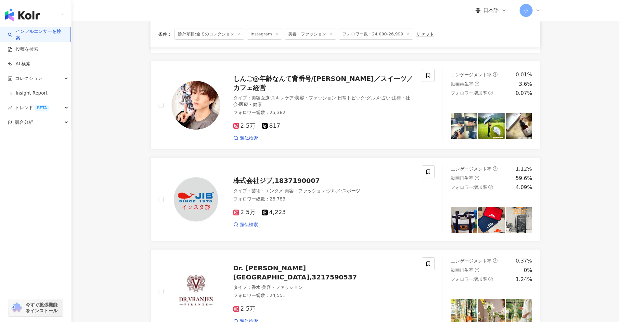
scroll to position [910, 0]
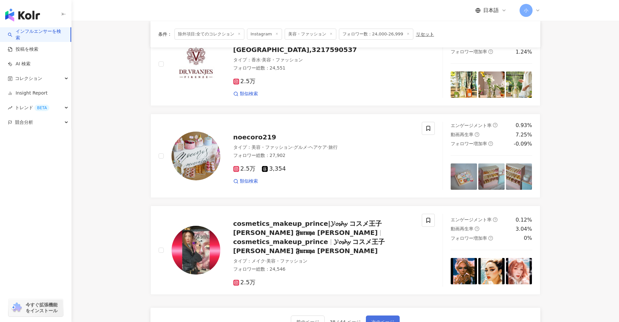
click at [386, 317] on span "次のページ" at bounding box center [382, 321] width 23 height 5
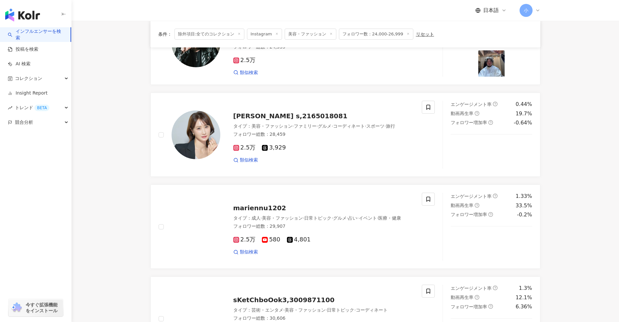
scroll to position [357, 0]
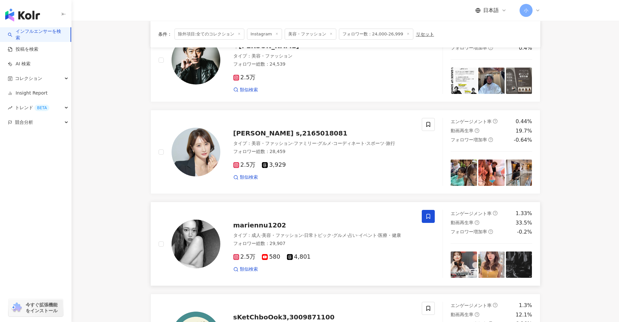
click at [429, 212] on span at bounding box center [428, 216] width 13 height 13
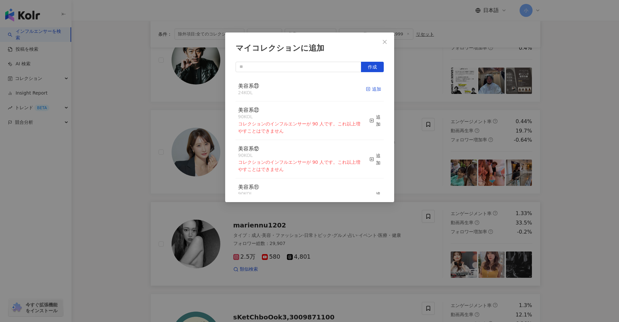
click at [367, 89] on div "追加" at bounding box center [373, 88] width 15 height 7
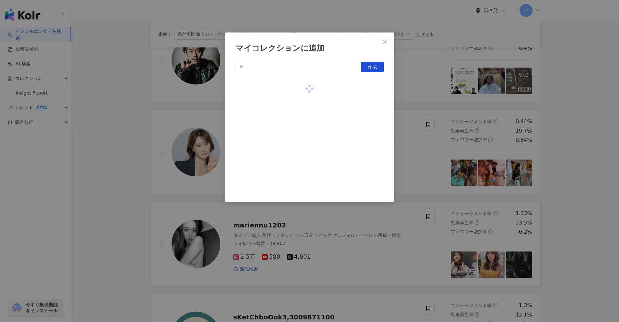
click at [579, 183] on div "マイコレクションに追加 作成" at bounding box center [309, 161] width 619 height 322
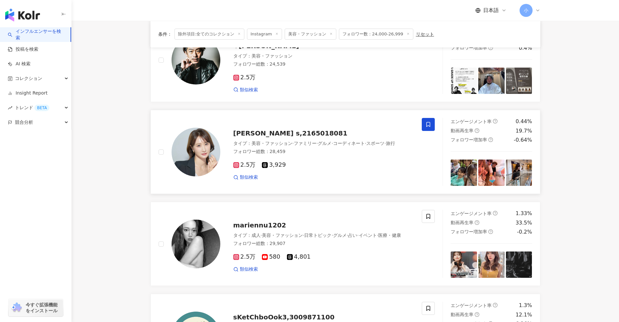
click at [430, 124] on icon at bounding box center [428, 125] width 6 height 6
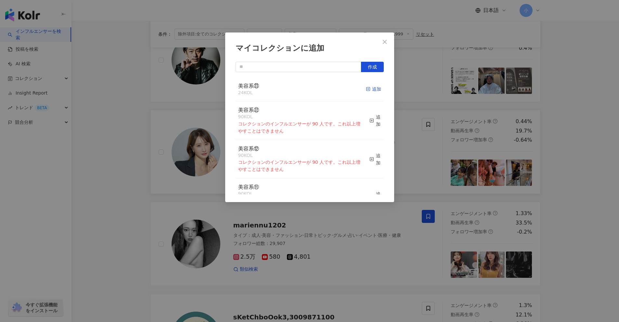
click at [366, 90] on div "追加" at bounding box center [373, 88] width 15 height 7
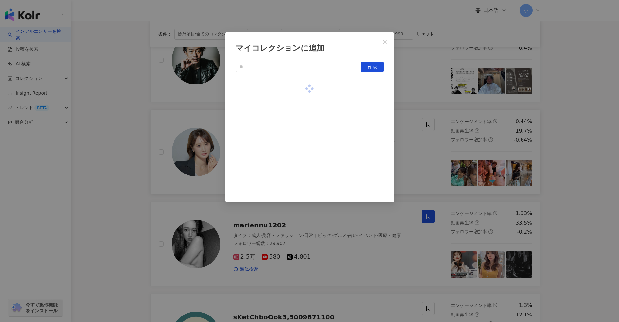
click at [571, 165] on div "マイコレクションに追加 作成" at bounding box center [309, 161] width 619 height 322
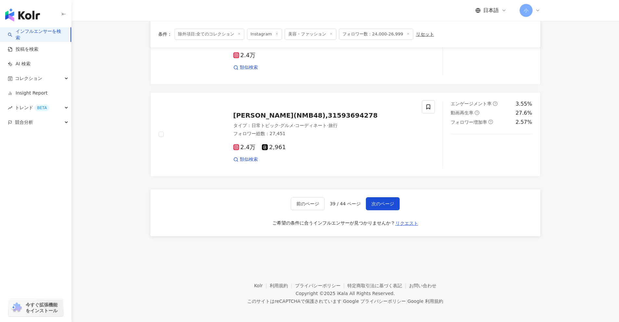
scroll to position [1021, 0]
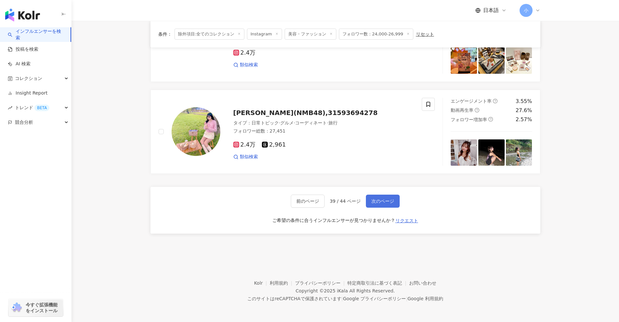
click at [385, 201] on span "次のページ" at bounding box center [382, 200] width 23 height 5
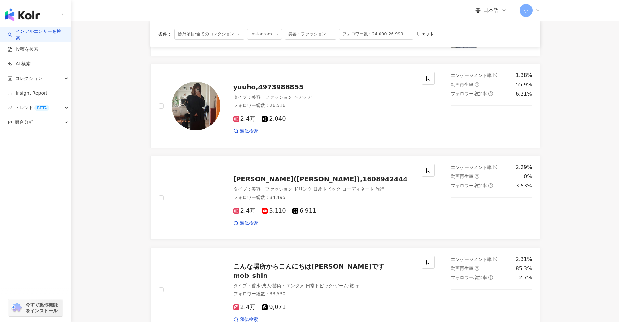
scroll to position [929, 0]
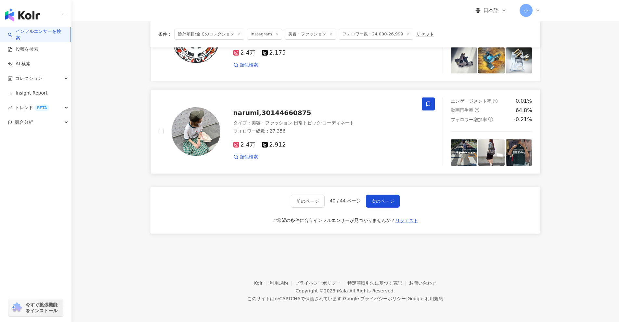
click at [424, 102] on span at bounding box center [428, 103] width 13 height 13
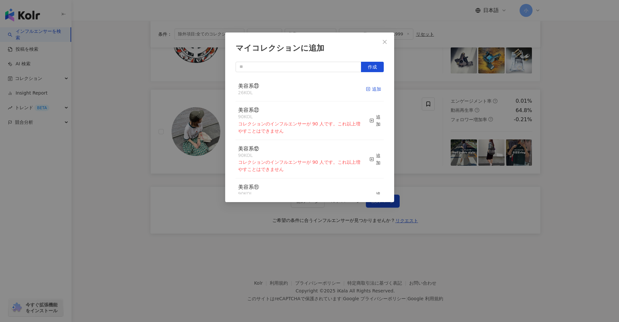
click at [366, 92] on span "button" at bounding box center [368, 88] width 5 height 5
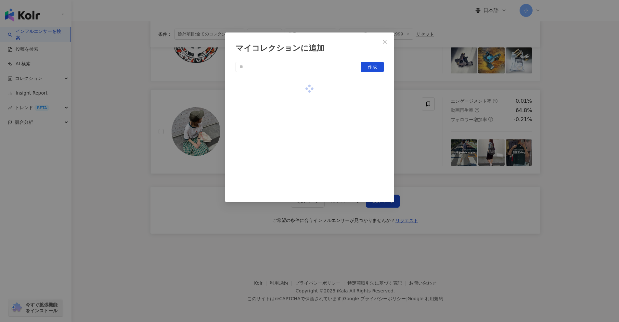
click at [566, 158] on div "マイコレクションに追加 作成" at bounding box center [309, 161] width 619 height 322
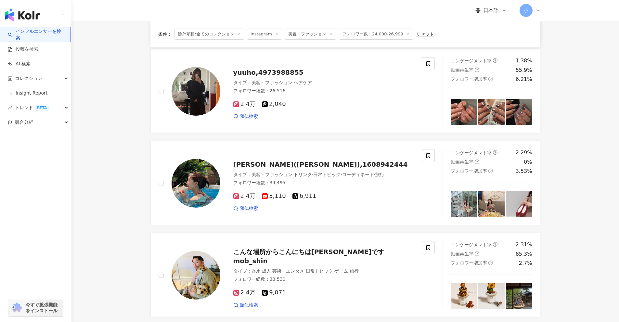
scroll to position [312, 0]
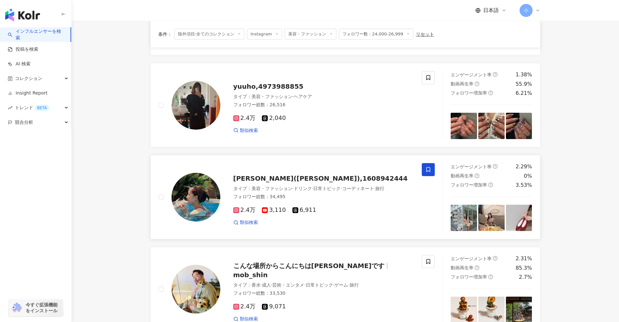
click at [428, 172] on icon at bounding box center [428, 170] width 6 height 6
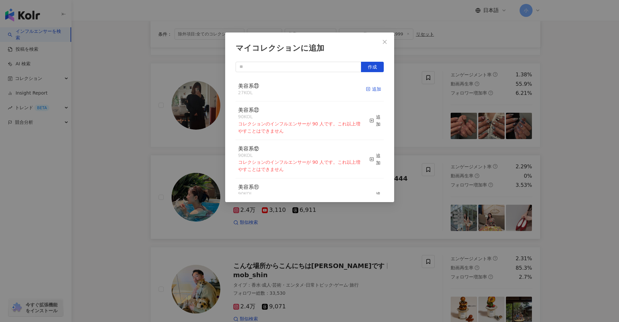
click at [369, 89] on div "追加" at bounding box center [373, 88] width 15 height 7
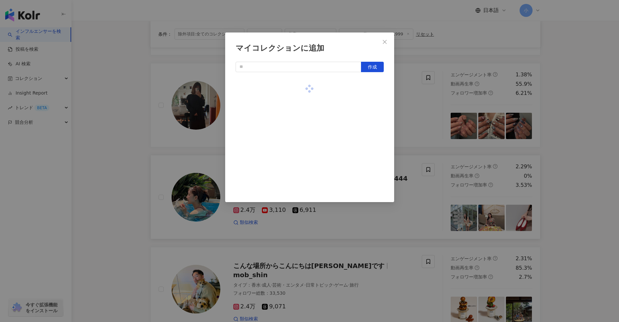
click at [573, 165] on div "マイコレクションに追加 作成" at bounding box center [309, 161] width 619 height 322
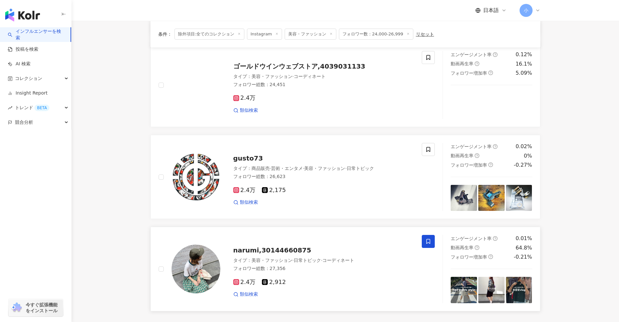
scroll to position [929, 0]
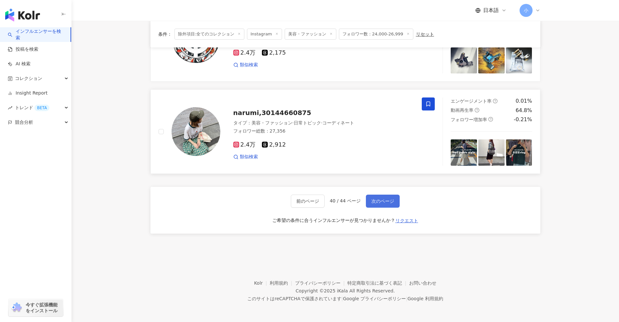
click at [376, 197] on button "次のページ" at bounding box center [383, 201] width 34 height 13
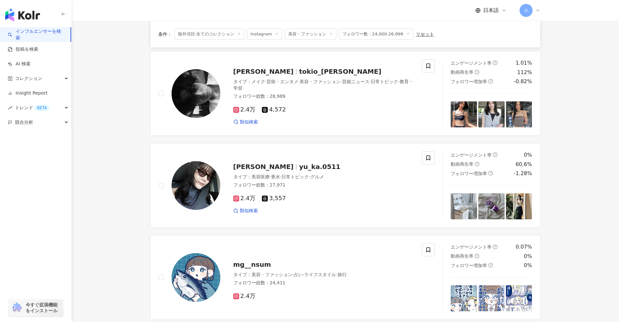
scroll to position [599, 0]
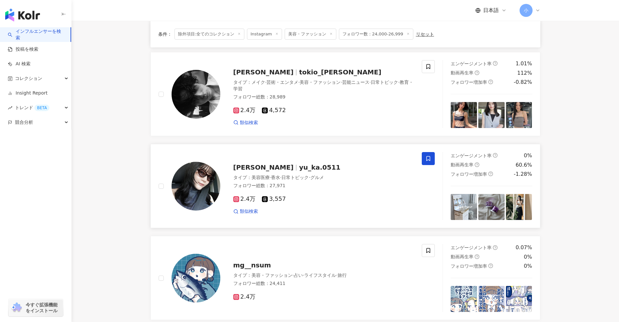
click at [426, 160] on icon at bounding box center [428, 159] width 6 height 6
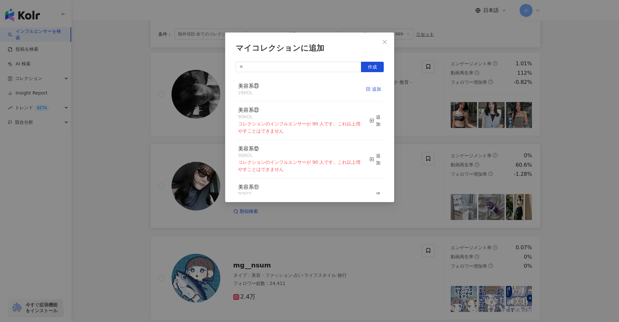
click at [373, 91] on div "追加" at bounding box center [373, 88] width 15 height 7
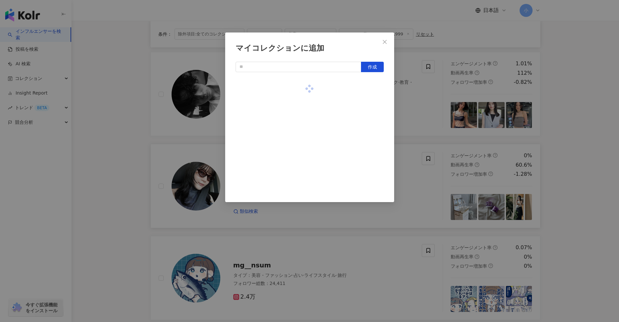
click at [618, 184] on div "マイコレクションに追加 作成" at bounding box center [309, 161] width 619 height 322
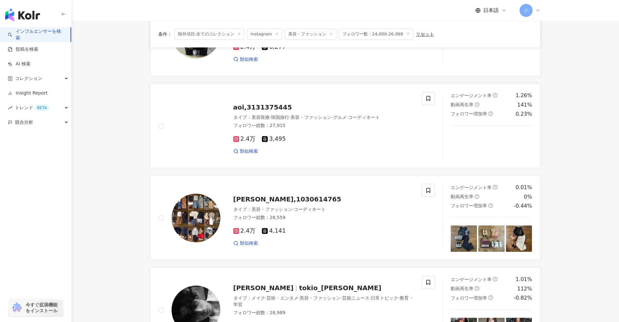
scroll to position [372, 0]
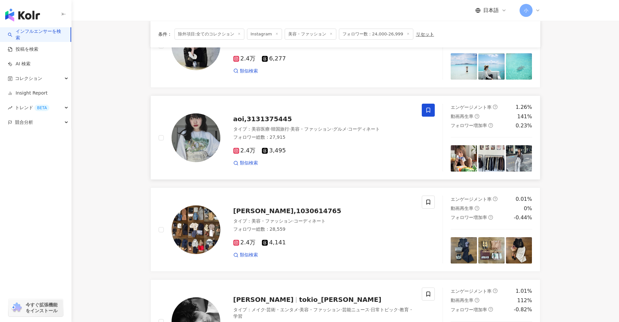
click at [429, 114] on span at bounding box center [428, 110] width 13 height 13
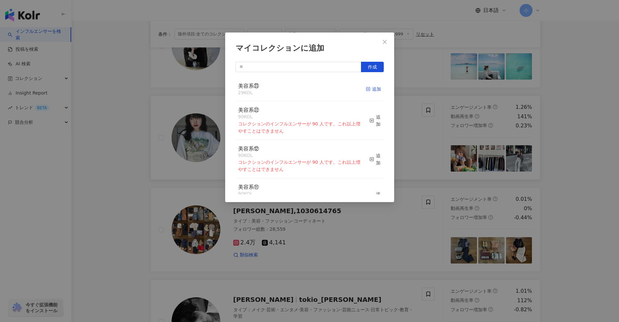
click at [367, 89] on line "button" at bounding box center [368, 89] width 2 height 0
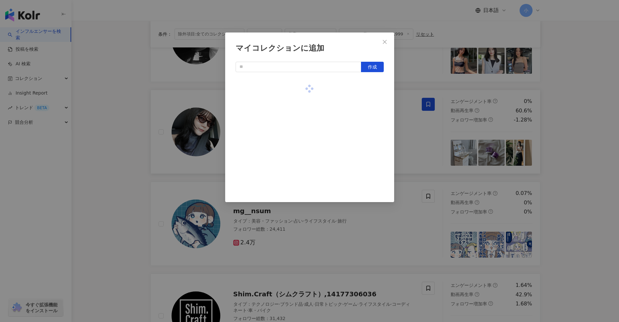
click at [590, 180] on div "マイコレクションに追加 作成" at bounding box center [309, 161] width 619 height 322
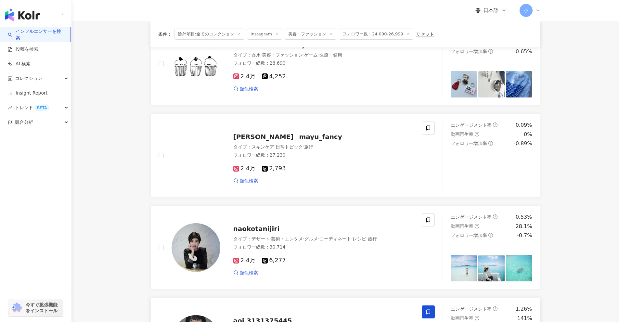
scroll to position [166, 0]
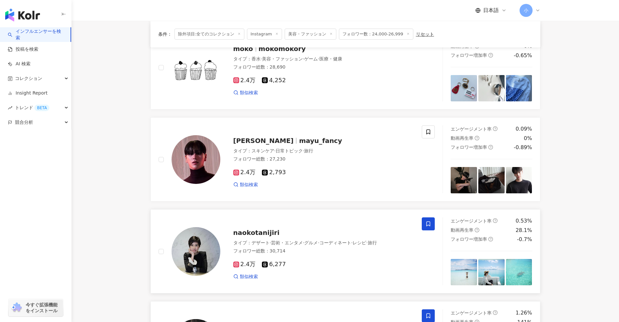
click at [426, 222] on icon at bounding box center [428, 224] width 6 height 6
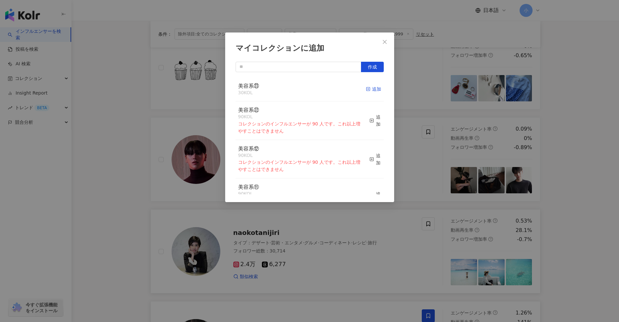
click at [367, 87] on div "追加" at bounding box center [373, 88] width 15 height 7
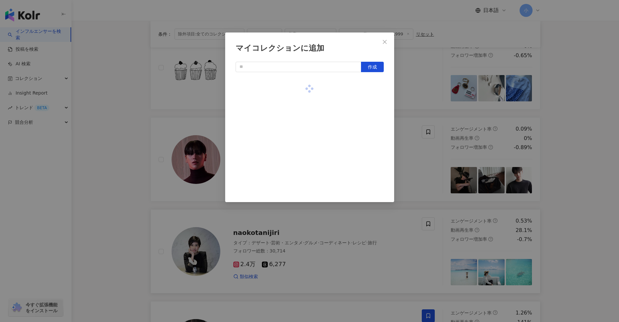
click at [595, 182] on div "マイコレクションに追加 作成" at bounding box center [309, 161] width 619 height 322
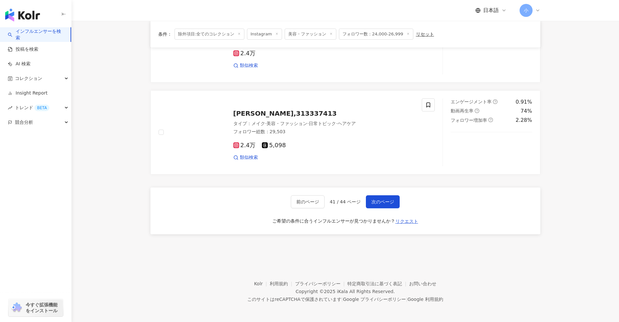
scroll to position [1021, 0]
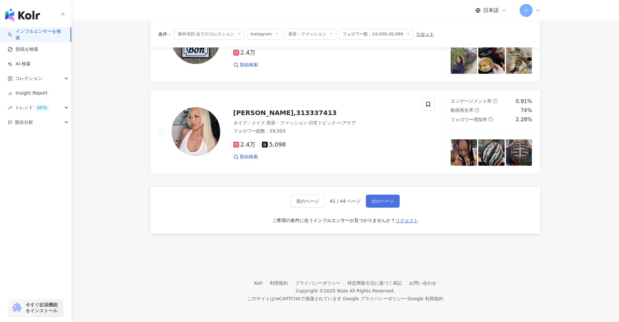
click at [385, 205] on button "次のページ" at bounding box center [383, 201] width 34 height 13
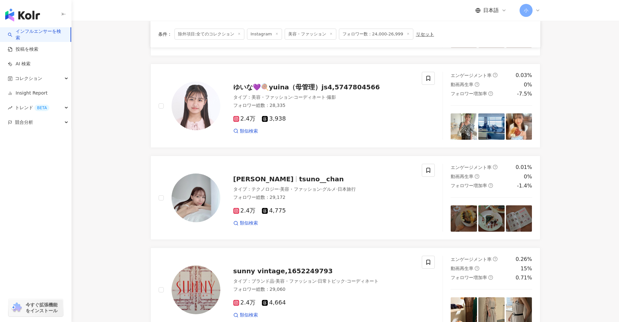
scroll to position [1025, 0]
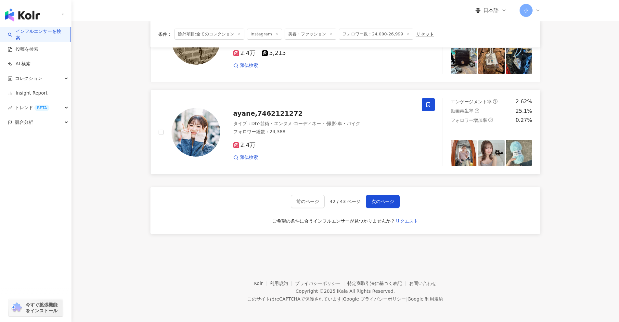
click at [426, 102] on icon at bounding box center [428, 105] width 6 height 6
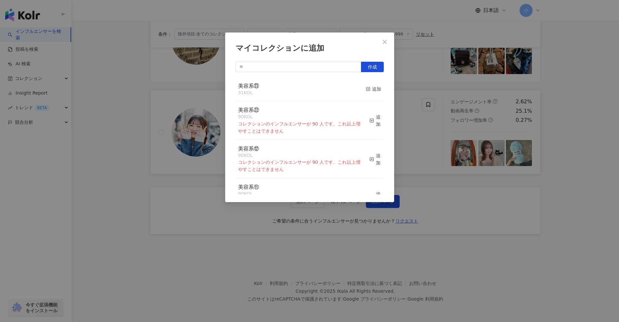
click at [360, 89] on div "美容系㉓ 31 KOL 追加" at bounding box center [310, 89] width 148 height 24
click at [366, 89] on icon "button" at bounding box center [368, 89] width 5 height 5
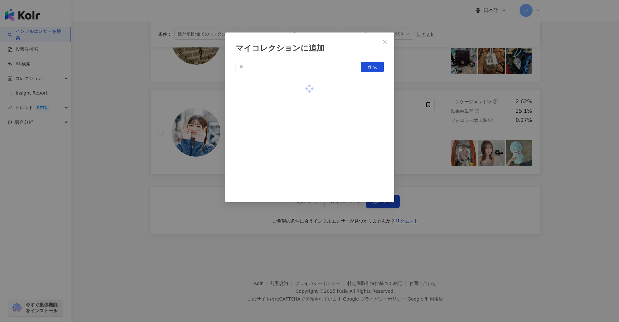
click at [582, 114] on div "マイコレクションに追加 作成" at bounding box center [309, 161] width 619 height 322
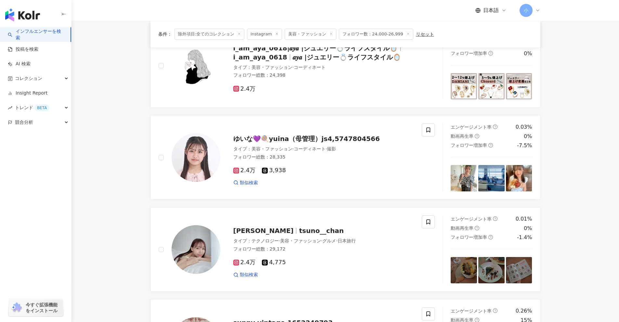
scroll to position [246, 0]
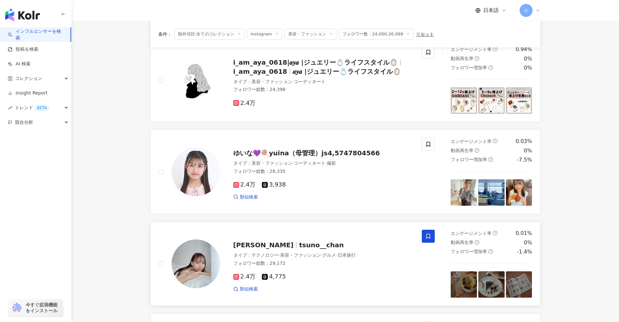
click at [428, 236] on icon at bounding box center [428, 236] width 6 height 6
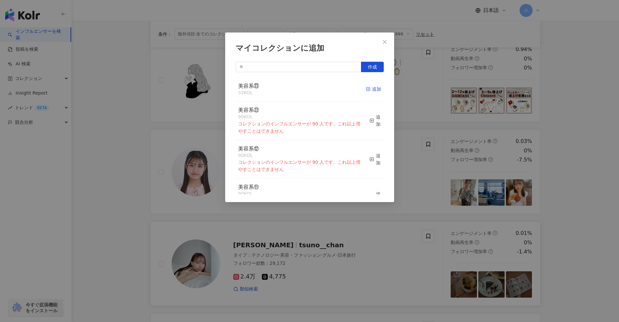
click at [366, 92] on div "追加" at bounding box center [373, 88] width 15 height 7
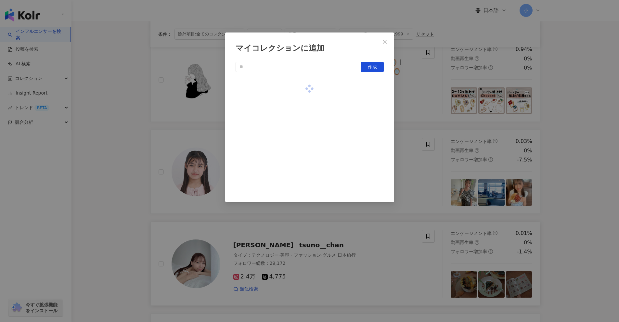
click at [570, 145] on div "マイコレクションに追加 作成" at bounding box center [309, 161] width 619 height 322
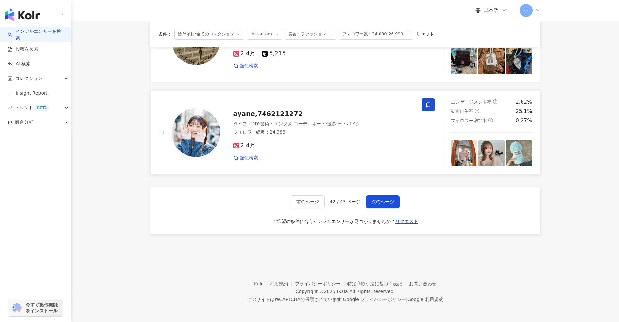
scroll to position [1025, 0]
click at [388, 200] on span "次のページ" at bounding box center [382, 201] width 23 height 5
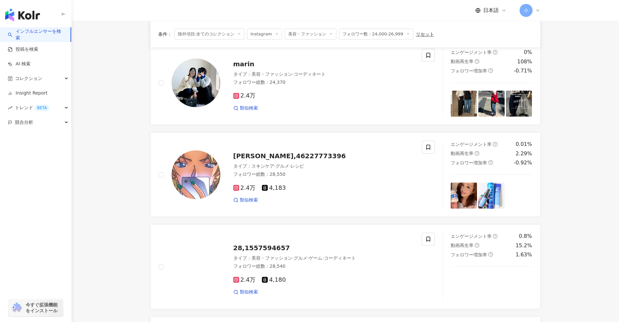
scroll to position [794, 0]
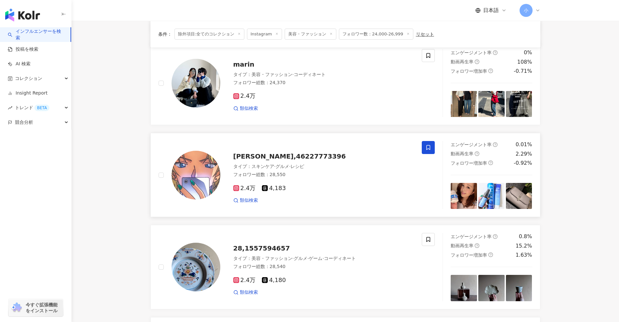
click at [429, 152] on span at bounding box center [428, 147] width 13 height 13
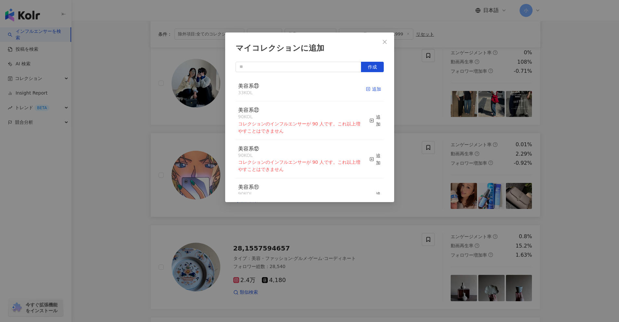
click at [367, 91] on div "追加" at bounding box center [373, 88] width 15 height 7
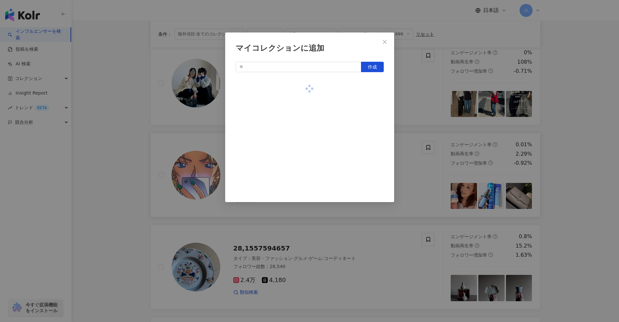
click at [580, 176] on div "マイコレクションに追加 作成" at bounding box center [309, 161] width 619 height 322
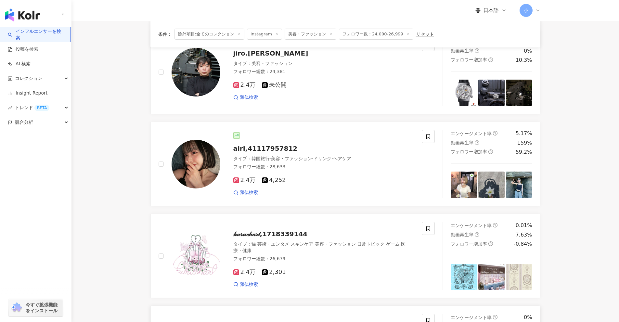
scroll to position [437, 0]
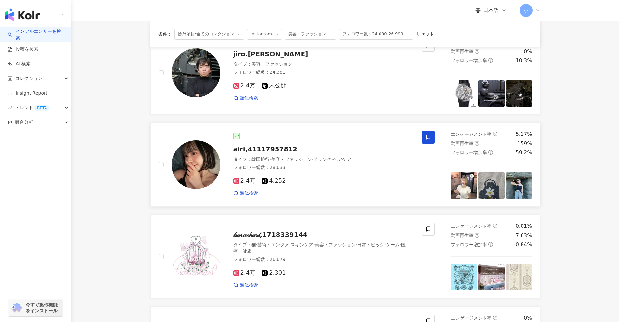
click at [428, 137] on icon at bounding box center [428, 137] width 6 height 6
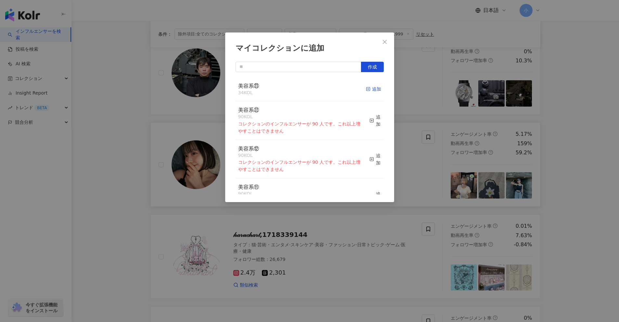
click at [370, 89] on div "追加" at bounding box center [373, 88] width 15 height 7
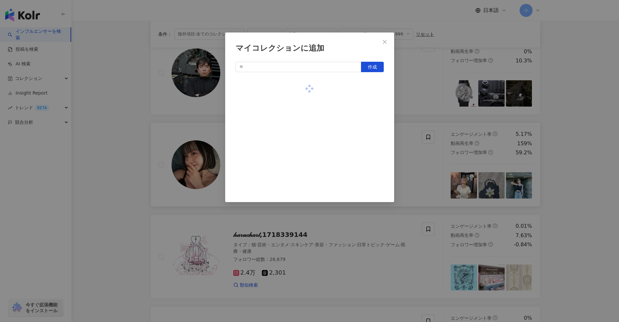
click at [577, 147] on div "マイコレクションに追加 作成" at bounding box center [309, 161] width 619 height 322
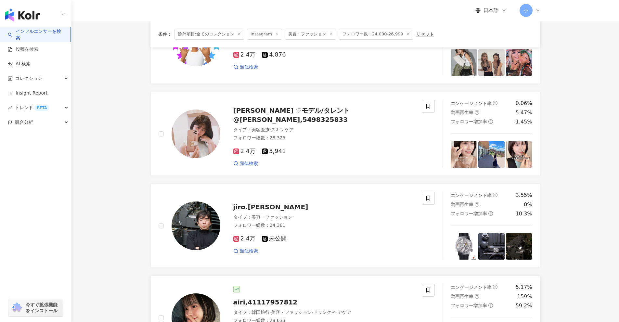
scroll to position [274, 0]
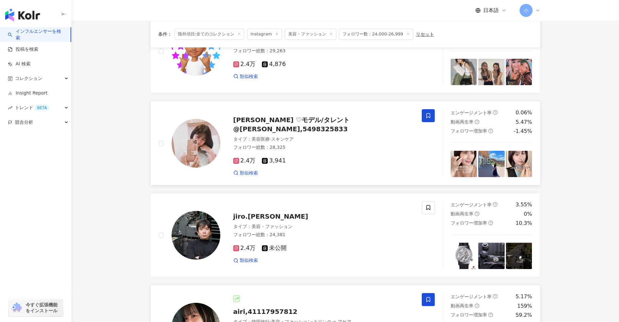
click at [425, 118] on icon at bounding box center [428, 116] width 6 height 6
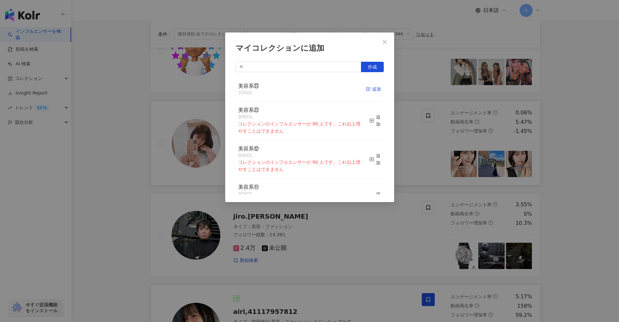
click at [369, 89] on div "追加" at bounding box center [373, 88] width 15 height 7
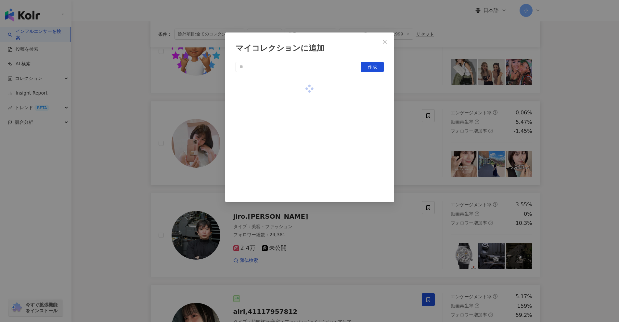
click at [569, 160] on div "マイコレクションに追加 作成" at bounding box center [309, 161] width 619 height 322
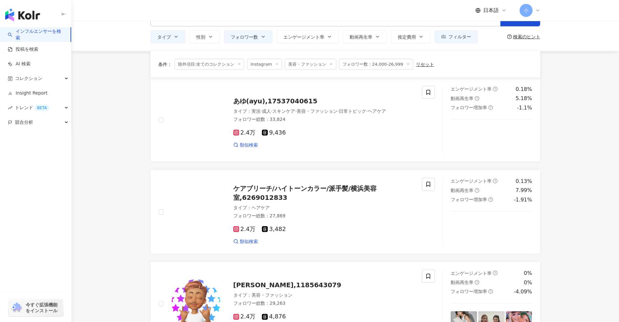
scroll to position [0, 0]
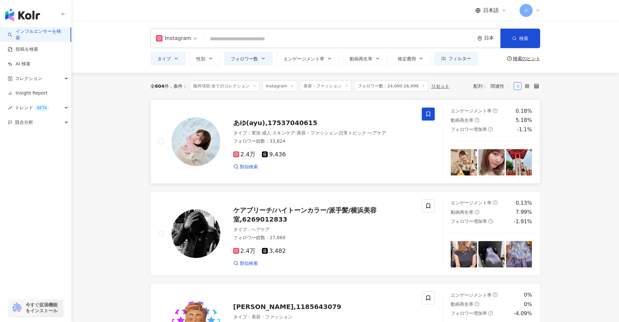
click at [432, 118] on span at bounding box center [428, 114] width 13 height 13
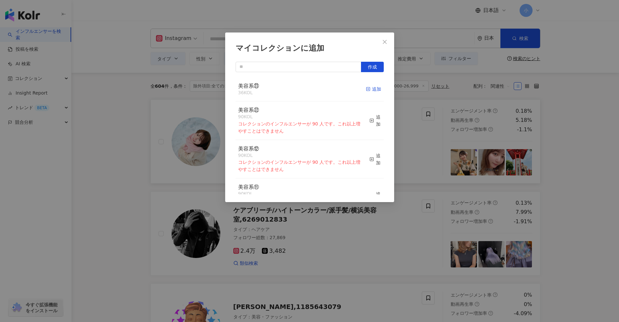
click at [366, 88] on icon "button" at bounding box center [368, 89] width 5 height 5
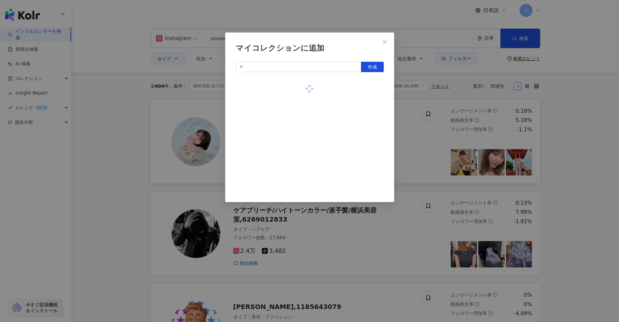
click at [604, 188] on div "マイコレクションに追加 作成" at bounding box center [309, 161] width 619 height 322
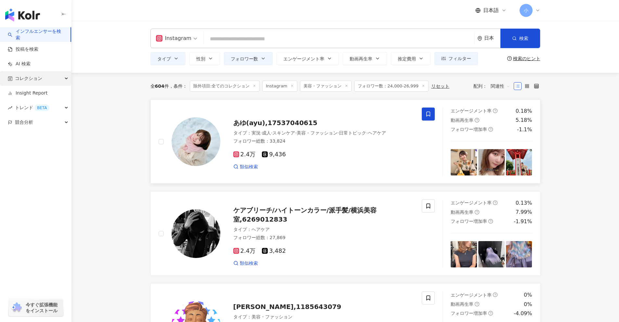
click at [45, 77] on div "コレクション" at bounding box center [35, 78] width 71 height 15
click at [261, 58] on icon "button" at bounding box center [263, 58] width 5 height 5
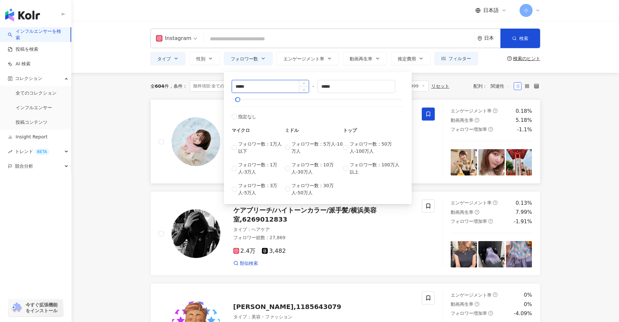
click at [240, 86] on input "*****" at bounding box center [270, 86] width 77 height 12
type input "*****"
click at [329, 85] on input "*****" at bounding box center [356, 86] width 77 height 12
type input "*****"
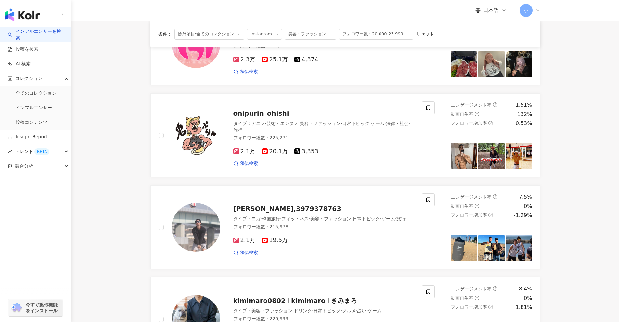
scroll to position [292, 0]
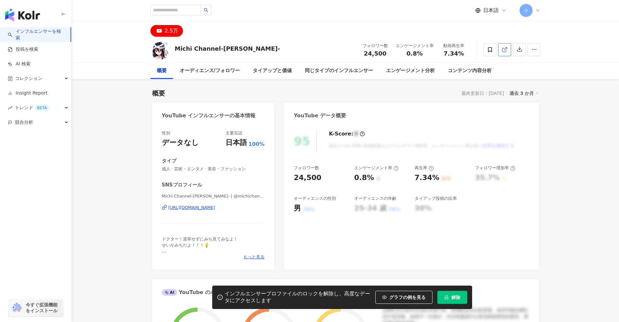
click at [507, 48] on polyline at bounding box center [506, 48] width 2 height 2
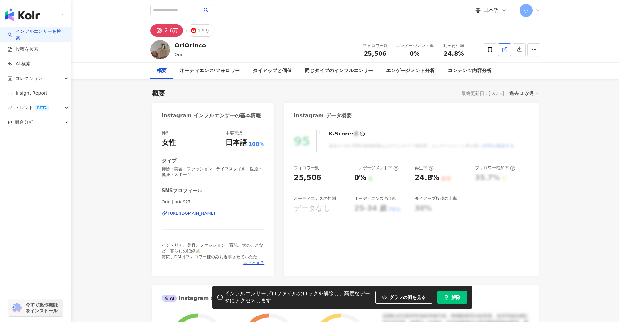
click at [505, 53] on span at bounding box center [505, 49] width 6 height 7
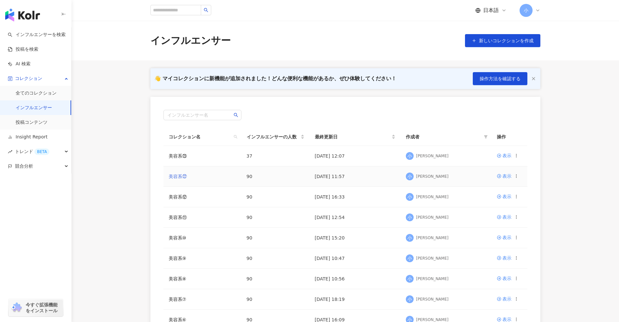
click at [179, 176] on link "美容系㉒" at bounding box center [178, 176] width 18 height 5
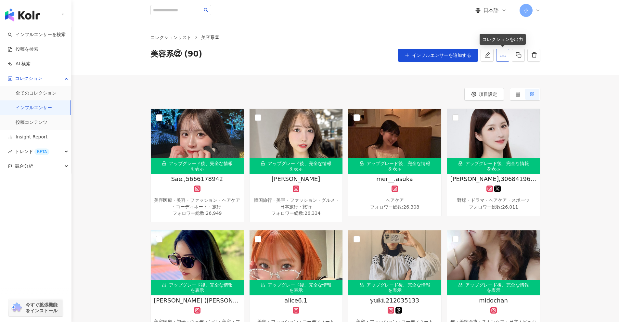
click at [504, 56] on icon "download" at bounding box center [503, 55] width 6 height 6
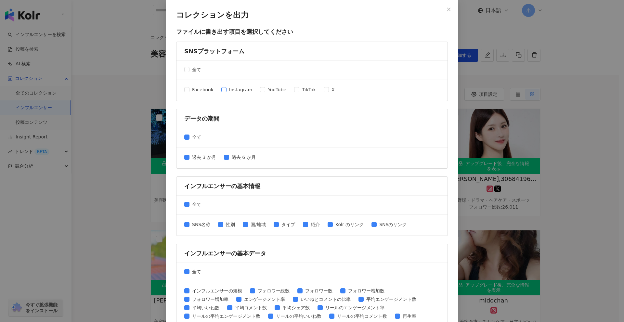
click at [223, 91] on span at bounding box center [223, 89] width 5 height 5
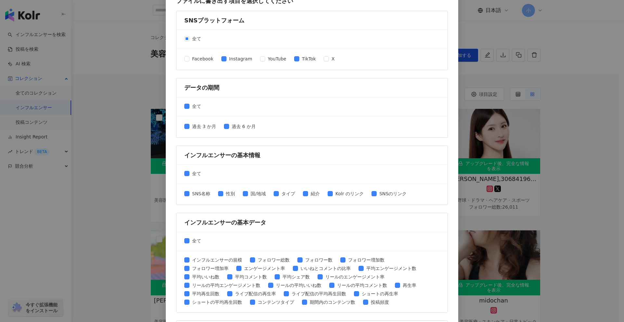
scroll to position [162, 0]
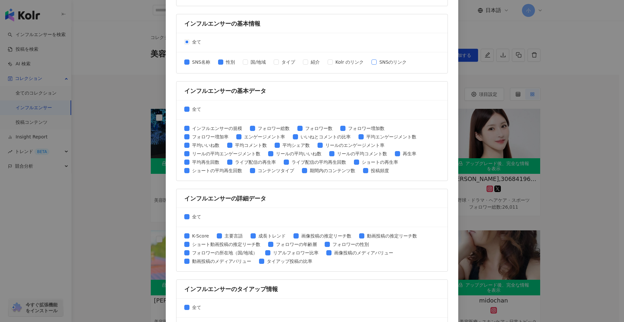
click at [373, 63] on span at bounding box center [373, 61] width 5 height 5
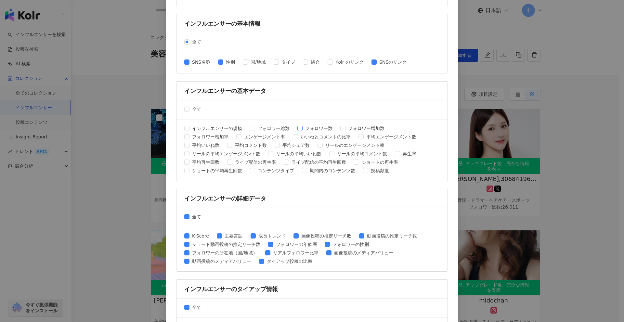
click at [302, 127] on span "フォロワー数" at bounding box center [318, 128] width 32 height 7
click at [364, 136] on span "平均エンゲージメント数" at bounding box center [391, 136] width 55 height 7
click at [186, 145] on span at bounding box center [186, 145] width 5 height 5
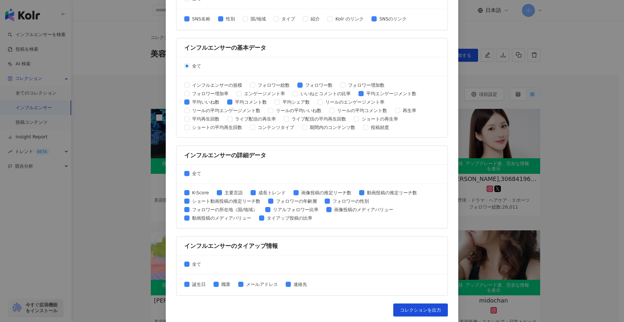
scroll to position [208, 0]
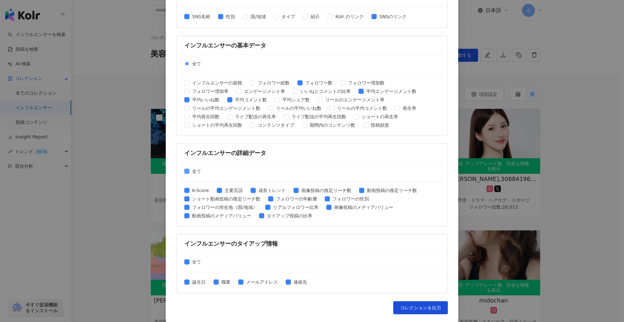
click at [189, 170] on span "全て" at bounding box center [196, 171] width 14 height 7
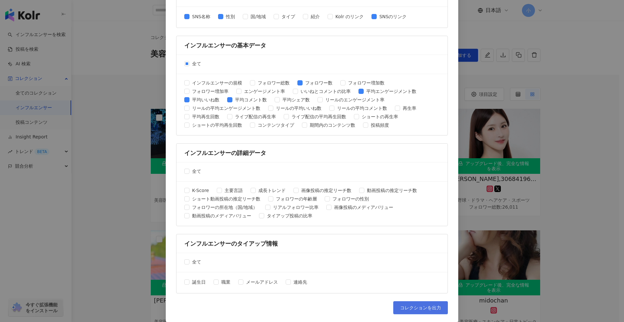
click at [427, 313] on button "コレクションを出力" at bounding box center [420, 307] width 55 height 13
click at [578, 216] on div "コレクションを出力 ファイルに書き出す項目を選択してください SNSプラットフォーム 全て Facebook Instagram YouTube TikTok…" at bounding box center [312, 161] width 624 height 322
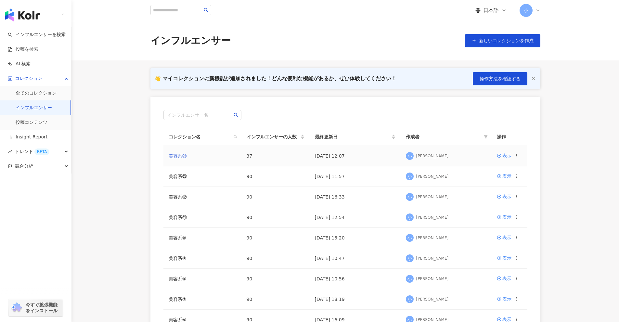
click at [185, 157] on link "美容系㉓" at bounding box center [178, 155] width 18 height 5
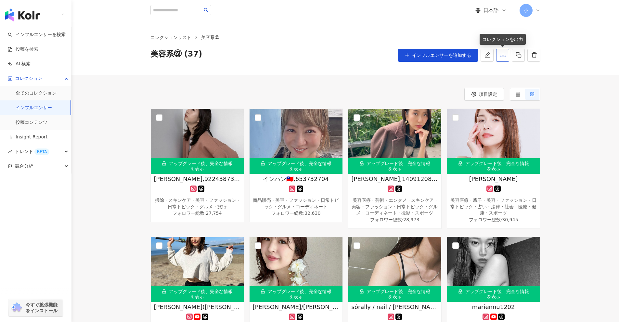
click at [503, 58] on button "button" at bounding box center [502, 55] width 13 height 13
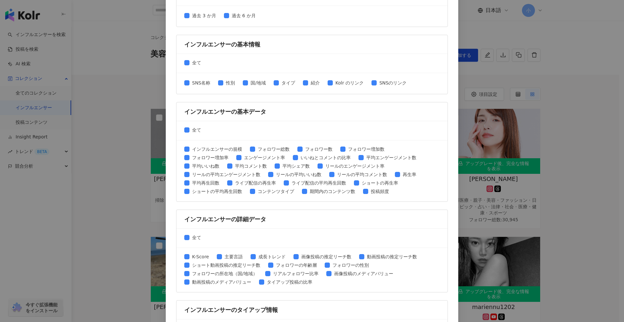
scroll to position [162, 0]
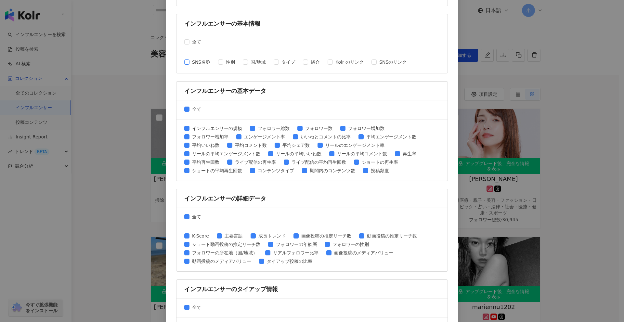
click at [189, 64] on span "SNS名称" at bounding box center [200, 61] width 23 height 7
click at [215, 60] on div "SNS名称 性別 国/地域 タイプ 紹介 Kolr のリンク SNSのリンク" at bounding box center [297, 62] width 227 height 8
click at [377, 61] on span "SNSのリンク" at bounding box center [393, 61] width 32 height 7
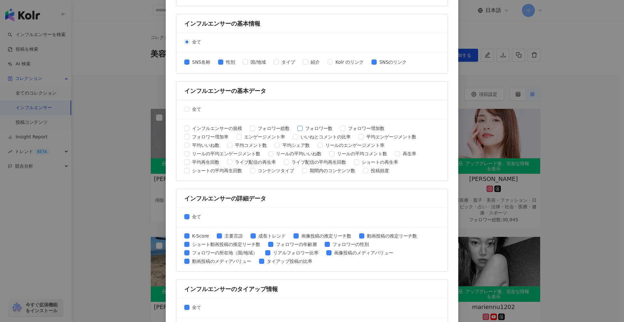
click at [298, 125] on label "フォロワー数" at bounding box center [316, 128] width 38 height 7
click at [189, 144] on span "平均いいね数" at bounding box center [205, 145] width 32 height 7
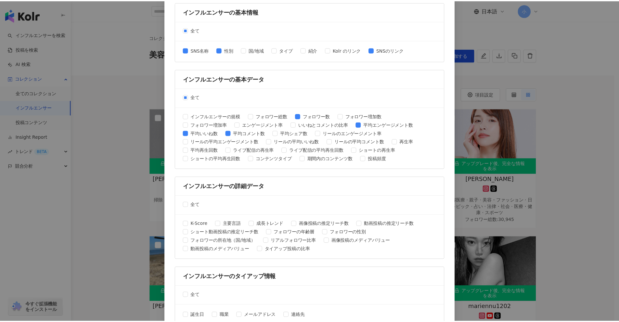
scroll to position [208, 0]
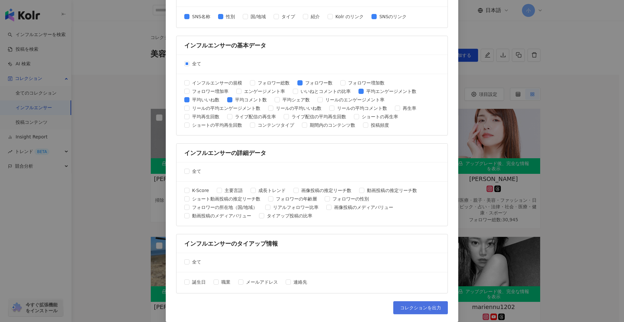
click at [408, 306] on span "コレクションを出力" at bounding box center [420, 307] width 41 height 5
click at [576, 121] on div "コレクションを出力 ファイルに書き出す項目を選択してください SNSプラットフォーム 全て Facebook Instagram YouTube TikTok…" at bounding box center [312, 161] width 624 height 322
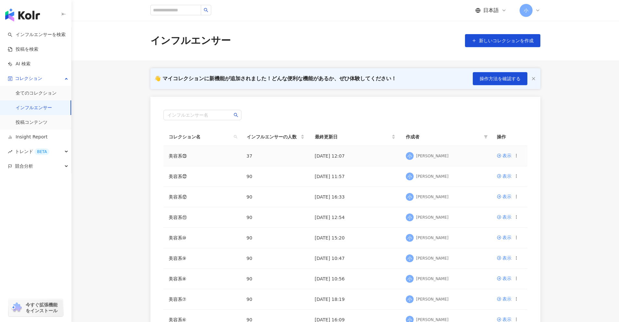
click at [517, 156] on icon at bounding box center [516, 155] width 5 height 5
click at [481, 207] on div "コレクションを削除する" at bounding box center [488, 209] width 50 height 7
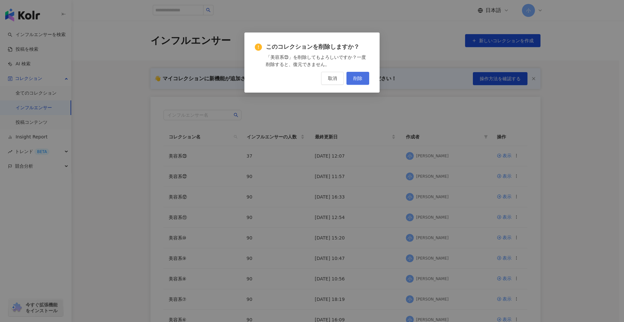
click at [362, 79] on span "削除" at bounding box center [357, 78] width 9 height 5
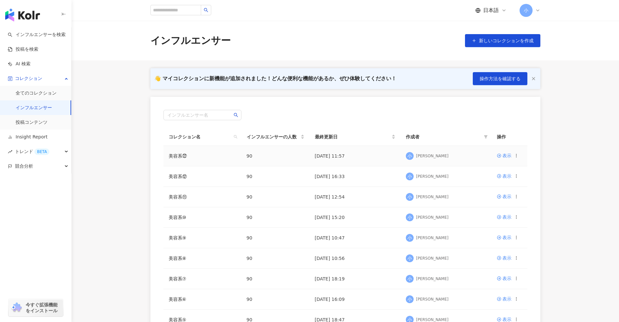
click at [515, 157] on icon at bounding box center [516, 155] width 5 height 5
click at [492, 206] on div "コレクションを削除する" at bounding box center [488, 209] width 50 height 7
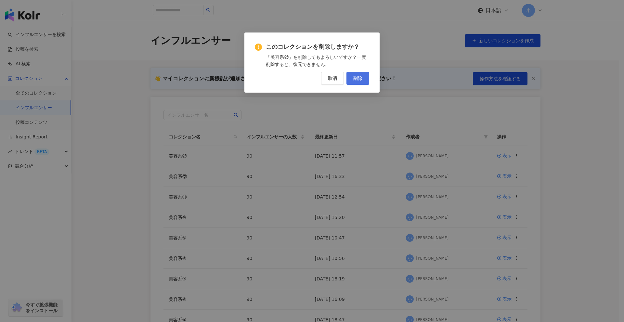
click at [355, 80] on span "削除" at bounding box center [357, 78] width 9 height 5
